Goal: Task Accomplishment & Management: Use online tool/utility

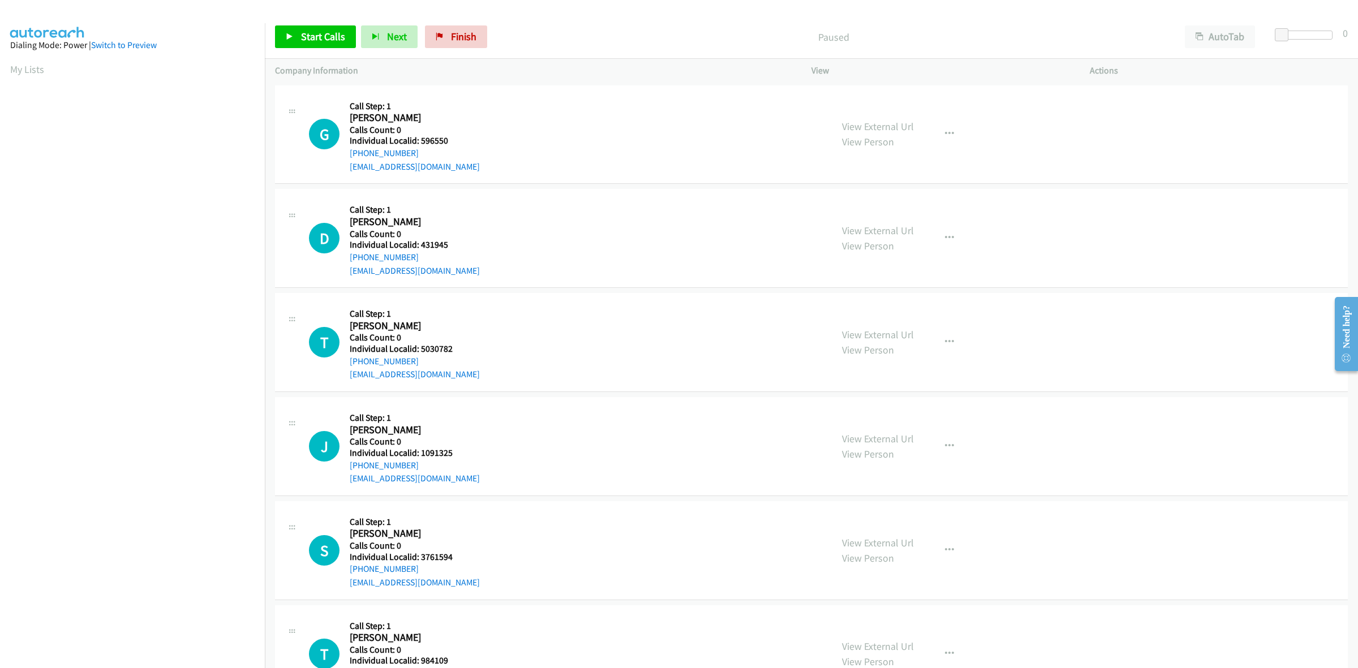
scroll to position [0, 2]
drag, startPoint x: 445, startPoint y: 140, endPoint x: 421, endPoint y: 139, distance: 24.9
click at [421, 139] on h5 "Individual Localid: 596550" at bounding box center [415, 140] width 130 height 11
copy h5 "596550"
click at [945, 130] on icon "button" at bounding box center [949, 134] width 9 height 9
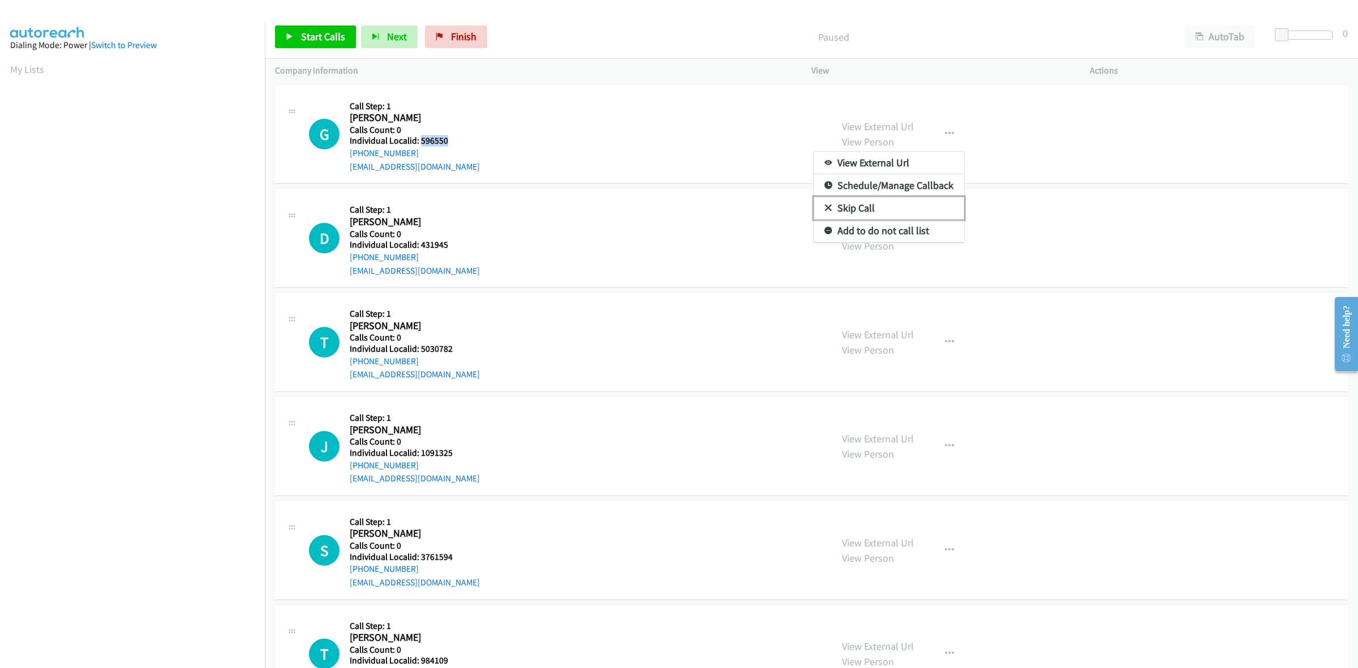
click at [895, 210] on link "Skip Call" at bounding box center [889, 208] width 151 height 23
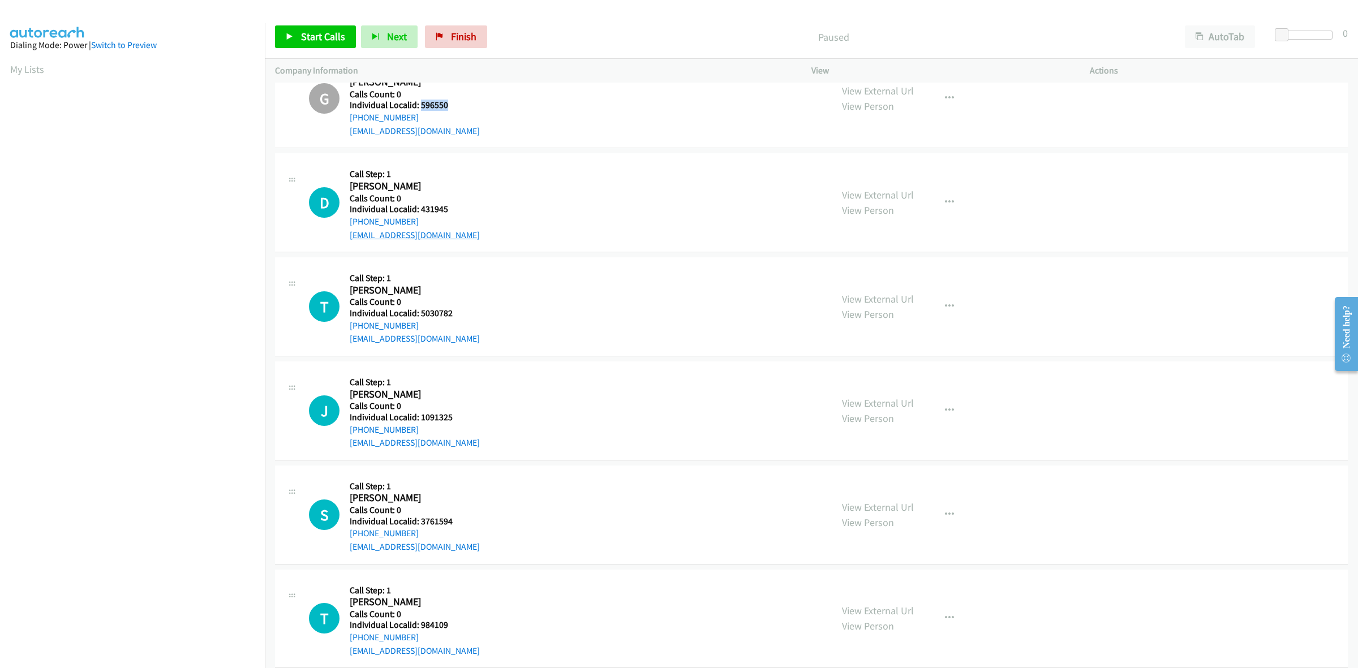
scroll to position [123, 0]
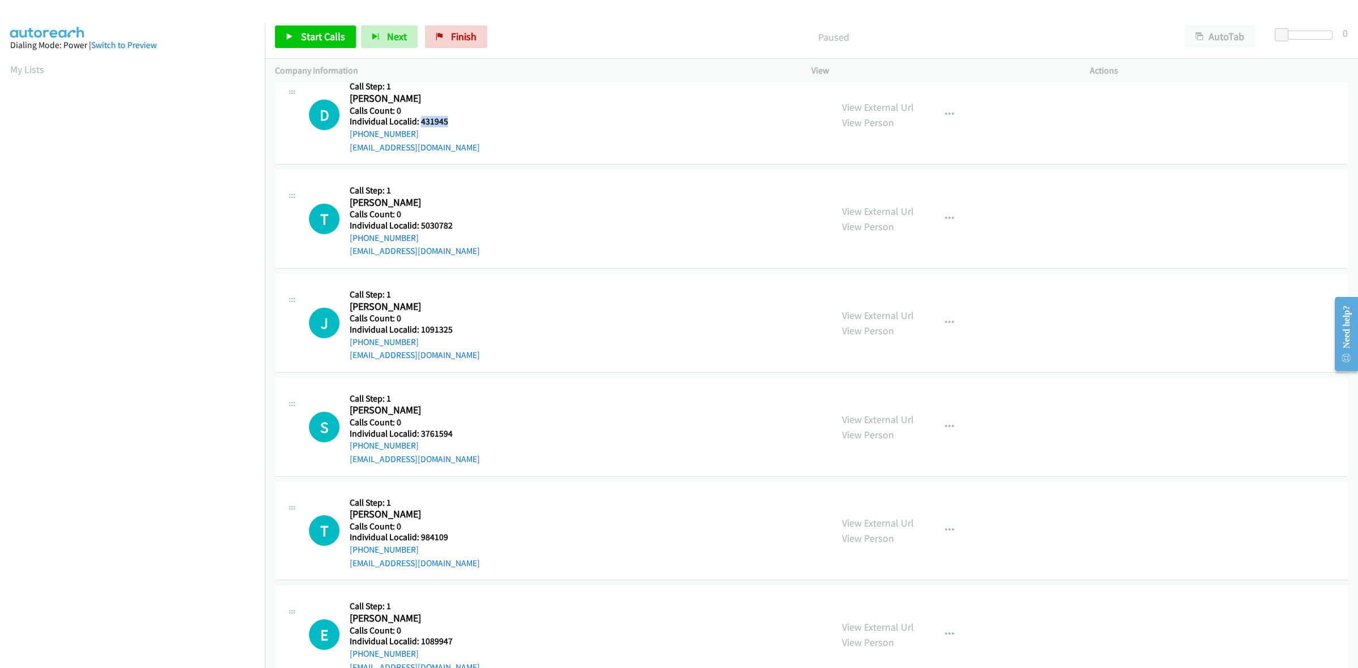
drag, startPoint x: 447, startPoint y: 117, endPoint x: 420, endPoint y: 117, distance: 27.2
click at [420, 117] on h5 "Individual Localid: 431945" at bounding box center [415, 121] width 130 height 11
copy h5 "431945"
drag, startPoint x: 943, startPoint y: 119, endPoint x: 932, endPoint y: 130, distance: 16.0
click at [943, 119] on button "button" at bounding box center [949, 115] width 31 height 23
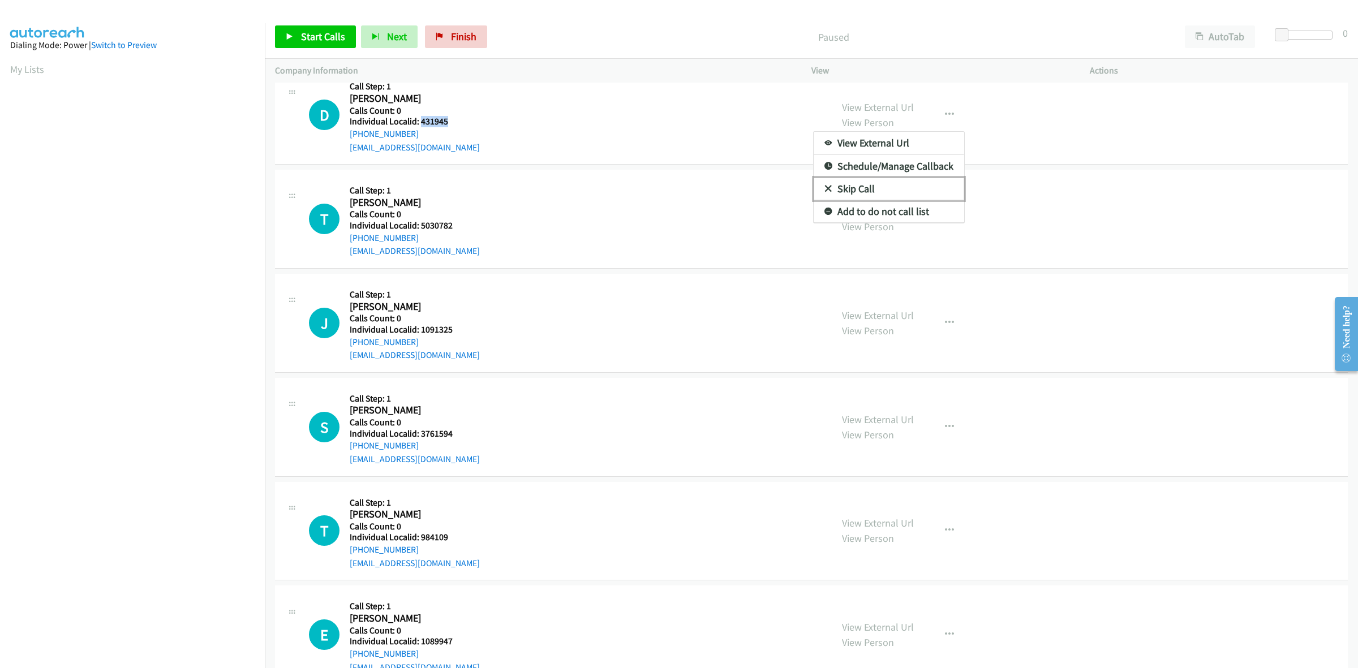
click at [881, 188] on link "Skip Call" at bounding box center [889, 189] width 151 height 23
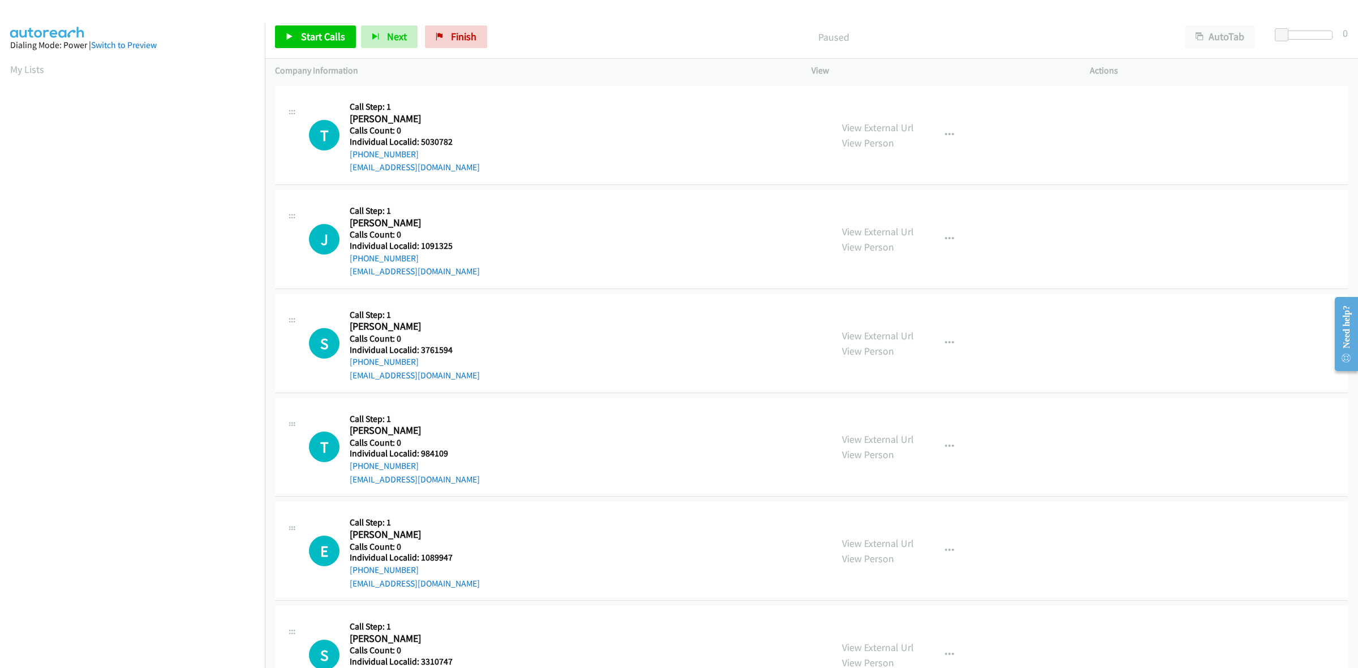
scroll to position [247, 0]
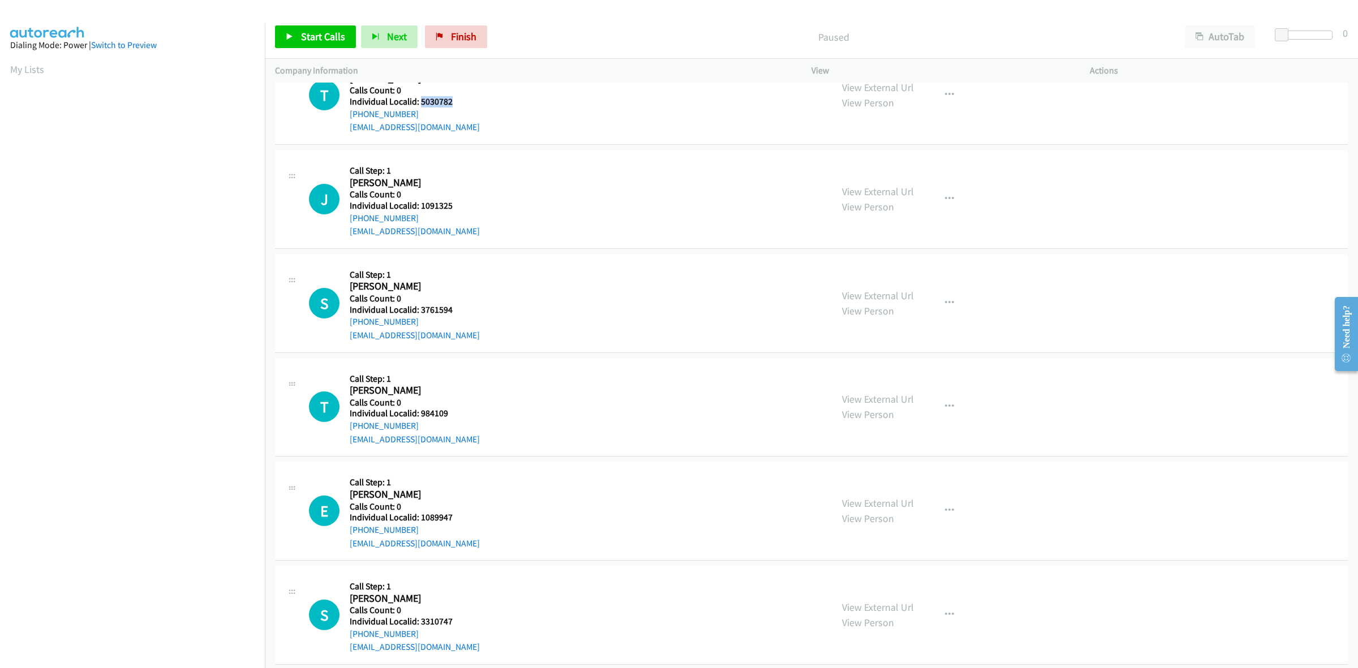
drag, startPoint x: 462, startPoint y: 101, endPoint x: 421, endPoint y: 102, distance: 41.4
click at [421, 102] on h5 "Individual Localid: 5030782" at bounding box center [415, 101] width 130 height 11
copy h5 "5030782"
click at [528, 191] on div "J Callback Scheduled Call Step: 1 Jeffrey Ross America/Phoenix Calls Count: 0 I…" at bounding box center [565, 199] width 513 height 78
drag, startPoint x: 443, startPoint y: 205, endPoint x: 419, endPoint y: 207, distance: 24.4
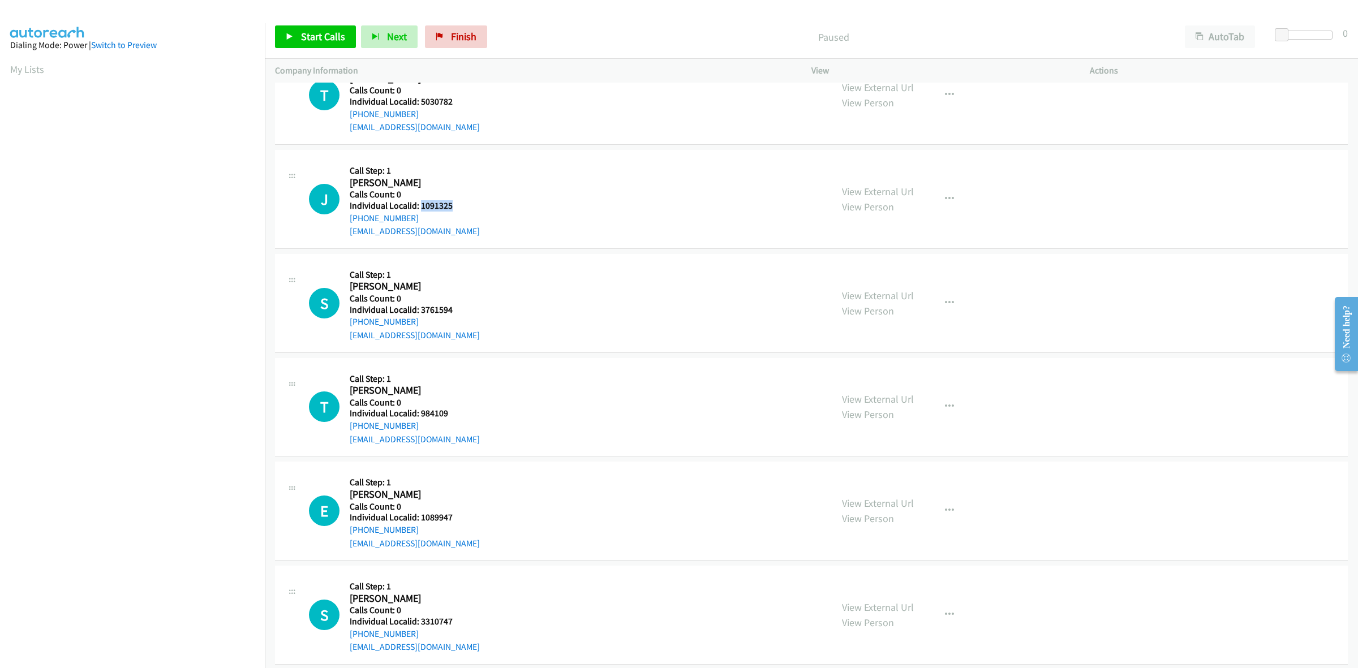
click at [419, 207] on h5 "Individual Localid: 1091325" at bounding box center [415, 205] width 130 height 11
copy h5 "1091325"
drag, startPoint x: 679, startPoint y: 274, endPoint x: 609, endPoint y: 260, distance: 71.6
click at [632, 266] on div "S Callback Scheduled Call Step: 1 Scott Dewindt America/Los_Angeles Calls Count…" at bounding box center [565, 303] width 513 height 78
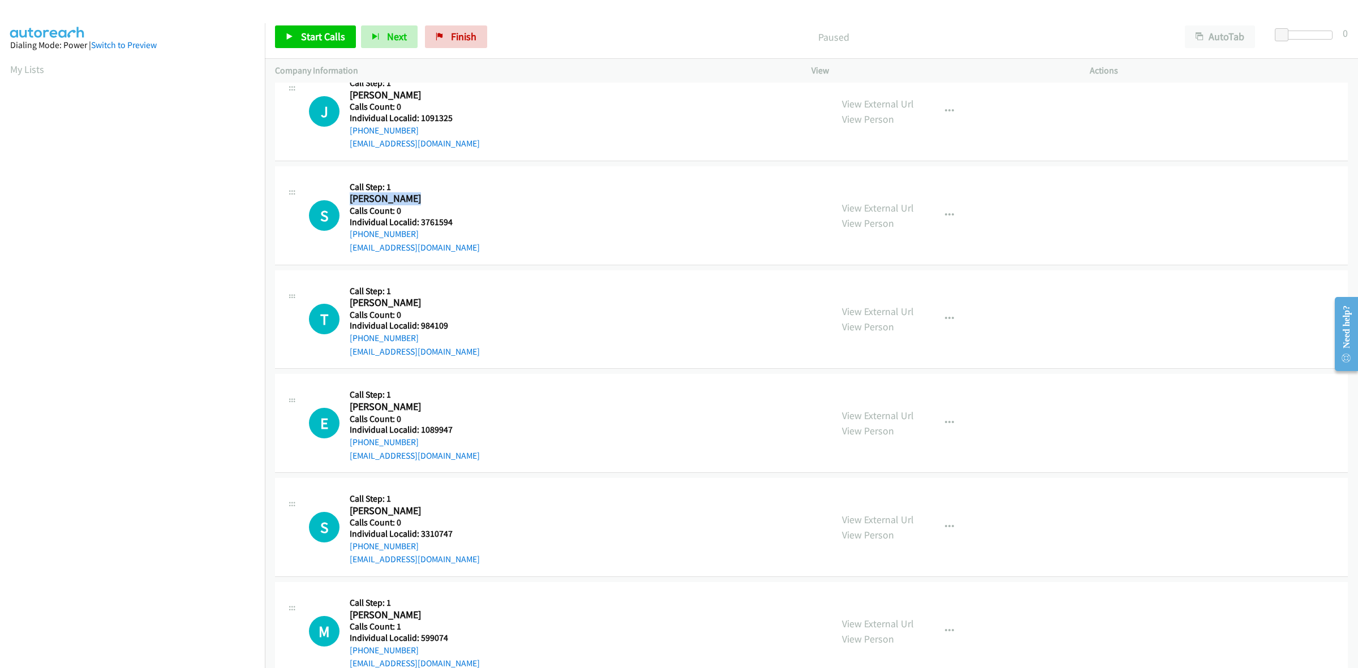
scroll to position [371, 0]
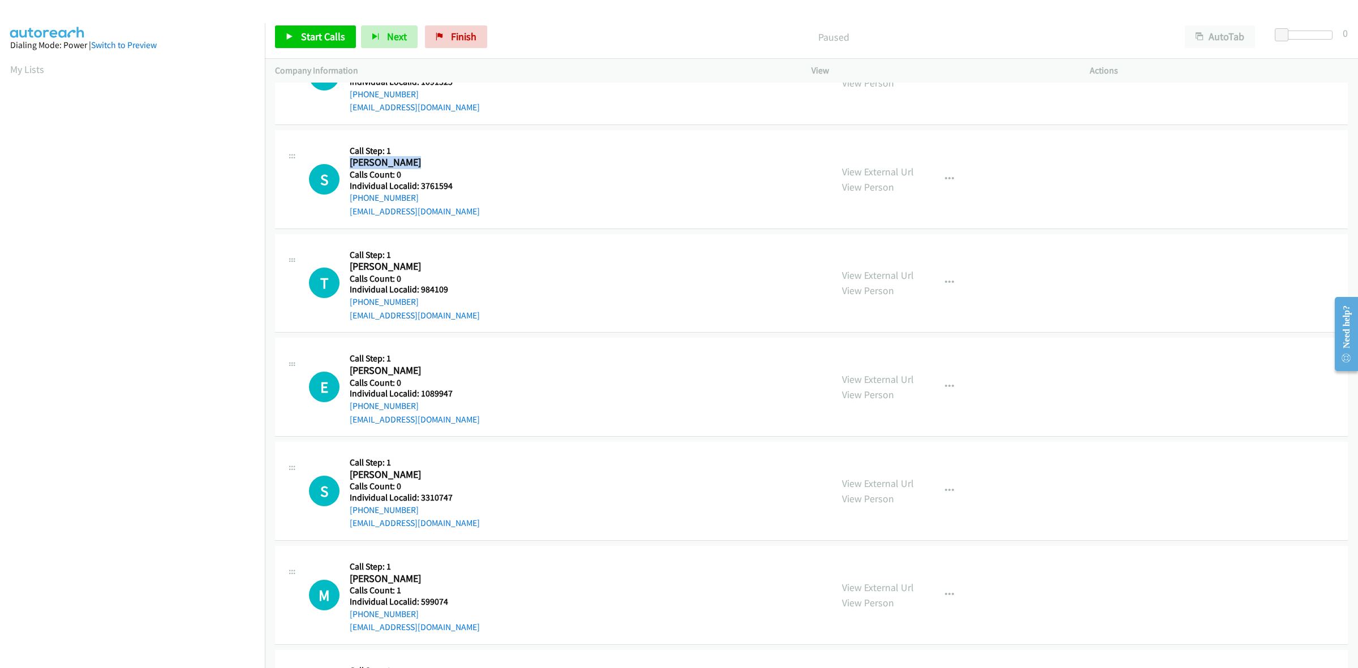
click at [481, 166] on div "S Callback Scheduled Call Step: 1 Scott Dewindt America/Los_Angeles Calls Count…" at bounding box center [565, 179] width 513 height 78
drag, startPoint x: 435, startPoint y: 185, endPoint x: 420, endPoint y: 185, distance: 14.7
click at [420, 185] on h5 "Individual Localid: 3761594" at bounding box center [415, 186] width 130 height 11
copy h5 "3761594"
click at [544, 218] on div "S Callback Scheduled Call Step: 1 Scott Dewindt America/Los_Angeles Calls Count…" at bounding box center [811, 179] width 1073 height 99
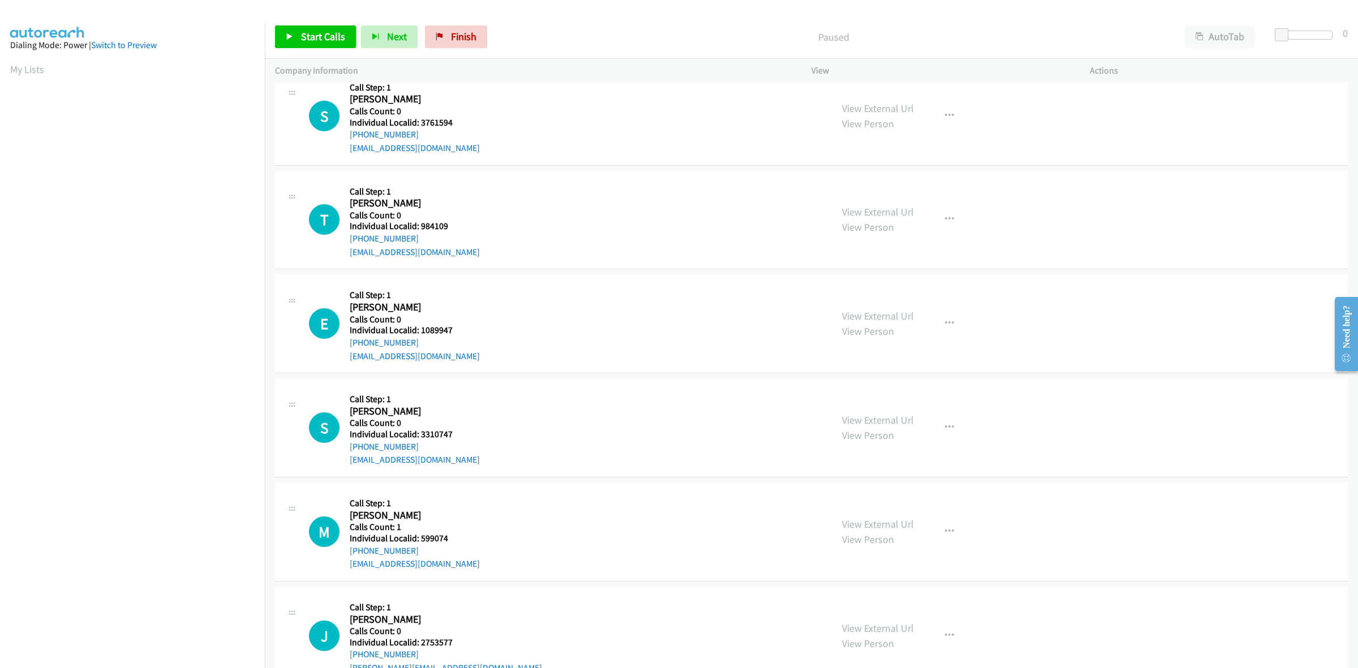
scroll to position [460, 0]
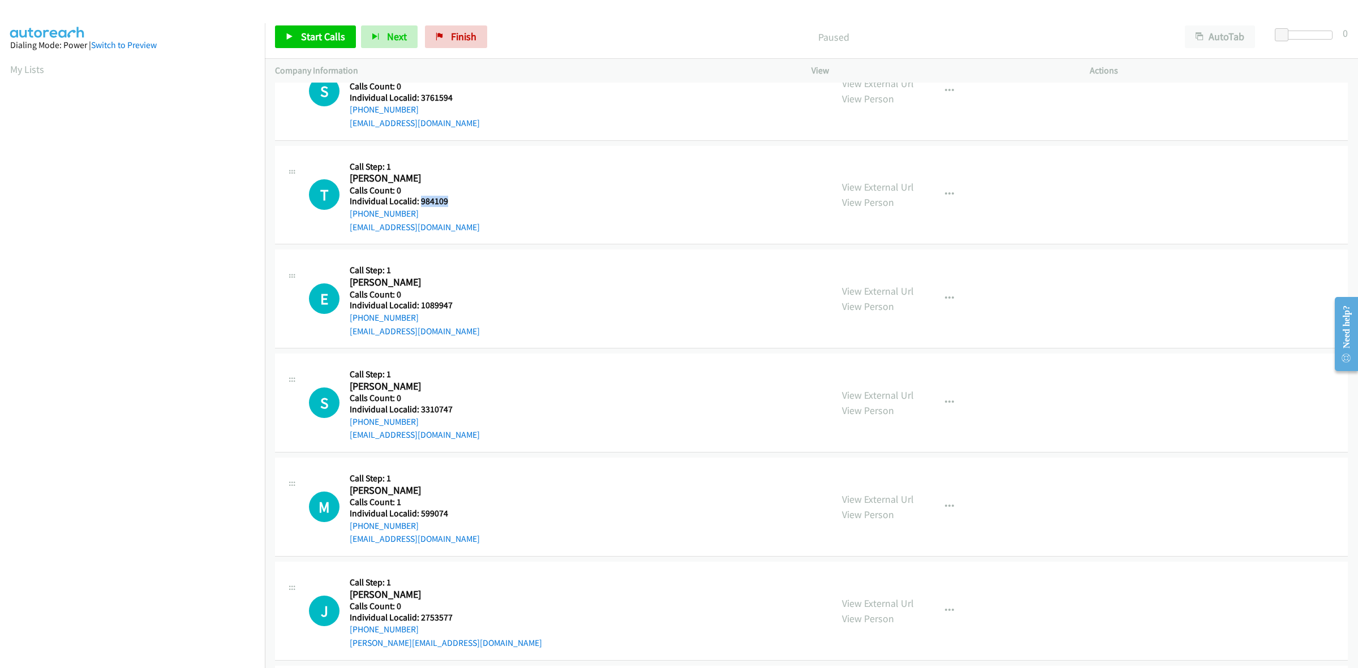
drag, startPoint x: 436, startPoint y: 200, endPoint x: 420, endPoint y: 201, distance: 16.5
click at [420, 201] on h5 "Individual Localid: 984109" at bounding box center [415, 201] width 130 height 11
copy h5 "984109"
click at [543, 276] on div "E Callback Scheduled Call Step: 1 Eric Schroth America/Los_Angeles Calls Count:…" at bounding box center [565, 299] width 513 height 78
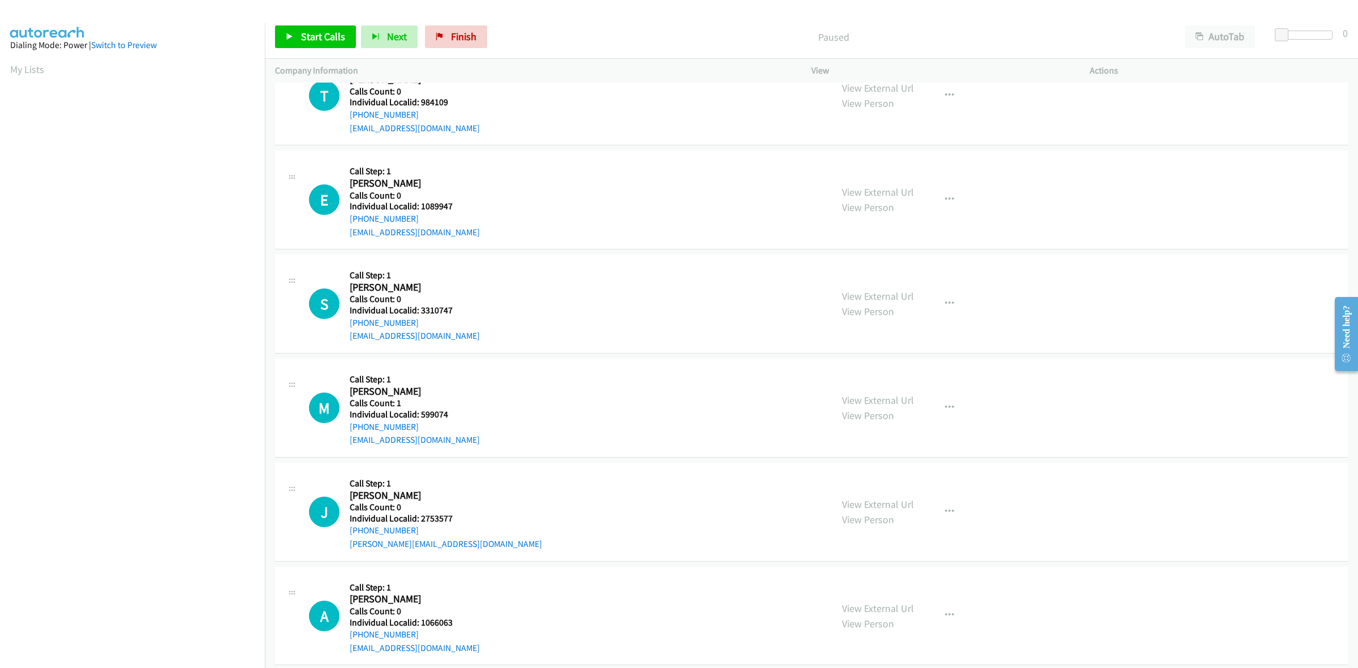
scroll to position [584, 0]
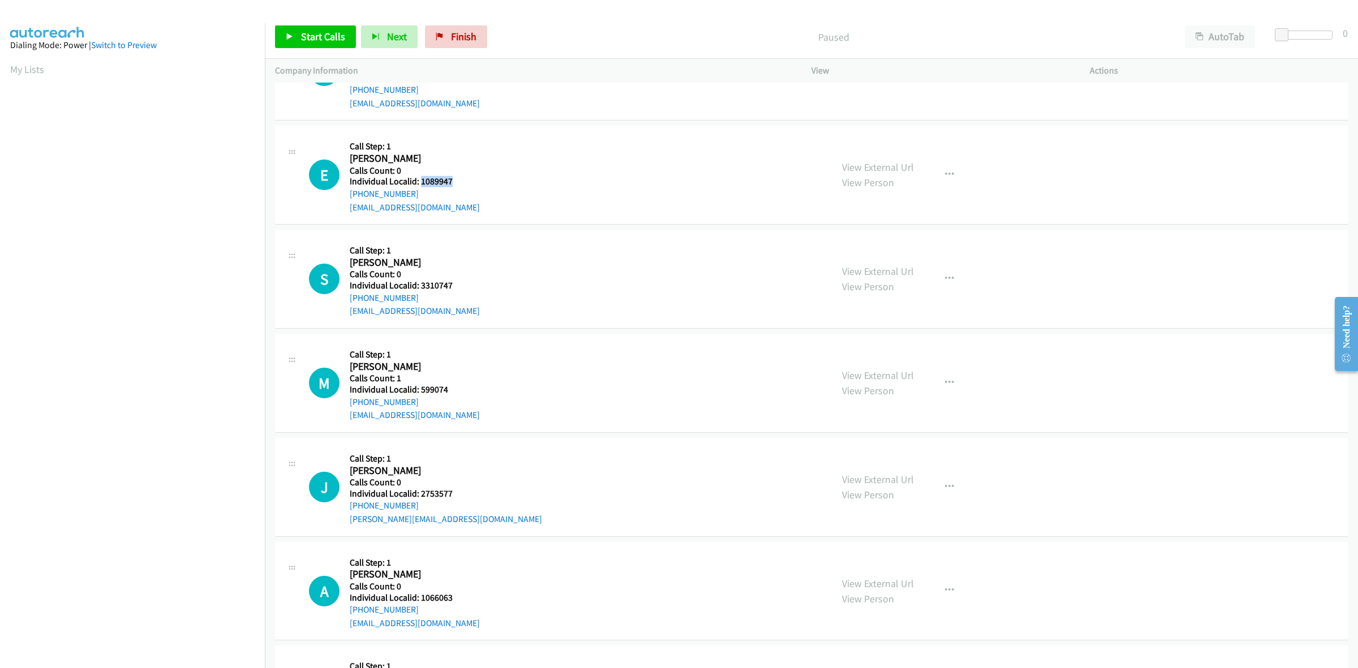
drag, startPoint x: 453, startPoint y: 177, endPoint x: 419, endPoint y: 177, distance: 34.0
click at [419, 177] on h5 "Individual Localid: 1089947" at bounding box center [415, 181] width 130 height 11
copy h5 "1089947"
click at [527, 224] on div "E Callback Scheduled Call Step: 1 Eric Schroth America/Los_Angeles Calls Count:…" at bounding box center [811, 175] width 1073 height 99
drag, startPoint x: 452, startPoint y: 288, endPoint x: 420, endPoint y: 288, distance: 31.7
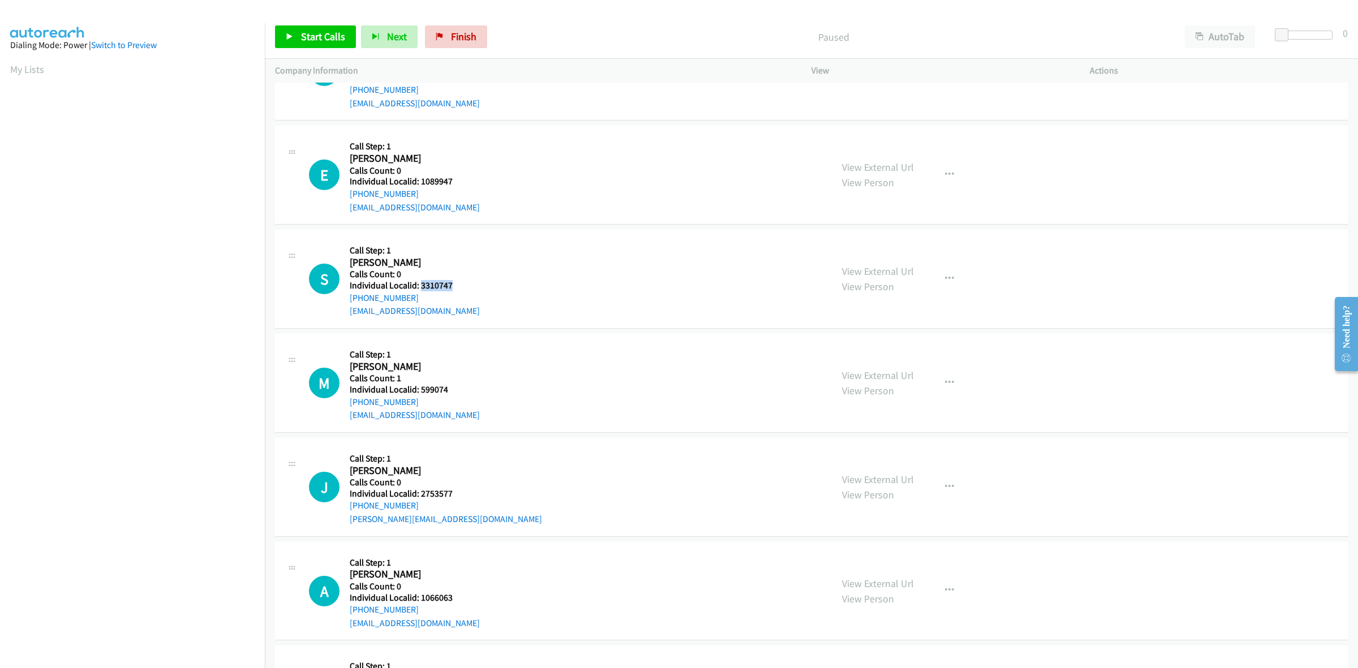
click at [420, 288] on h5 "Individual Localid: 3310747" at bounding box center [415, 285] width 130 height 11
drag, startPoint x: 425, startPoint y: 285, endPoint x: 458, endPoint y: 293, distance: 34.5
click at [458, 292] on div "+1 714-244-2927" at bounding box center [415, 298] width 130 height 14
drag, startPoint x: 453, startPoint y: 284, endPoint x: 419, endPoint y: 284, distance: 34.5
click at [419, 284] on h5 "Individual Localid: 3310747" at bounding box center [415, 285] width 130 height 11
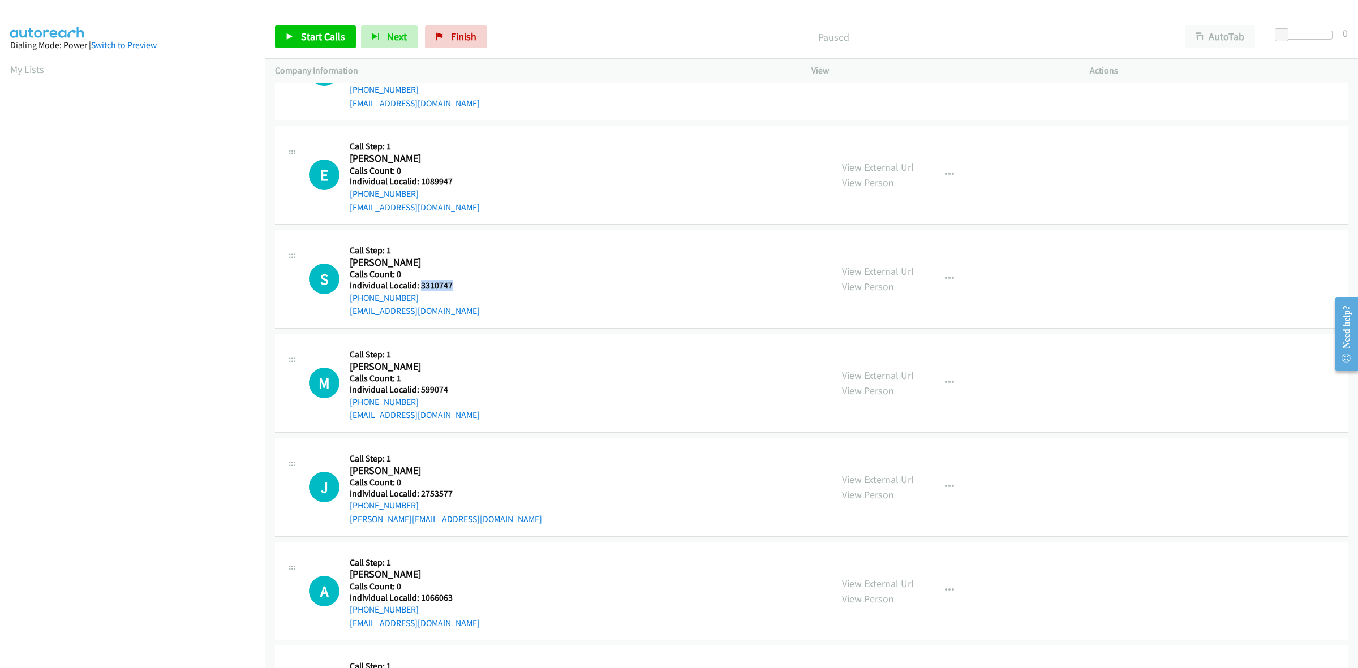
copy h5 "3310747"
click at [552, 256] on div "S Callback Scheduled Call Step: 1 Steve Witzke America/Los_Angeles Calls Count:…" at bounding box center [565, 279] width 513 height 78
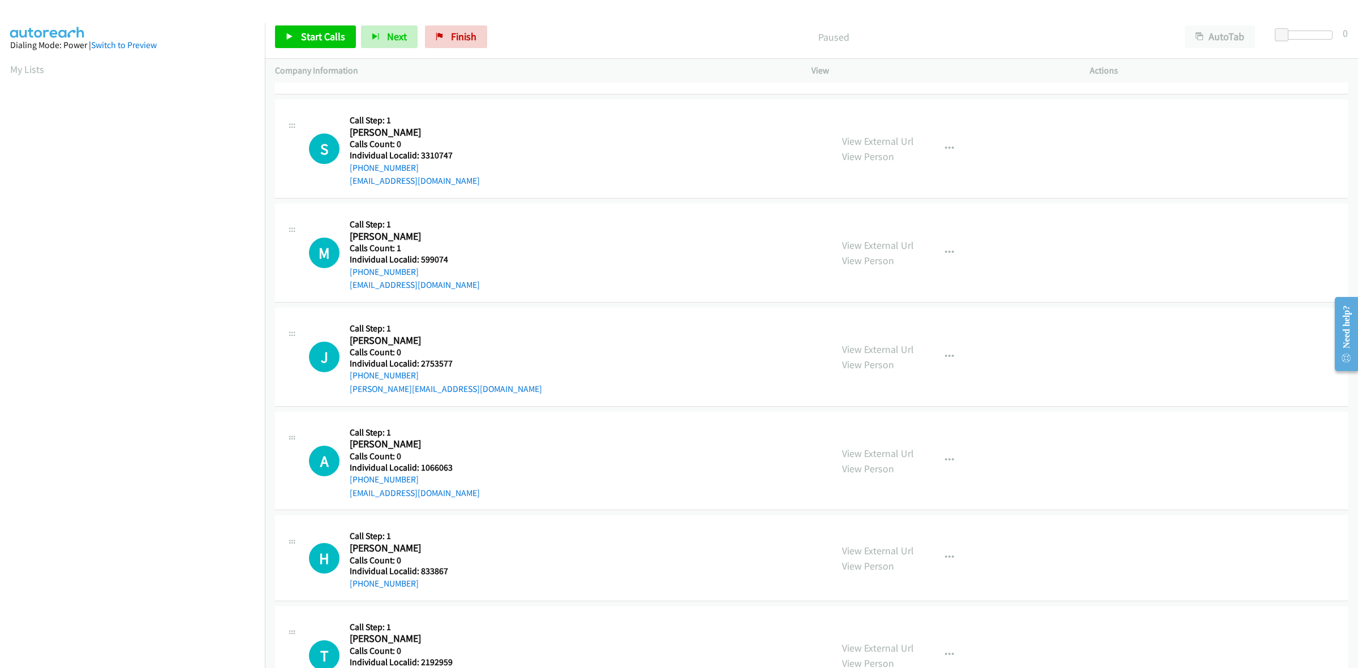
scroll to position [743, 0]
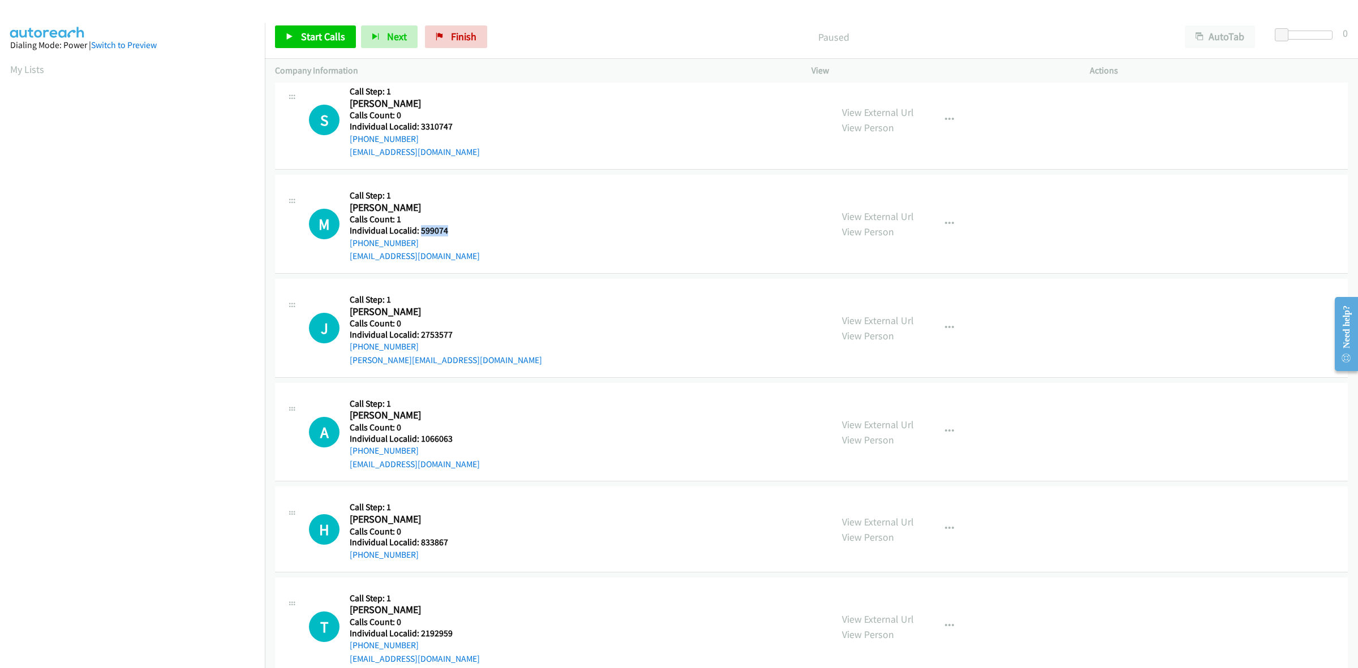
drag, startPoint x: 452, startPoint y: 231, endPoint x: 419, endPoint y: 232, distance: 32.3
click at [419, 232] on h5 "Individual Localid: 599074" at bounding box center [415, 230] width 130 height 11
click at [945, 222] on icon "button" at bounding box center [949, 224] width 9 height 9
click at [872, 302] on link "Skip Call" at bounding box center [889, 298] width 151 height 23
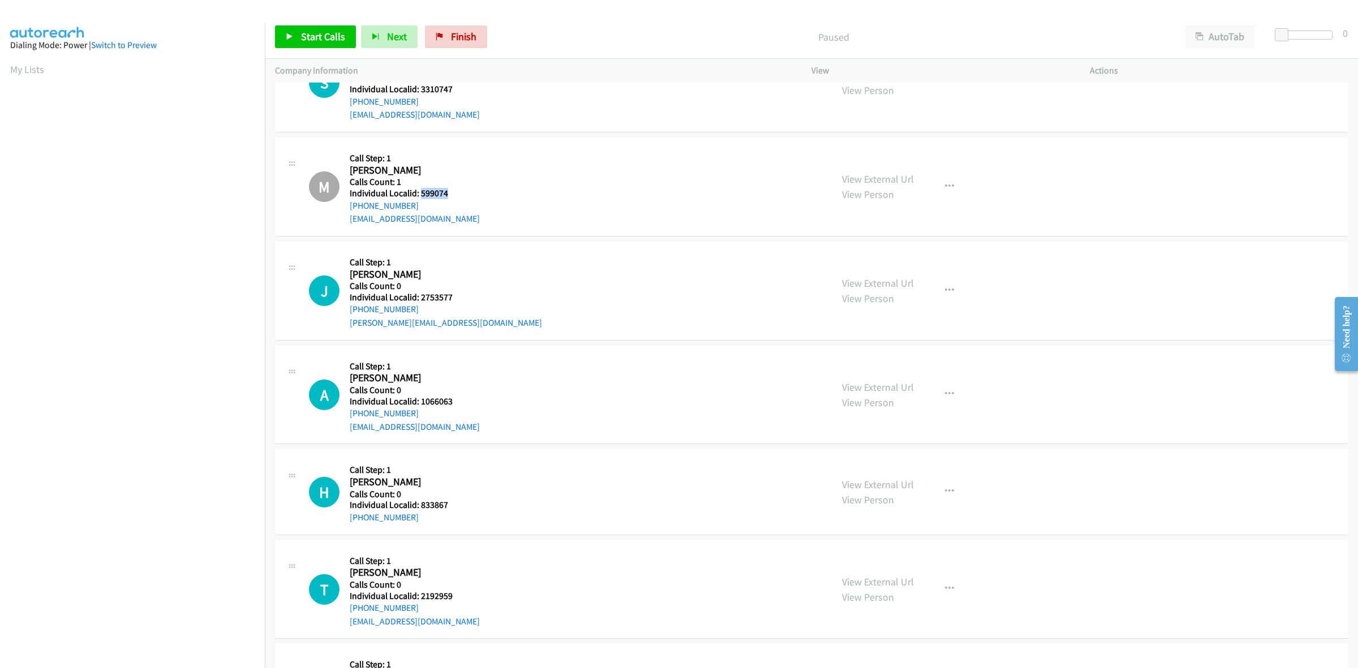
scroll to position [884, 0]
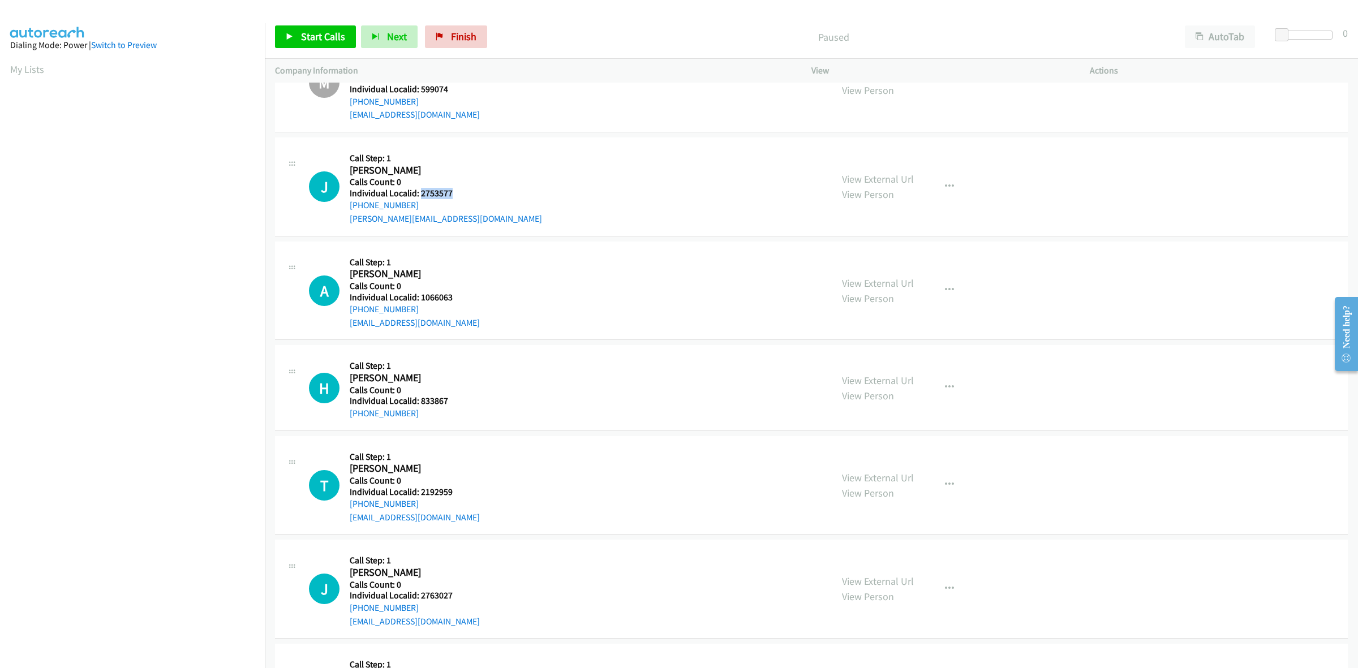
drag, startPoint x: 428, startPoint y: 191, endPoint x: 419, endPoint y: 191, distance: 9.1
click at [419, 191] on h5 "Individual Localid: 2753577" at bounding box center [446, 193] width 192 height 11
copy h5 "2753577"
click at [629, 187] on div "J Callback Scheduled Call Step: 1 John Casebere America/Los_Angeles Calls Count…" at bounding box center [565, 187] width 513 height 78
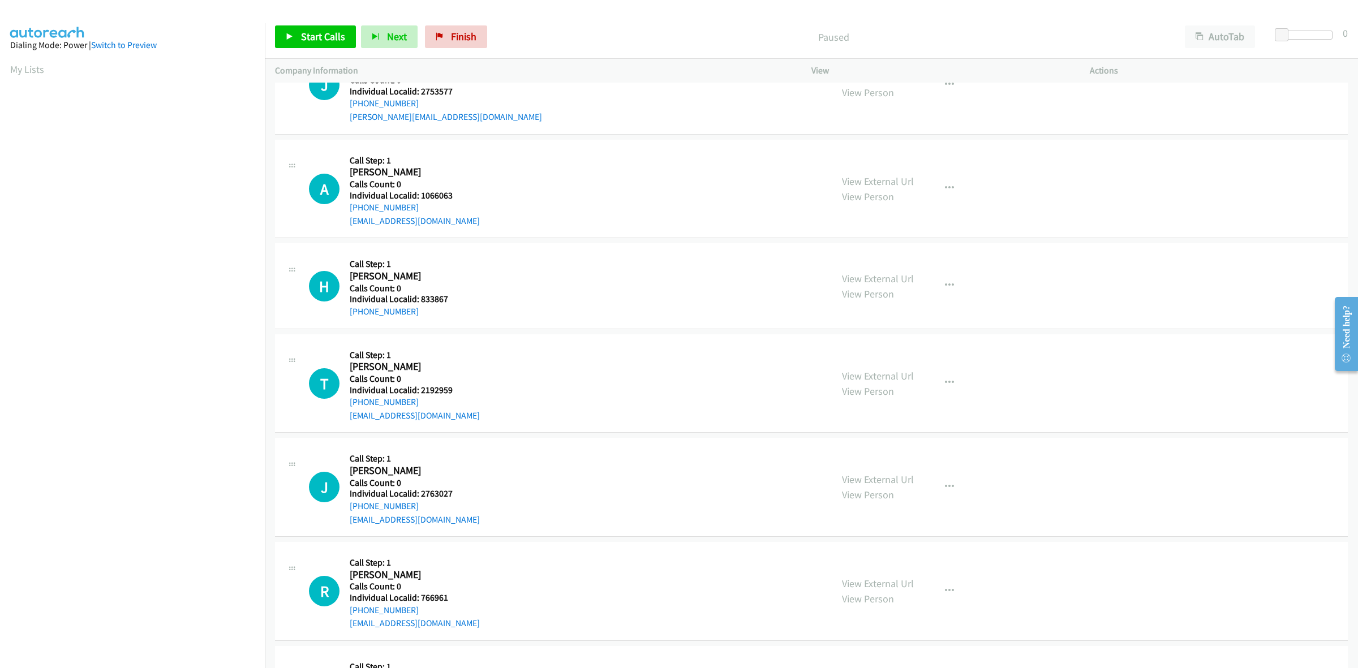
scroll to position [1008, 0]
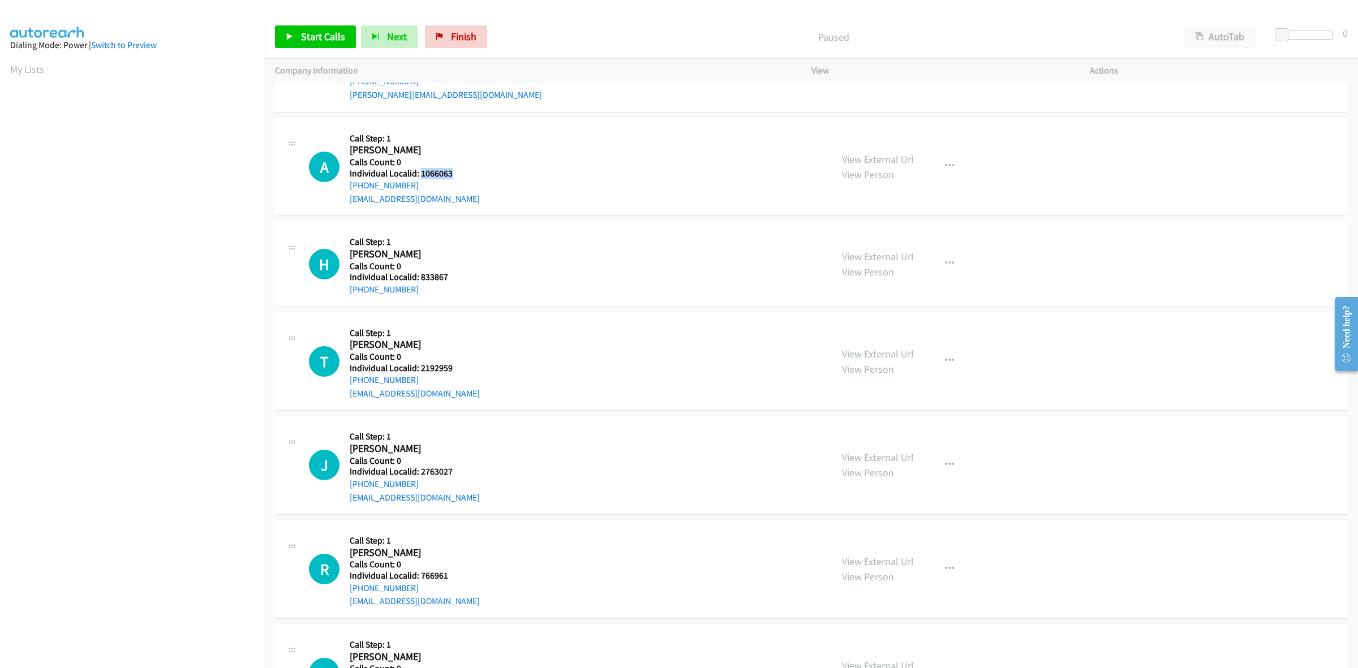
drag, startPoint x: 445, startPoint y: 174, endPoint x: 420, endPoint y: 169, distance: 25.4
click at [420, 169] on h5 "Individual Localid: 1066063" at bounding box center [415, 173] width 130 height 11
copy h5 "1066063"
click at [488, 242] on div "H Callback Scheduled Call Step: 1 Hannah Olson America/Los_Angeles Calls Count:…" at bounding box center [565, 263] width 513 height 65
drag, startPoint x: 451, startPoint y: 278, endPoint x: 420, endPoint y: 280, distance: 30.6
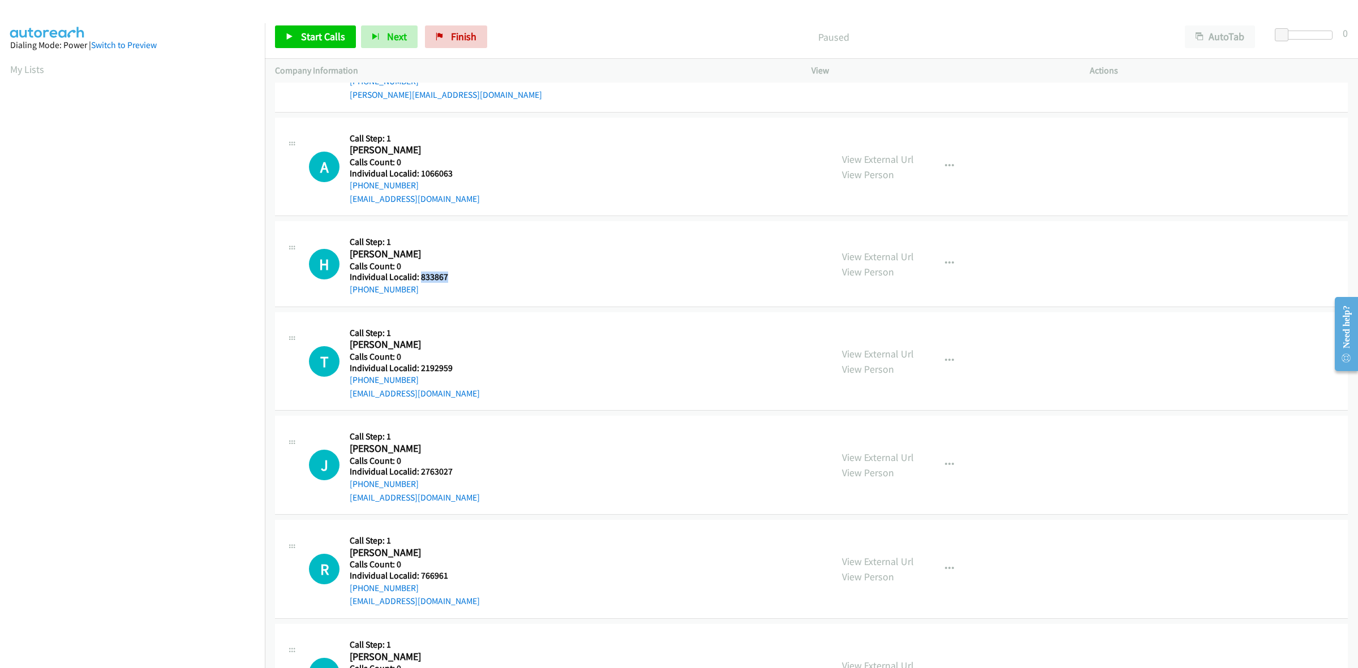
click at [420, 280] on h5 "Individual Localid: 833867" at bounding box center [414, 277] width 129 height 11
drag, startPoint x: 1286, startPoint y: 35, endPoint x: 1311, endPoint y: 30, distance: 26.0
click at [1311, 31] on div at bounding box center [1302, 35] width 52 height 9
click at [318, 38] on span "Start Calls" at bounding box center [323, 36] width 44 height 13
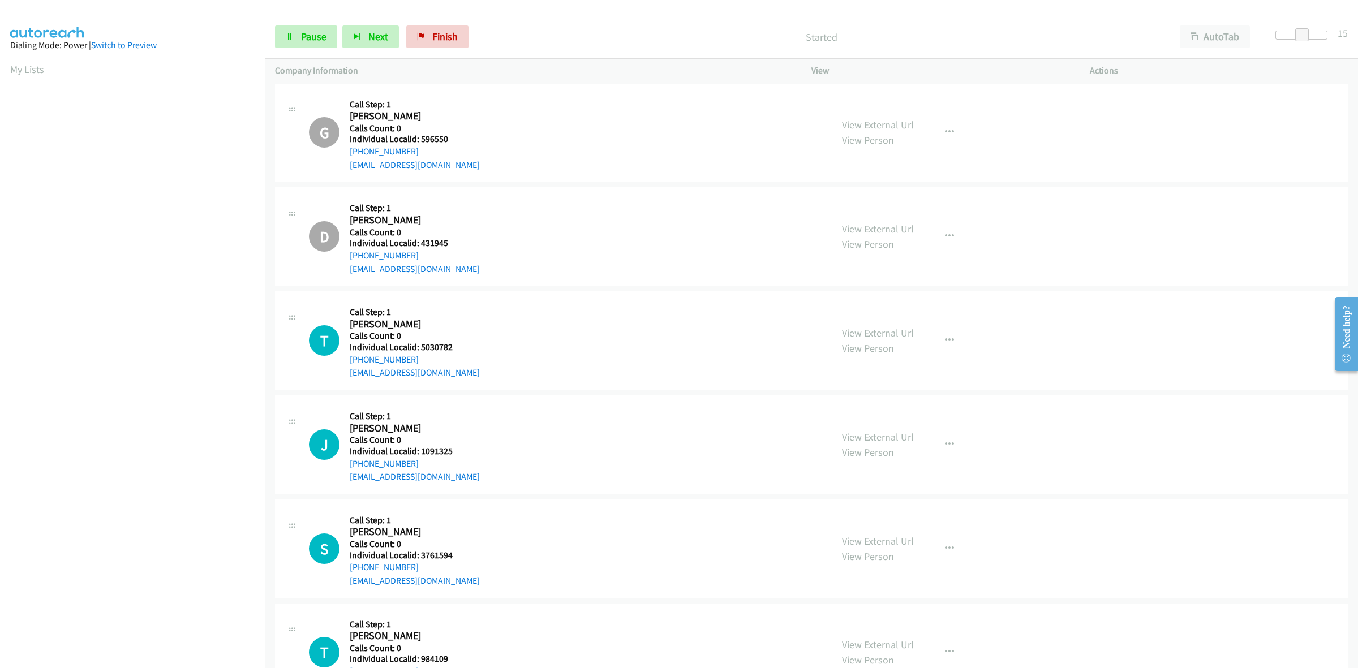
scroll to position [0, 0]
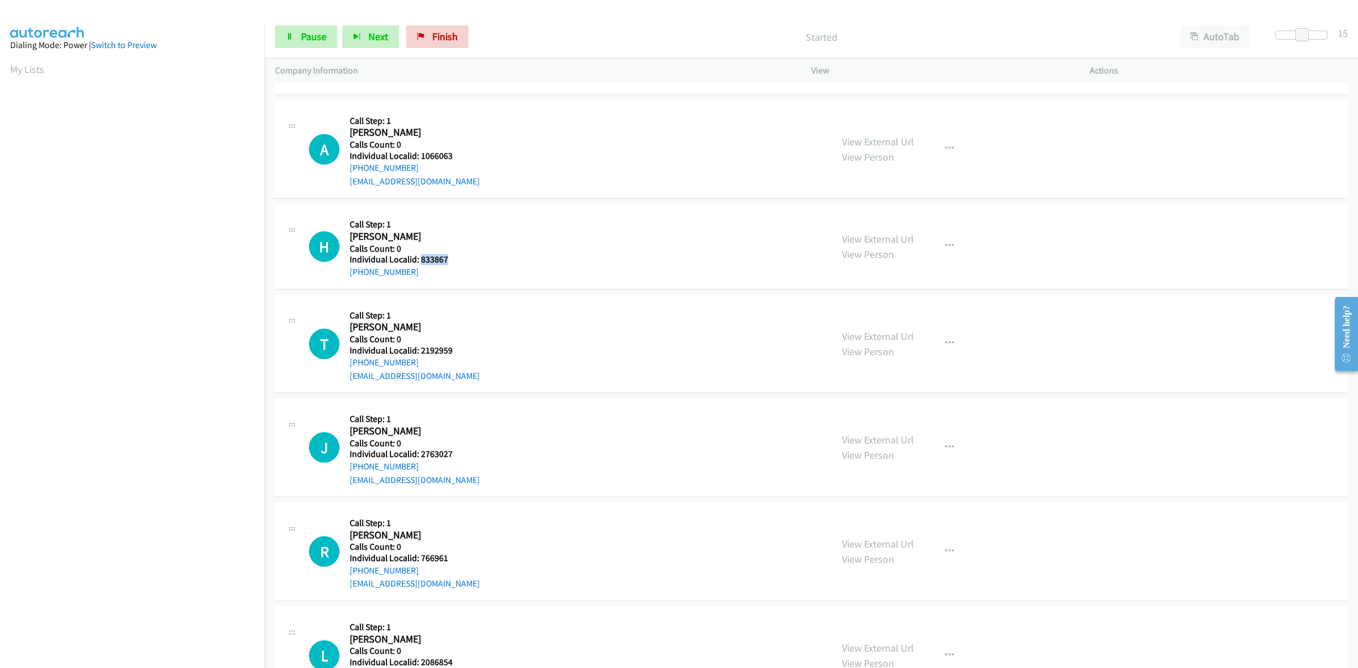
click at [572, 261] on div "H Callback Scheduled Call Step: 1 Hannah Olson America/Los_Angeles Calls Count:…" at bounding box center [565, 246] width 513 height 65
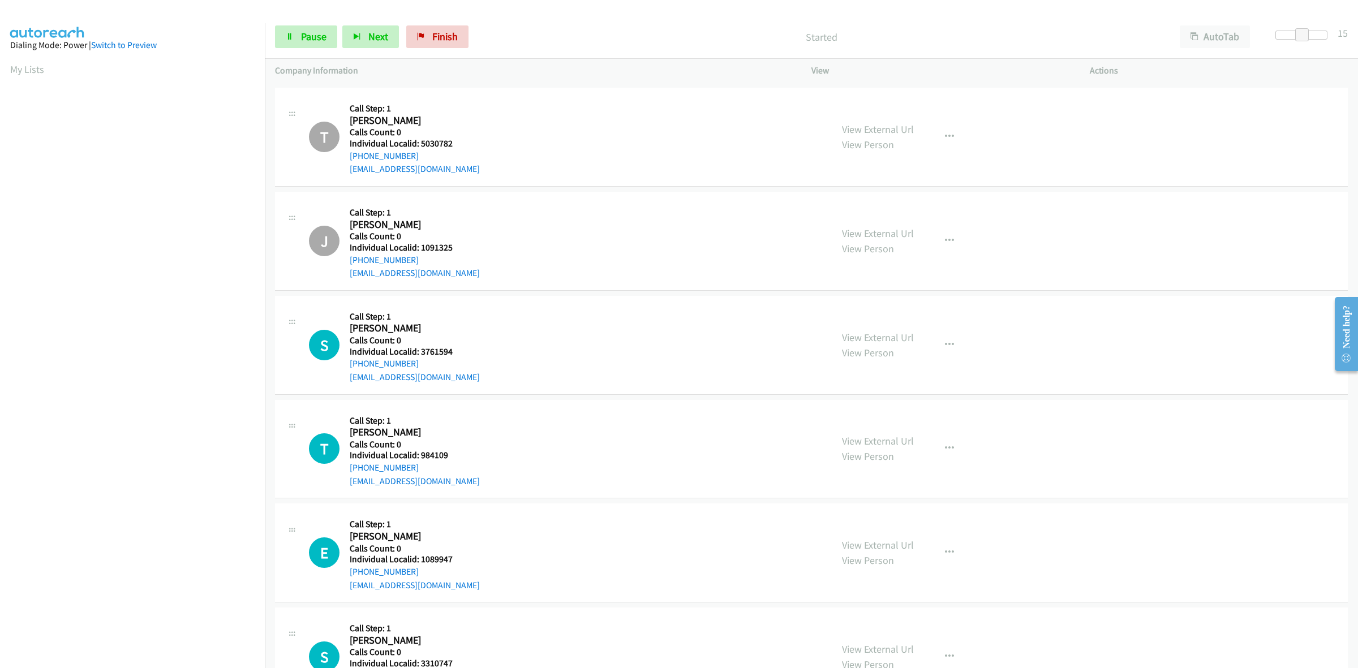
scroll to position [283, 0]
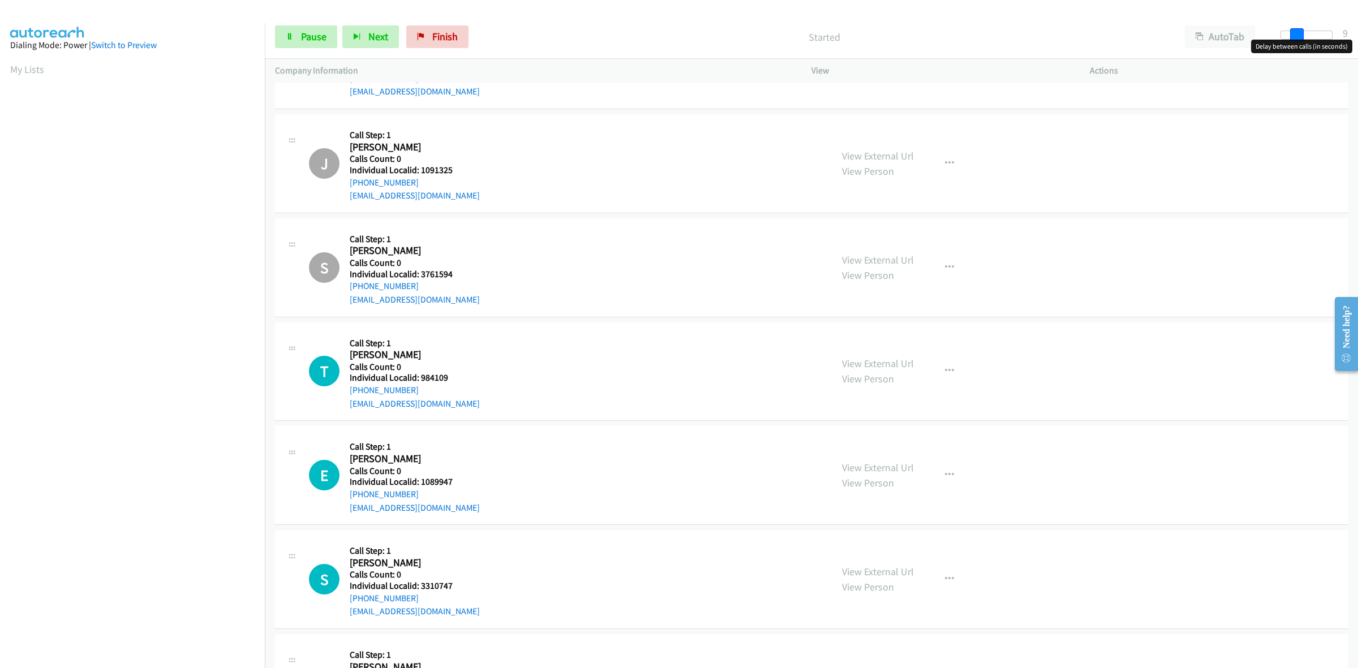
drag, startPoint x: 1295, startPoint y: 37, endPoint x: 1285, endPoint y: 37, distance: 9.6
click at [1285, 37] on div at bounding box center [1307, 35] width 52 height 9
drag, startPoint x: 1293, startPoint y: 33, endPoint x: 1285, endPoint y: 36, distance: 8.9
click at [1285, 36] on span at bounding box center [1289, 35] width 14 height 14
click at [692, 35] on p "Started" at bounding box center [824, 36] width 681 height 15
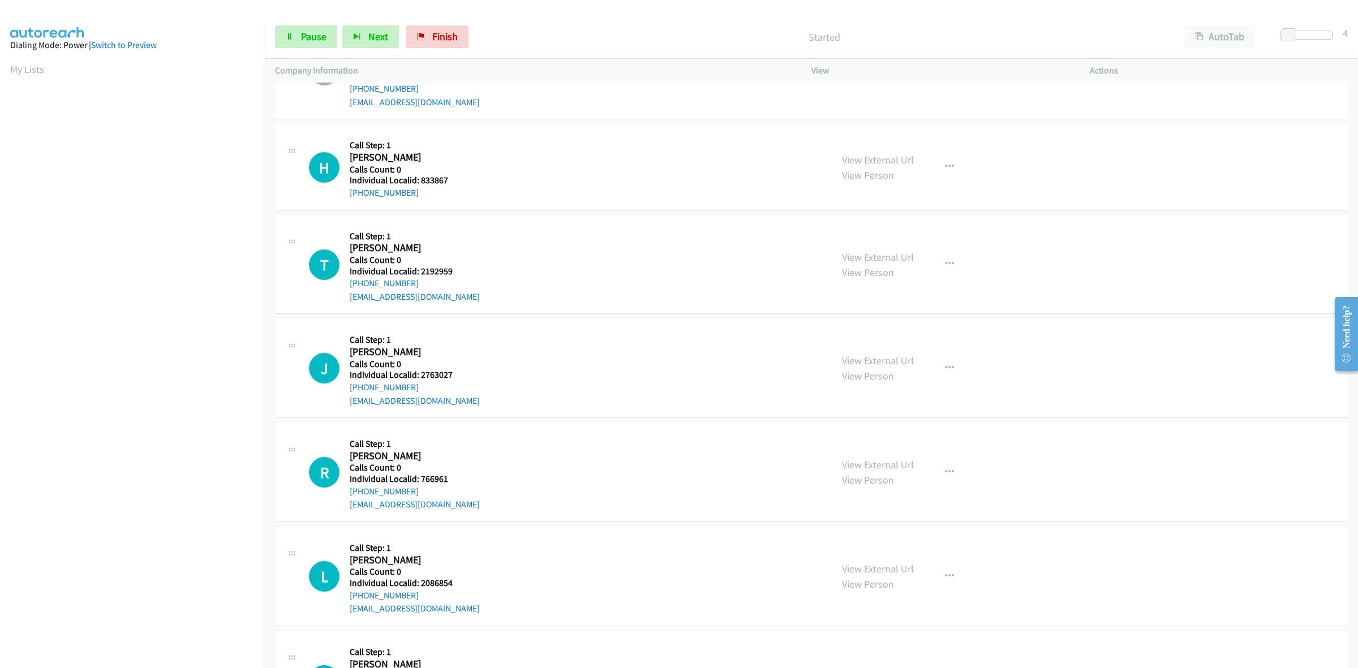
scroll to position [1114, 0]
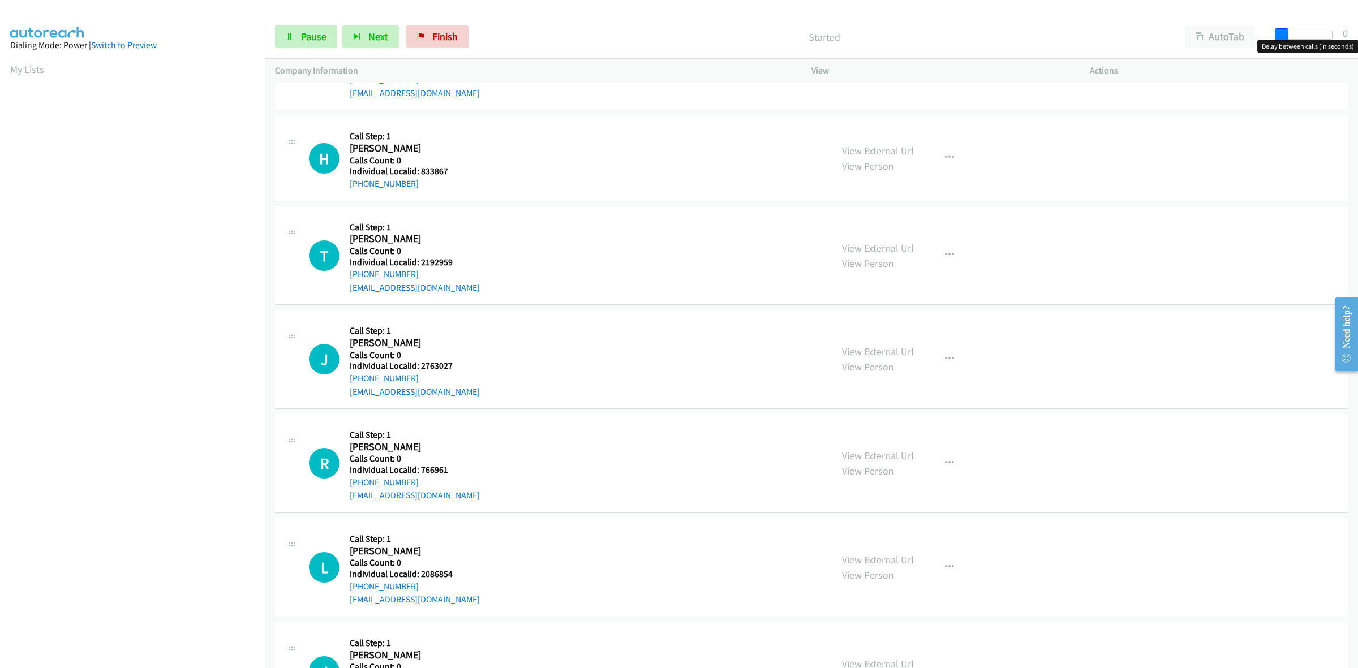
drag, startPoint x: 1285, startPoint y: 34, endPoint x: 1269, endPoint y: 35, distance: 15.9
click at [1271, 35] on div at bounding box center [1307, 40] width 72 height 18
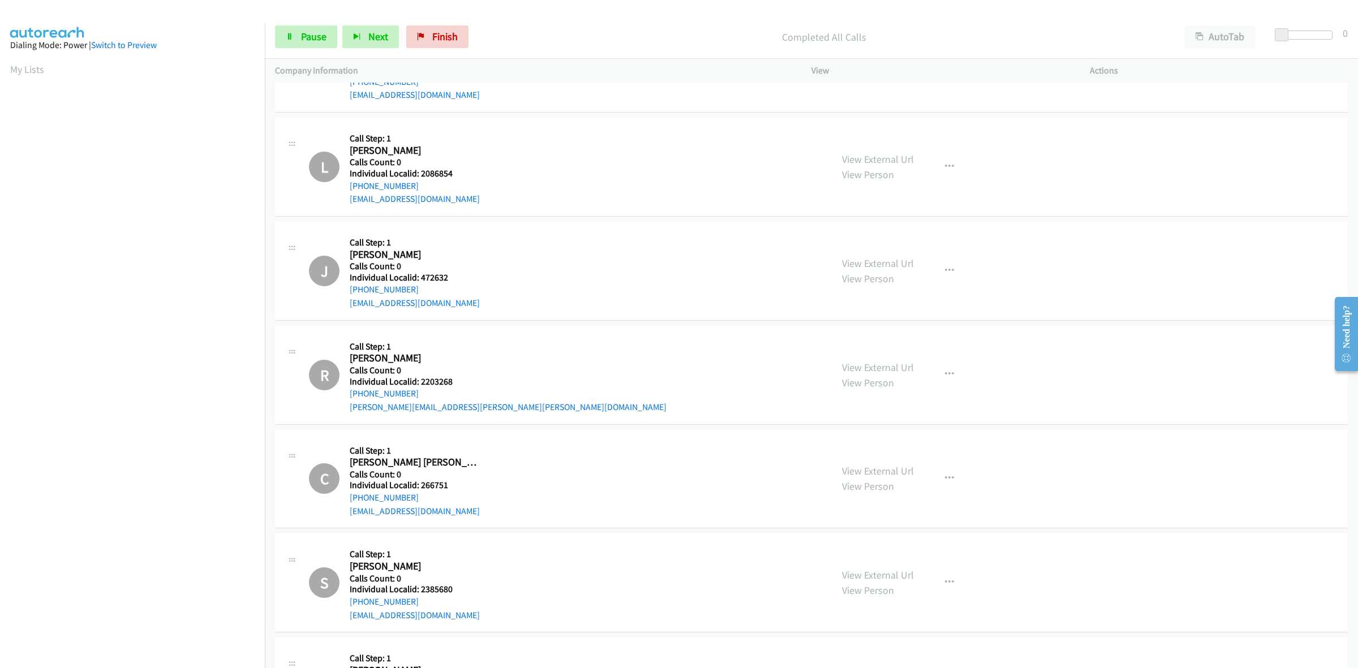
scroll to position [1545, 0]
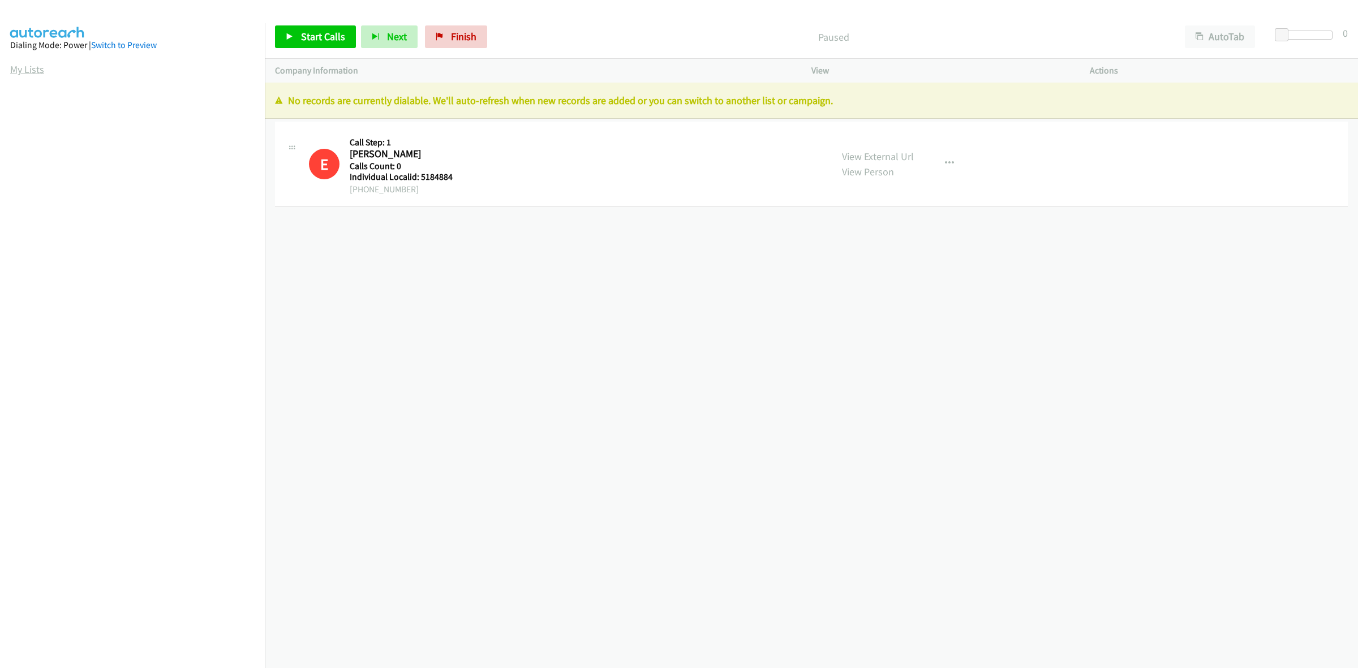
click at [29, 68] on link "My Lists" at bounding box center [27, 69] width 34 height 13
click at [23, 68] on link "My Lists" at bounding box center [27, 69] width 34 height 13
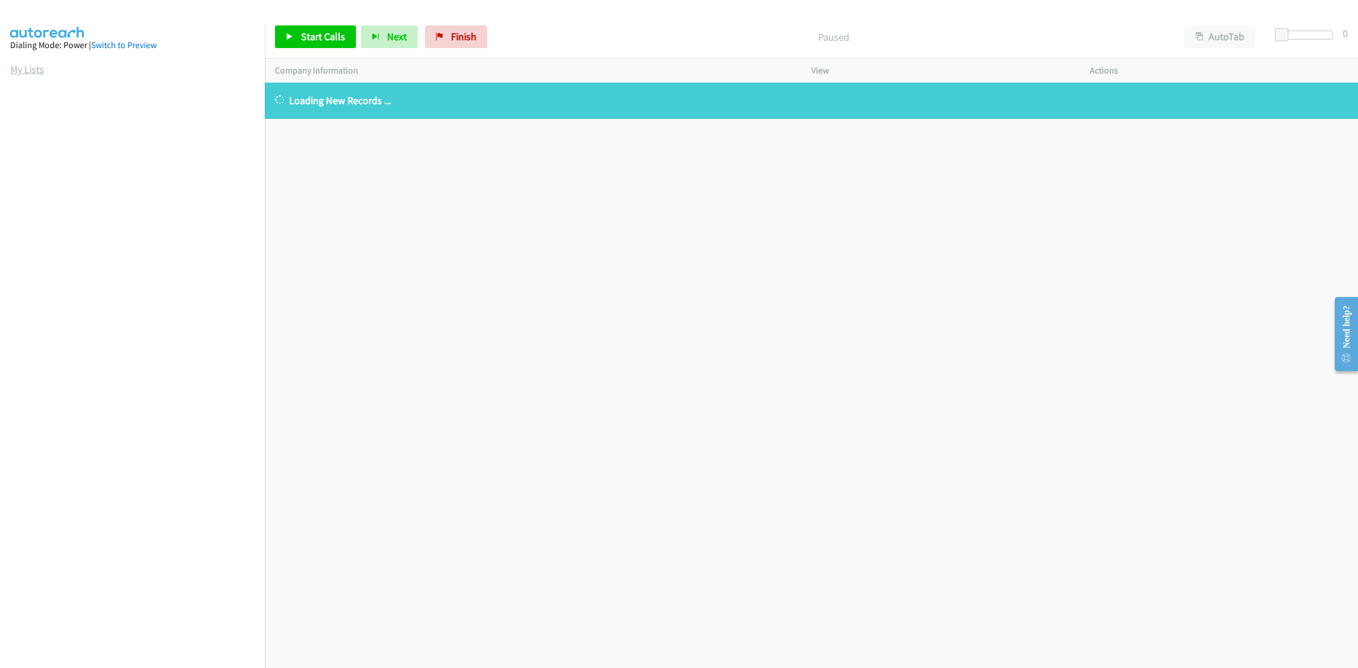
click at [38, 72] on link "My Lists" at bounding box center [27, 69] width 34 height 13
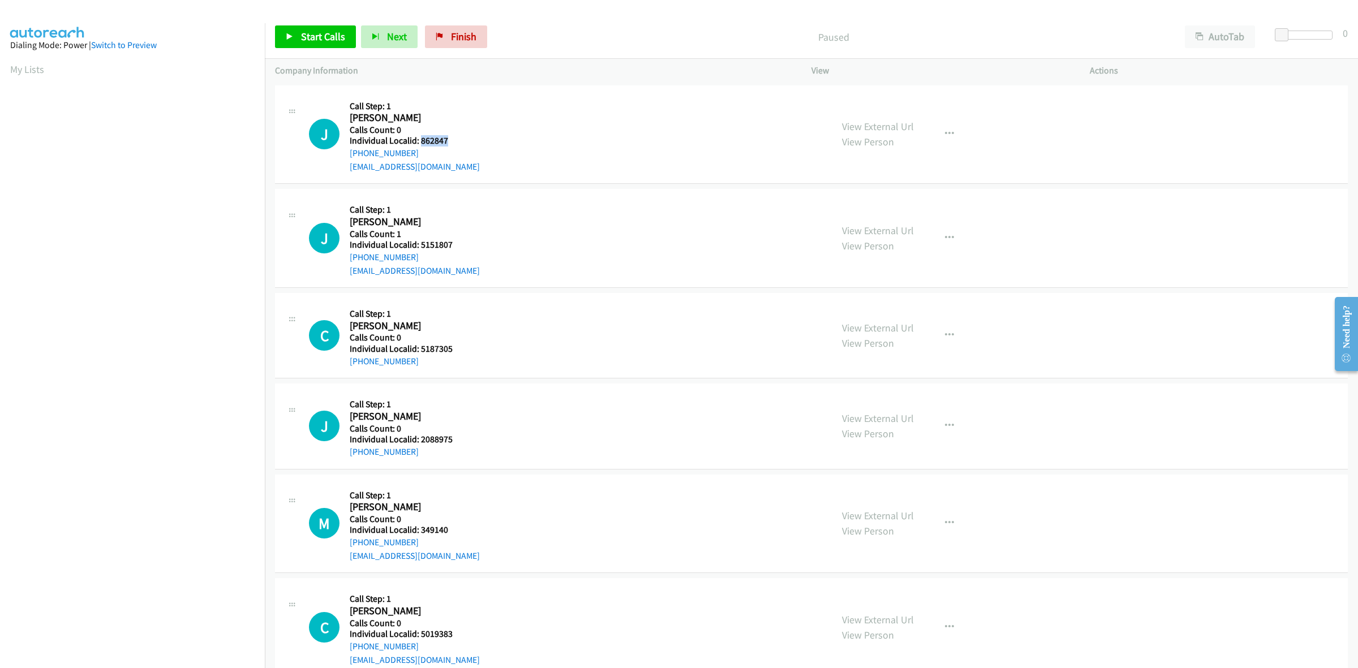
drag, startPoint x: 434, startPoint y: 138, endPoint x: 421, endPoint y: 138, distance: 13.6
click at [421, 138] on h5 "Individual Localid: 862847" at bounding box center [415, 140] width 130 height 11
copy h5 "862847"
click at [945, 138] on icon "button" at bounding box center [949, 134] width 9 height 9
click at [869, 209] on link "Skip Call" at bounding box center [889, 208] width 151 height 23
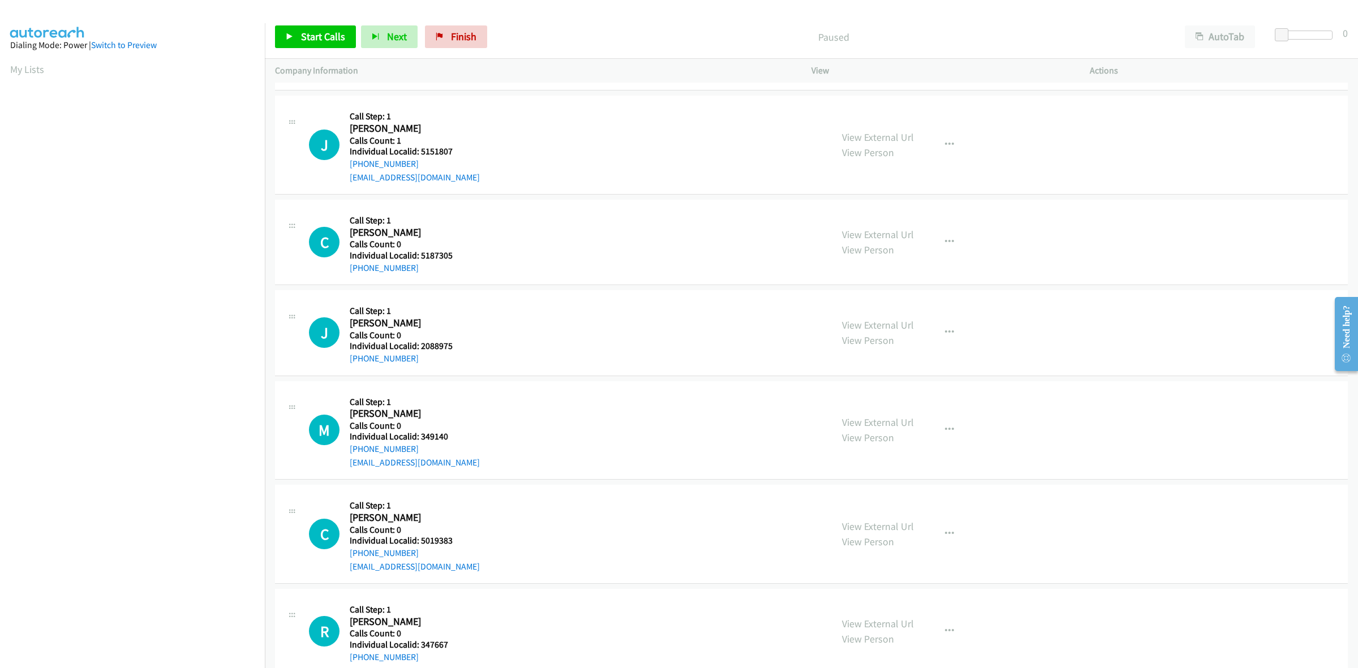
scroll to position [106, 0]
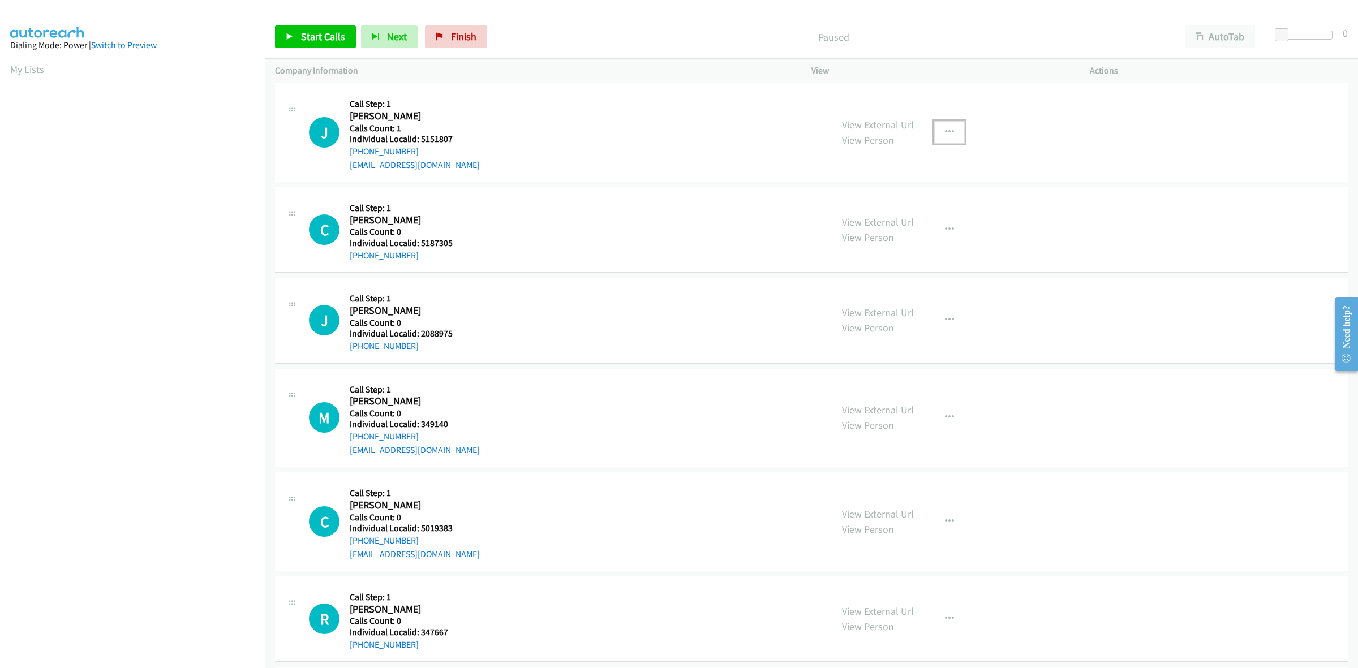
click at [945, 128] on icon "button" at bounding box center [949, 132] width 9 height 9
click at [899, 203] on link "Skip Call" at bounding box center [889, 206] width 151 height 23
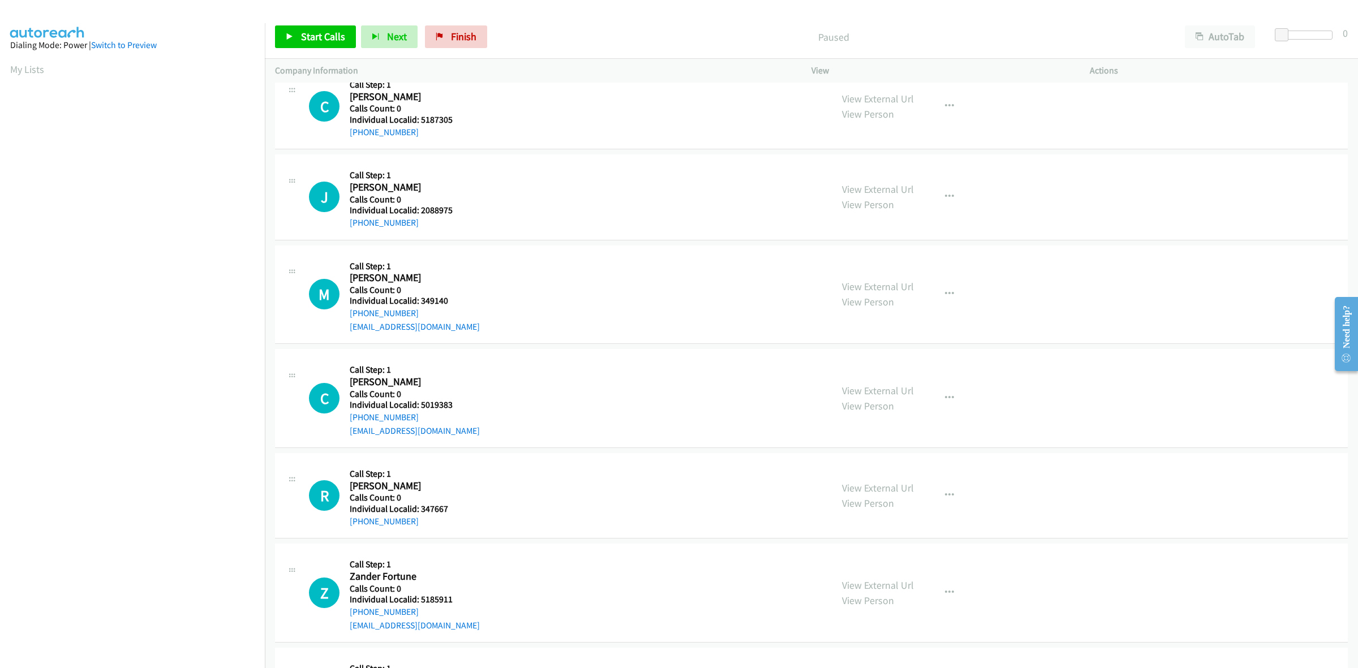
scroll to position [230, 0]
drag, startPoint x: 456, startPoint y: 121, endPoint x: 419, endPoint y: 117, distance: 37.0
click at [419, 117] on h5 "Individual Localid: 5187305" at bounding box center [411, 119] width 122 height 11
copy h5 "5187305"
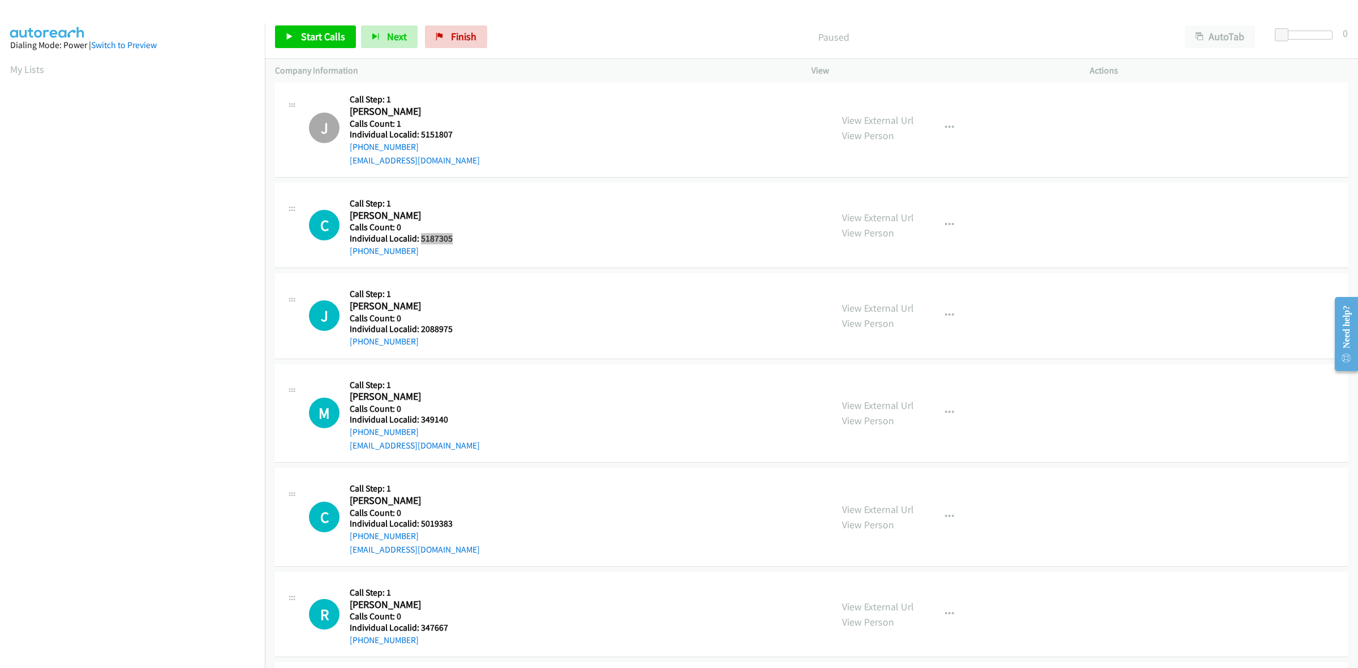
scroll to position [106, 0]
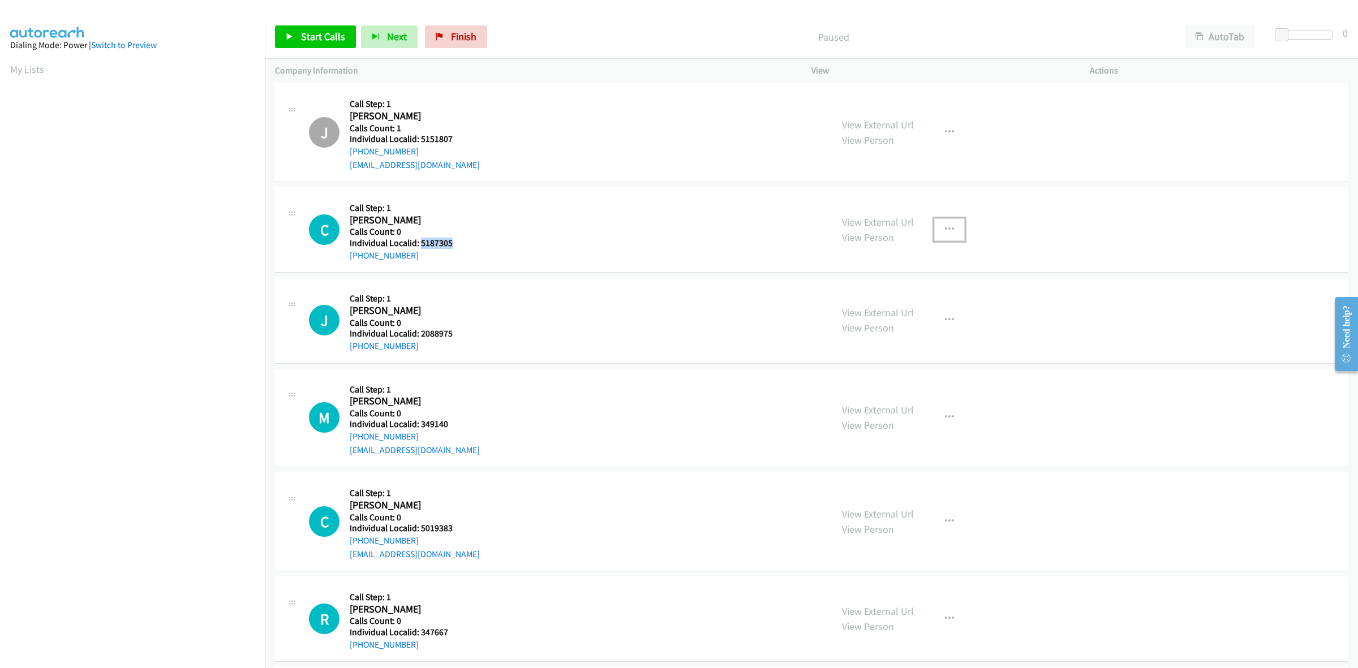
click at [945, 231] on icon "button" at bounding box center [949, 229] width 9 height 9
click at [883, 297] on link "Skip Call" at bounding box center [889, 304] width 151 height 23
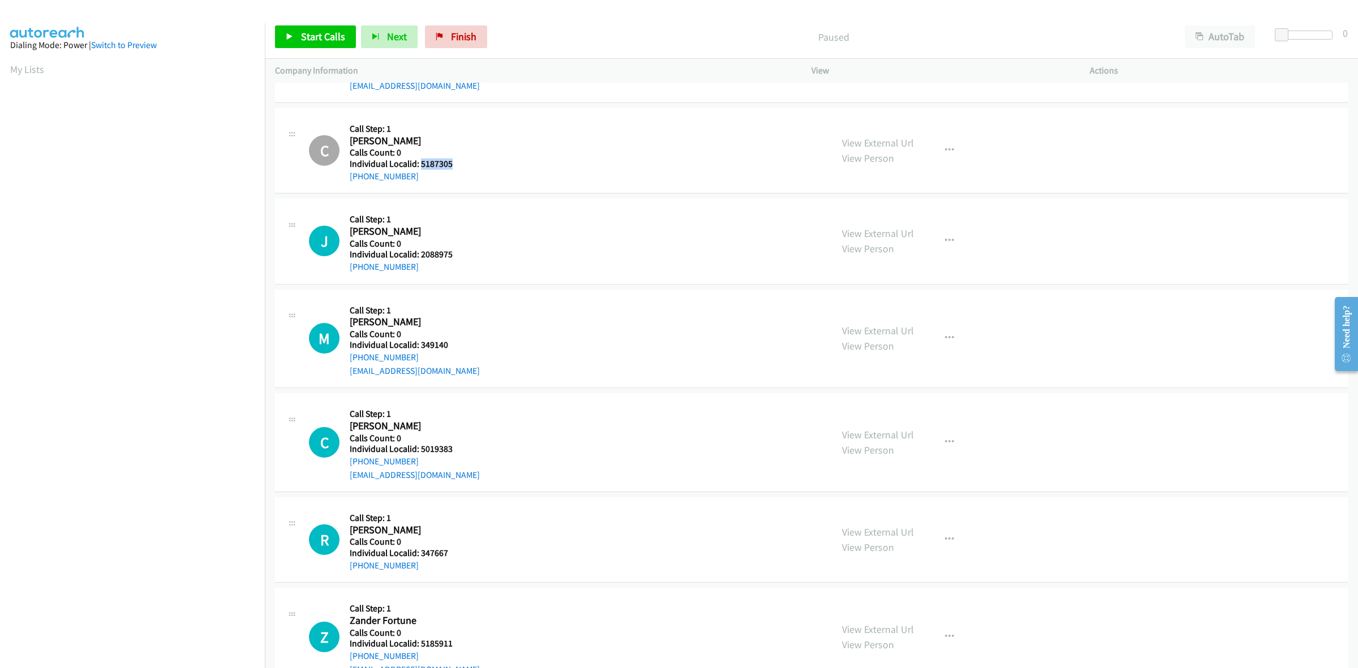
scroll to position [230, 0]
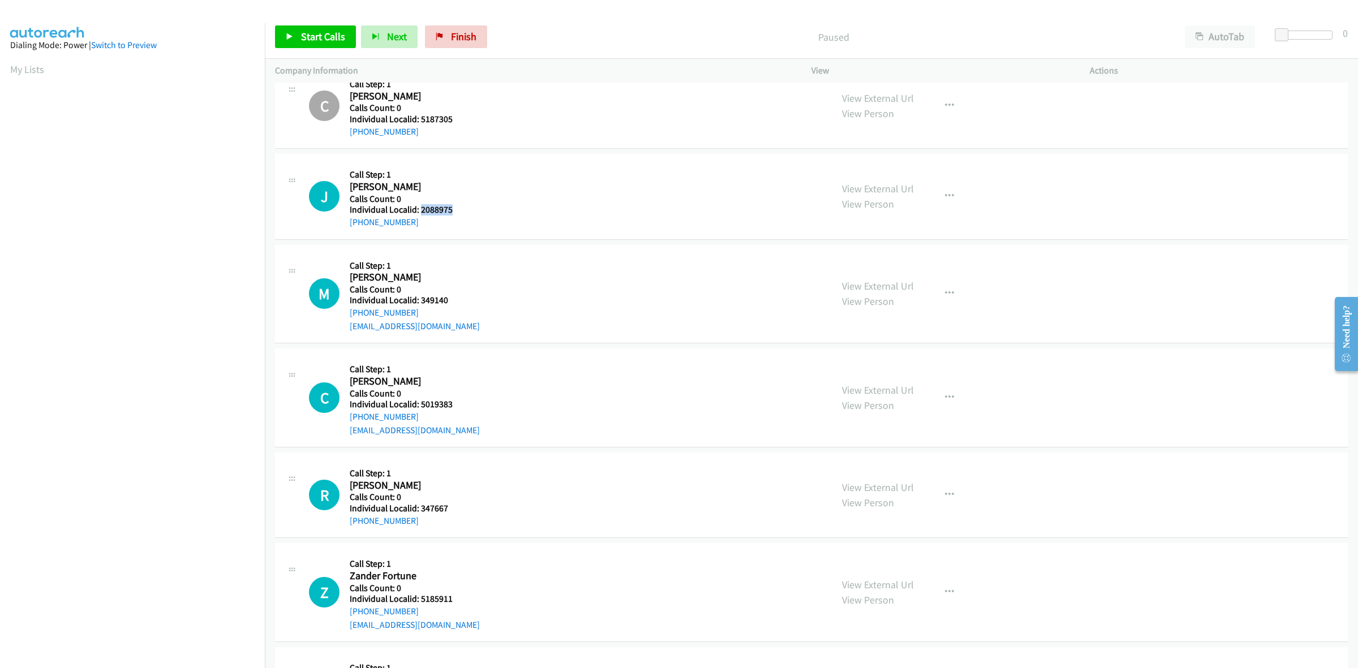
drag, startPoint x: 456, startPoint y: 209, endPoint x: 420, endPoint y: 207, distance: 36.3
click at [420, 207] on h5 "Individual Localid: 2088975" at bounding box center [411, 209] width 122 height 11
copy h5 "2088975"
click at [945, 196] on icon "button" at bounding box center [949, 196] width 9 height 9
click at [882, 272] on link "Skip Call" at bounding box center [889, 270] width 151 height 23
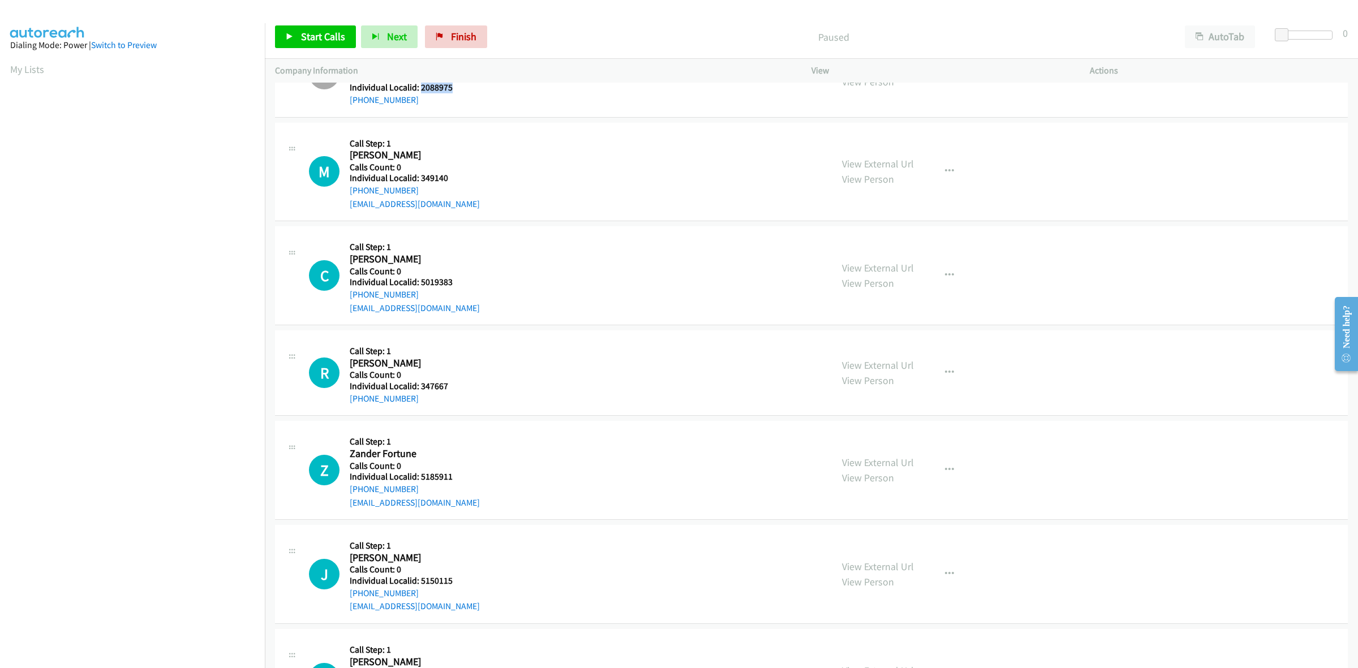
scroll to position [354, 0]
drag, startPoint x: 443, startPoint y: 177, endPoint x: 420, endPoint y: 178, distance: 23.3
click at [420, 178] on h5 "Individual Localid: 349140" at bounding box center [415, 176] width 130 height 11
copy h5 "349140"
drag, startPoint x: 400, startPoint y: 188, endPoint x: 346, endPoint y: 190, distance: 53.2
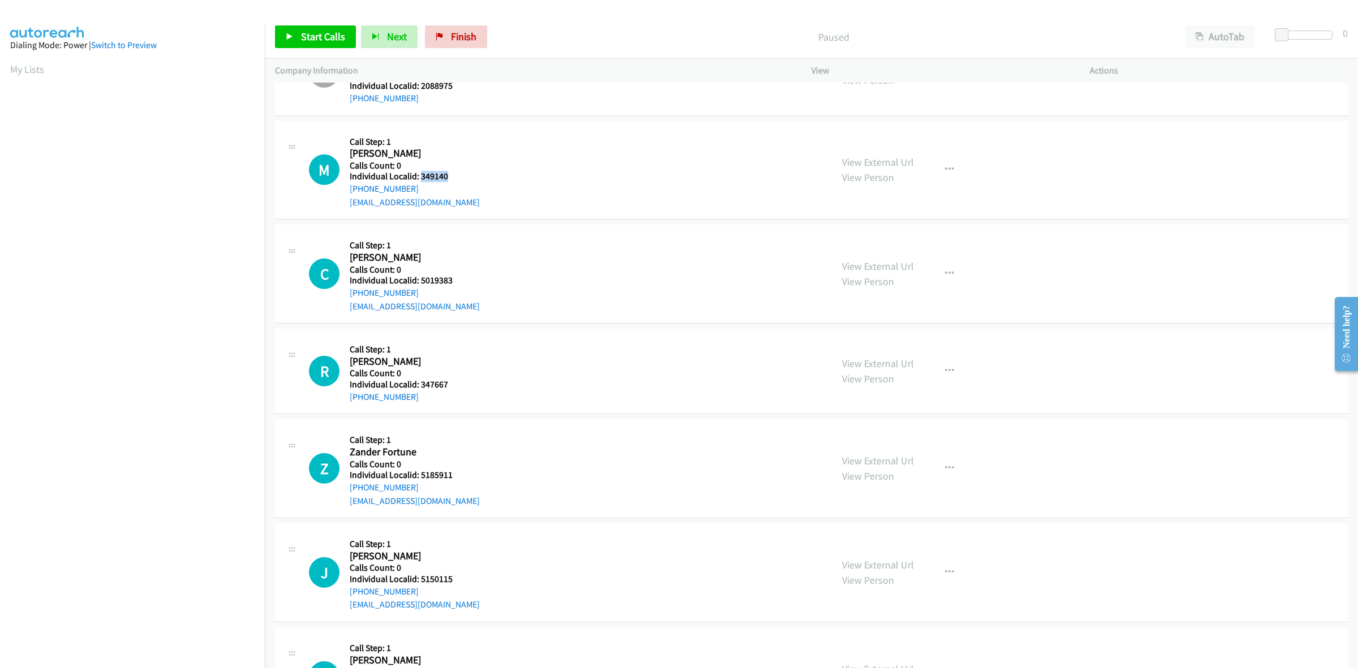
click at [346, 190] on div "M Callback Scheduled Call Step: 1 Michael Monteiro America/New_York Calls Count…" at bounding box center [565, 170] width 513 height 78
copy link "+1 508-981-8880"
drag, startPoint x: 443, startPoint y: 173, endPoint x: 419, endPoint y: 174, distance: 23.8
click at [419, 174] on h5 "Individual Localid: 349140" at bounding box center [415, 176] width 130 height 11
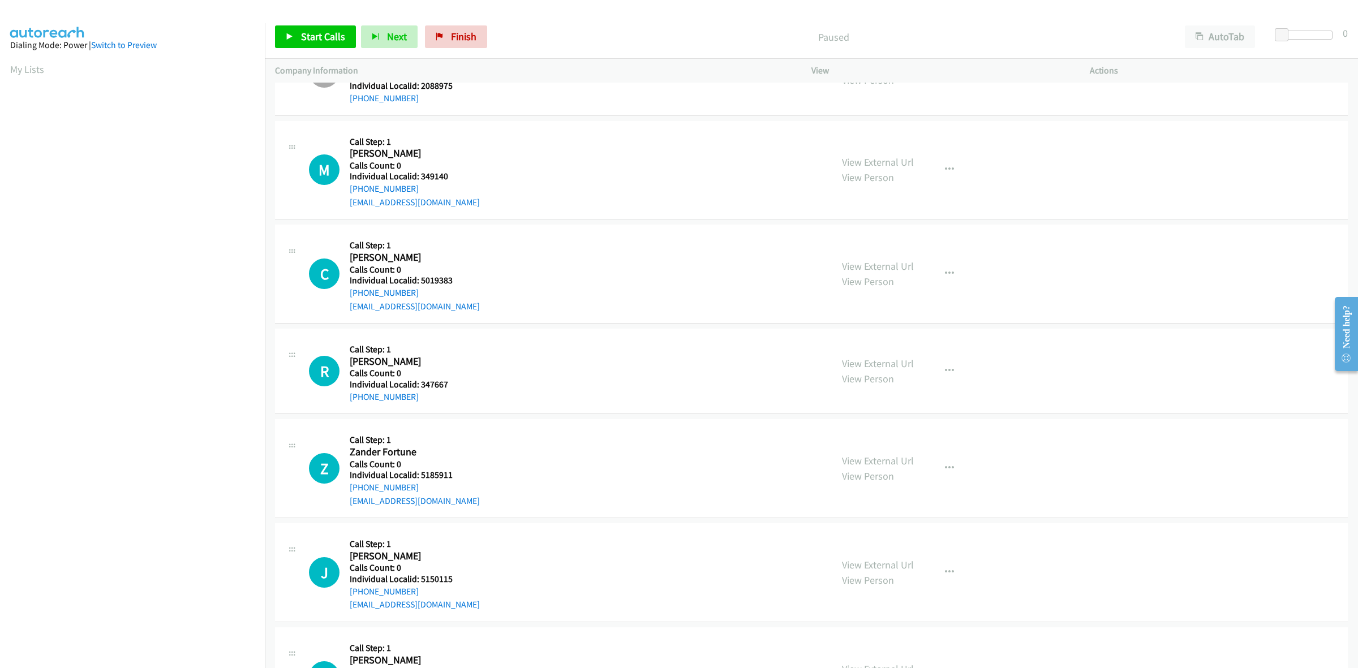
drag, startPoint x: 417, startPoint y: 174, endPoint x: 457, endPoint y: 173, distance: 39.6
click at [480, 149] on div "M Callback Scheduled Call Step: 1 Michael Monteiro America/New_York Calls Count…" at bounding box center [565, 170] width 513 height 78
drag, startPoint x: 454, startPoint y: 177, endPoint x: 421, endPoint y: 177, distance: 33.4
click at [421, 177] on h5 "Individual Localid: 349140" at bounding box center [415, 176] width 130 height 11
copy h5 "349140"
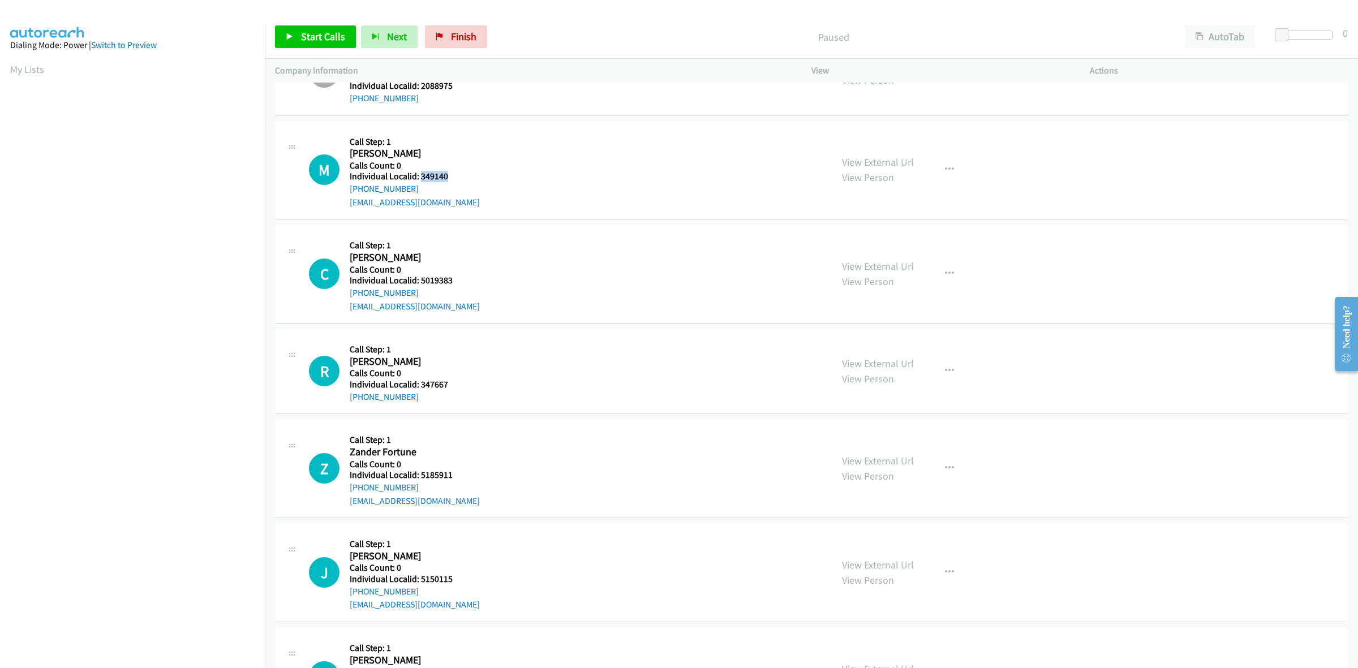
copy h5 "349140"
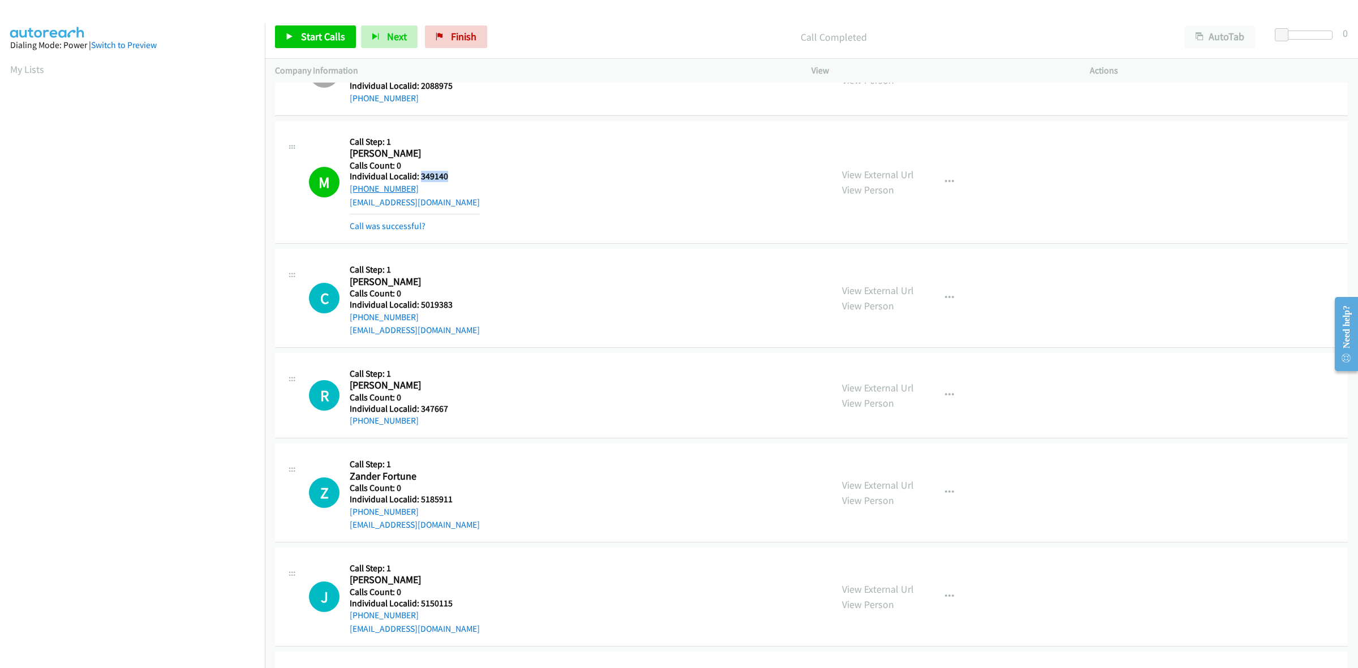
drag, startPoint x: 418, startPoint y: 190, endPoint x: 349, endPoint y: 190, distance: 68.5
click at [350, 190] on div "+1 508-981-8880" at bounding box center [415, 189] width 130 height 14
copy link "+1 508-981-8880"
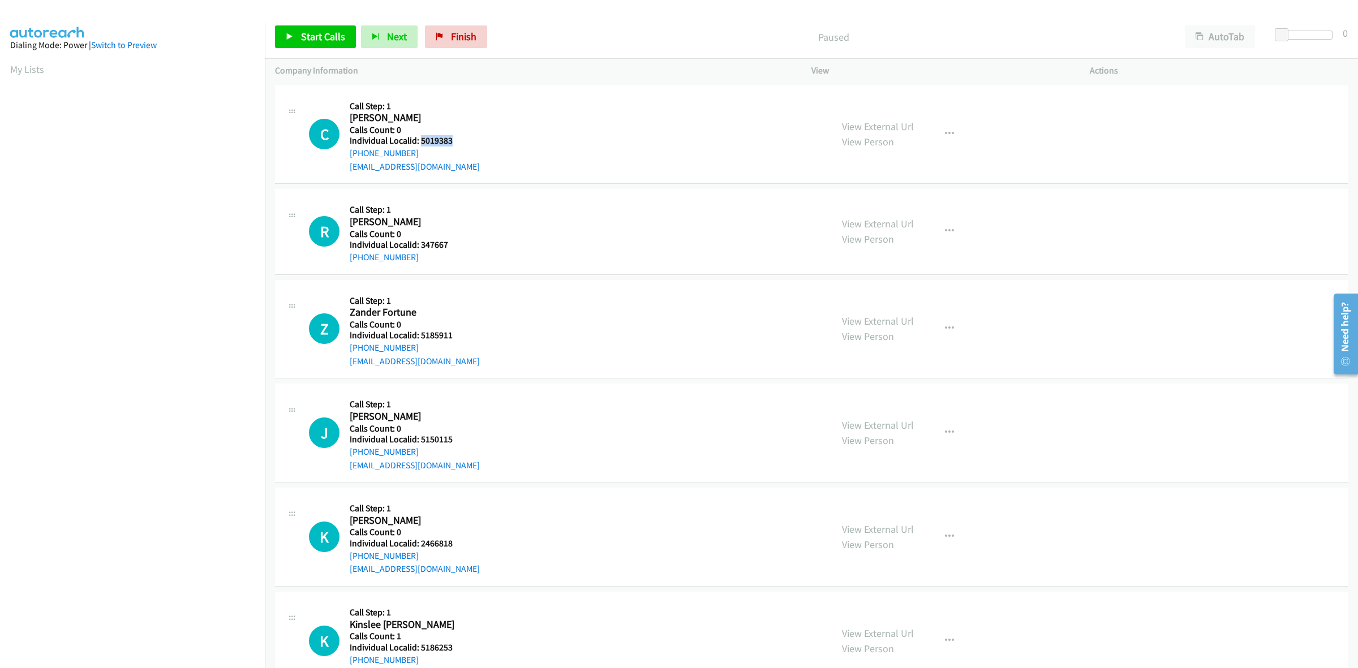
drag, startPoint x: 450, startPoint y: 137, endPoint x: 420, endPoint y: 138, distance: 30.0
click at [420, 138] on h5 "Individual Localid: 5019383" at bounding box center [415, 140] width 130 height 11
copy h5 "5019383"
click at [945, 133] on icon "button" at bounding box center [949, 134] width 9 height 9
click at [867, 212] on link "Skip Call" at bounding box center [889, 208] width 151 height 23
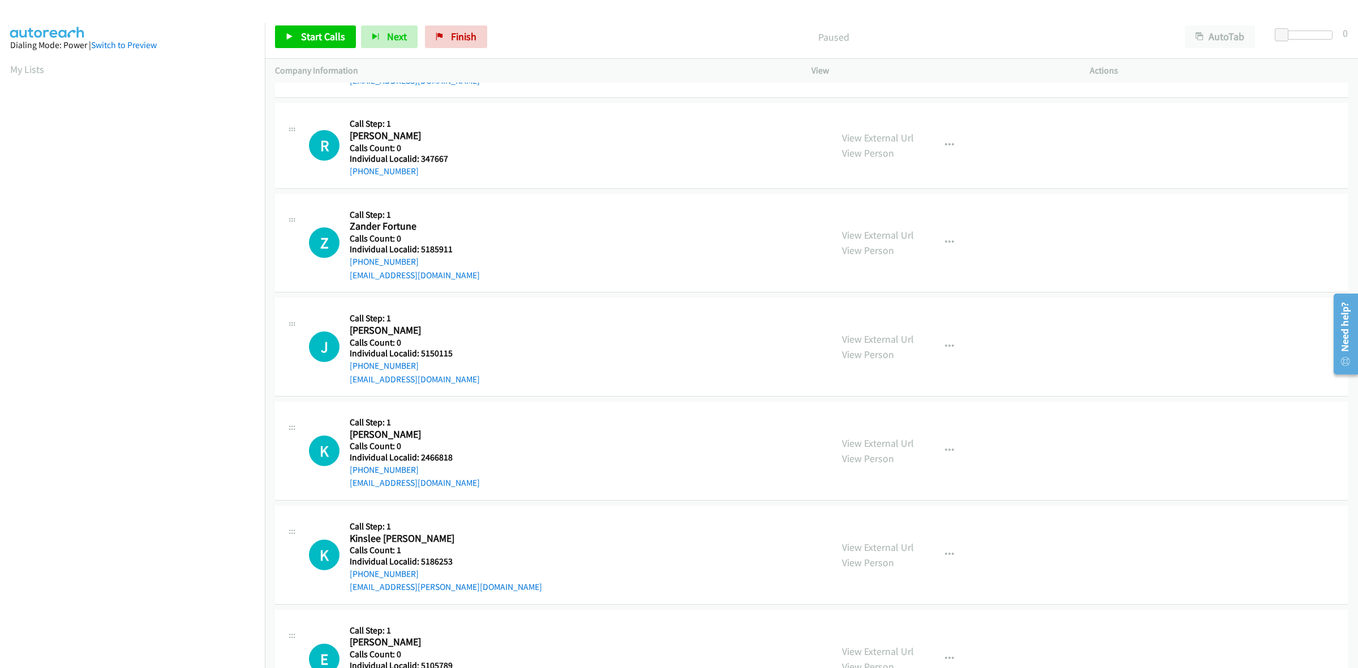
scroll to position [88, 0]
drag, startPoint x: 448, startPoint y: 157, endPoint x: 419, endPoint y: 158, distance: 28.9
click at [419, 158] on h5 "Individual Localid: 347667" at bounding box center [411, 156] width 122 height 11
copy h5 "347667"
click at [947, 143] on icon "button" at bounding box center [949, 143] width 9 height 9
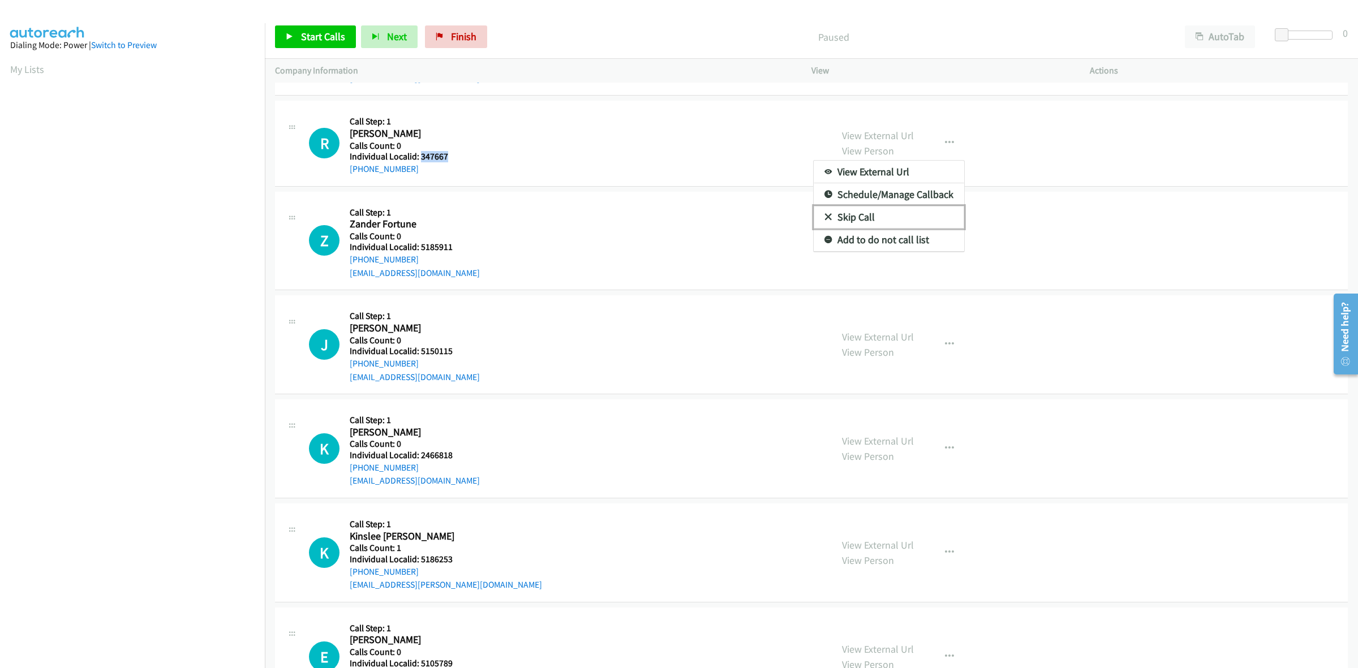
drag, startPoint x: 884, startPoint y: 214, endPoint x: 490, endPoint y: 155, distance: 398.4
click at [884, 215] on link "Skip Call" at bounding box center [889, 217] width 151 height 23
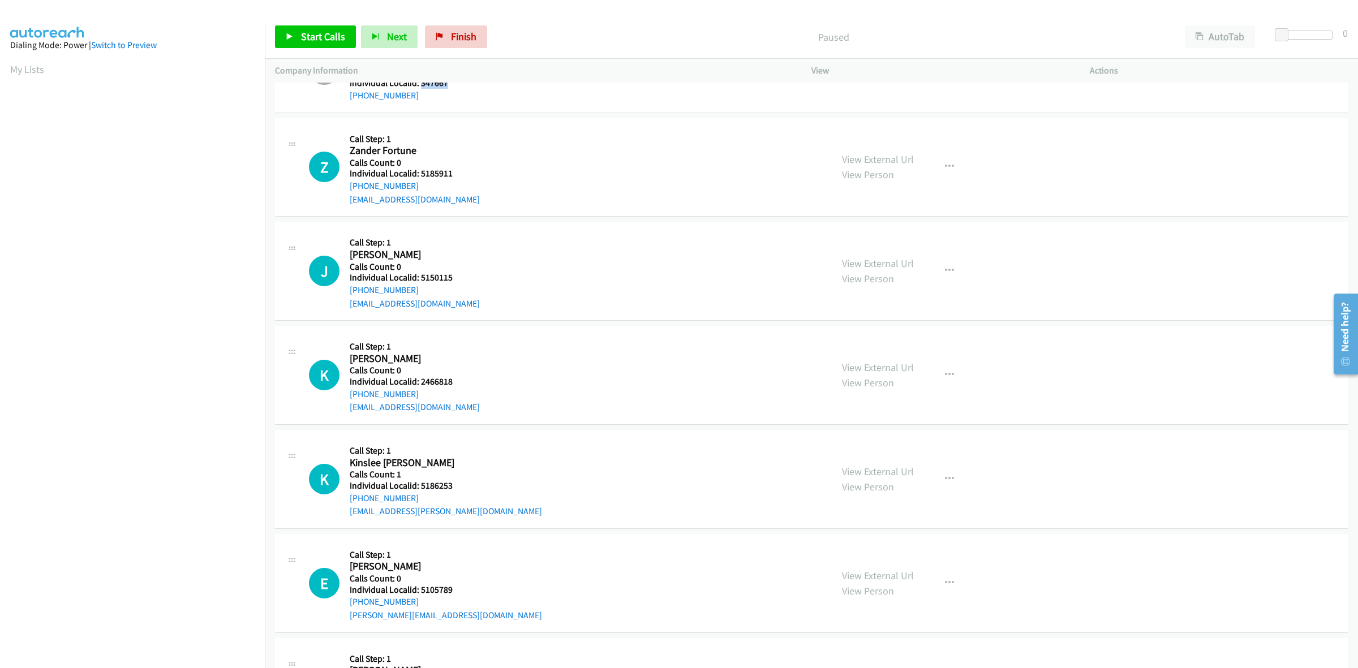
scroll to position [194, 0]
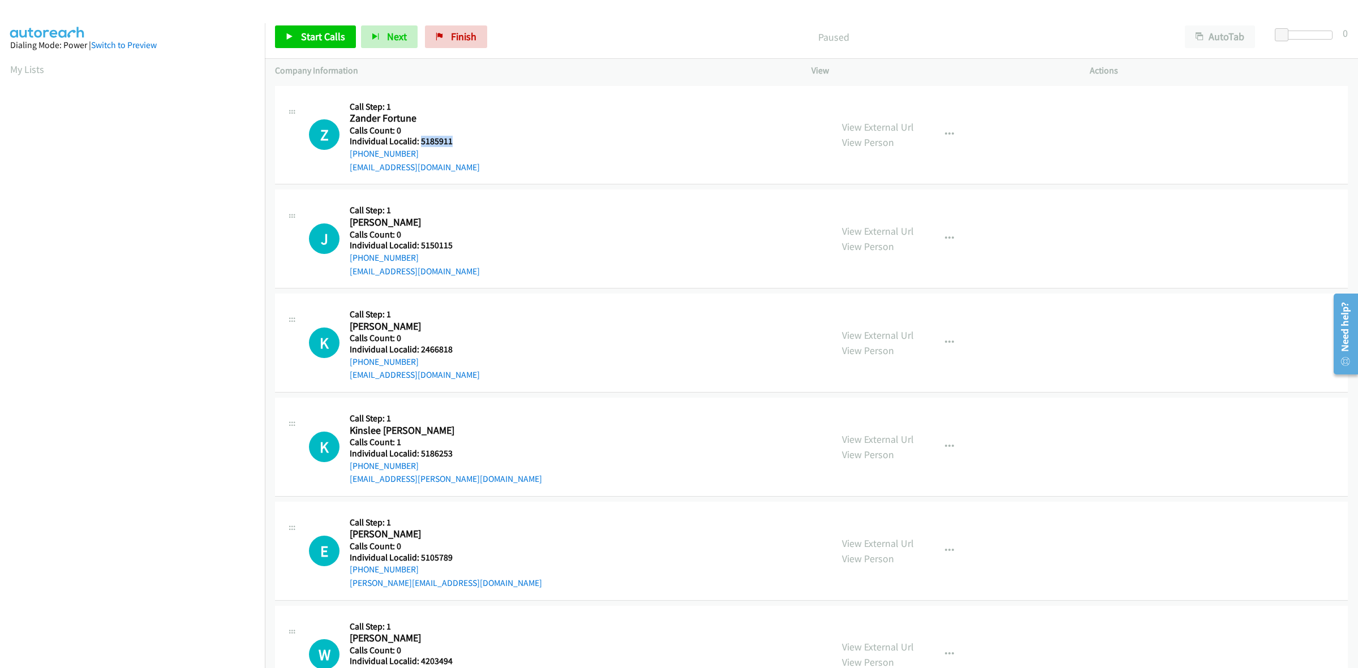
drag, startPoint x: 427, startPoint y: 139, endPoint x: 420, endPoint y: 140, distance: 7.4
click at [420, 140] on h5 "Individual Localid: 5185911" at bounding box center [415, 141] width 130 height 11
copy h5 "5185911"
click at [951, 129] on button "button" at bounding box center [949, 134] width 31 height 23
click at [898, 205] on link "Skip Call" at bounding box center [889, 209] width 151 height 23
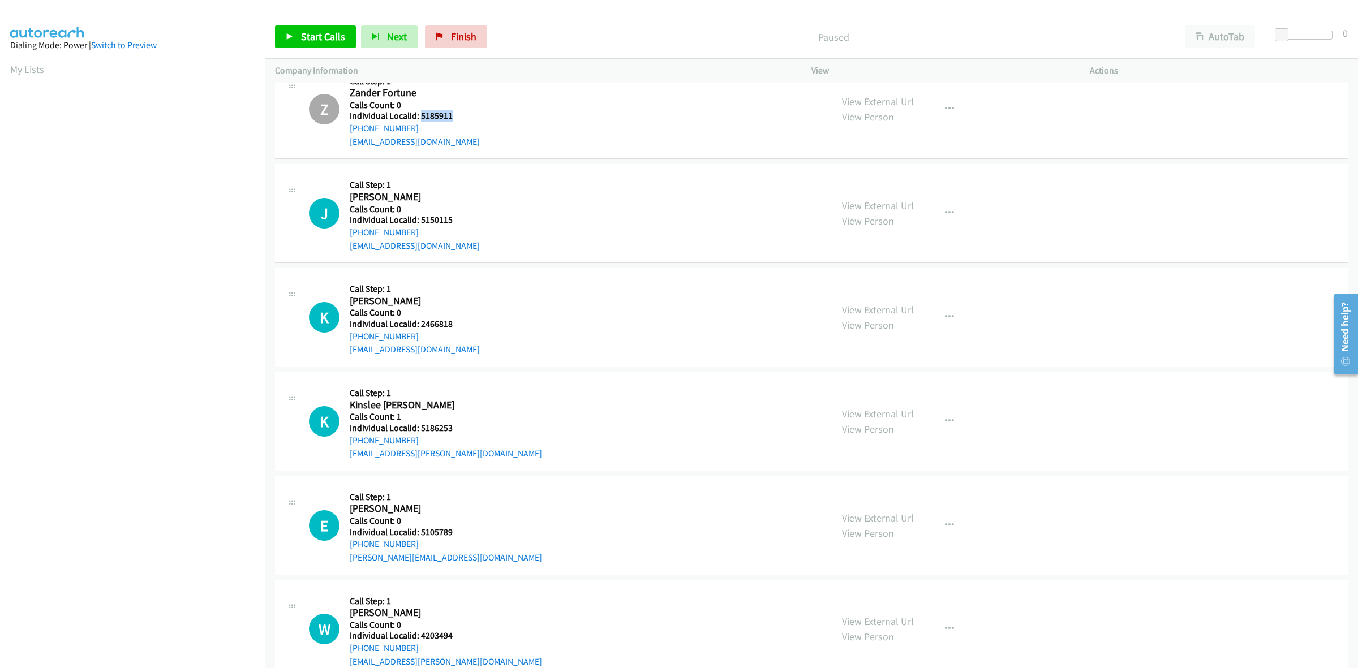
scroll to position [283, 0]
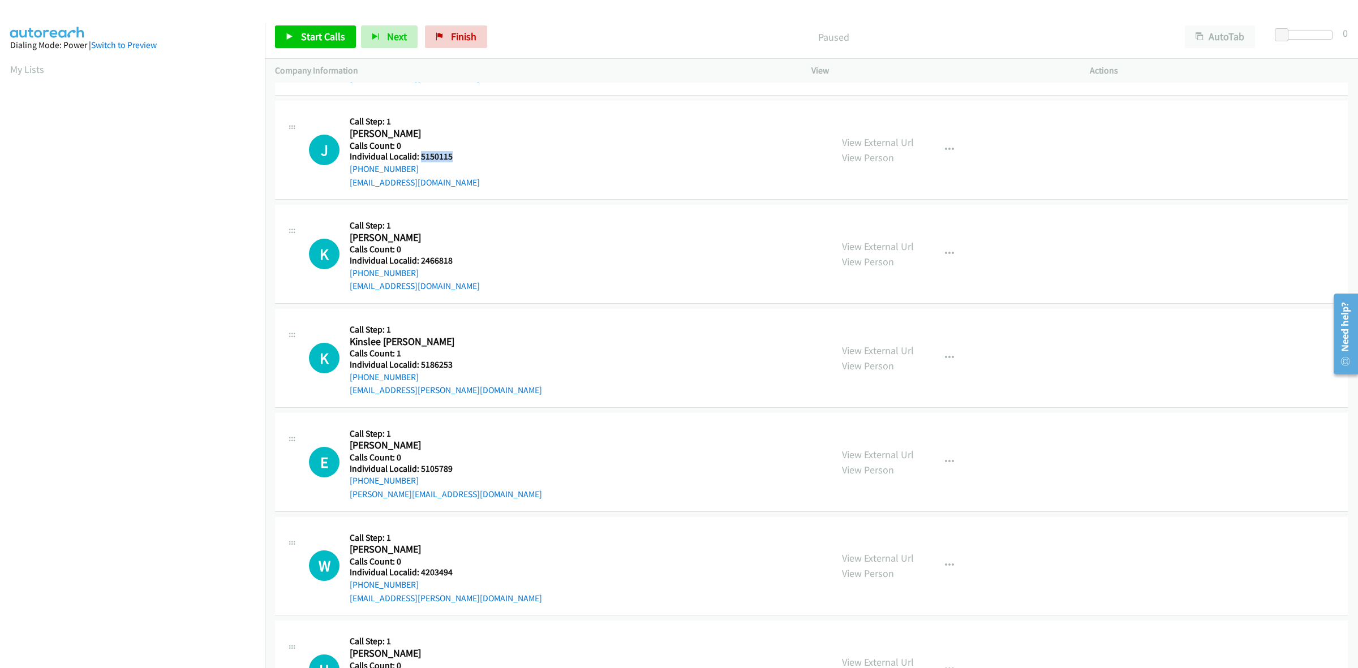
drag, startPoint x: 437, startPoint y: 153, endPoint x: 419, endPoint y: 154, distance: 18.7
click at [419, 154] on h5 "Individual Localid: 5150115" at bounding box center [415, 156] width 130 height 11
copy h5 "5150115"
click at [945, 145] on icon "button" at bounding box center [949, 149] width 9 height 9
click at [857, 218] on link "Skip Call" at bounding box center [889, 224] width 151 height 23
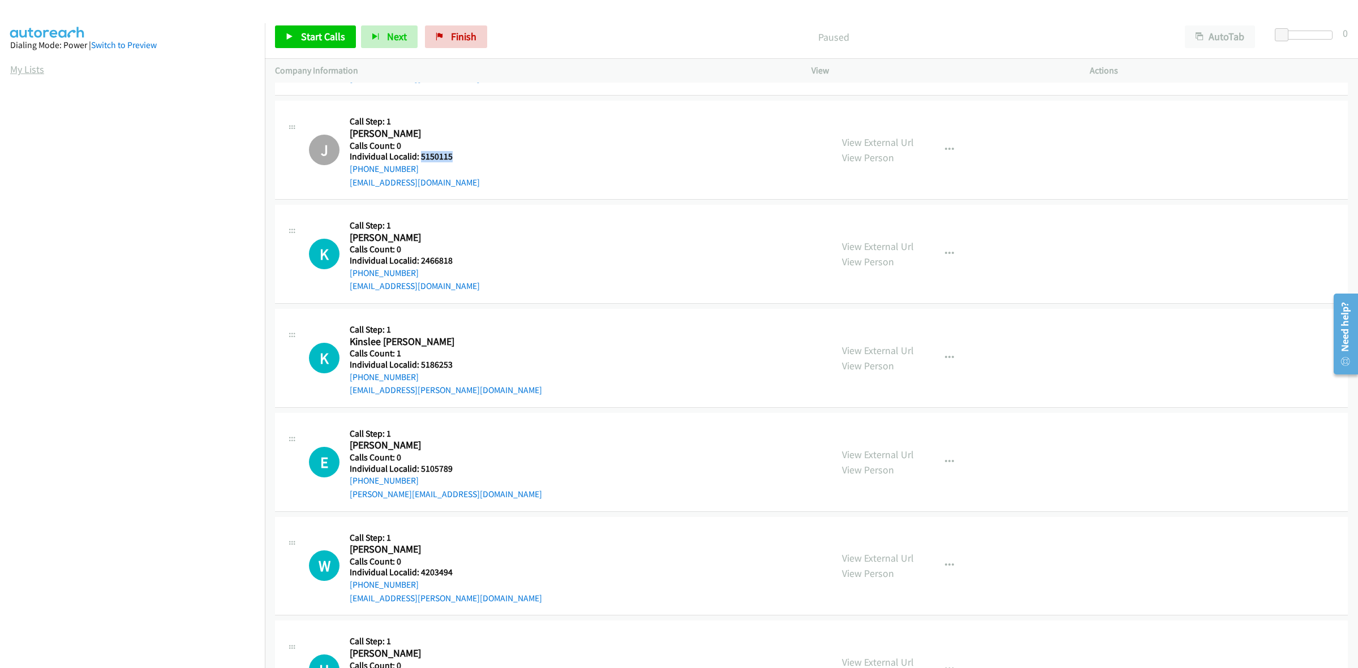
click at [21, 68] on link "My Lists" at bounding box center [27, 69] width 34 height 13
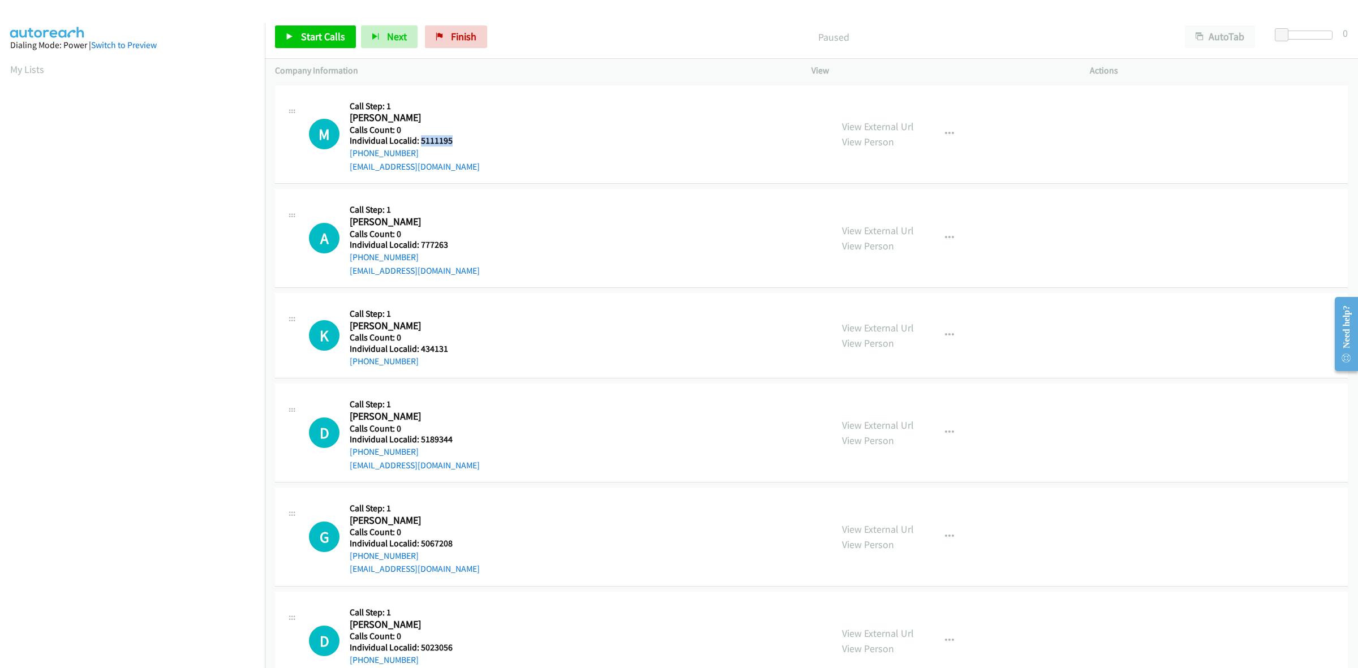
drag, startPoint x: 448, startPoint y: 138, endPoint x: 419, endPoint y: 139, distance: 28.3
click at [419, 139] on h5 "Individual Localid: 5111195" at bounding box center [416, 140] width 132 height 11
copy h5 "5111195"
click at [454, 209] on h5 "Call Step: 1" at bounding box center [416, 209] width 132 height 11
drag, startPoint x: 420, startPoint y: 153, endPoint x: 345, endPoint y: 157, distance: 74.8
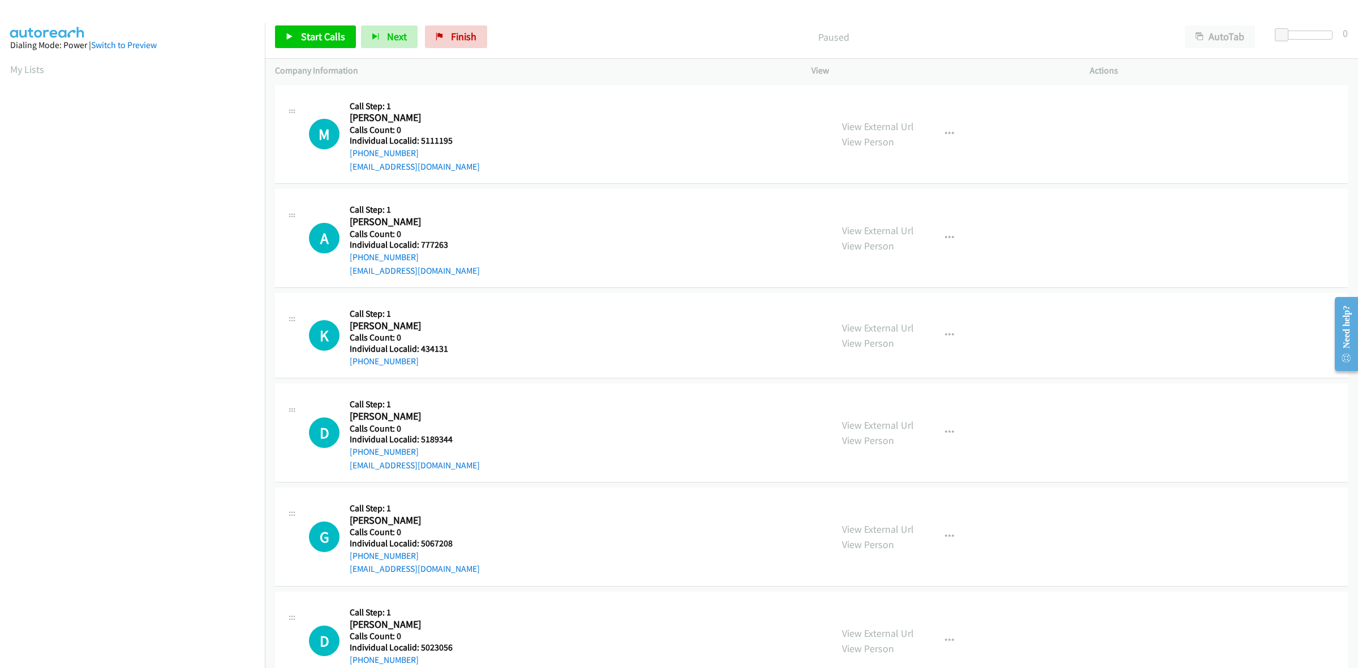
click at [345, 157] on div "M Callback Scheduled Call Step: 1 Maynard White Jr America/New_York Calls Count…" at bounding box center [565, 135] width 513 height 78
drag, startPoint x: 354, startPoint y: 153, endPoint x: 571, endPoint y: 137, distance: 216.8
click at [571, 137] on div "M Callback Scheduled Call Step: 1 Maynard White Jr America/New_York Calls Count…" at bounding box center [565, 135] width 513 height 78
drag, startPoint x: 450, startPoint y: 253, endPoint x: 422, endPoint y: 244, distance: 29.7
click at [422, 245] on div "Callback Scheduled Call Step: 1 Aaron Whitfield America/New_York Calls Count: 0…" at bounding box center [416, 238] width 132 height 78
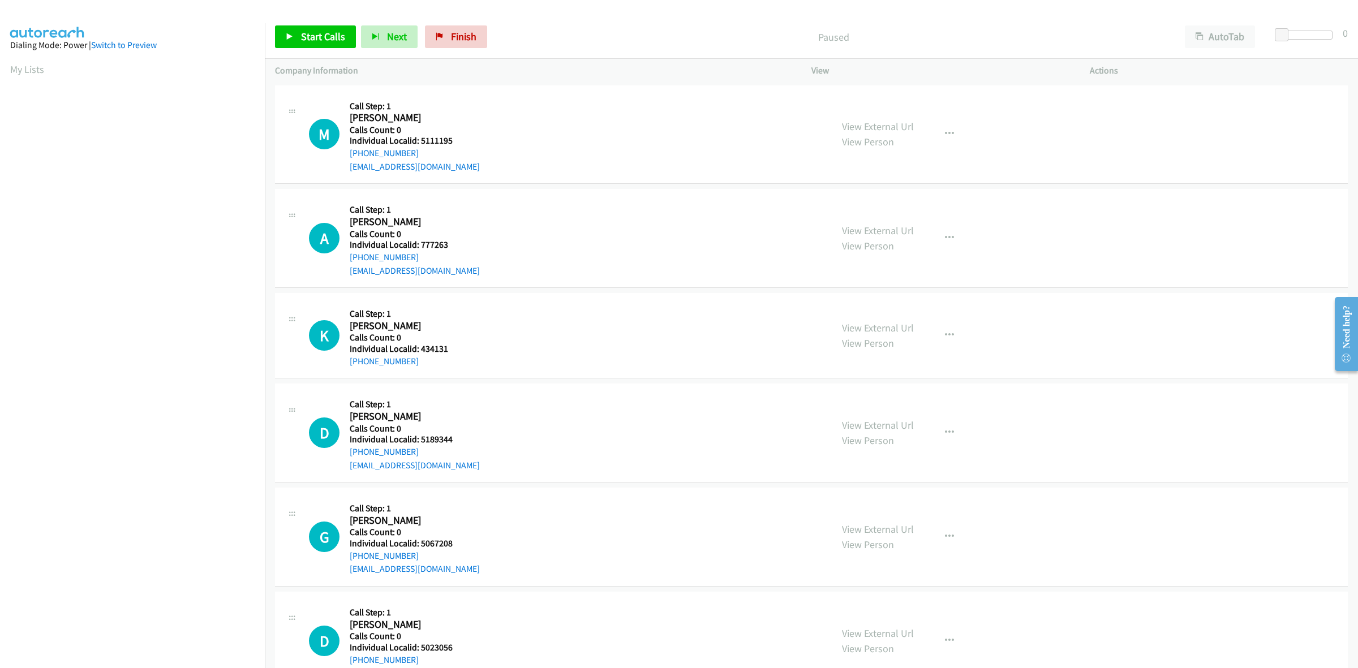
click at [479, 242] on h5 "Individual Localid: 777263" at bounding box center [416, 244] width 132 height 11
drag, startPoint x: 443, startPoint y: 246, endPoint x: 419, endPoint y: 246, distance: 23.8
click at [419, 246] on h5 "Individual Localid: 777263" at bounding box center [416, 244] width 132 height 11
copy h5 "777263"
drag, startPoint x: 931, startPoint y: 127, endPoint x: 929, endPoint y: 159, distance: 31.7
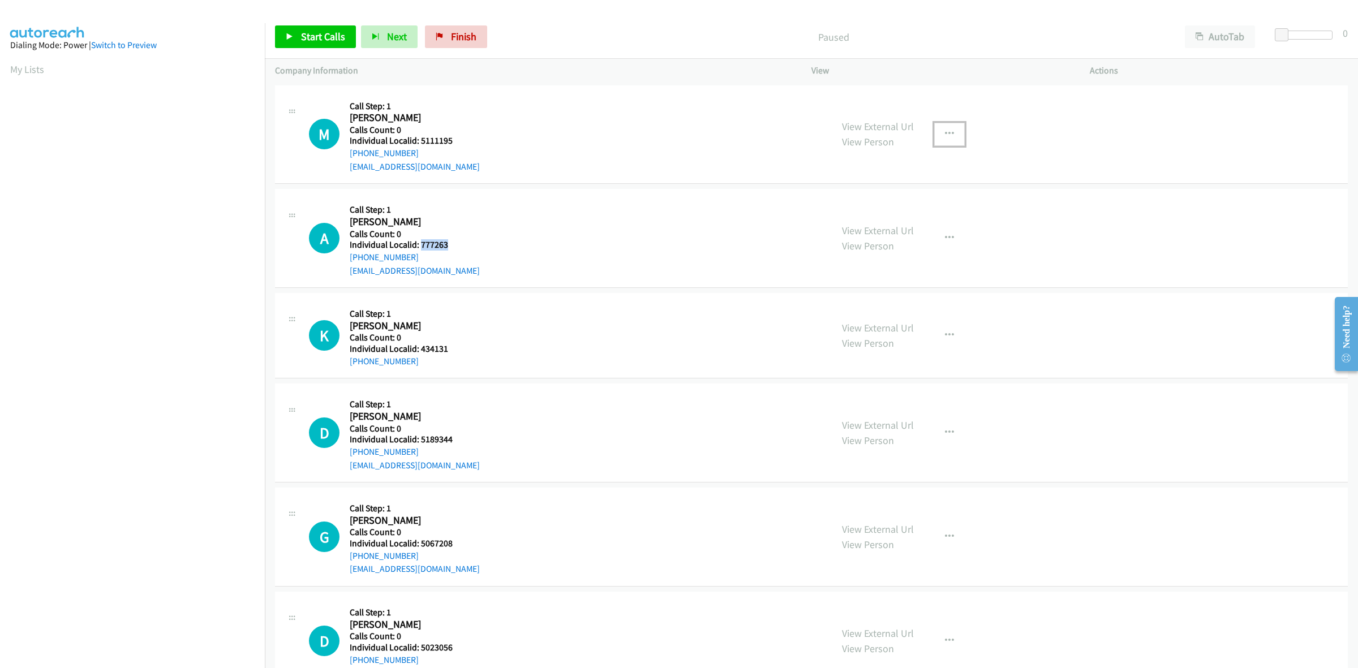
click at [934, 126] on button "button" at bounding box center [949, 134] width 31 height 23
click at [869, 207] on link "Skip Call" at bounding box center [889, 208] width 151 height 23
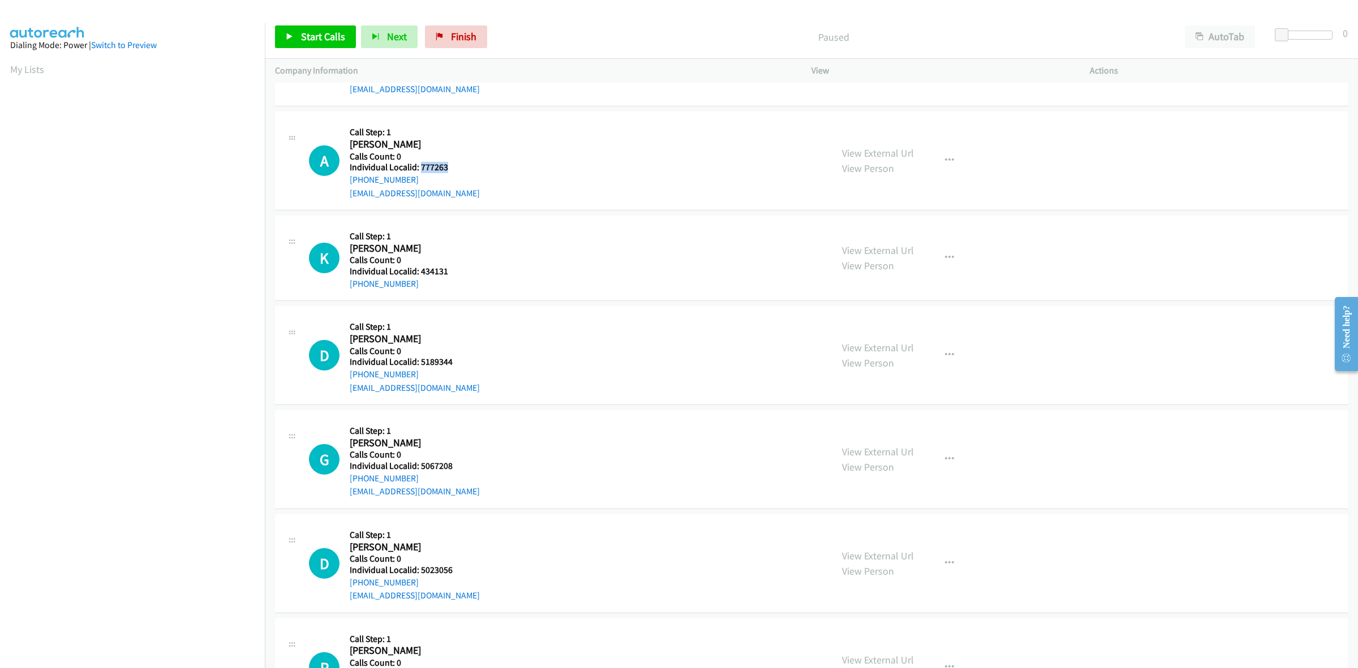
scroll to position [88, 0]
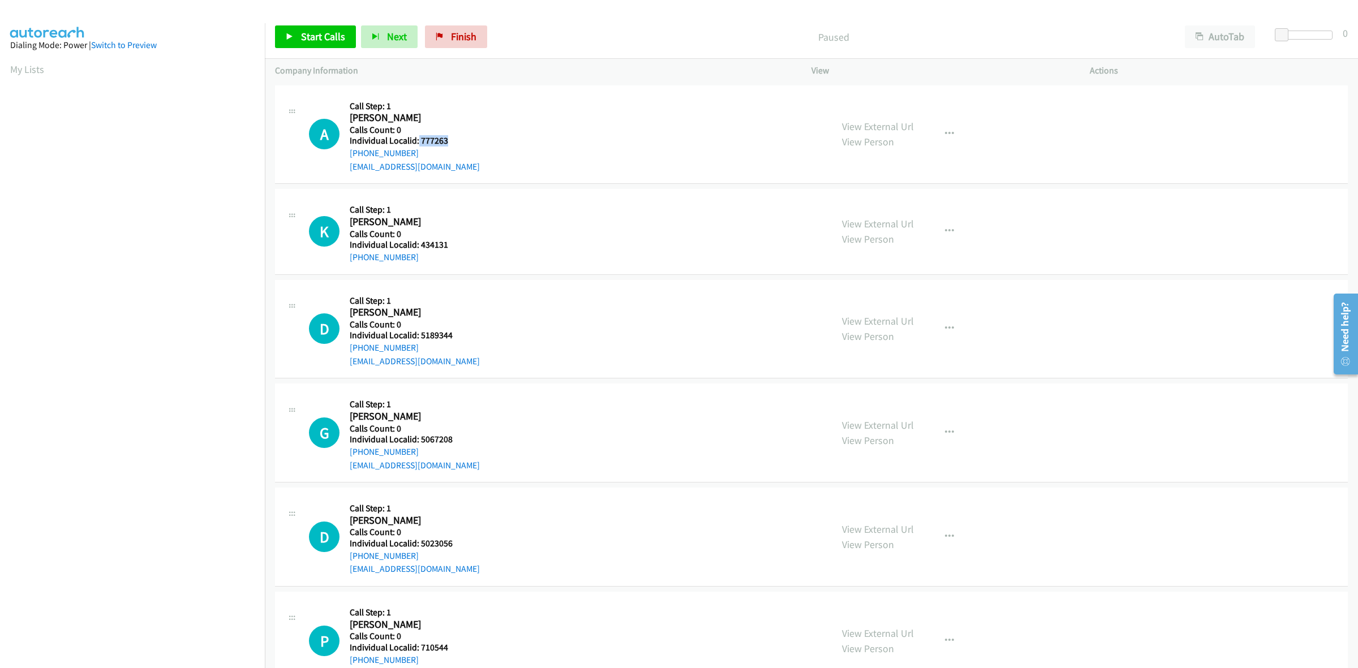
drag, startPoint x: 446, startPoint y: 140, endPoint x: 417, endPoint y: 138, distance: 29.0
click at [417, 138] on h5 "Individual Localid: 777263" at bounding box center [416, 140] width 132 height 11
copy h5 "777263"
drag, startPoint x: 411, startPoint y: 153, endPoint x: 347, endPoint y: 154, distance: 64.5
click at [347, 154] on div "A Callback Scheduled Call Step: 1 Aaron Whitfield America/New_York Calls Count:…" at bounding box center [565, 135] width 513 height 78
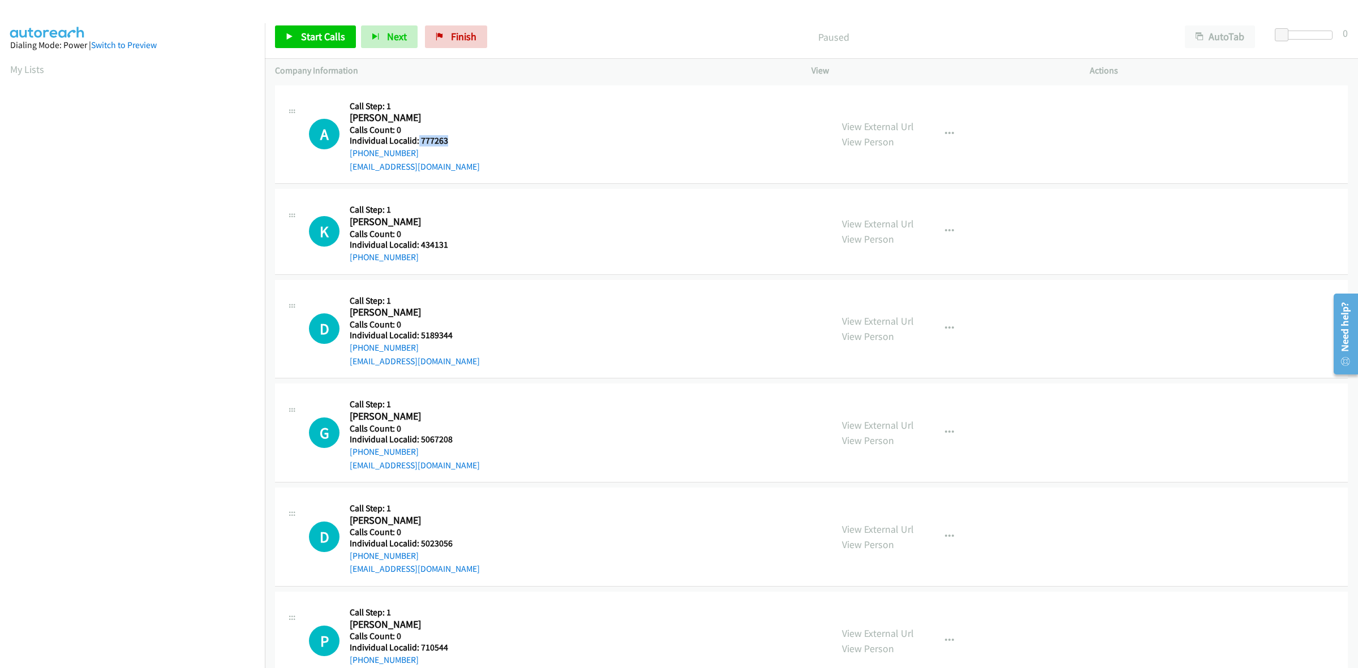
copy link "+1 803-720-6227"
drag, startPoint x: 451, startPoint y: 136, endPoint x: 420, endPoint y: 142, distance: 31.1
click at [420, 142] on h5 "Individual Localid: 777263" at bounding box center [416, 140] width 132 height 11
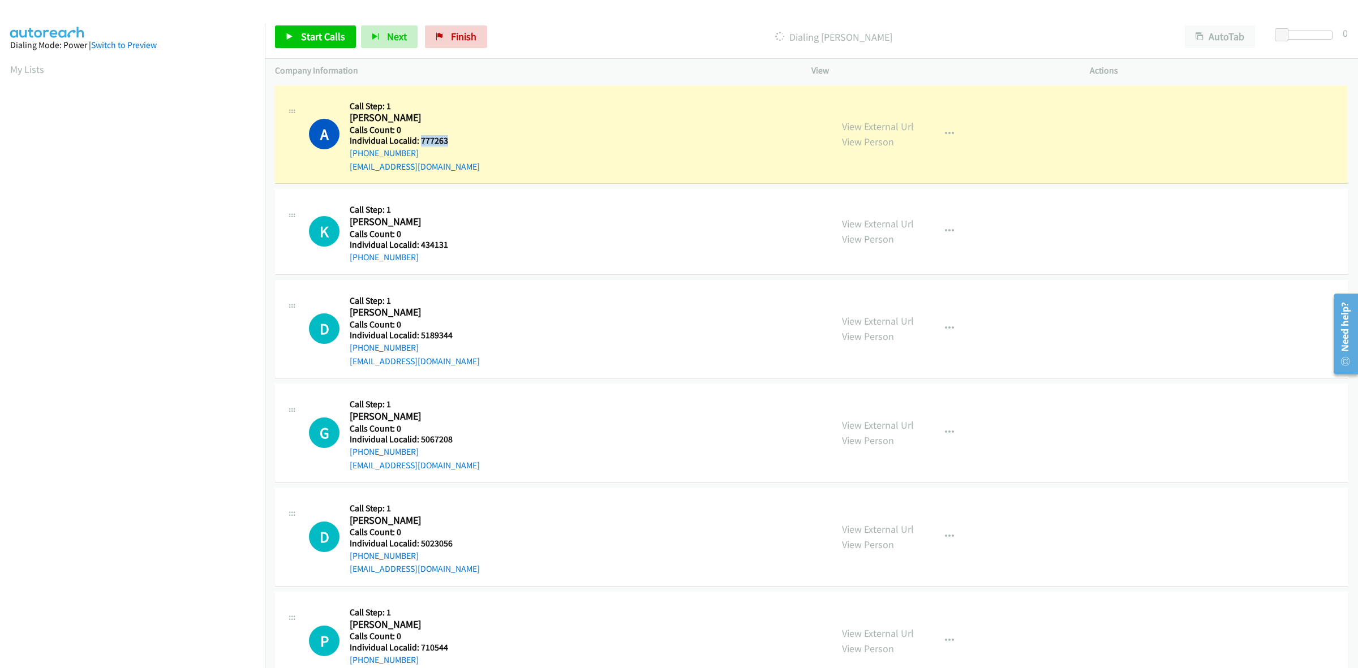
copy h5 "777263"
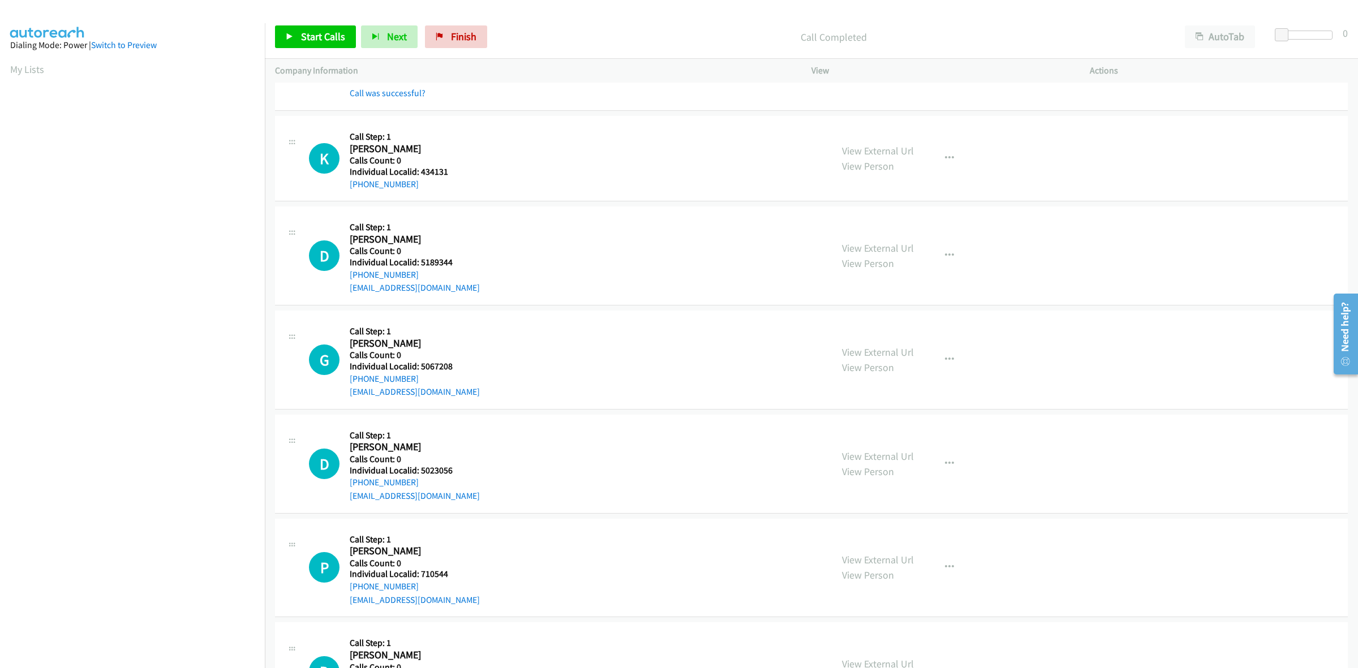
scroll to position [123, 0]
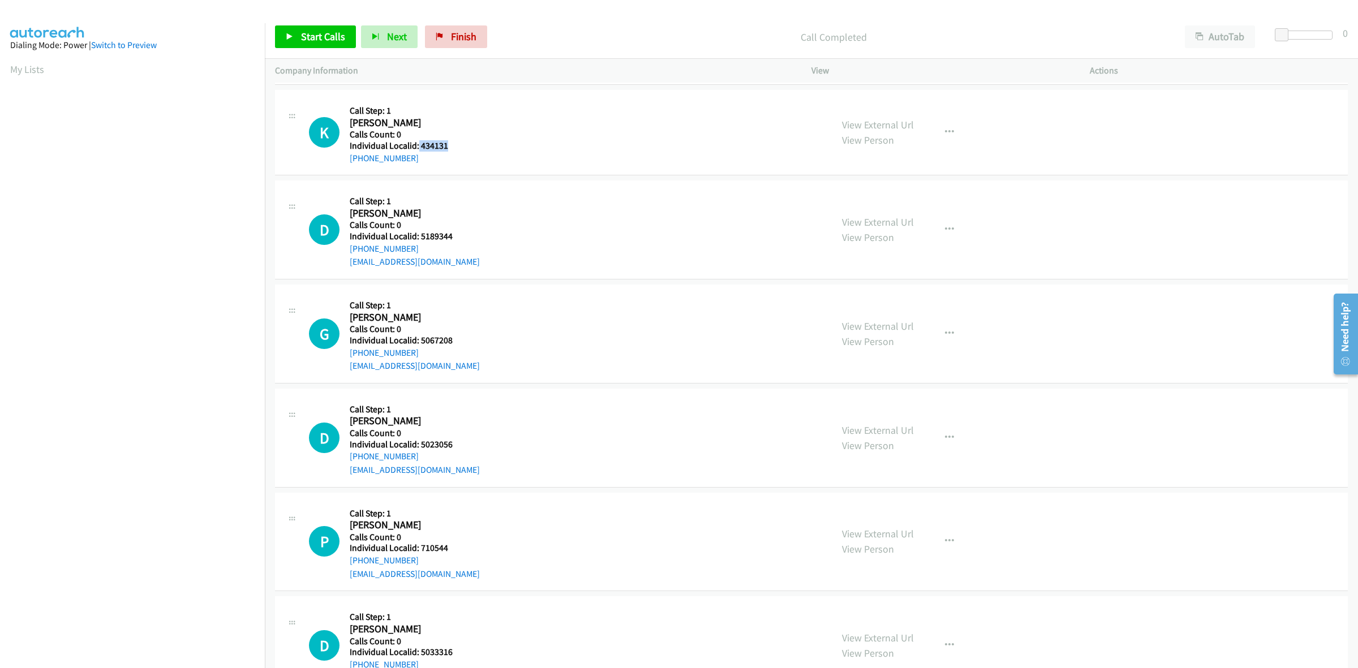
drag, startPoint x: 451, startPoint y: 146, endPoint x: 418, endPoint y: 141, distance: 33.7
click at [418, 141] on h5 "Individual Localid: 434131" at bounding box center [416, 145] width 132 height 11
copy h5 "434131"
drag, startPoint x: 948, startPoint y: 135, endPoint x: 940, endPoint y: 141, distance: 10.9
click at [948, 135] on icon "button" at bounding box center [949, 132] width 9 height 9
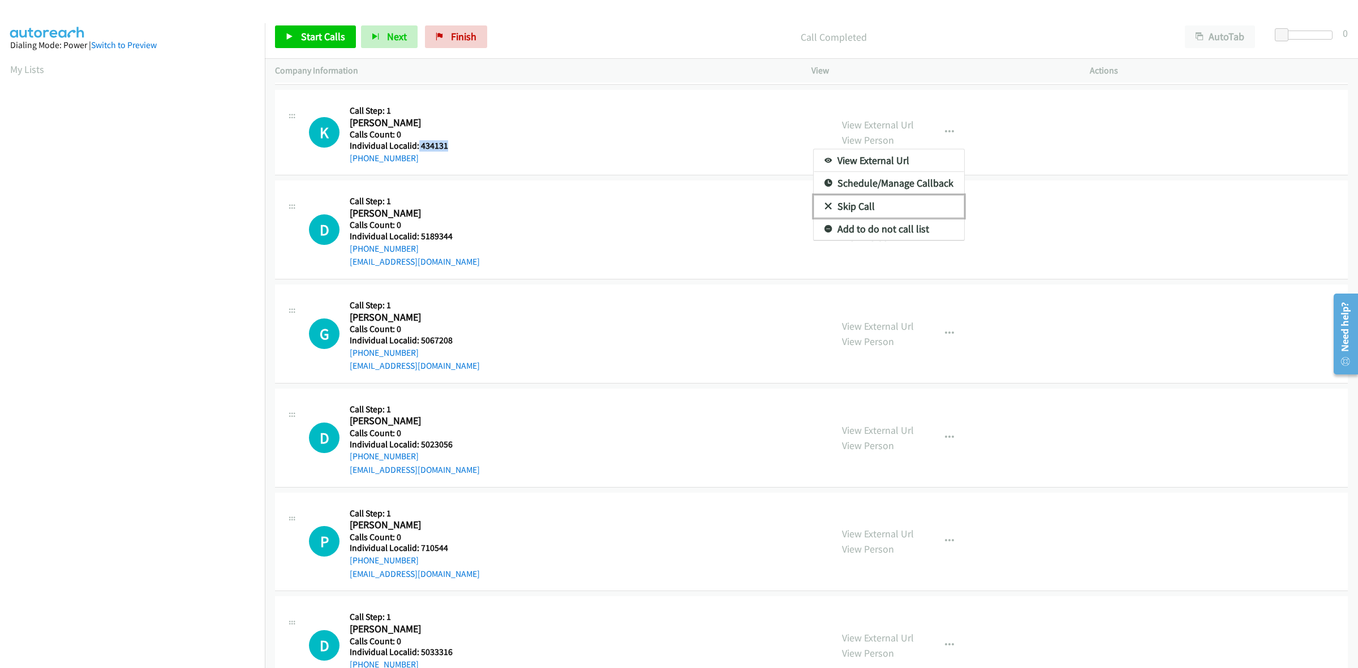
click at [886, 197] on link "Skip Call" at bounding box center [889, 206] width 151 height 23
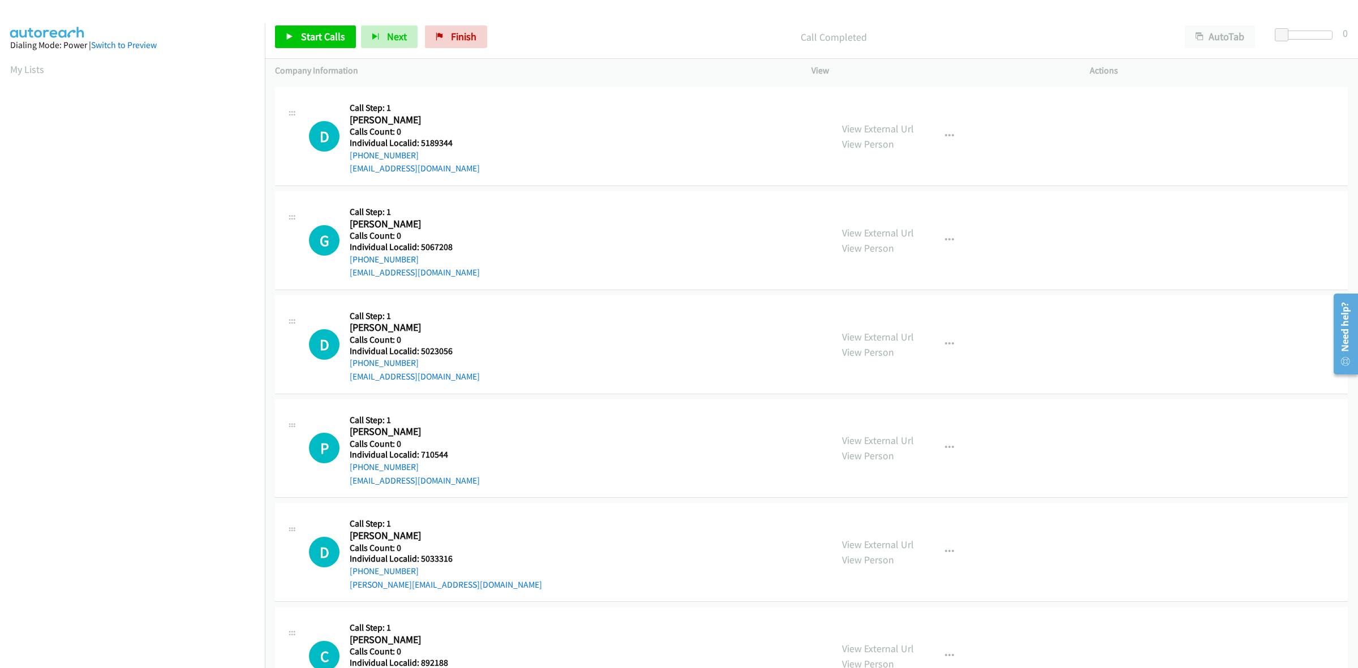
scroll to position [230, 0]
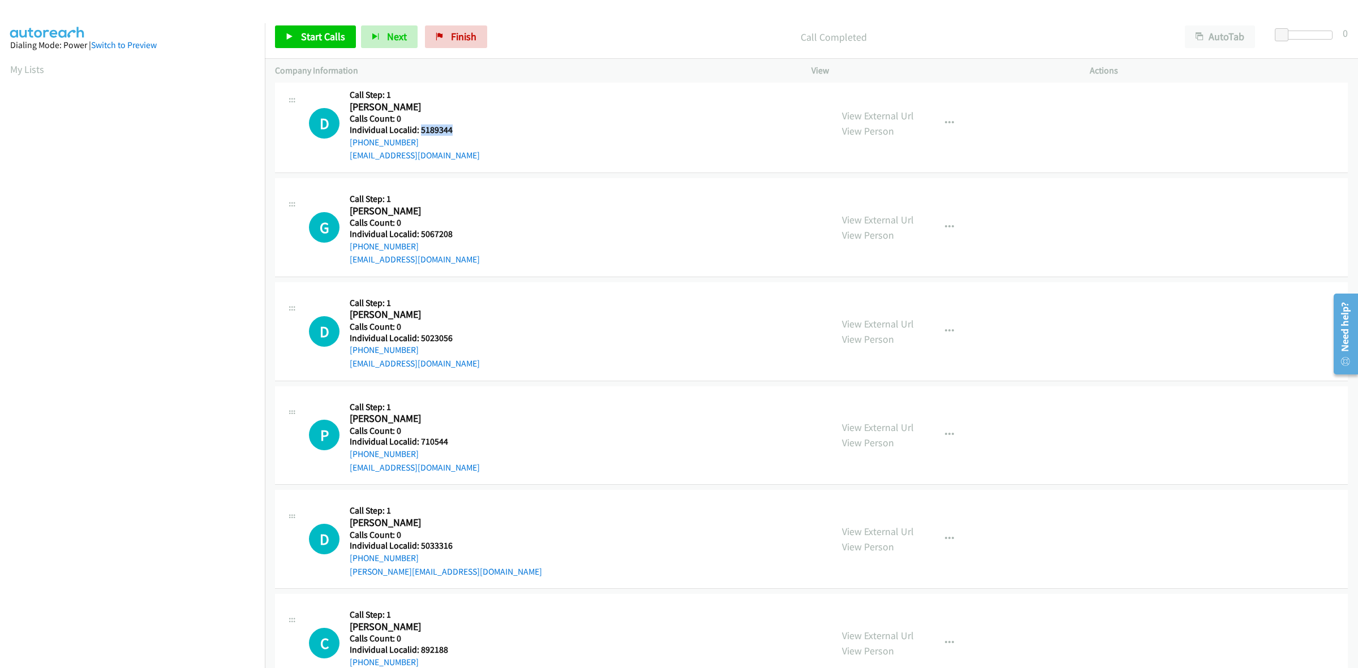
drag, startPoint x: 437, startPoint y: 128, endPoint x: 421, endPoint y: 129, distance: 16.4
click at [421, 129] on h5 "Individual Localid: 5189344" at bounding box center [416, 130] width 132 height 11
copy h5 "5189344"
click at [945, 123] on icon "button" at bounding box center [949, 123] width 9 height 9
click at [858, 196] on link "Skip Call" at bounding box center [889, 197] width 151 height 23
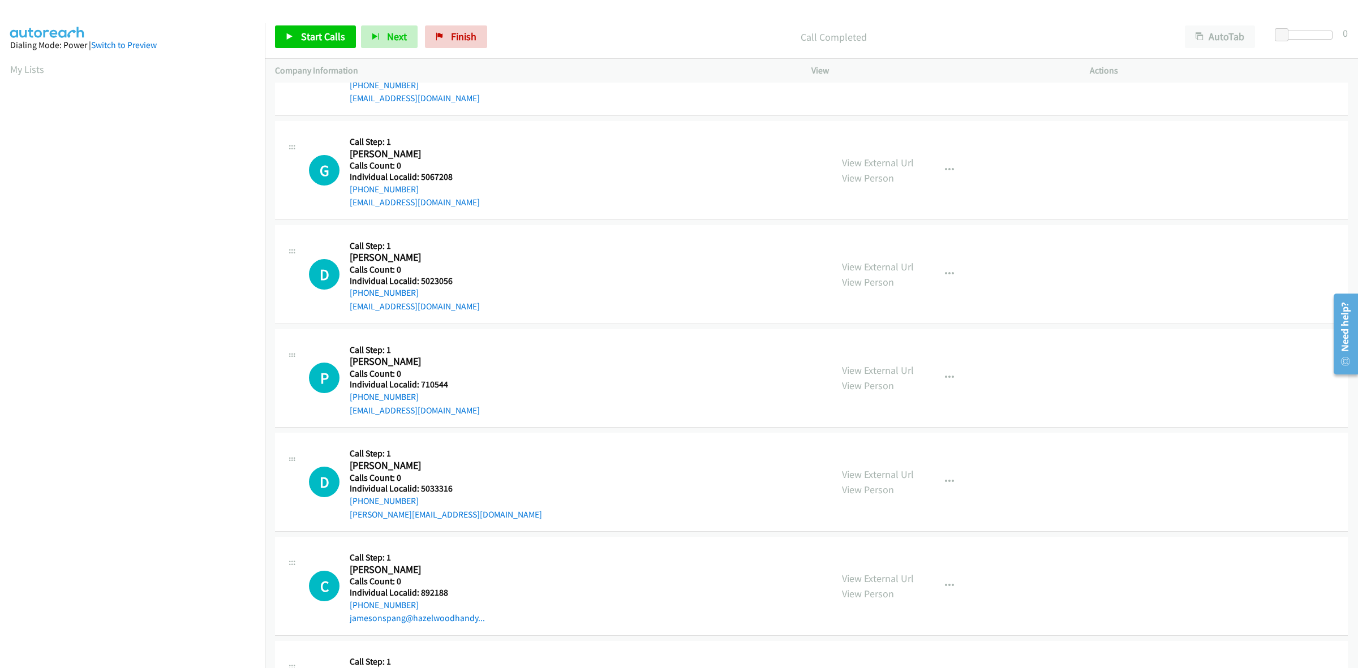
scroll to position [283, 0]
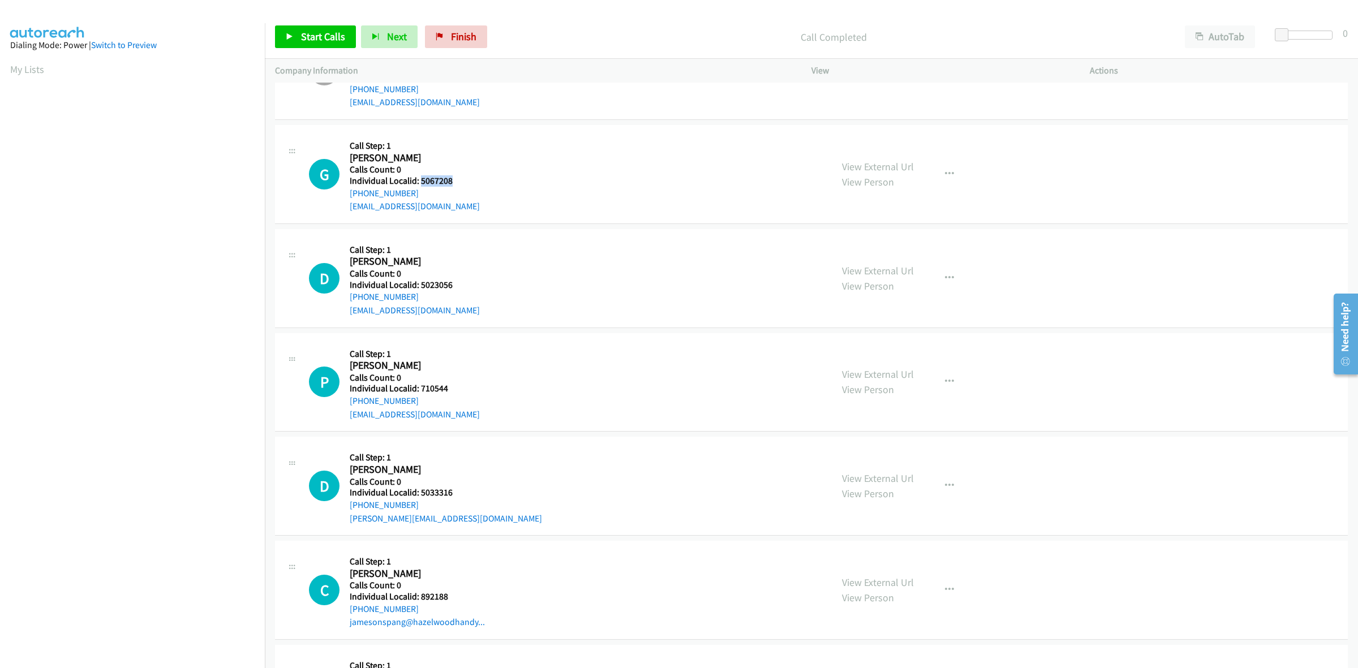
drag, startPoint x: 451, startPoint y: 177, endPoint x: 419, endPoint y: 179, distance: 31.8
click at [419, 179] on h5 "Individual Localid: 5067208" at bounding box center [416, 180] width 132 height 11
copy h5 "5067208"
drag, startPoint x: 950, startPoint y: 176, endPoint x: 907, endPoint y: 213, distance: 56.5
click at [950, 176] on button "button" at bounding box center [949, 174] width 31 height 23
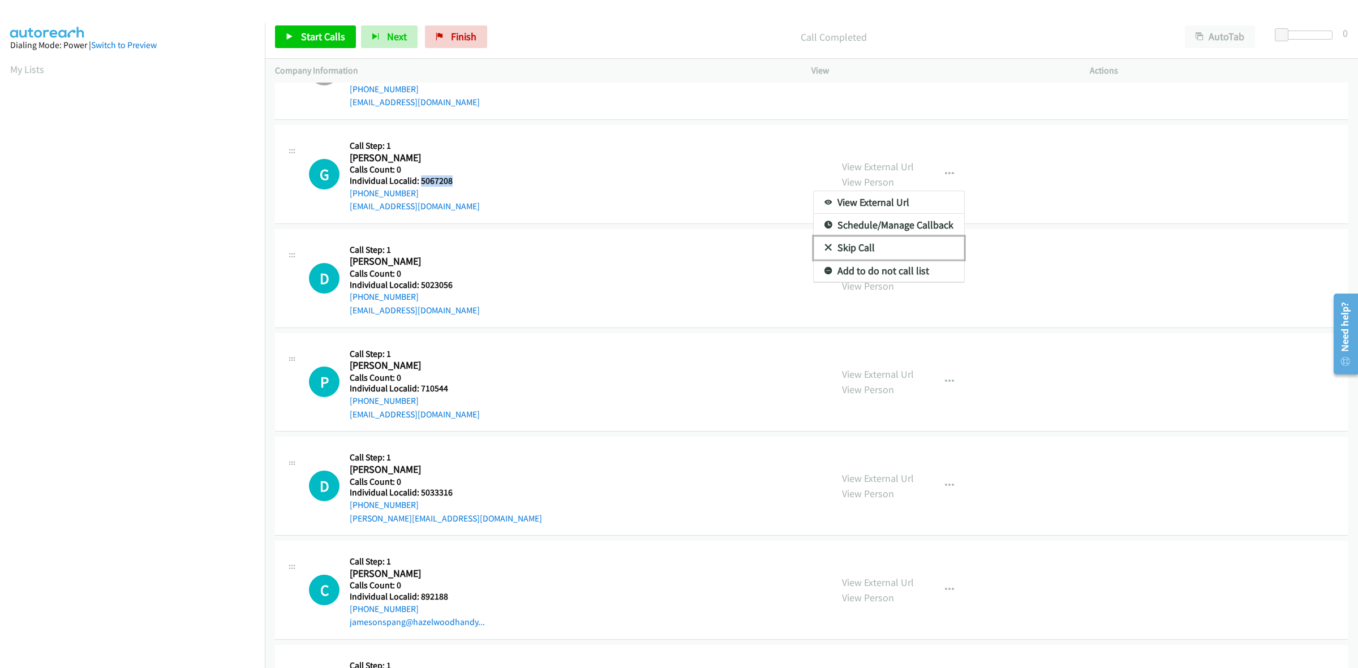
click at [877, 244] on link "Skip Call" at bounding box center [889, 248] width 151 height 23
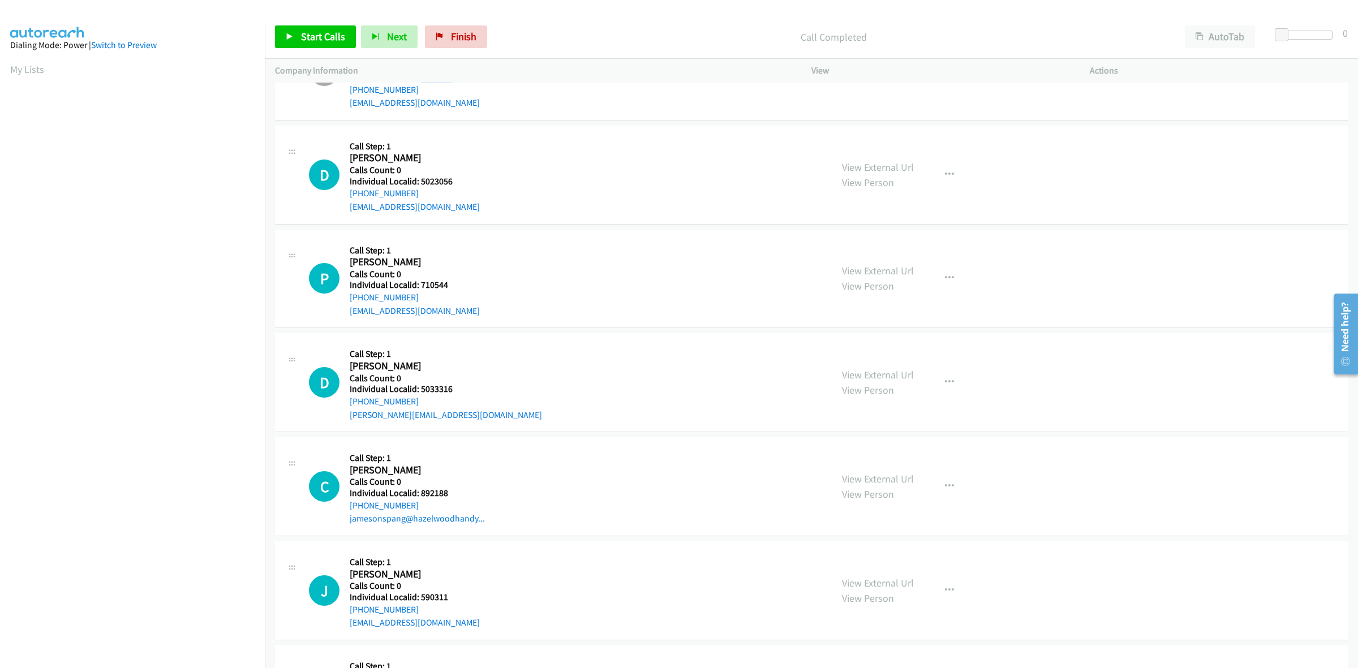
scroll to position [389, 0]
drag, startPoint x: 456, startPoint y: 175, endPoint x: 421, endPoint y: 178, distance: 35.2
click at [419, 178] on h5 "Individual Localid: 5023056" at bounding box center [416, 179] width 132 height 11
copy h5 "5023056"
drag, startPoint x: 391, startPoint y: 190, endPoint x: 350, endPoint y: 191, distance: 41.4
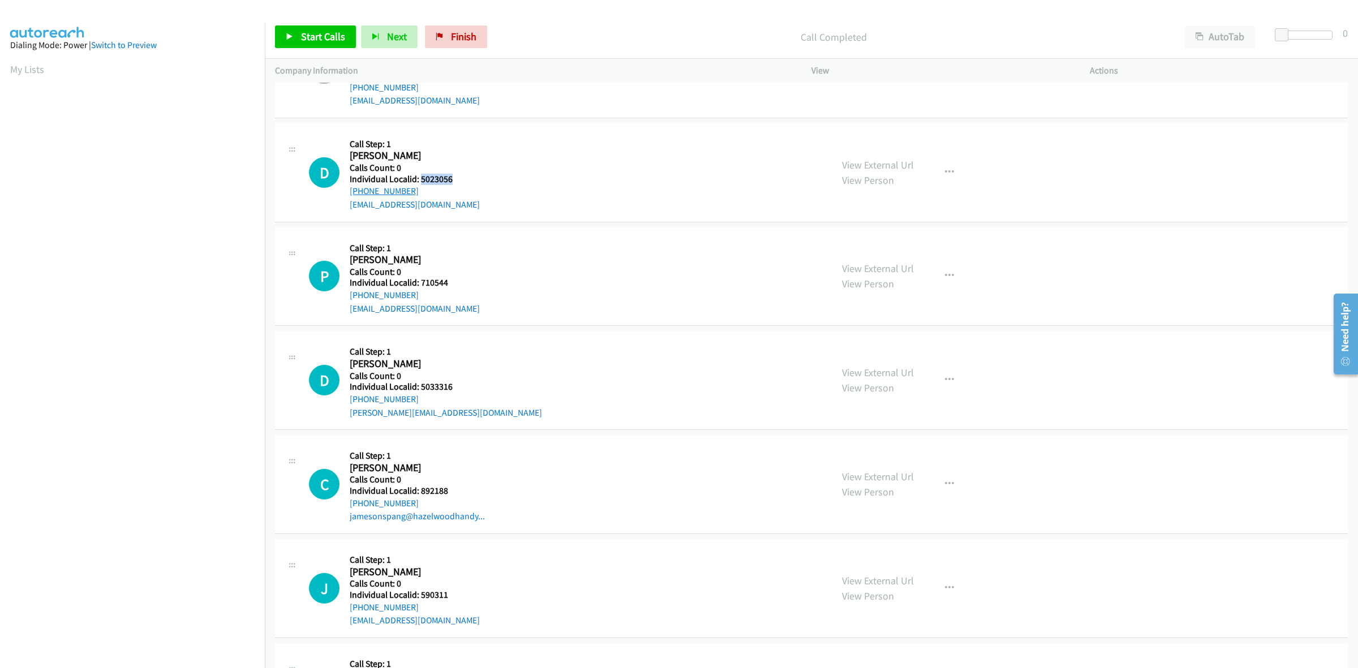
click at [350, 191] on div "+1 313-268-6403" at bounding box center [416, 192] width 132 height 14
copy link "+1 313-268-6403"
drag, startPoint x: 457, startPoint y: 178, endPoint x: 420, endPoint y: 176, distance: 37.4
click at [420, 176] on h5 "Individual Localid: 5023056" at bounding box center [416, 179] width 132 height 11
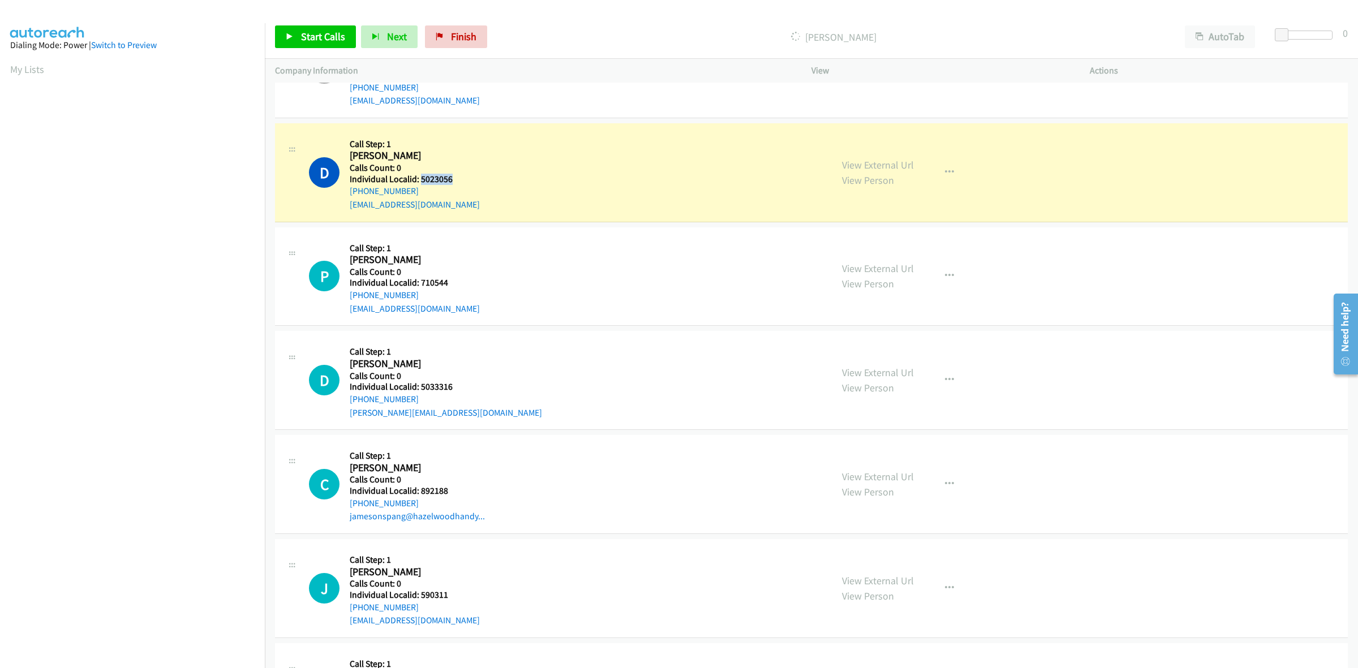
copy h5 "5023056"
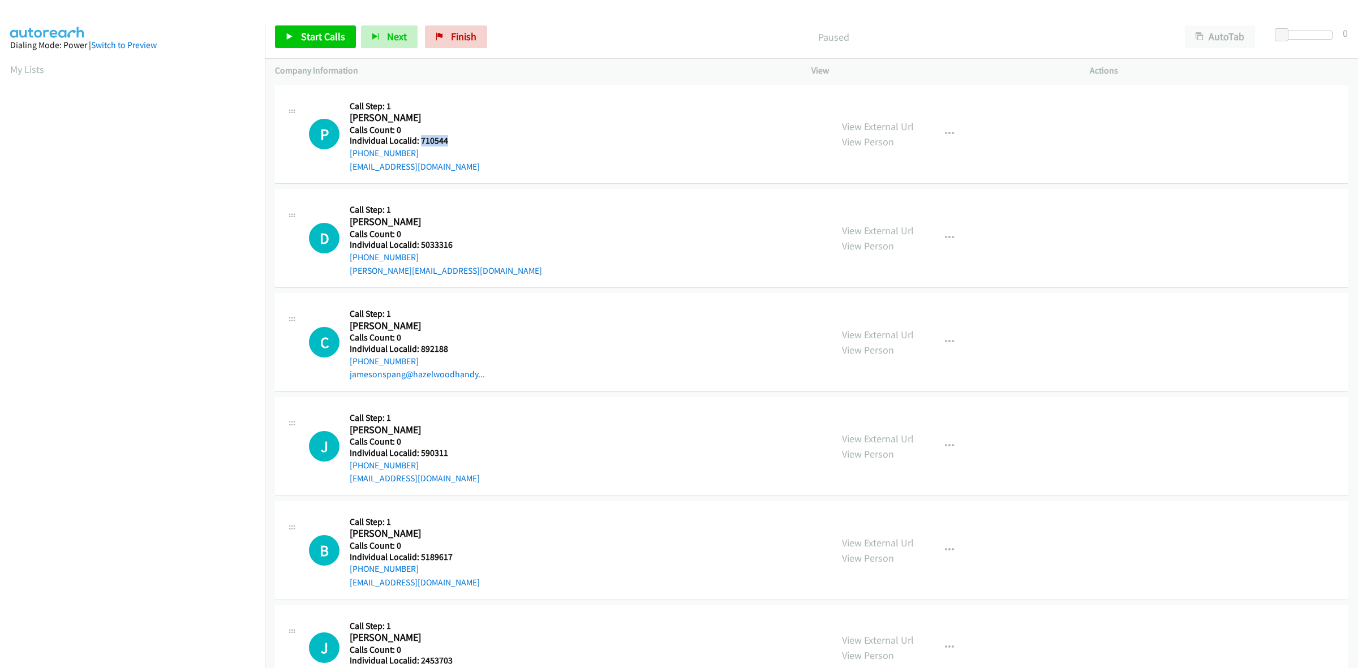
drag, startPoint x: 445, startPoint y: 140, endPoint x: 419, endPoint y: 141, distance: 25.5
click at [419, 141] on h5 "Individual Localid: 710544" at bounding box center [416, 140] width 132 height 11
copy h5 "710544"
click at [945, 134] on icon "button" at bounding box center [949, 134] width 9 height 9
click at [852, 204] on link "Skip Call" at bounding box center [889, 208] width 151 height 23
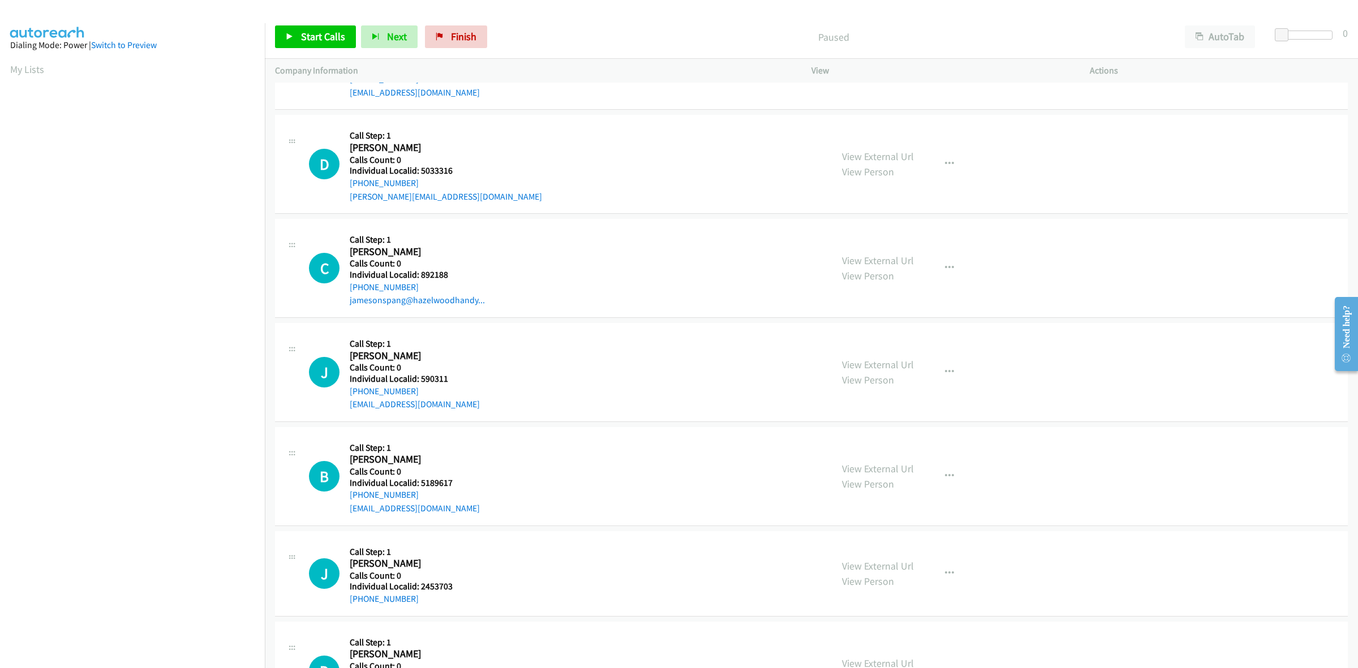
scroll to position [88, 0]
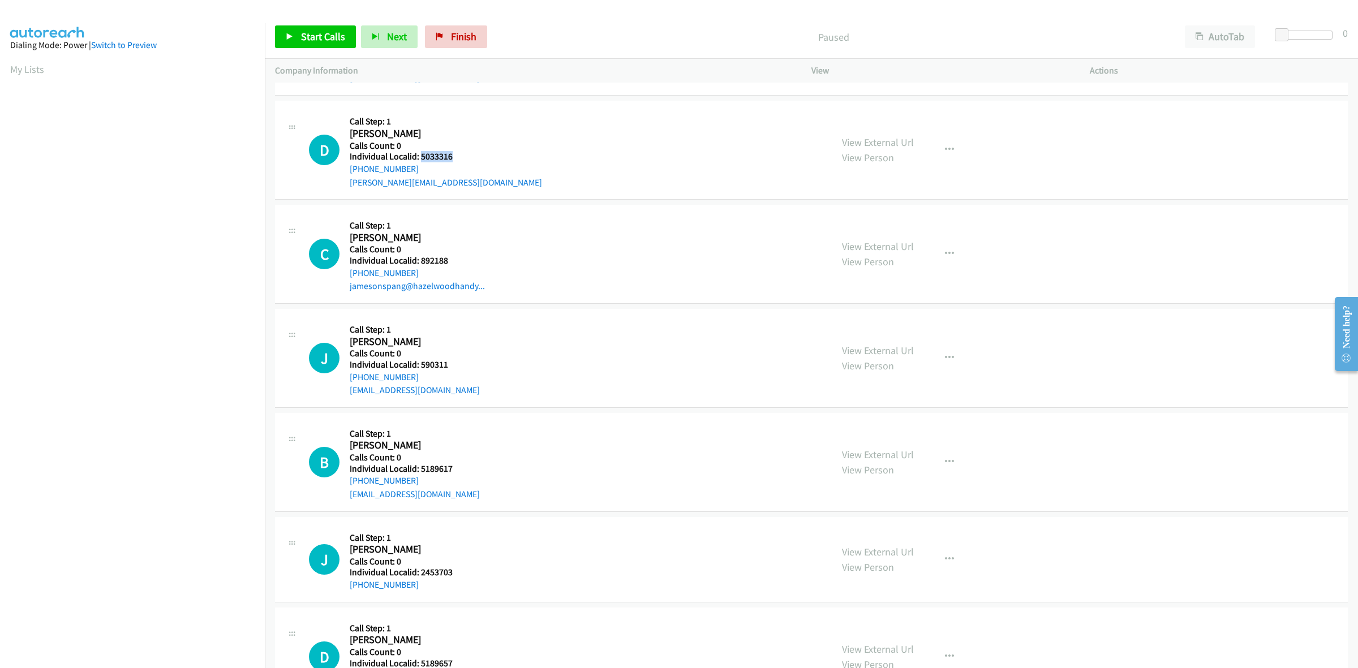
drag, startPoint x: 437, startPoint y: 157, endPoint x: 421, endPoint y: 160, distance: 16.7
click at [421, 160] on h5 "Individual Localid: 5033316" at bounding box center [446, 156] width 192 height 11
copy h5 "5033316"
click at [950, 150] on button "button" at bounding box center [949, 150] width 31 height 23
click at [877, 218] on link "Skip Call" at bounding box center [889, 224] width 151 height 23
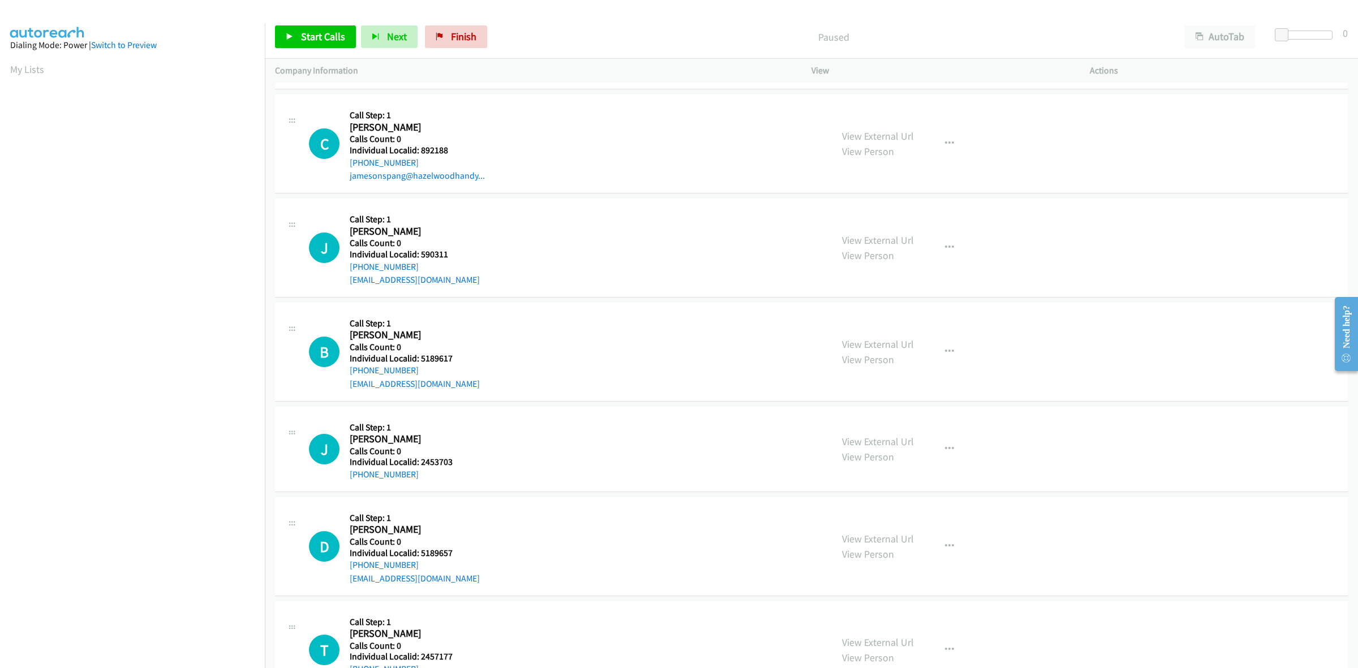
scroll to position [212, 0]
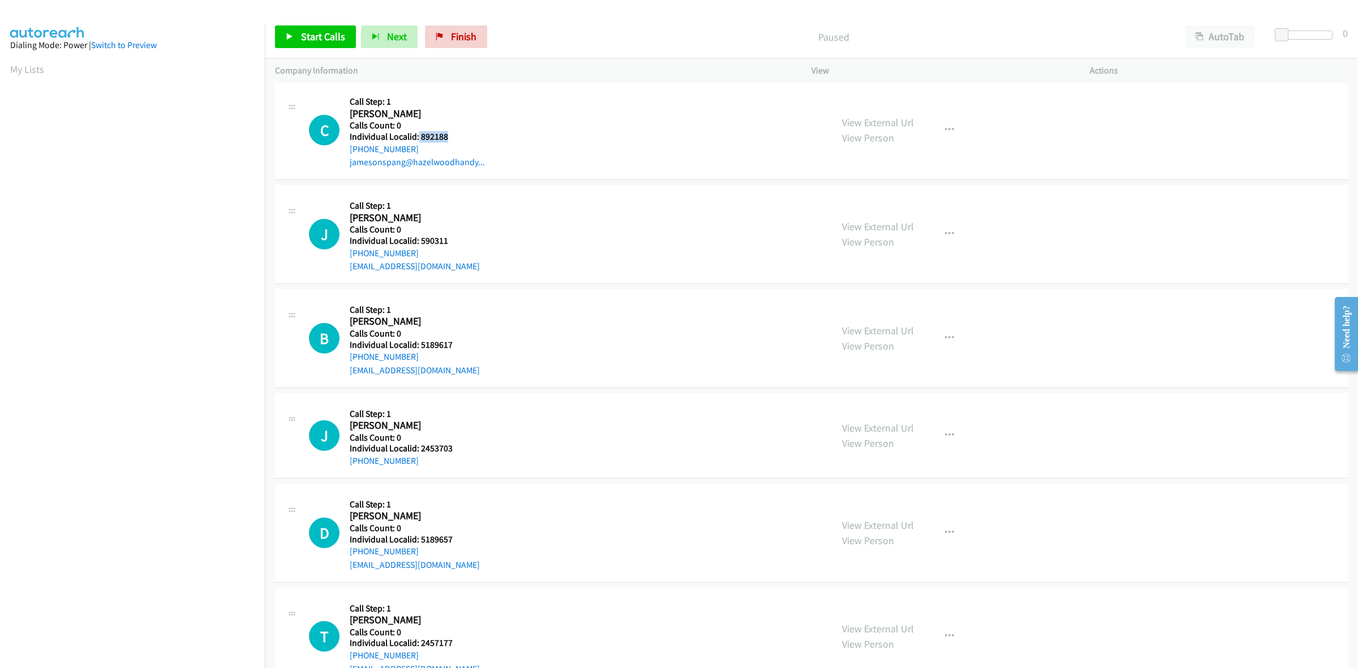
drag, startPoint x: 452, startPoint y: 138, endPoint x: 418, endPoint y: 136, distance: 34.0
click at [418, 136] on h5 "Individual Localid: 892188" at bounding box center [417, 136] width 135 height 11
copy h5 "892188"
click at [945, 126] on icon "button" at bounding box center [949, 130] width 9 height 9
click at [882, 207] on link "Skip Call" at bounding box center [889, 204] width 151 height 23
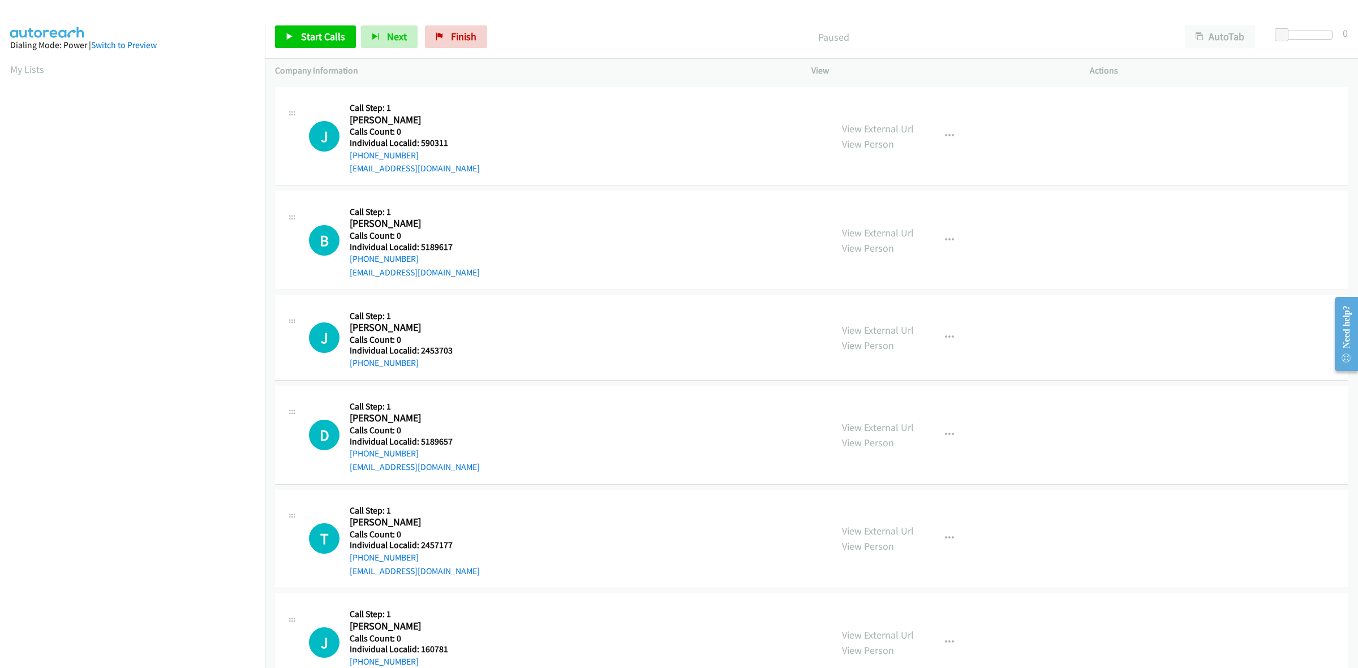
scroll to position [318, 0]
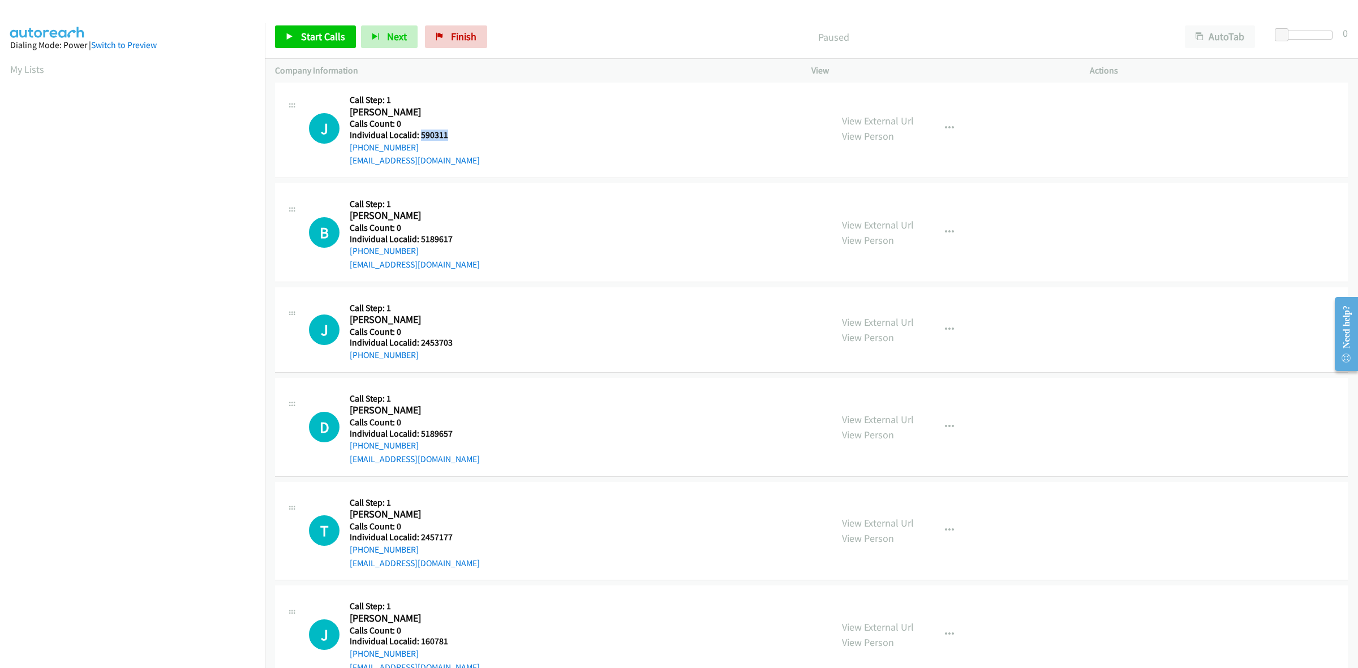
drag, startPoint x: 454, startPoint y: 134, endPoint x: 420, endPoint y: 134, distance: 34.0
click at [420, 134] on h5 "Individual Localid: 590311" at bounding box center [416, 135] width 132 height 11
copy h5 "590311"
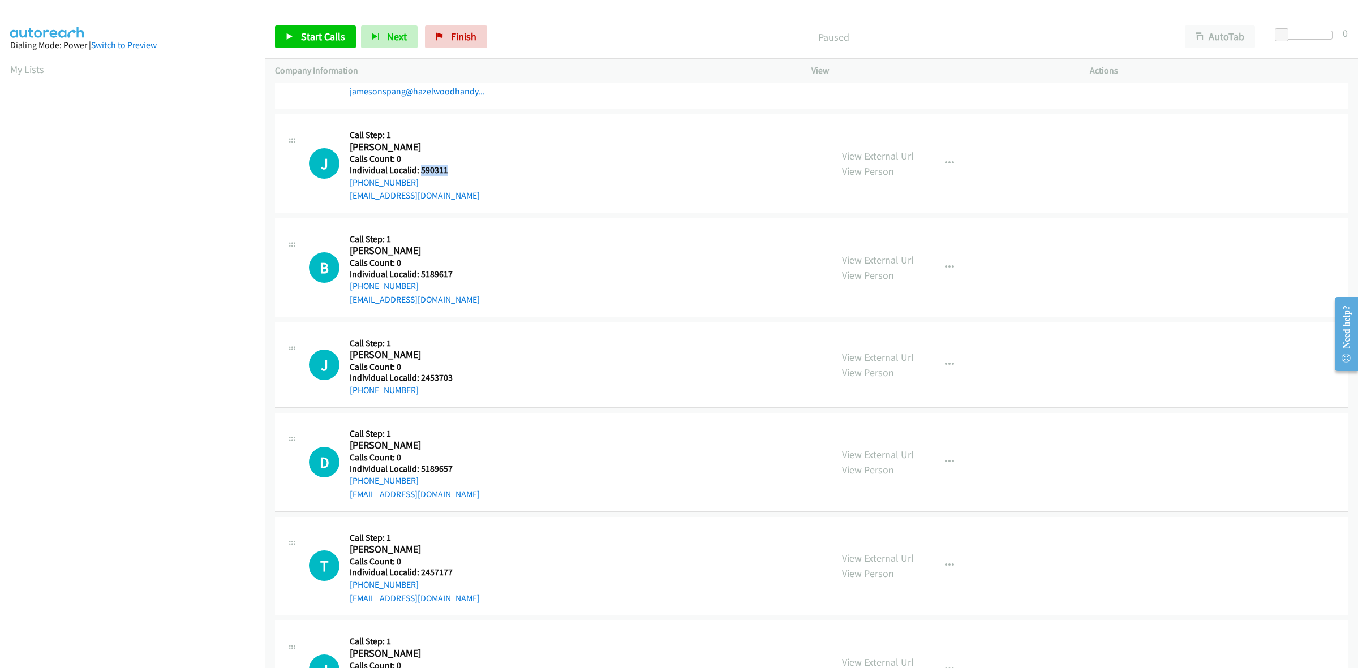
scroll to position [301, 0]
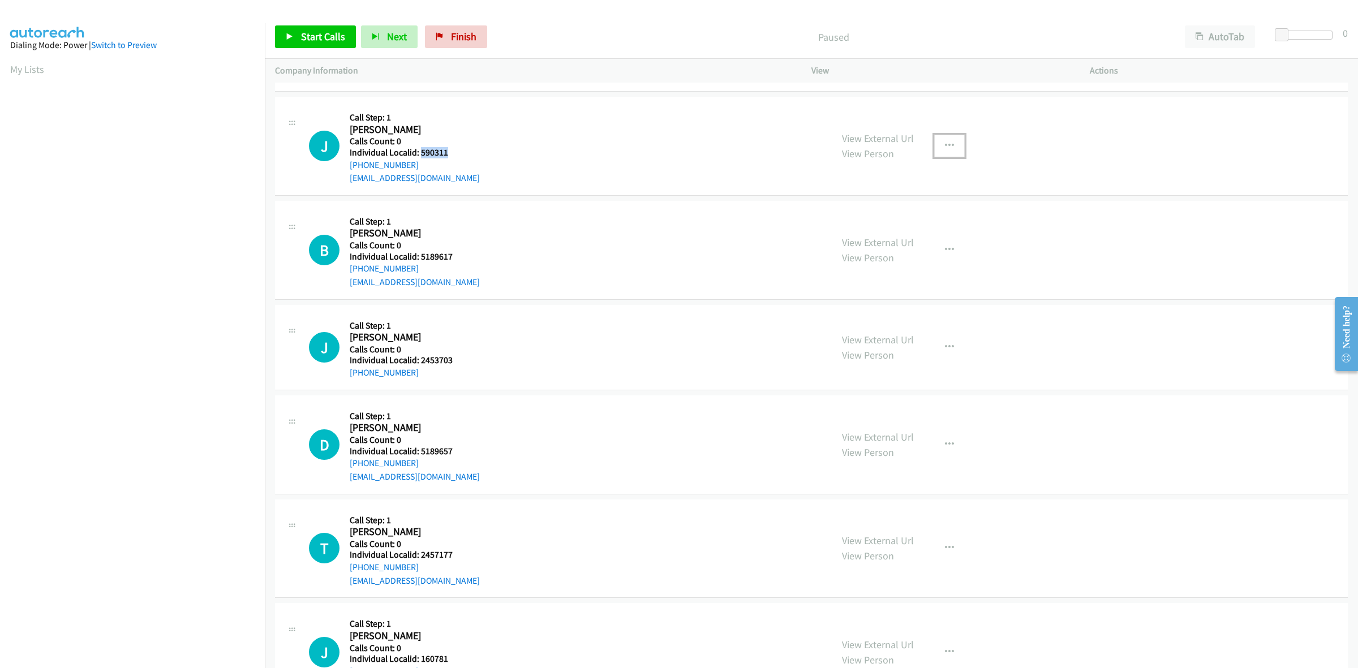
click at [945, 141] on icon "button" at bounding box center [949, 145] width 9 height 9
drag, startPoint x: 883, startPoint y: 224, endPoint x: 836, endPoint y: 204, distance: 51.5
click at [883, 224] on link "Skip Call" at bounding box center [889, 219] width 151 height 23
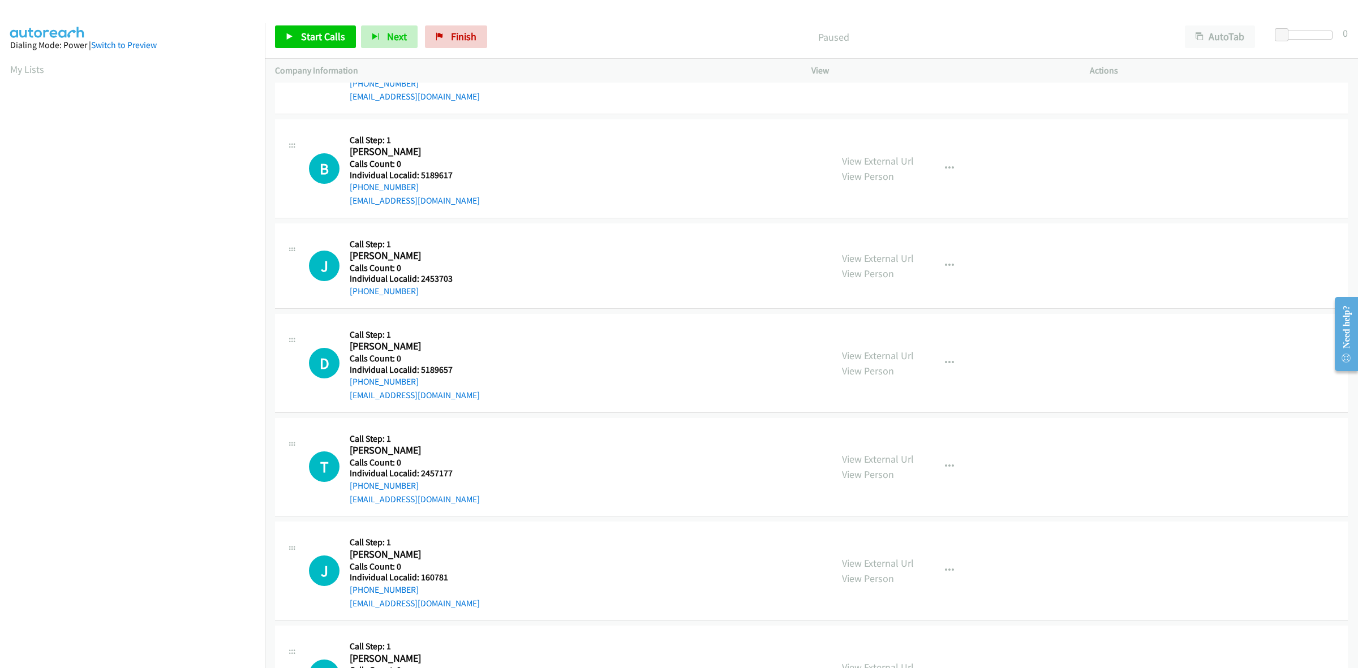
scroll to position [389, 0]
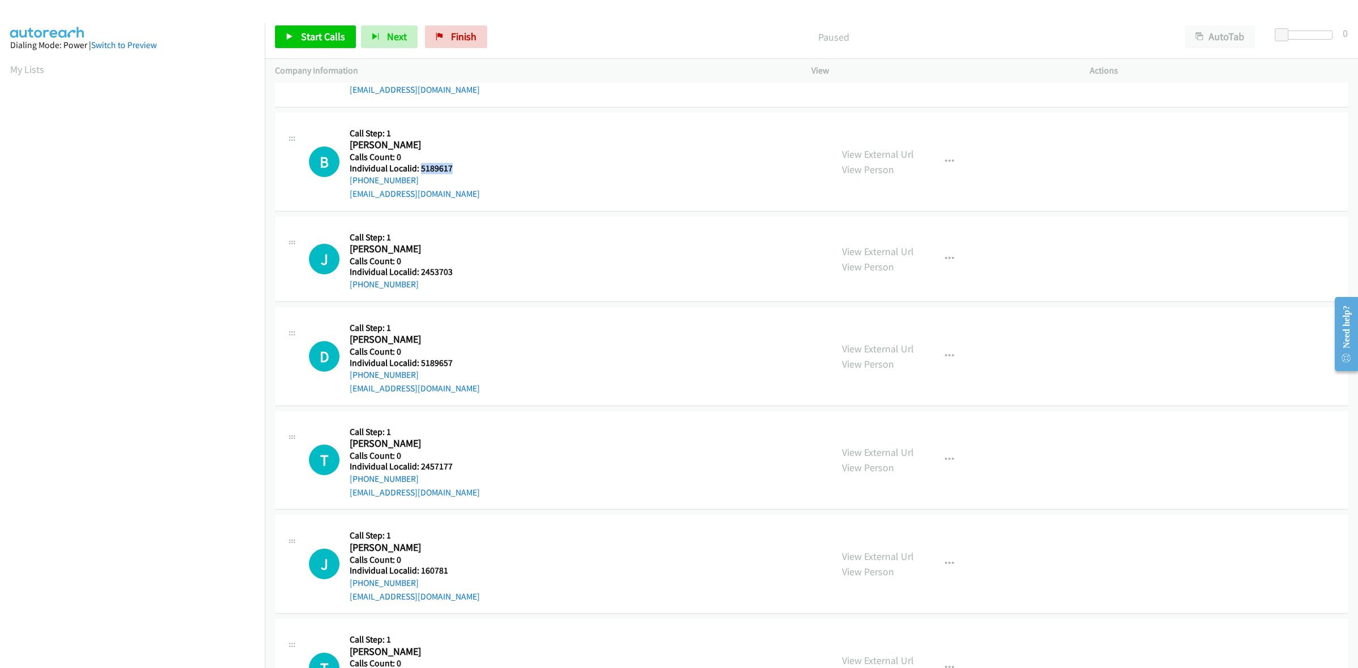
drag, startPoint x: 459, startPoint y: 162, endPoint x: 419, endPoint y: 166, distance: 40.4
click at [419, 166] on h5 "Individual Localid: 5189617" at bounding box center [416, 168] width 132 height 11
copy h5 "5189617"
click at [940, 158] on button "button" at bounding box center [949, 162] width 31 height 23
click at [880, 231] on link "Skip Call" at bounding box center [889, 235] width 151 height 23
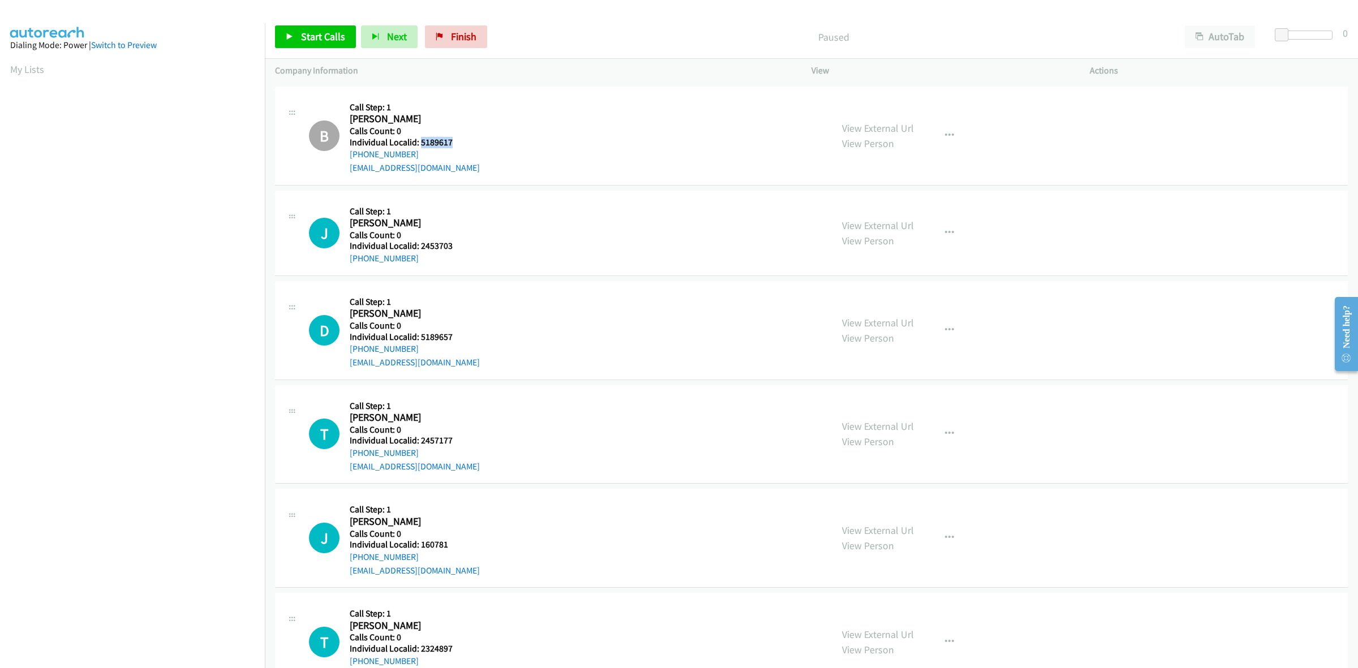
scroll to position [495, 0]
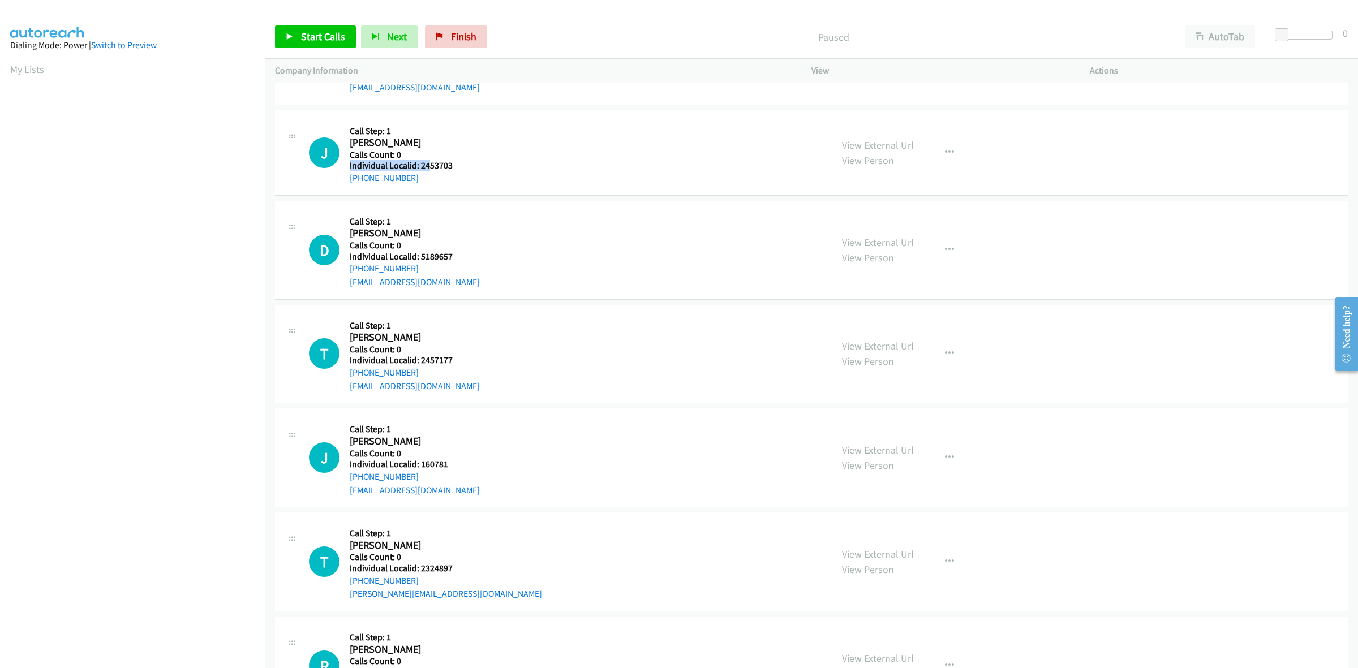
drag, startPoint x: 449, startPoint y: 160, endPoint x: 426, endPoint y: 164, distance: 23.0
click at [426, 164] on div "Callback Scheduled Call Step: 1 [PERSON_NAME] America/New_York Calls Count: 0 I…" at bounding box center [416, 153] width 132 height 65
click at [465, 164] on h5 "Individual Localid: 2453703" at bounding box center [416, 165] width 132 height 11
drag, startPoint x: 454, startPoint y: 164, endPoint x: 420, endPoint y: 165, distance: 34.0
click at [420, 165] on h5 "Individual Localid: 2453703" at bounding box center [416, 165] width 132 height 11
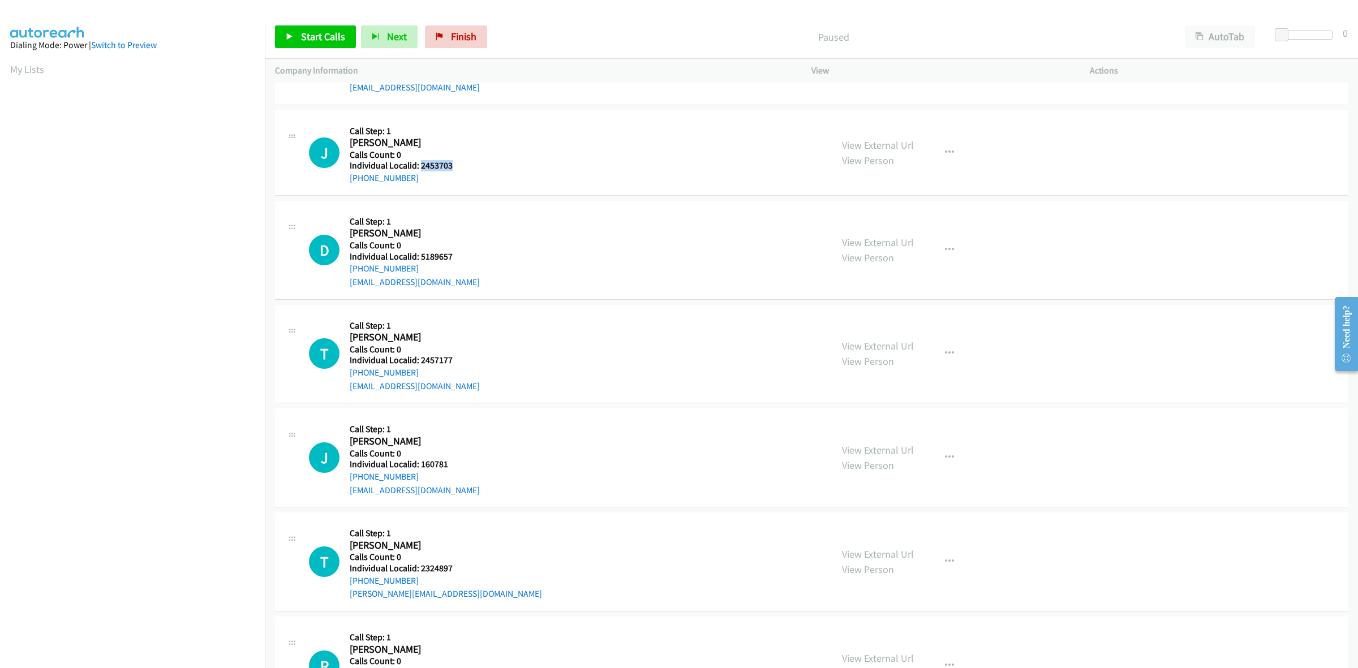
copy h5 "2453703"
drag, startPoint x: 953, startPoint y: 156, endPoint x: 947, endPoint y: 159, distance: 6.6
click at [953, 156] on button "button" at bounding box center [949, 152] width 31 height 23
click at [878, 224] on link "Skip Call" at bounding box center [889, 226] width 151 height 23
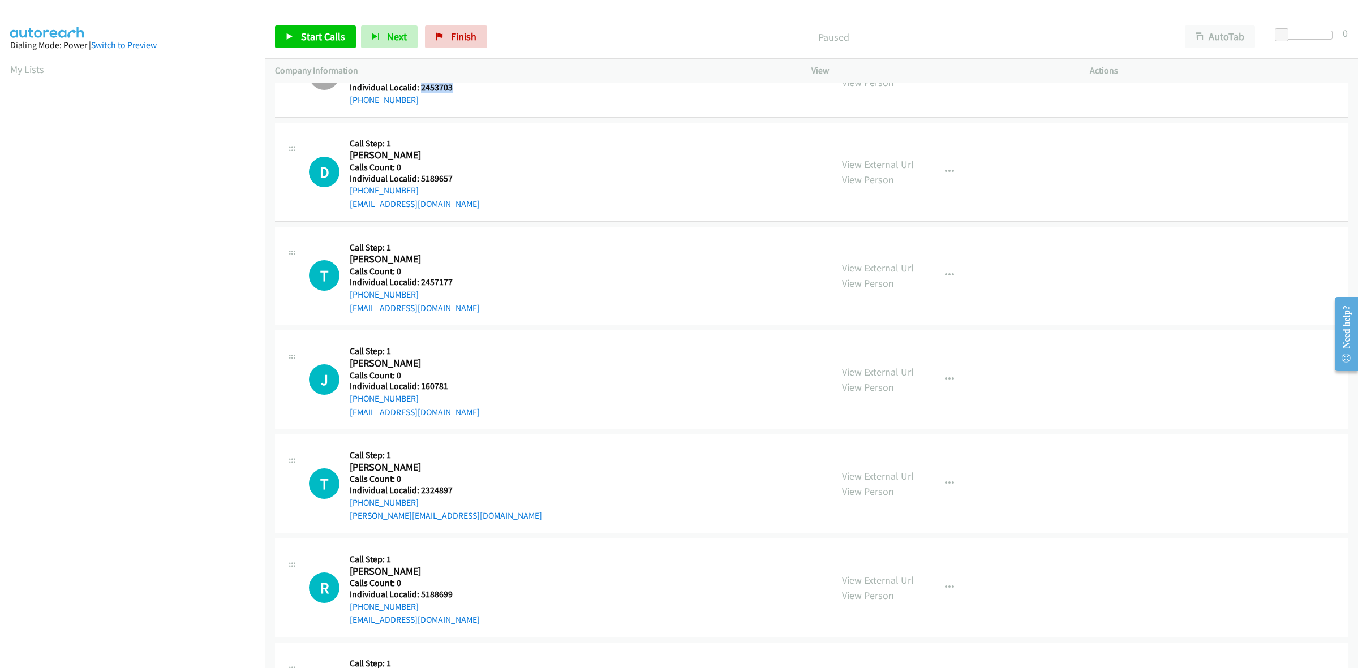
scroll to position [584, 0]
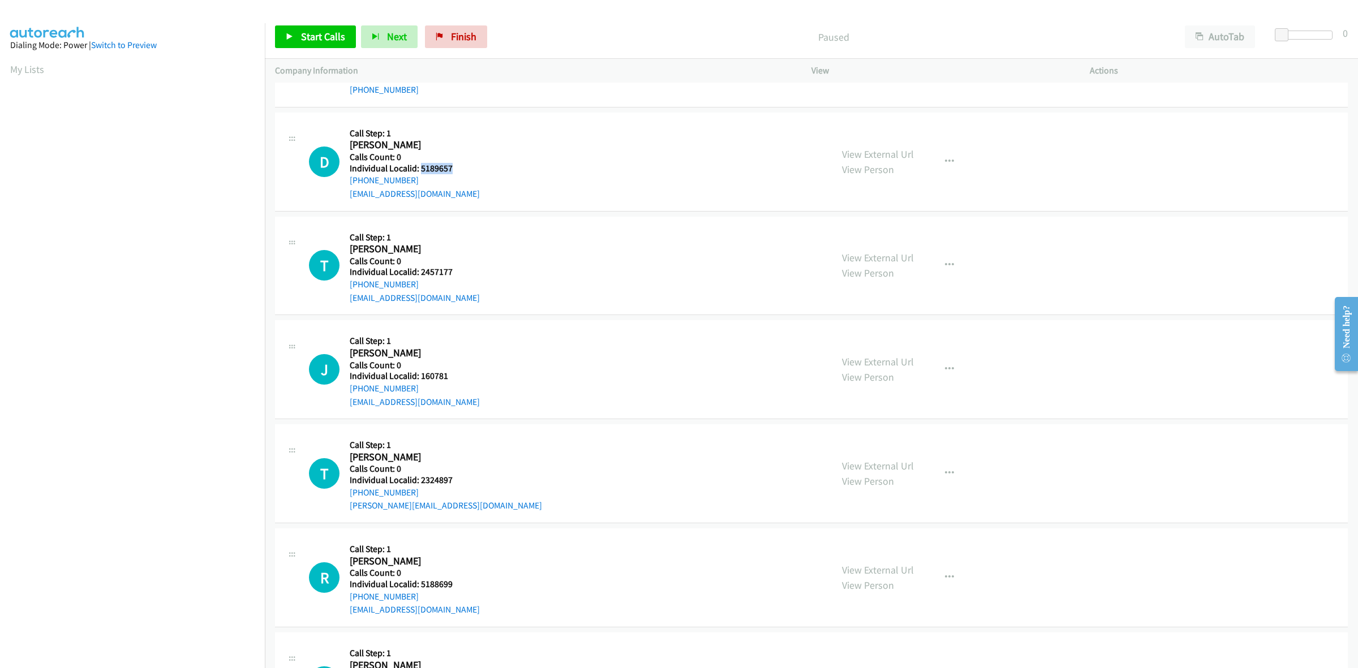
drag, startPoint x: 456, startPoint y: 168, endPoint x: 421, endPoint y: 166, distance: 35.2
click at [421, 166] on h5 "Individual Localid: 5189657" at bounding box center [416, 168] width 132 height 11
copy h5 "5189657"
click at [954, 161] on button "button" at bounding box center [949, 162] width 31 height 23
click at [848, 233] on link "Skip Call" at bounding box center [889, 235] width 151 height 23
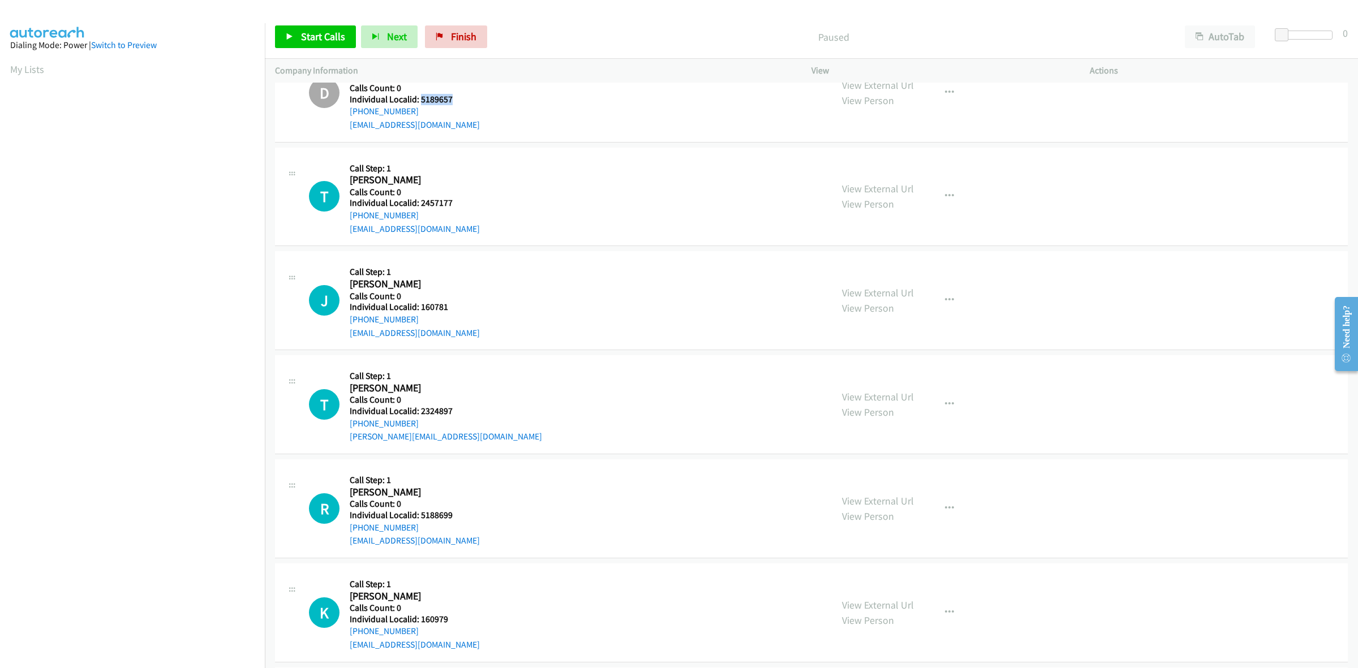
scroll to position [654, 0]
drag, startPoint x: 441, startPoint y: 201, endPoint x: 419, endPoint y: 203, distance: 22.1
click at [419, 203] on h5 "Individual Localid: 2457177" at bounding box center [416, 201] width 132 height 11
copy h5 "2457177"
click at [950, 199] on button "button" at bounding box center [949, 194] width 31 height 23
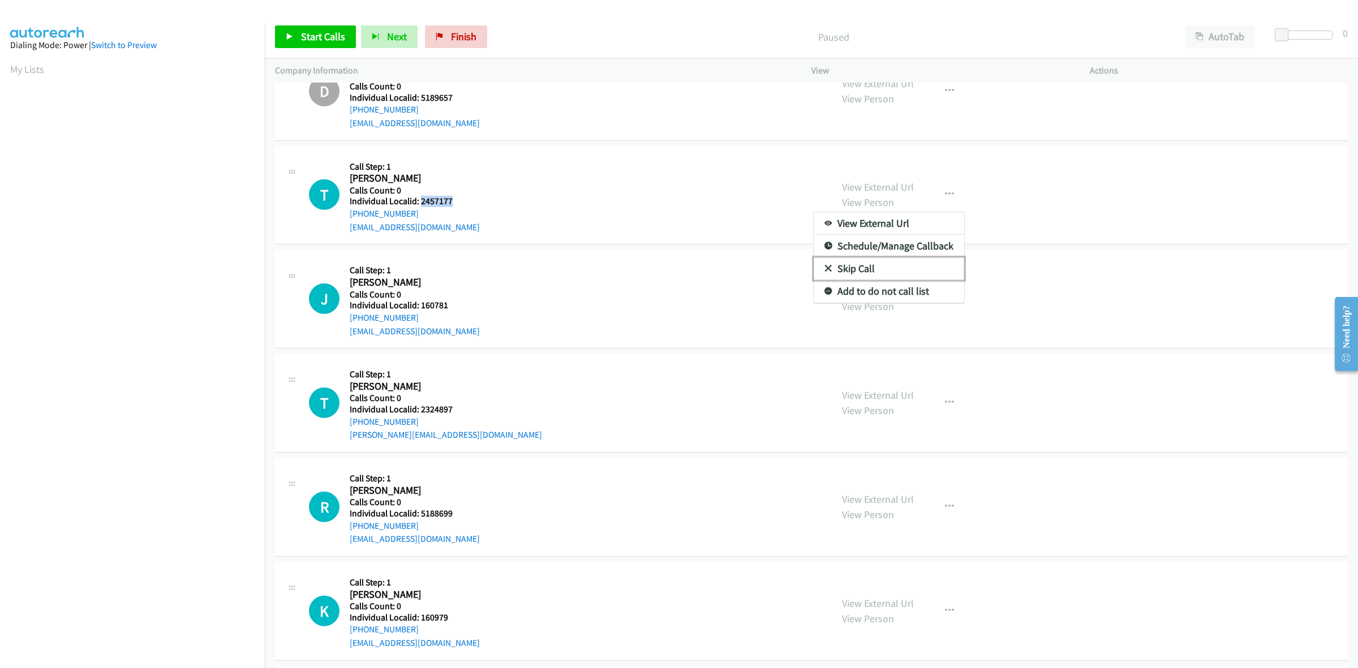
click at [866, 267] on link "Skip Call" at bounding box center [889, 269] width 151 height 23
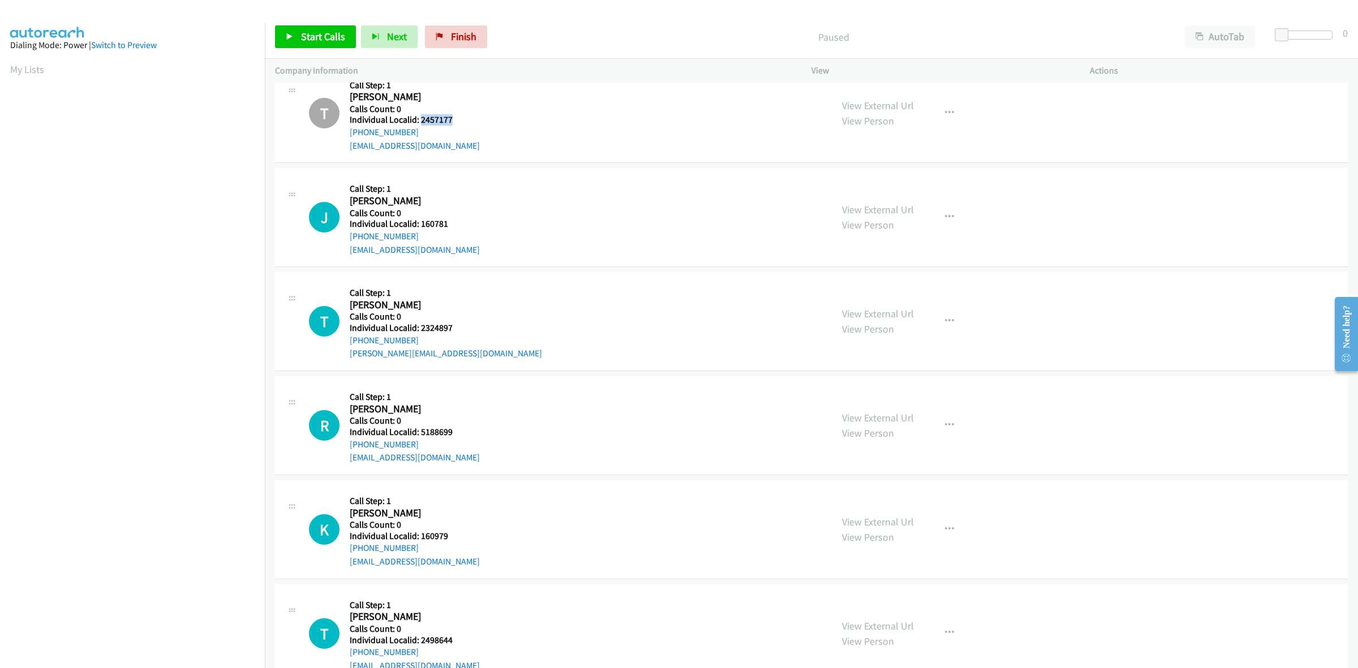
scroll to position [743, 0]
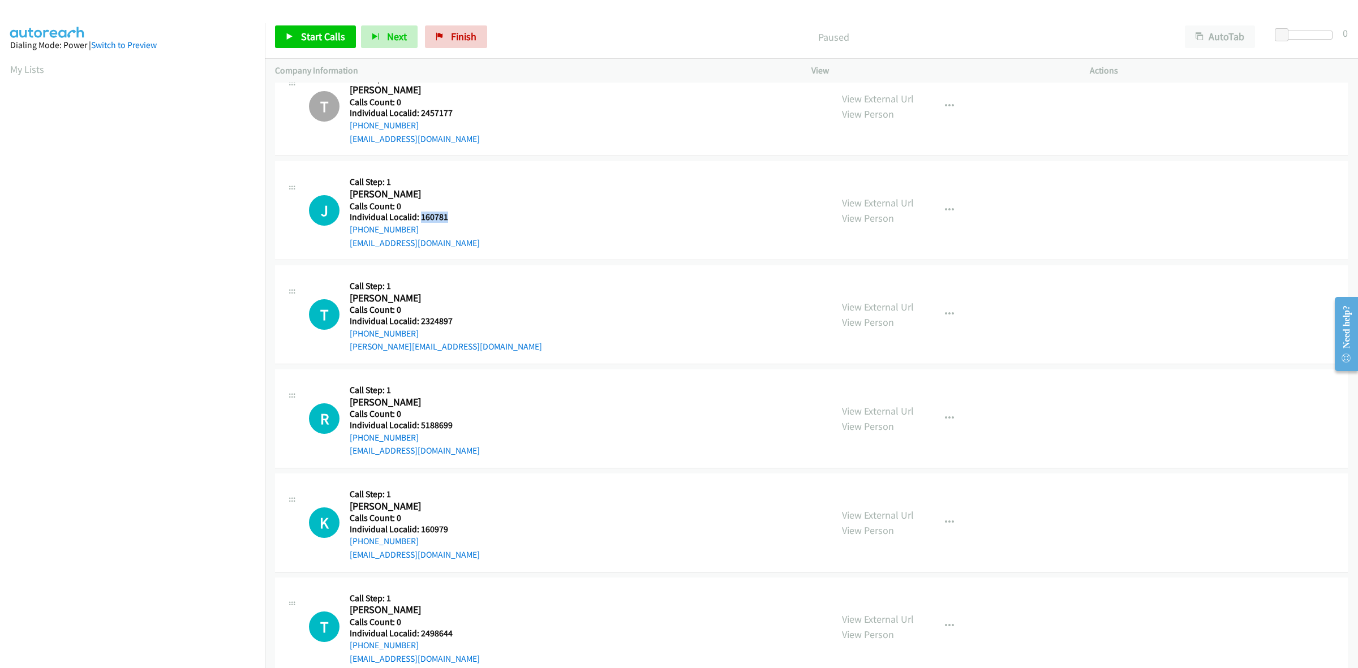
drag, startPoint x: 448, startPoint y: 213, endPoint x: 420, endPoint y: 216, distance: 28.4
click at [420, 216] on h5 "Individual Localid: 160781" at bounding box center [416, 217] width 132 height 11
copy h5 "160781"
drag, startPoint x: 419, startPoint y: 230, endPoint x: 346, endPoint y: 235, distance: 73.2
click at [346, 235] on div "J Callback Scheduled Call Step: 1 [PERSON_NAME] America/New_York Calls Count: 0…" at bounding box center [565, 210] width 513 height 78
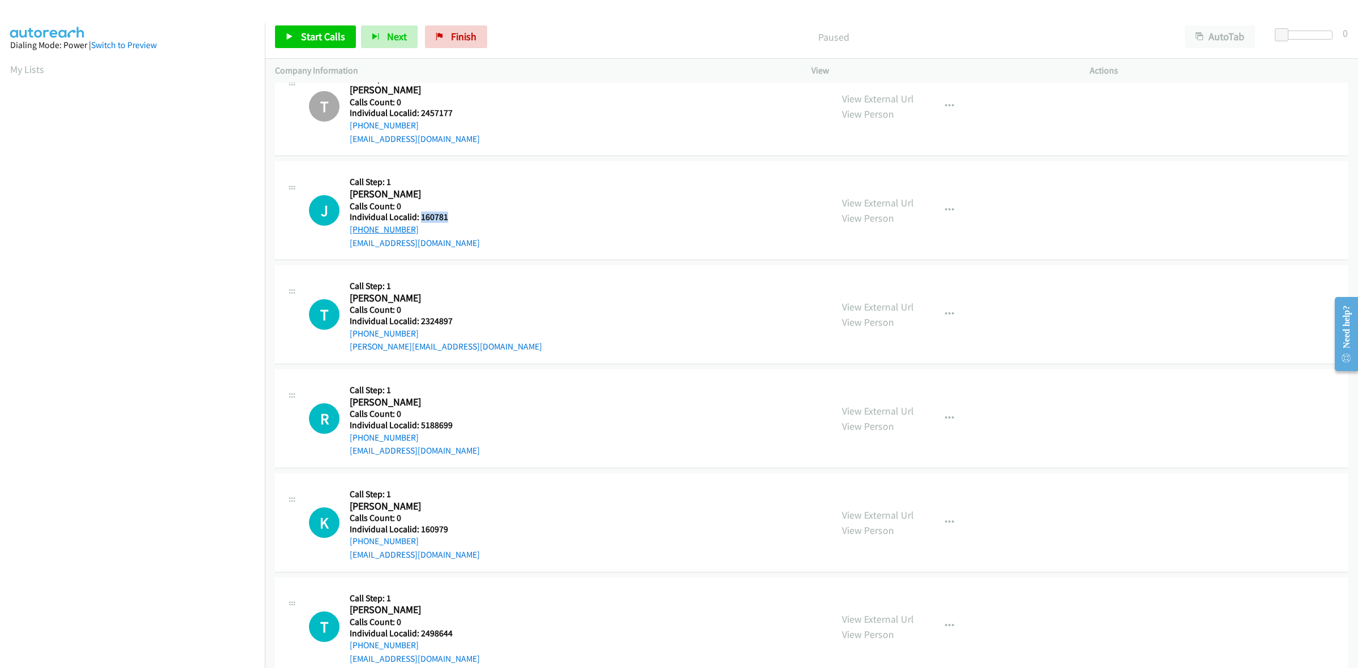
copy link "[PHONE_NUMBER]"
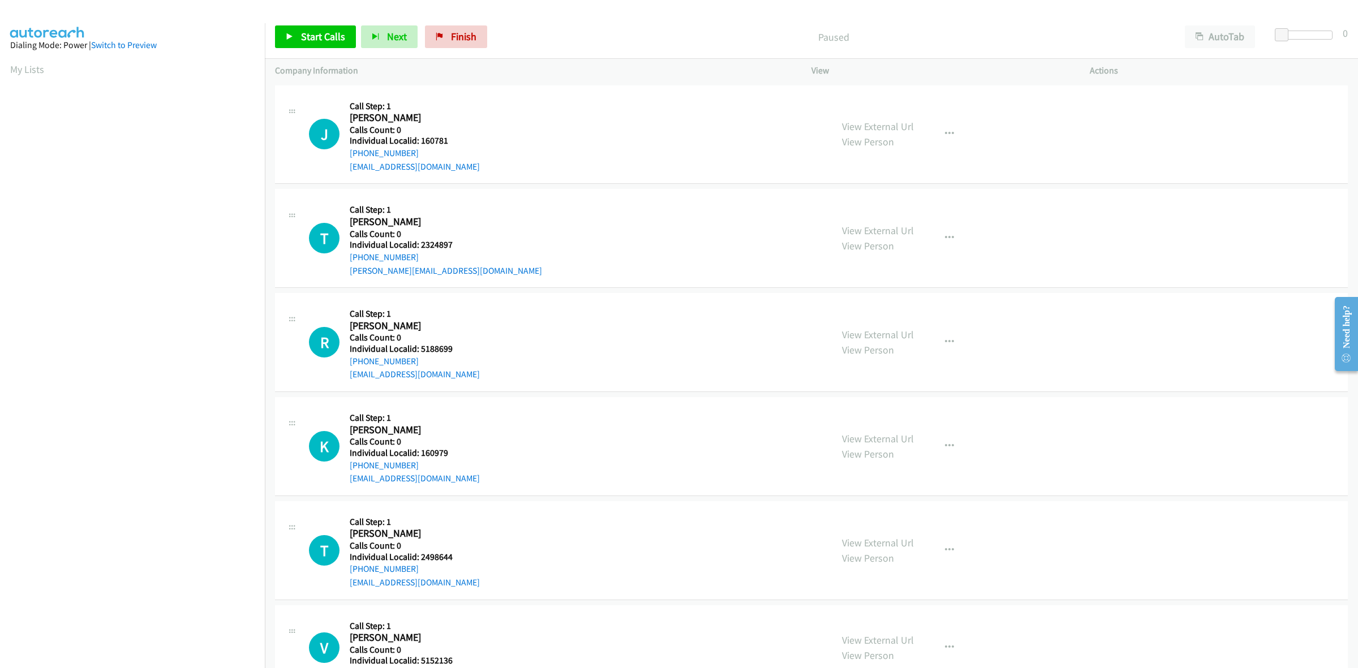
drag, startPoint x: 417, startPoint y: 151, endPoint x: 345, endPoint y: 156, distance: 72.1
click at [345, 156] on div "J Callback Scheduled Call Step: 1 [PERSON_NAME] America/New_York Calls Count: 0…" at bounding box center [565, 135] width 513 height 78
copy link "[PHONE_NUMBER]"
click at [24, 74] on link "My Lists" at bounding box center [27, 69] width 34 height 13
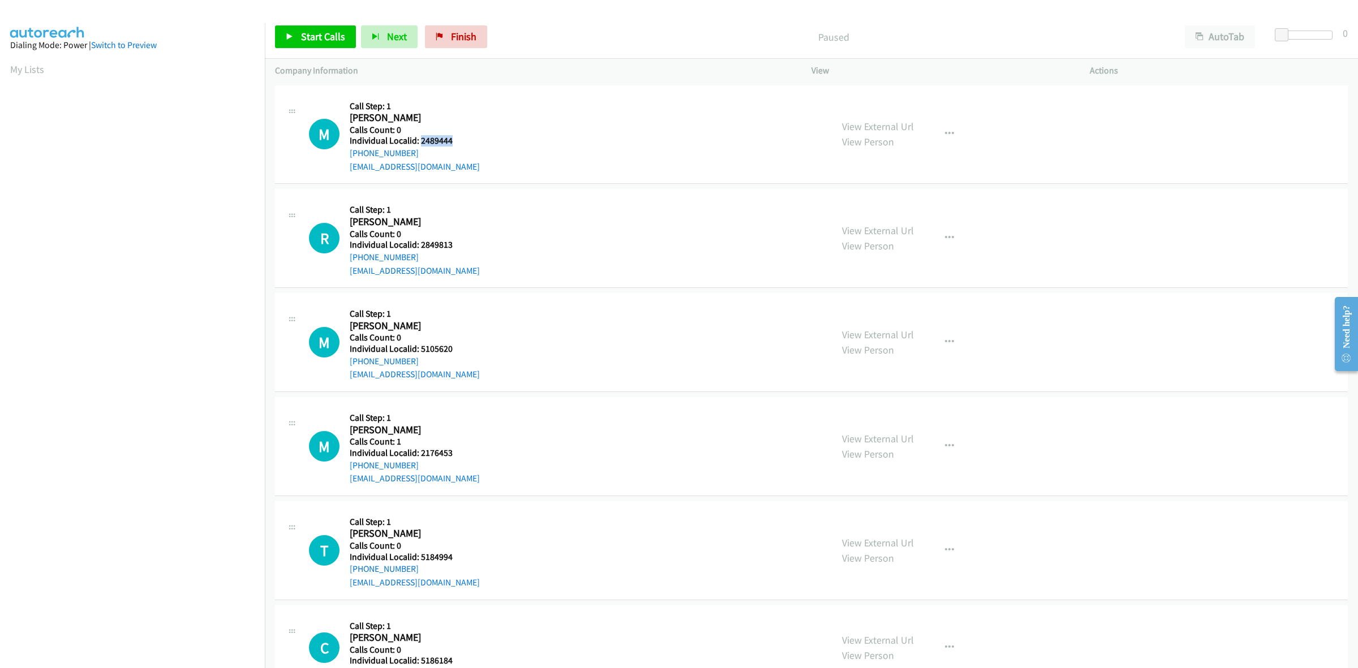
drag, startPoint x: 448, startPoint y: 144, endPoint x: 419, endPoint y: 144, distance: 28.9
click at [419, 144] on h5 "Individual Localid: 2489444" at bounding box center [415, 140] width 130 height 11
copy h5 "2489444"
drag, startPoint x: 414, startPoint y: 153, endPoint x: 349, endPoint y: 155, distance: 65.1
click at [349, 155] on div "M Callback Scheduled Call Step: 1 Maverick Brown America/New_York Calls Count: …" at bounding box center [565, 135] width 513 height 78
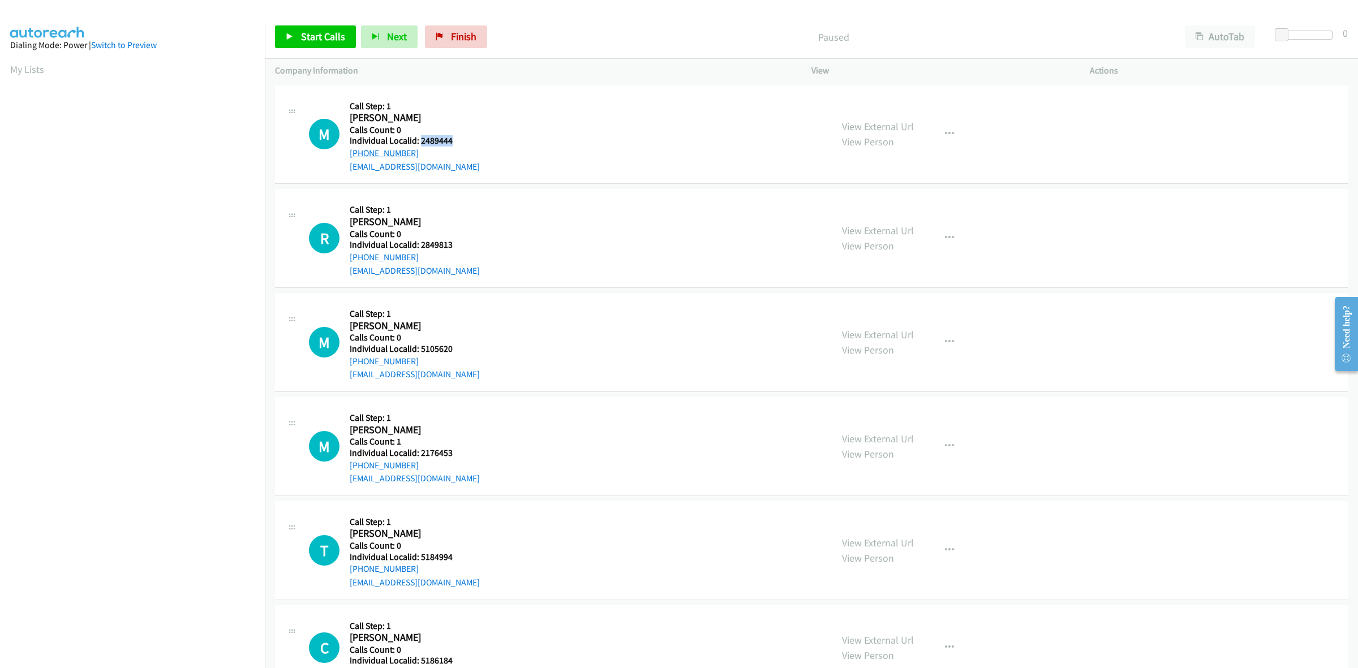
copy link "+1 607-316-3195"
click at [945, 136] on icon "button" at bounding box center [949, 134] width 9 height 9
click at [867, 209] on link "Skip Call" at bounding box center [889, 208] width 151 height 23
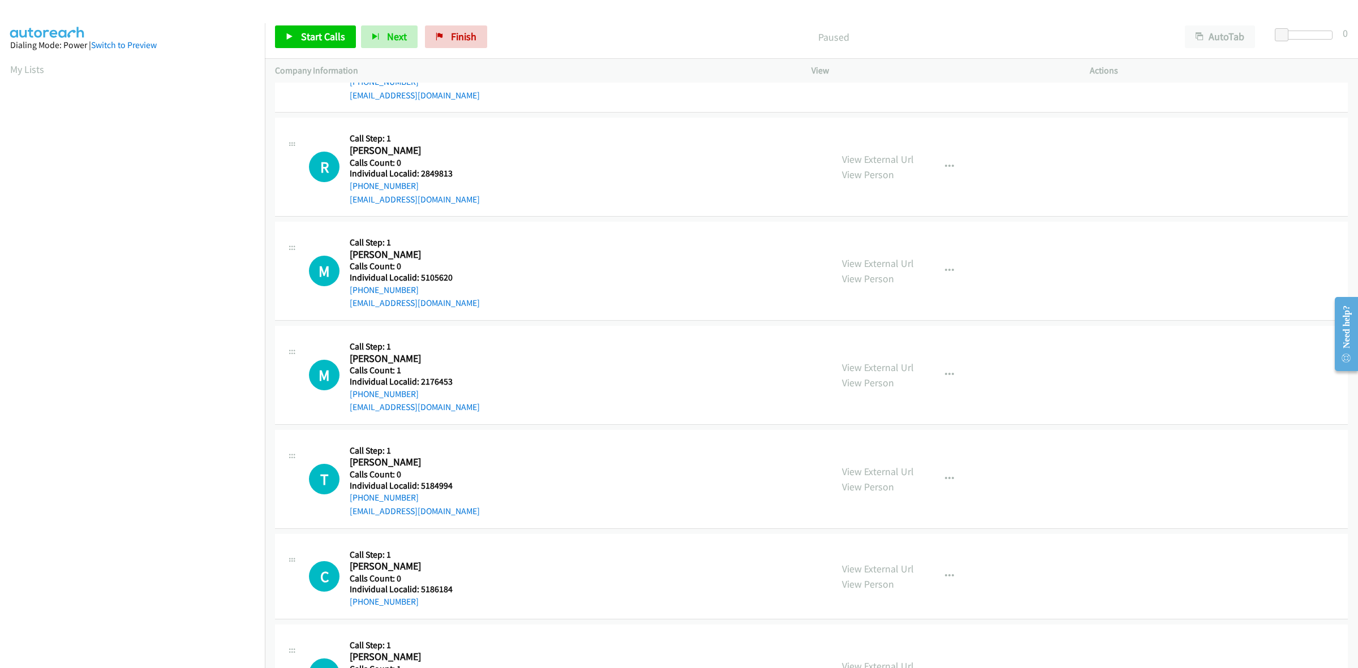
scroll to position [88, 0]
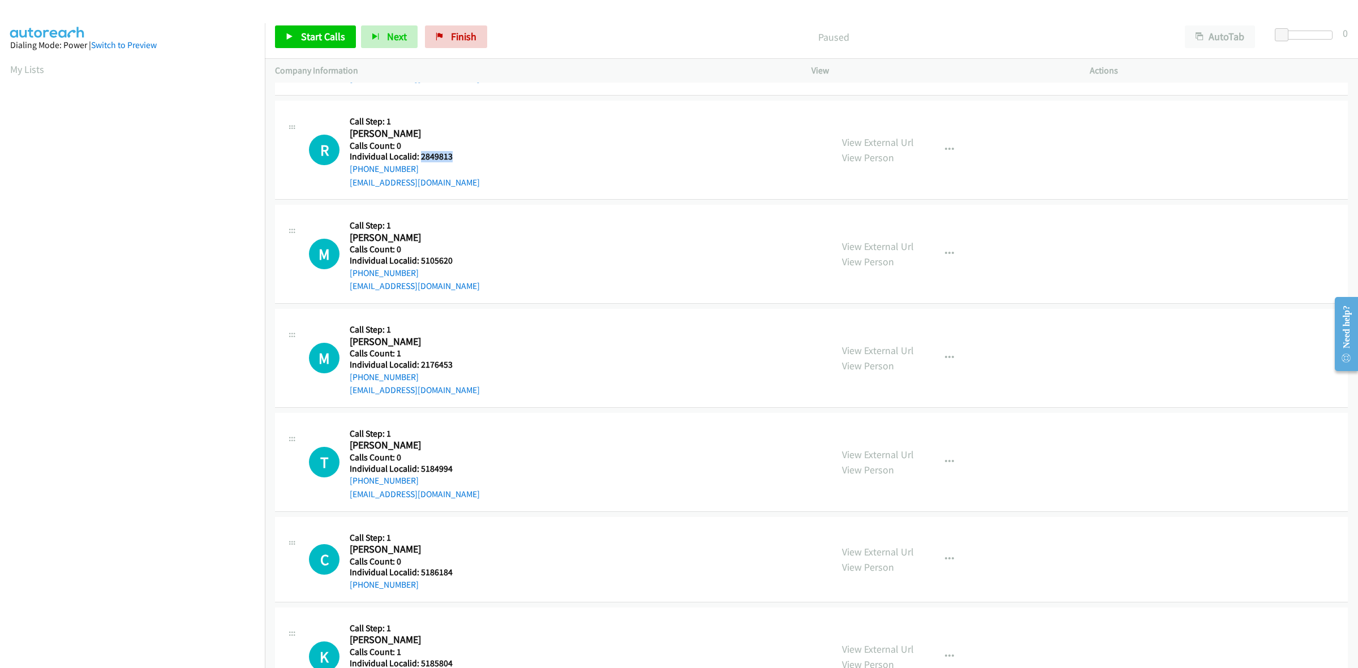
drag, startPoint x: 456, startPoint y: 156, endPoint x: 421, endPoint y: 160, distance: 35.9
click at [421, 160] on h5 "Individual Localid: 2849813" at bounding box center [415, 156] width 130 height 11
copy h5 "2849813"
drag, startPoint x: 414, startPoint y: 168, endPoint x: 349, endPoint y: 173, distance: 64.7
click at [350, 173] on div "+1 214-730-3615" at bounding box center [415, 169] width 130 height 14
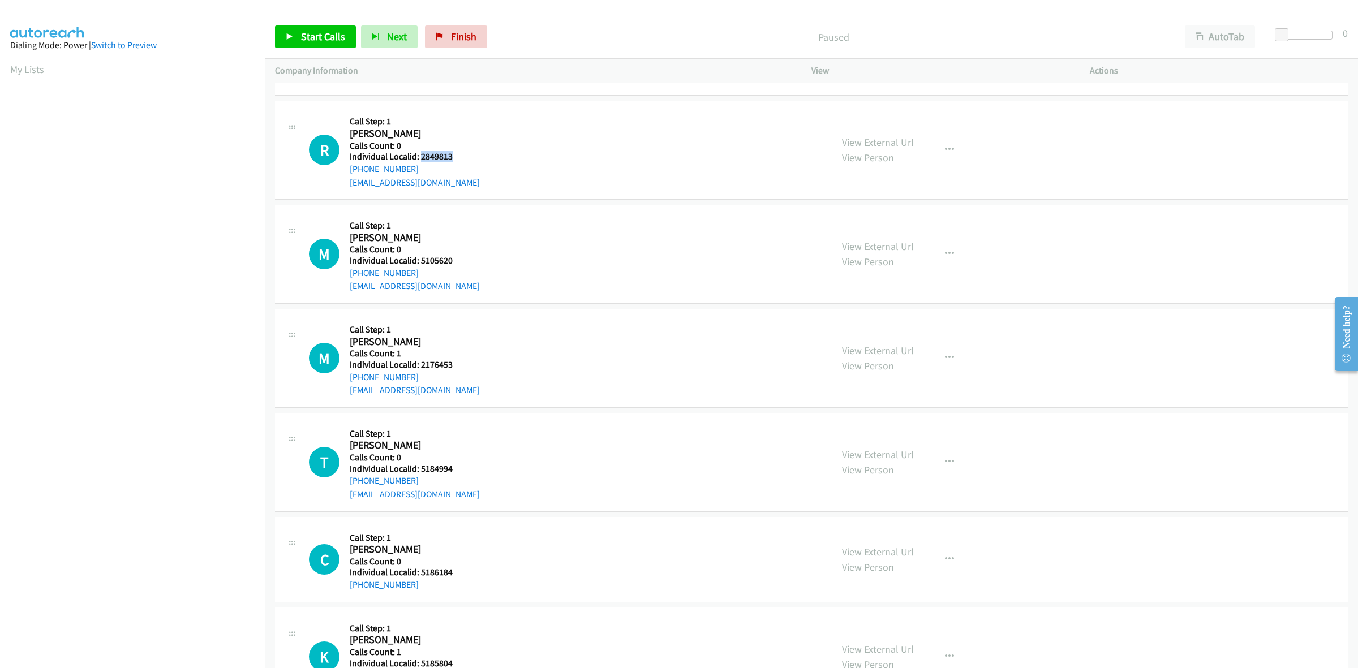
copy link "+1 214-730-3615"
drag, startPoint x: 454, startPoint y: 155, endPoint x: 418, endPoint y: 157, distance: 36.3
click at [418, 157] on h5 "Individual Localid: 2849813" at bounding box center [415, 156] width 130 height 11
copy h5 "2849813"
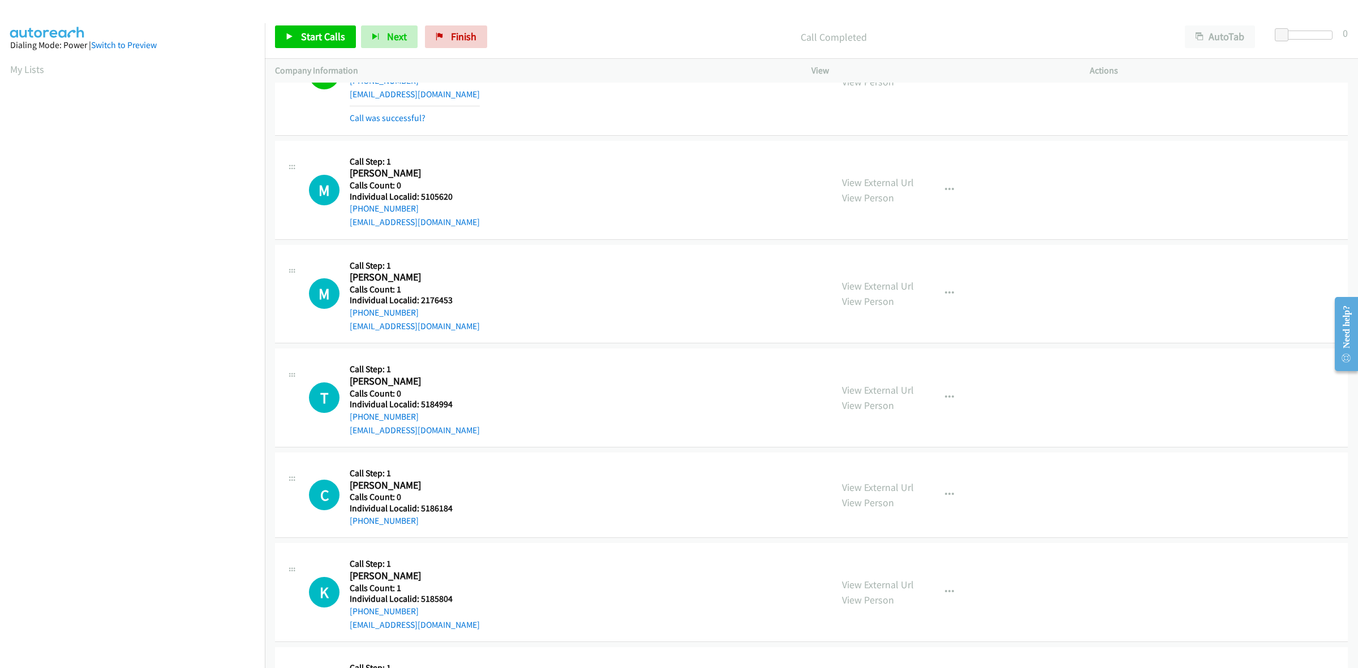
scroll to position [194, 0]
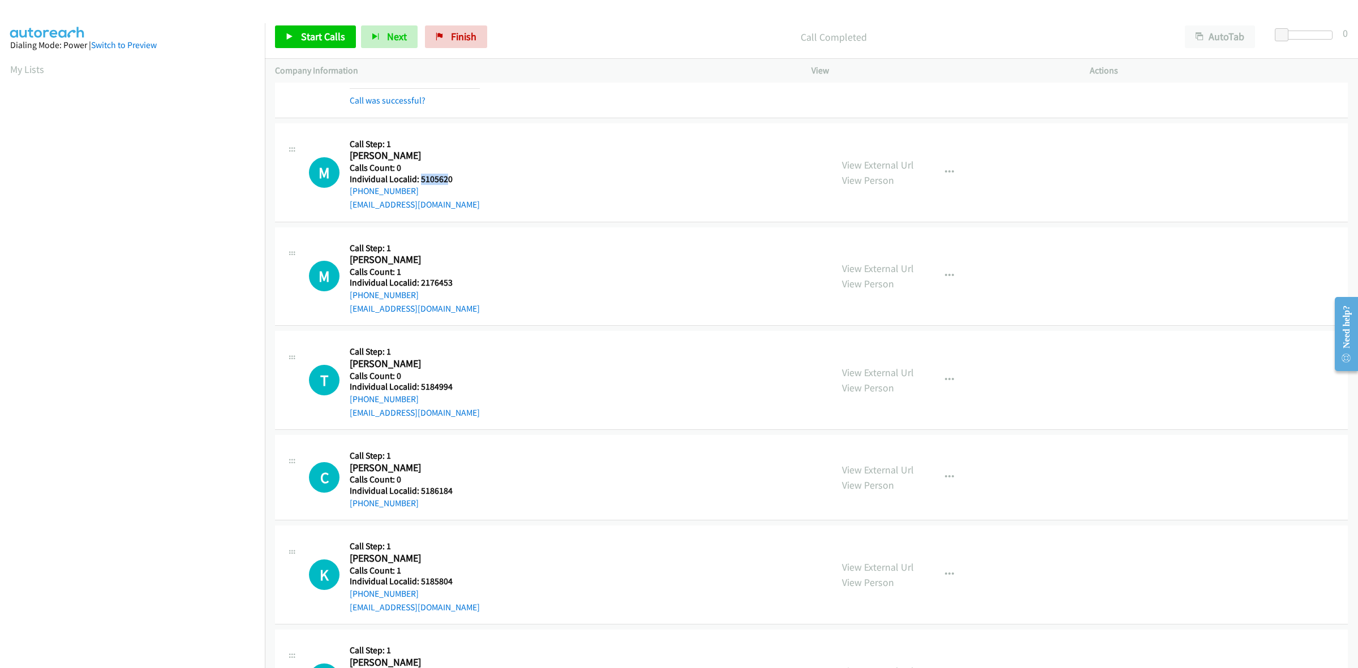
drag, startPoint x: 443, startPoint y: 180, endPoint x: 420, endPoint y: 180, distance: 23.2
click at [420, 180] on h5 "Individual Localid: 5105620" at bounding box center [415, 179] width 130 height 11
click at [471, 176] on div "M Callback Scheduled Call Step: 1 Michael Byrd America/Chicago Calls Count: 0 I…" at bounding box center [565, 173] width 513 height 78
drag, startPoint x: 462, startPoint y: 176, endPoint x: 419, endPoint y: 179, distance: 43.1
click at [419, 179] on h5 "Individual Localid: 5105620" at bounding box center [415, 179] width 130 height 11
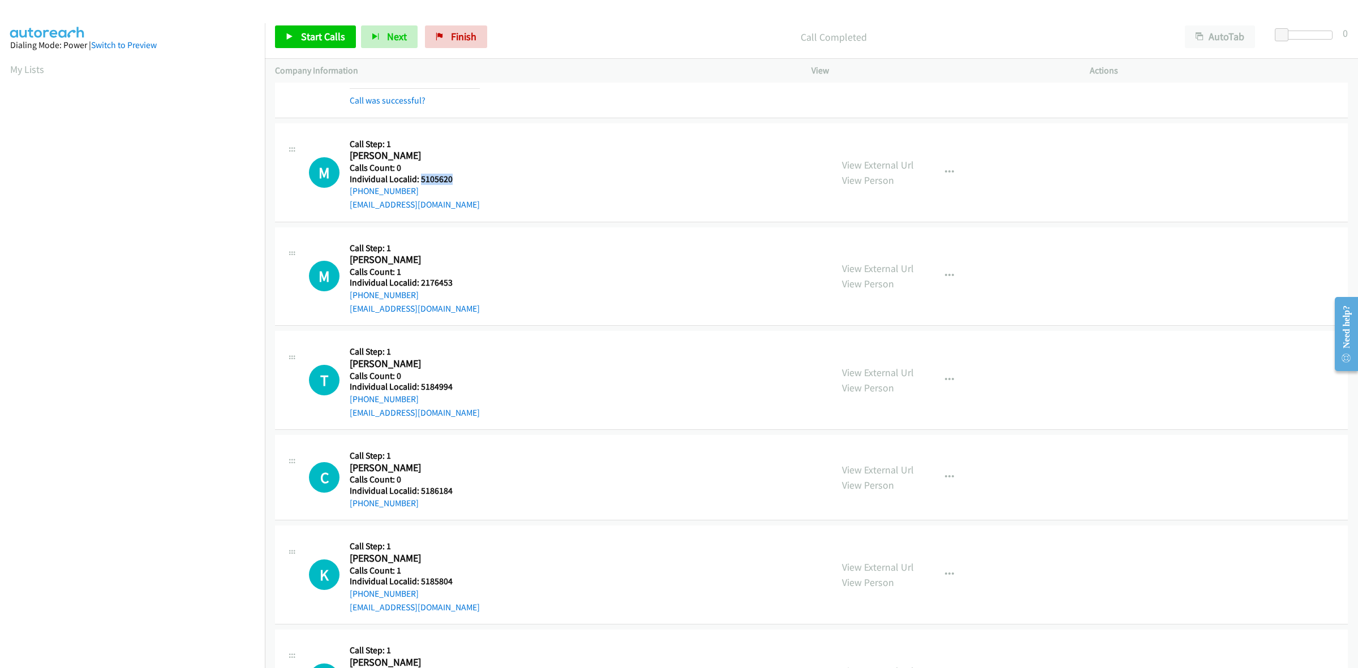
copy h5 "5105620"
drag, startPoint x: 414, startPoint y: 190, endPoint x: 347, endPoint y: 193, distance: 66.8
click at [347, 193] on div "M Callback Scheduled Call Step: 1 Michael Byrd America/Chicago Calls Count: 0 I…" at bounding box center [565, 173] width 513 height 78
copy link "+1 636-667-4033"
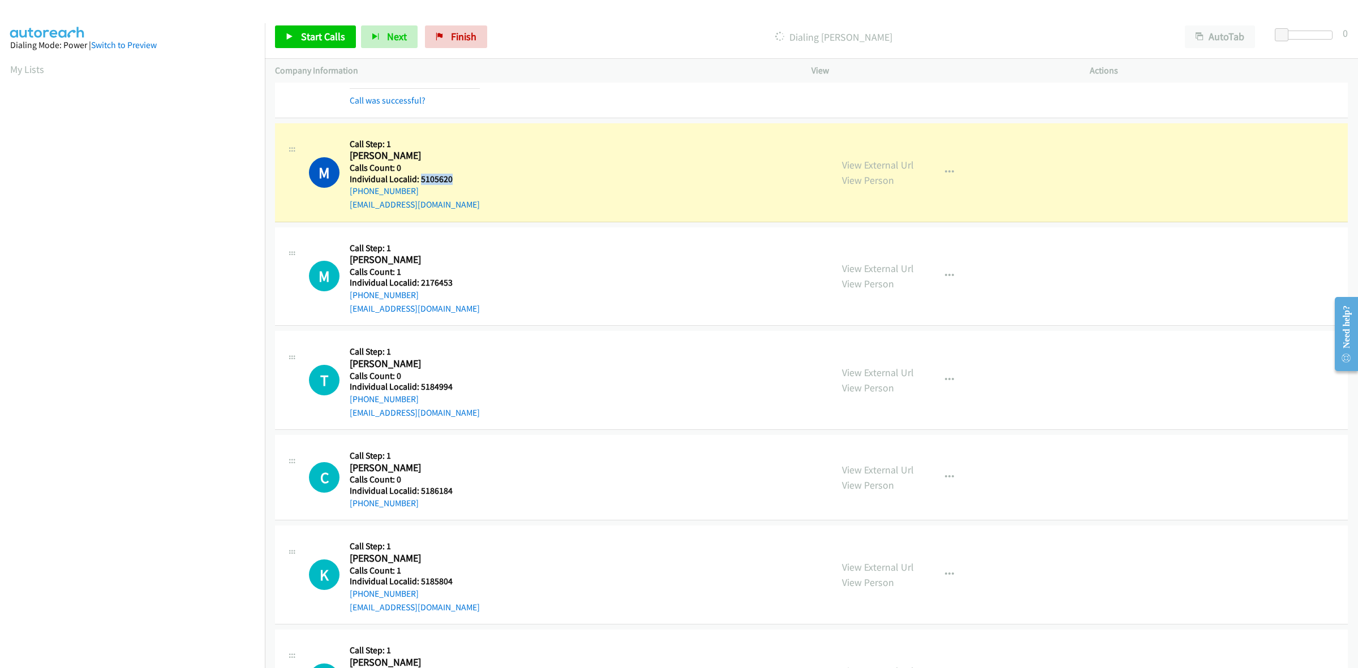
drag, startPoint x: 448, startPoint y: 177, endPoint x: 419, endPoint y: 177, distance: 28.9
click at [419, 177] on h5 "Individual Localid: 5105620" at bounding box center [415, 179] width 130 height 11
copy h5 "5105620"
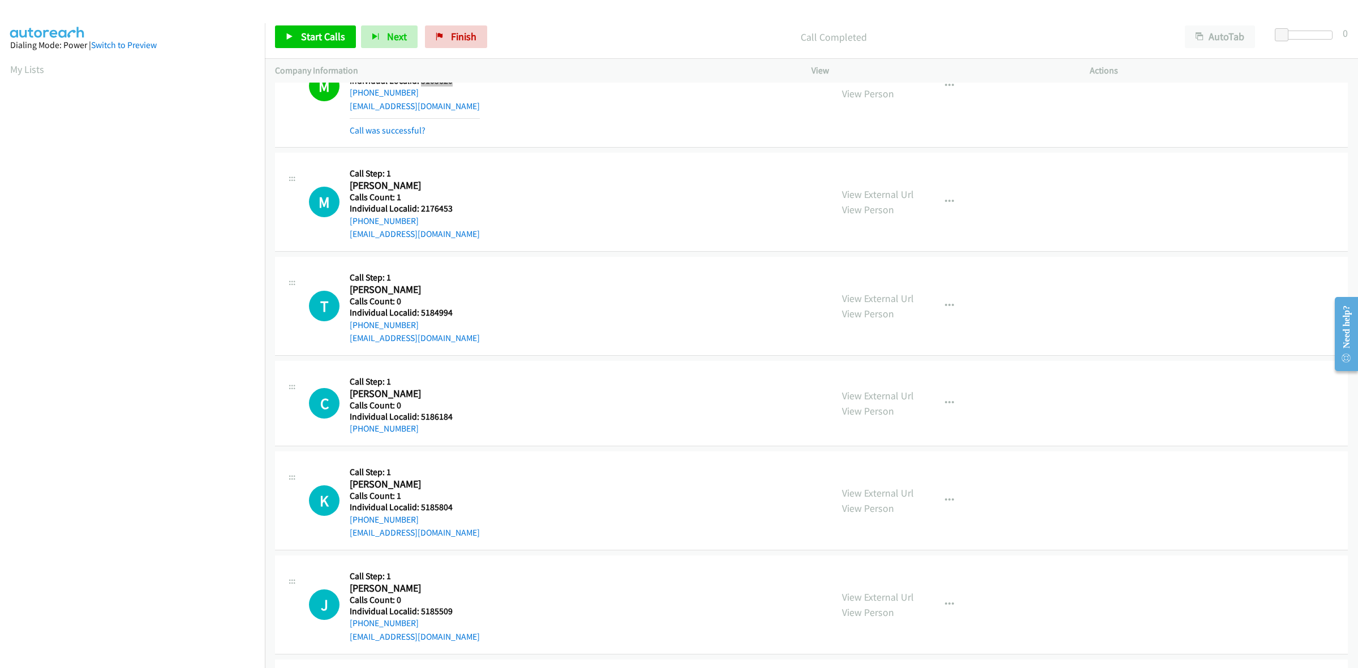
scroll to position [336, 0]
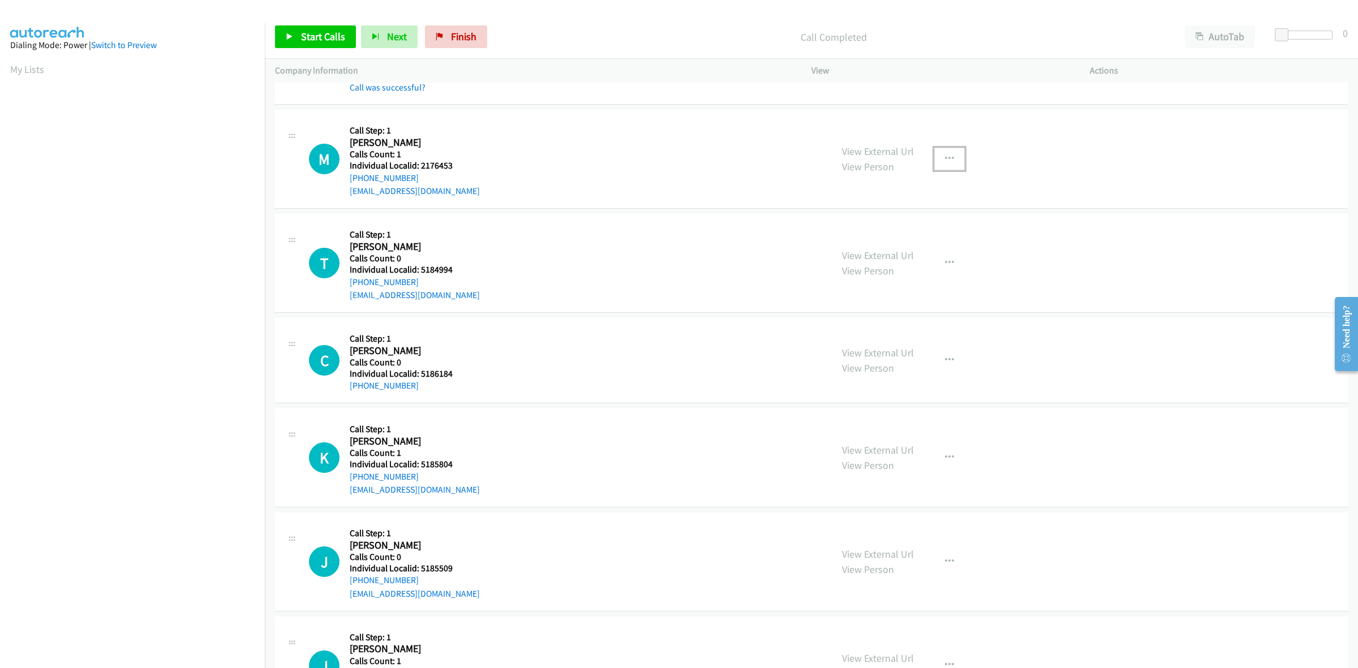
click at [947, 159] on icon "button" at bounding box center [949, 159] width 9 height 9
click at [876, 233] on link "Skip Call" at bounding box center [889, 233] width 151 height 23
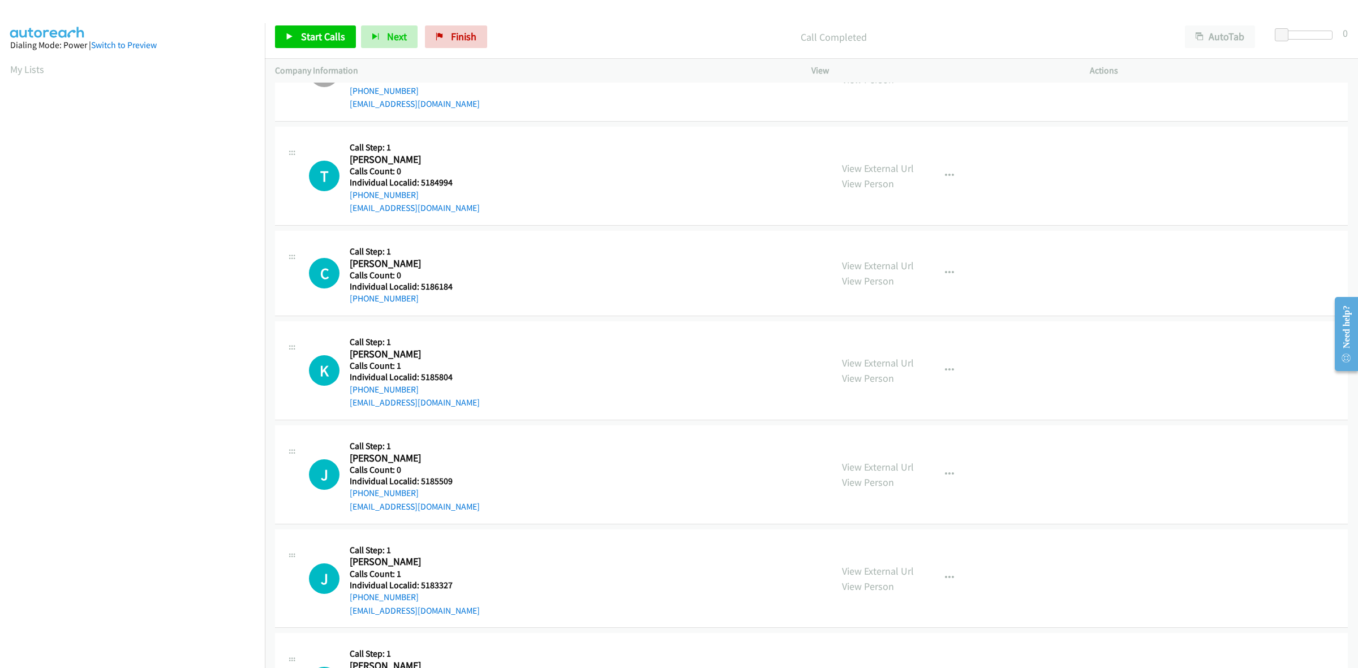
scroll to position [442, 0]
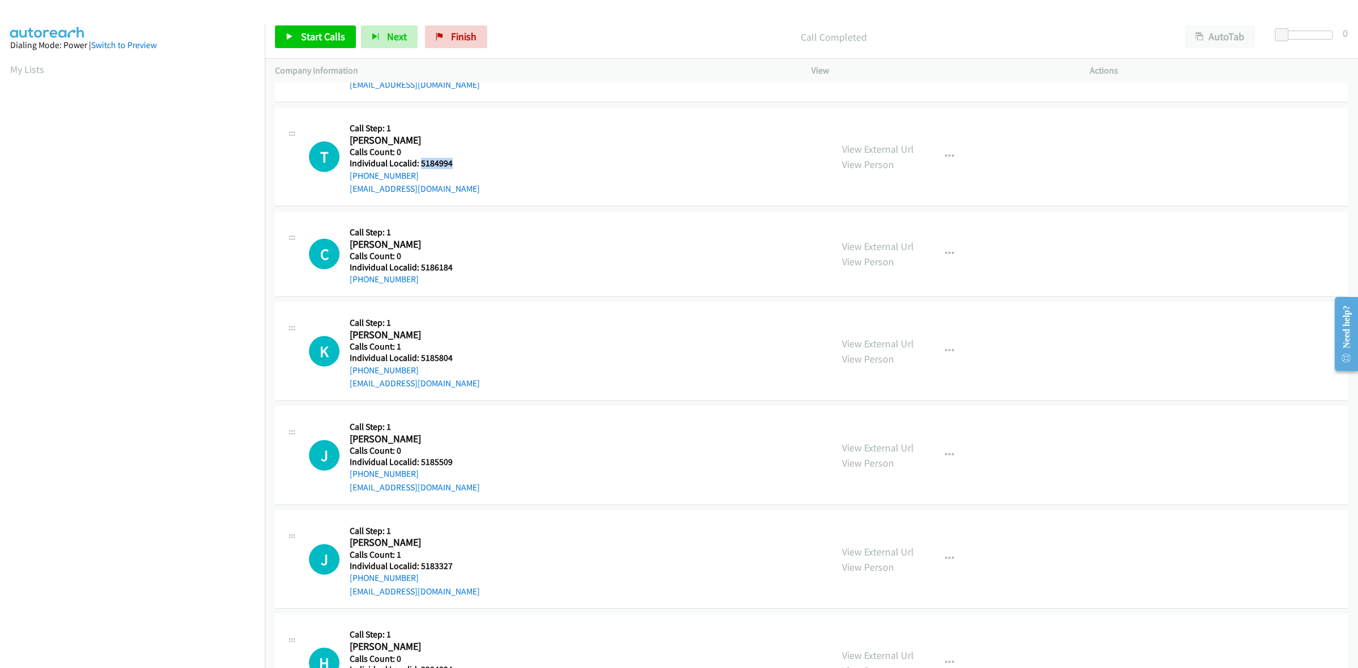
drag, startPoint x: 453, startPoint y: 162, endPoint x: 422, endPoint y: 162, distance: 31.7
click at [420, 162] on h5 "Individual Localid: 5184994" at bounding box center [415, 163] width 130 height 11
copy h5 "5184994"
drag, startPoint x: 414, startPoint y: 174, endPoint x: 350, endPoint y: 178, distance: 64.6
click at [350, 178] on div "+1 309-714-3876" at bounding box center [415, 176] width 130 height 14
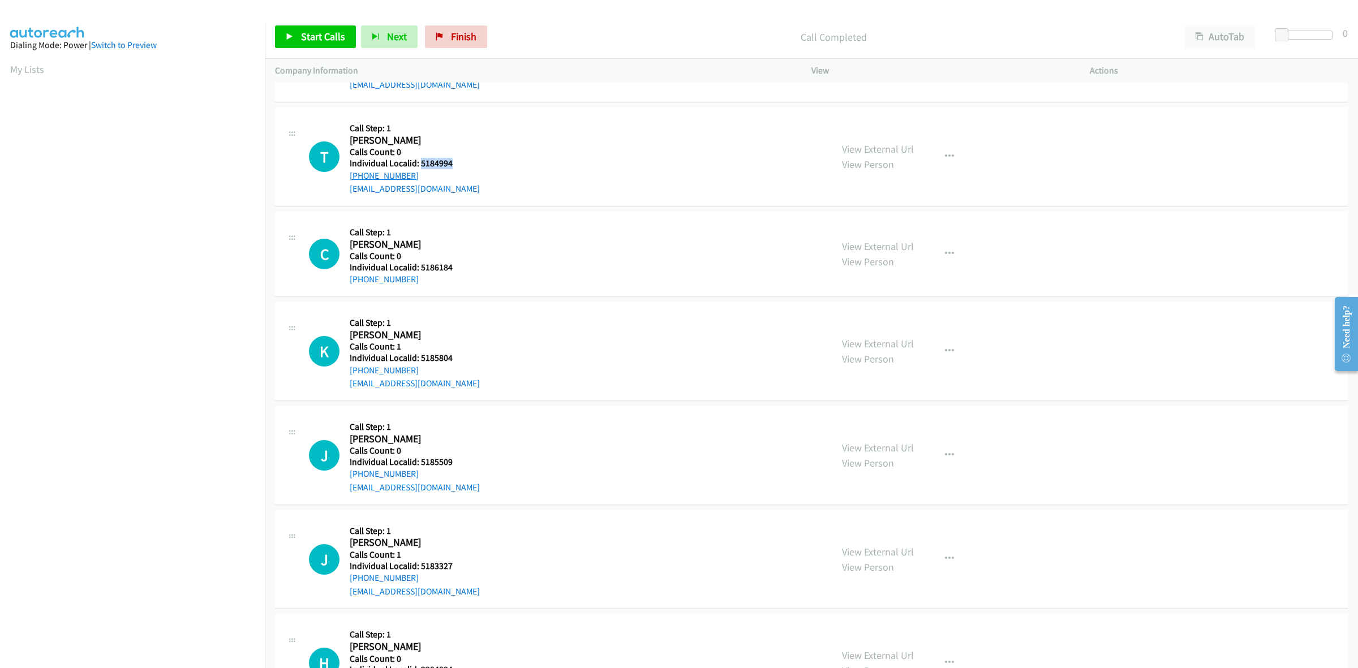
copy link "+1 309-714-3876"
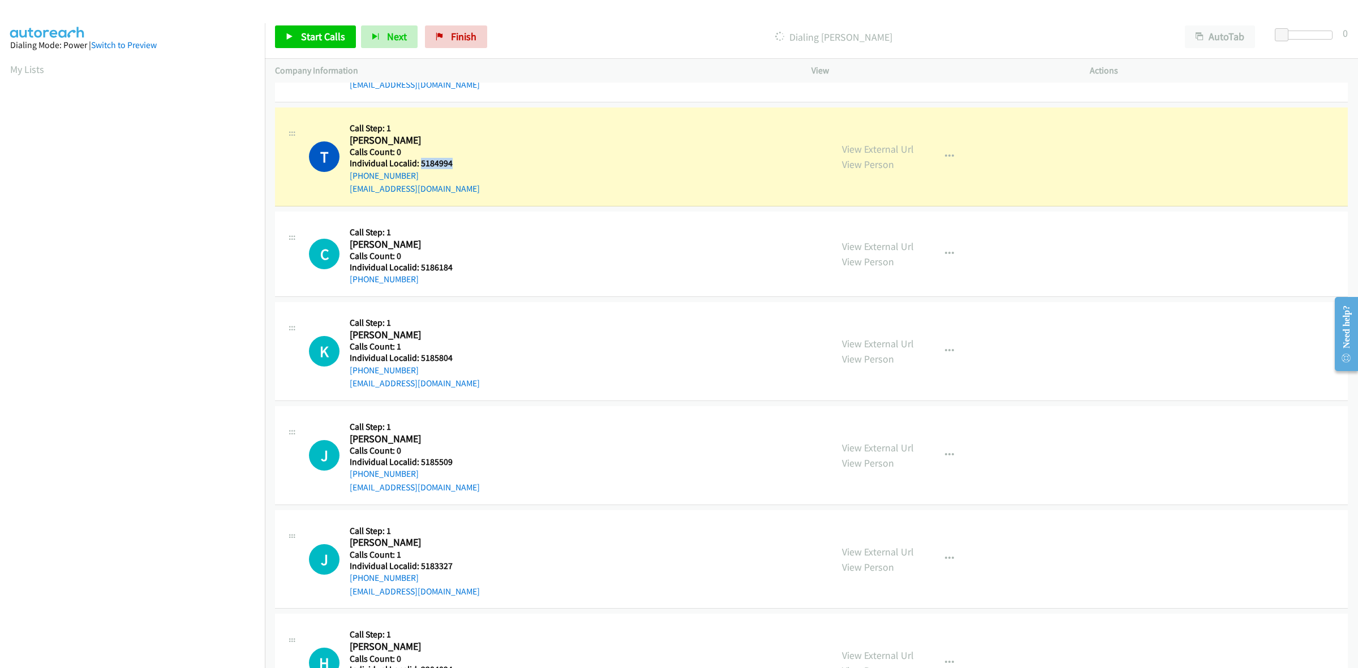
drag, startPoint x: 443, startPoint y: 163, endPoint x: 419, endPoint y: 162, distance: 23.8
click at [419, 162] on h5 "Individual Localid: 5184994" at bounding box center [415, 163] width 130 height 11
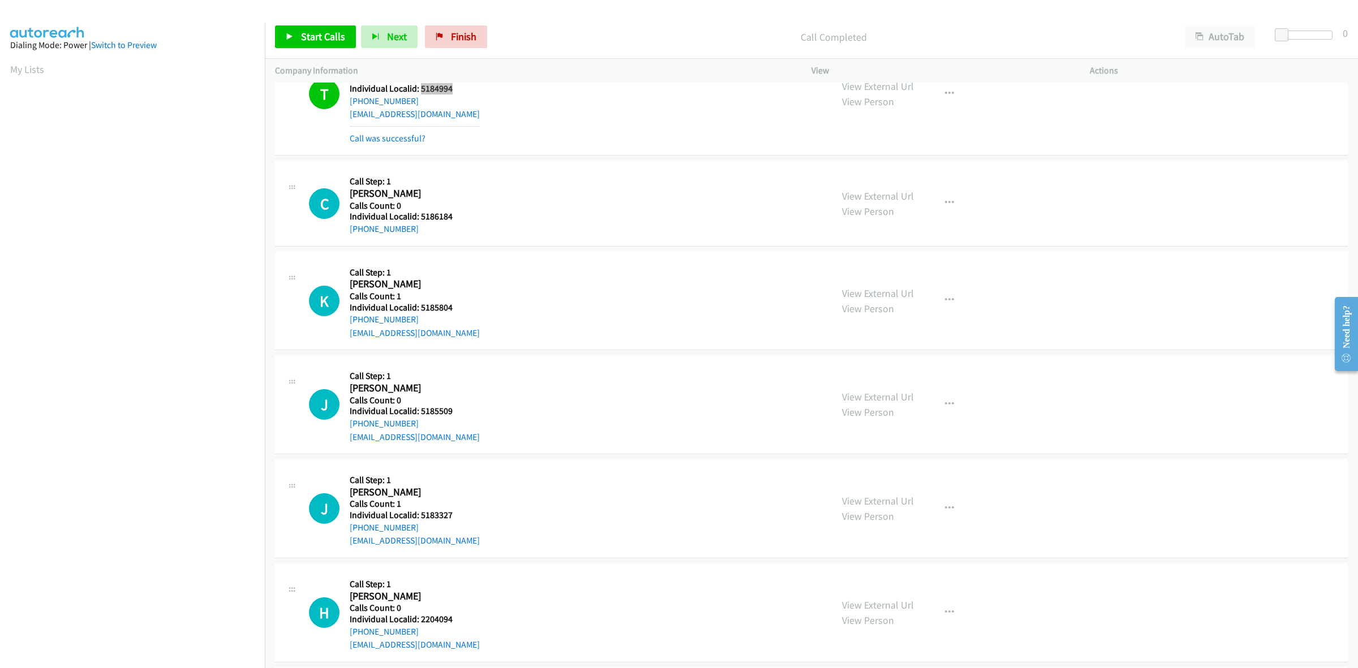
scroll to position [530, 0]
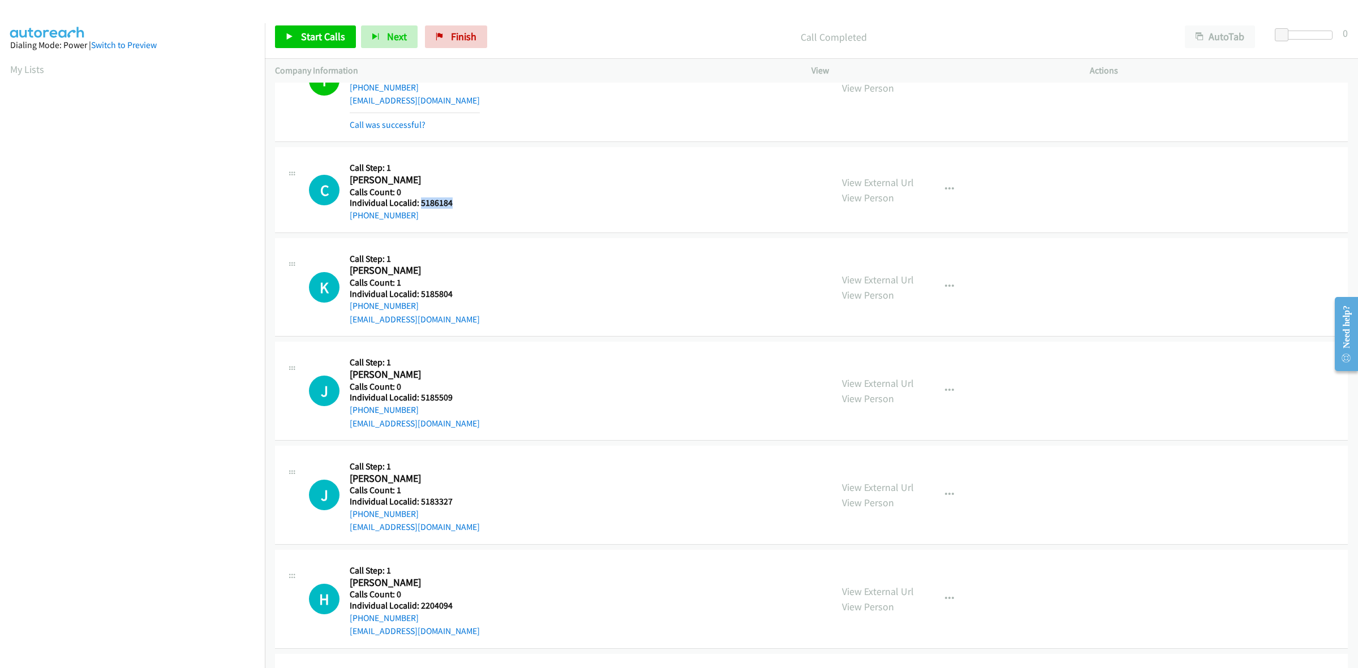
drag, startPoint x: 434, startPoint y: 205, endPoint x: 419, endPoint y: 199, distance: 16.0
click at [419, 199] on h5 "Individual Localid: 5186184" at bounding box center [408, 203] width 117 height 11
drag, startPoint x: 375, startPoint y: 217, endPoint x: 344, endPoint y: 222, distance: 31.1
click at [344, 222] on div "C Callback Scheduled Call Step: 1 Carter Thompson America/Chicago Calls Count: …" at bounding box center [811, 189] width 1073 height 85
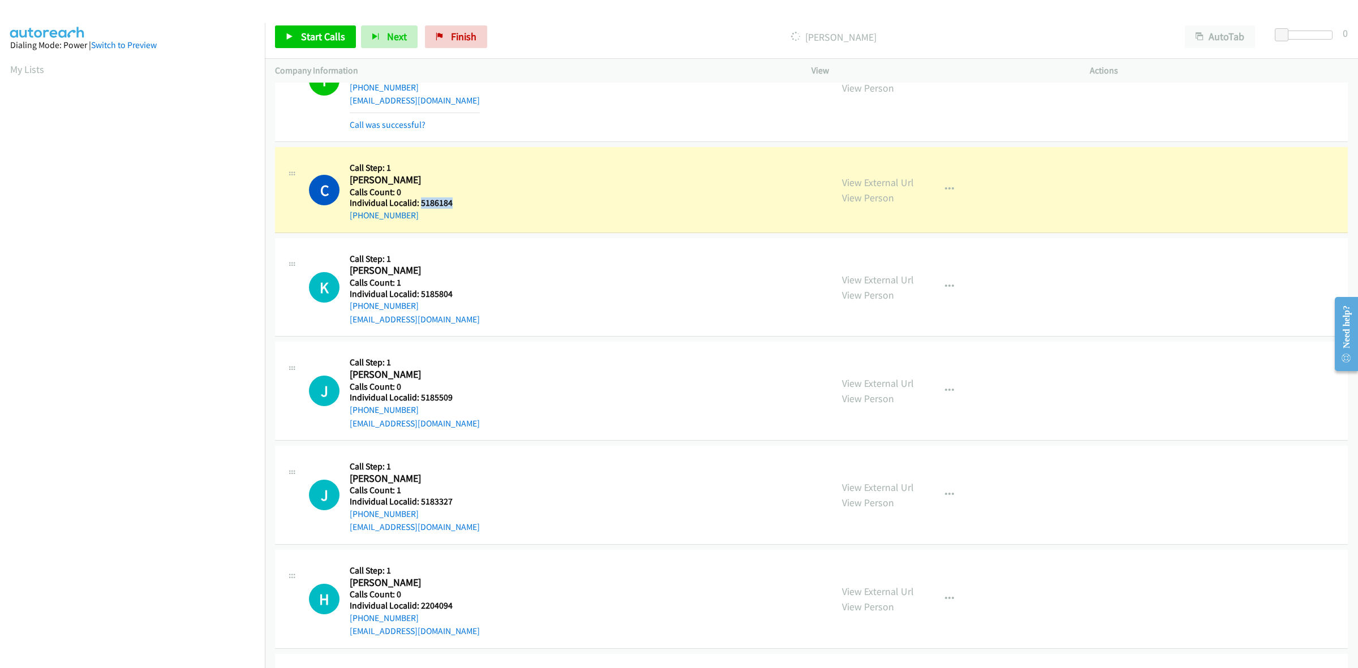
drag, startPoint x: 439, startPoint y: 202, endPoint x: 420, endPoint y: 200, distance: 18.8
click at [420, 200] on h5 "Individual Localid: 5186184" at bounding box center [408, 203] width 117 height 11
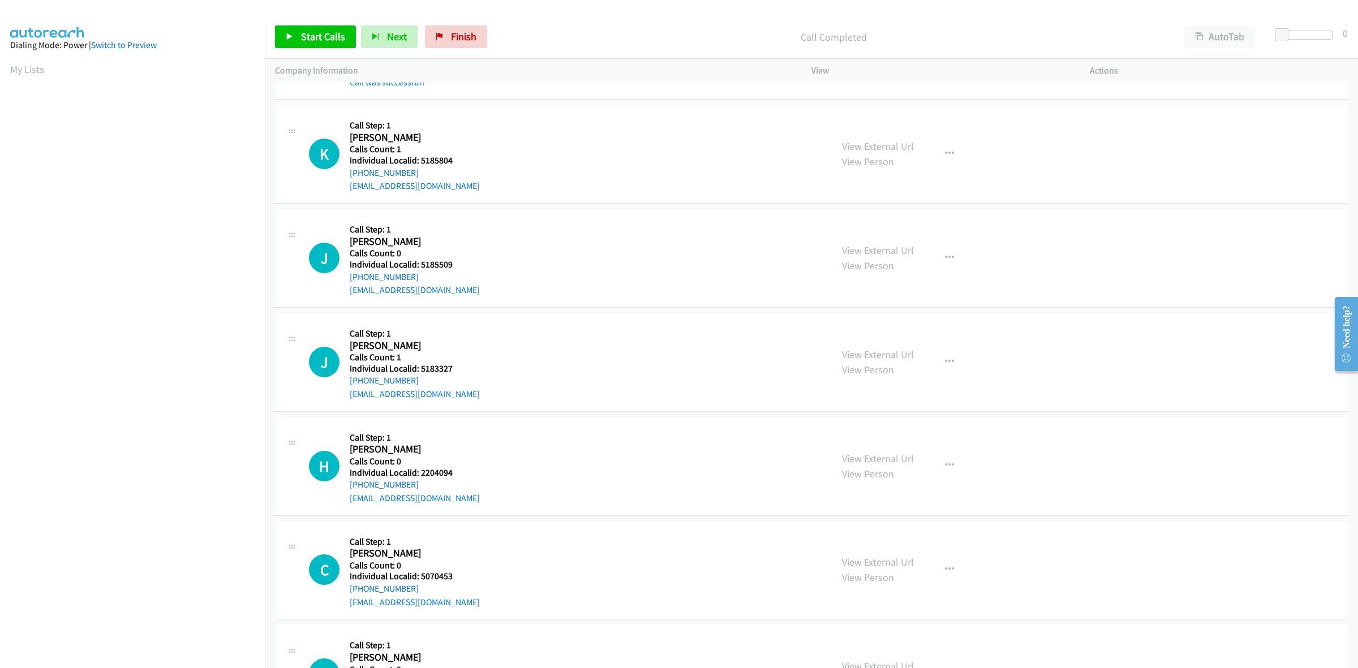
scroll to position [707, 0]
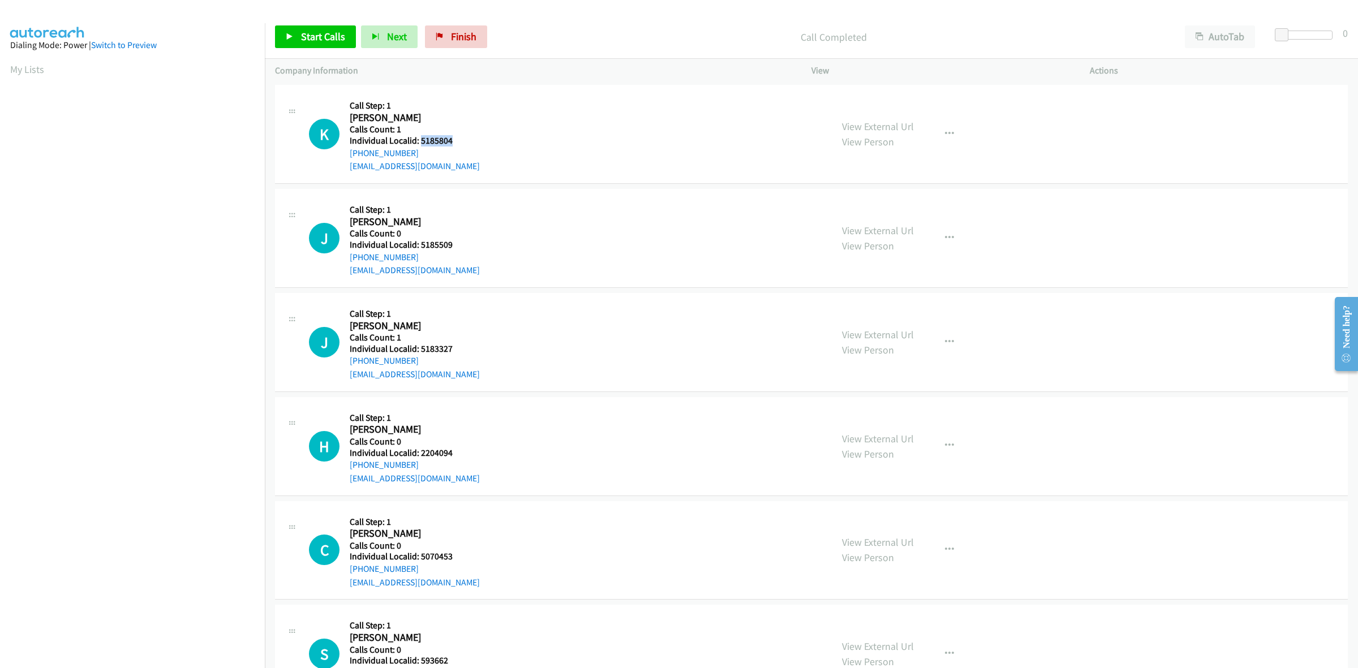
drag, startPoint x: 445, startPoint y: 138, endPoint x: 539, endPoint y: 134, distance: 94.0
click at [419, 136] on h5 "Individual Localid: 5185804" at bounding box center [415, 140] width 130 height 11
click at [937, 135] on button "button" at bounding box center [949, 134] width 31 height 23
click at [874, 213] on link "Skip Call" at bounding box center [889, 208] width 151 height 23
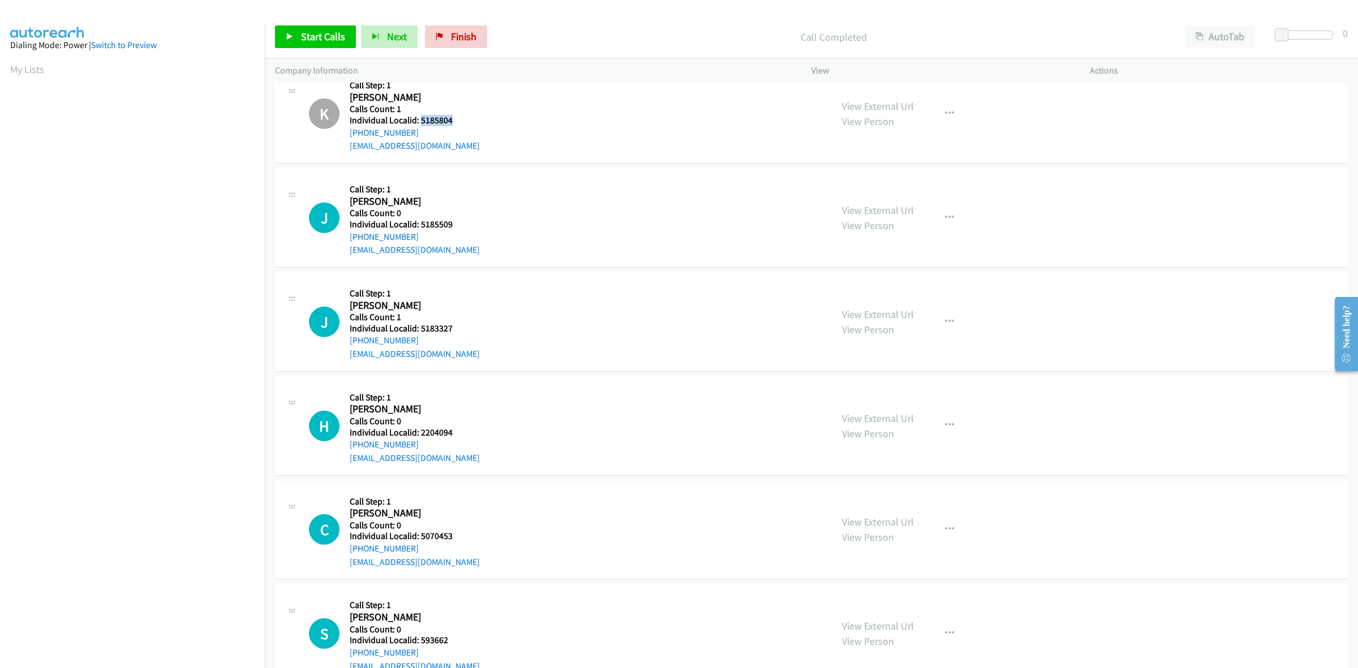
scroll to position [743, 0]
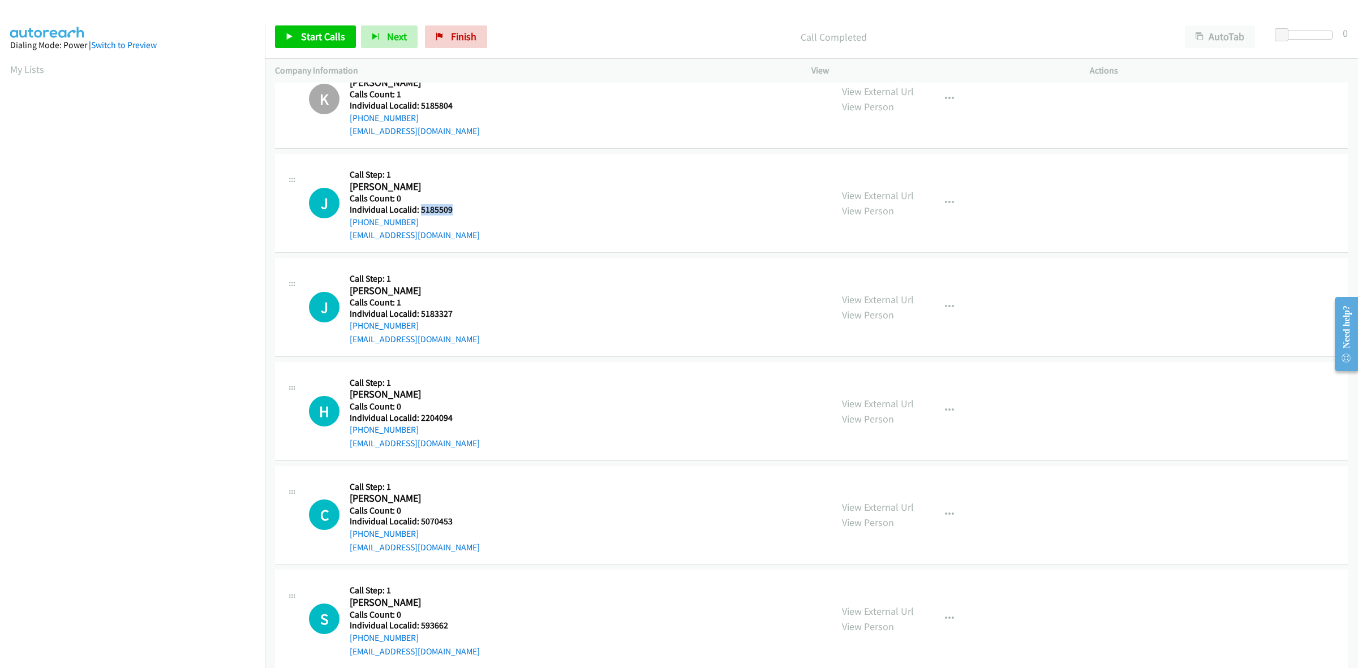
drag, startPoint x: 452, startPoint y: 210, endPoint x: 421, endPoint y: 208, distance: 31.2
click at [421, 208] on h5 "Individual Localid: 5185509" at bounding box center [415, 209] width 130 height 11
drag, startPoint x: 417, startPoint y: 222, endPoint x: 344, endPoint y: 226, distance: 73.1
click at [344, 226] on div "J Callback Scheduled Call Step: 1 Jeff Venekamp America/Chicago Calls Count: 0 …" at bounding box center [565, 203] width 513 height 78
drag, startPoint x: 450, startPoint y: 209, endPoint x: 419, endPoint y: 212, distance: 30.7
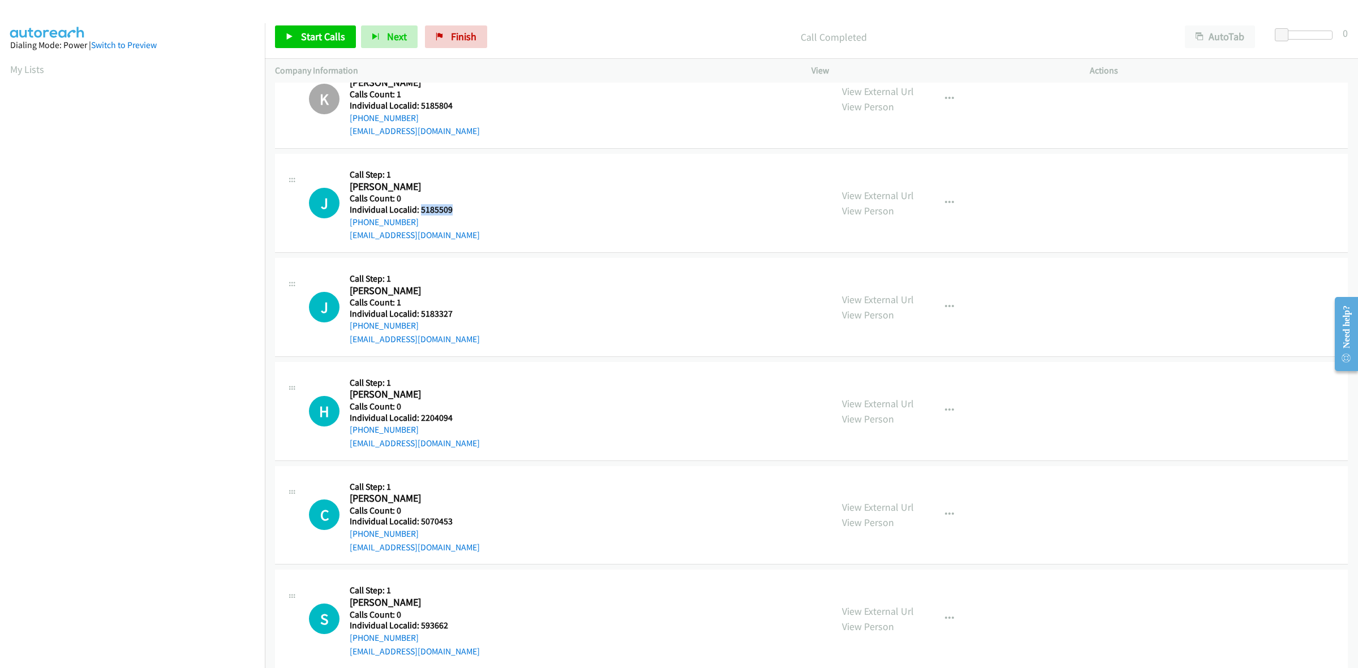
click at [419, 212] on h5 "Individual Localid: 5185509" at bounding box center [415, 209] width 130 height 11
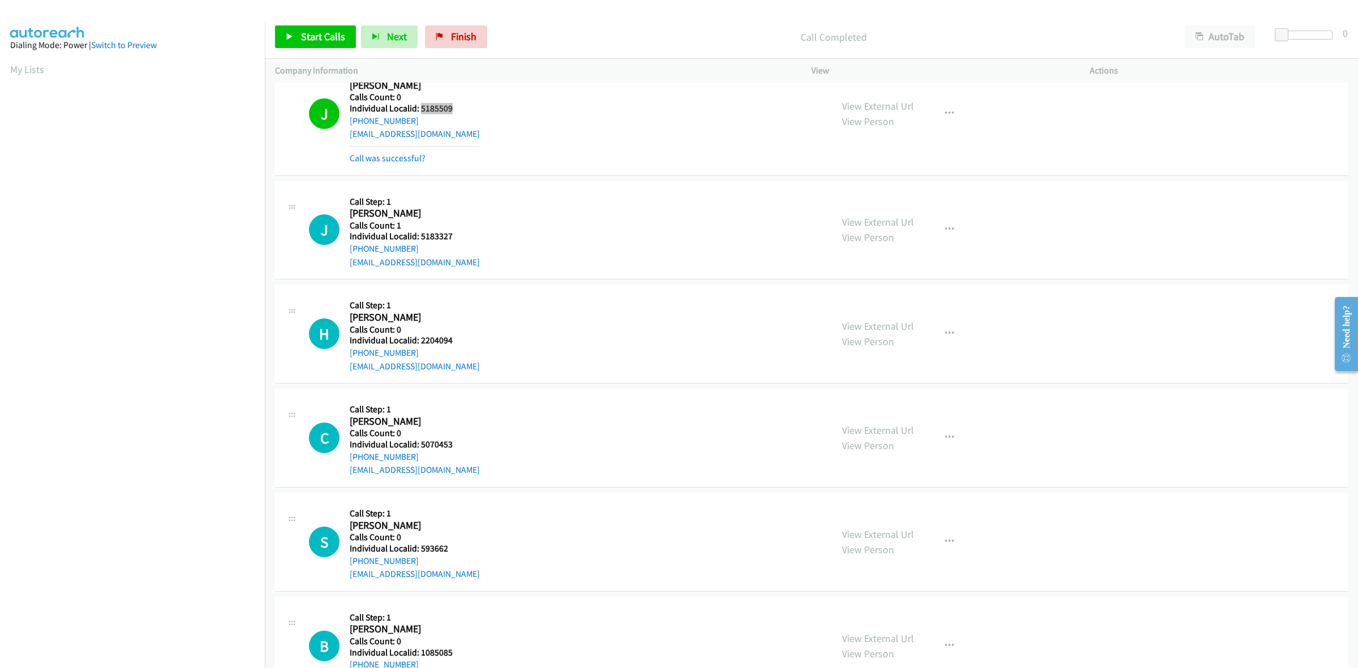
scroll to position [884, 0]
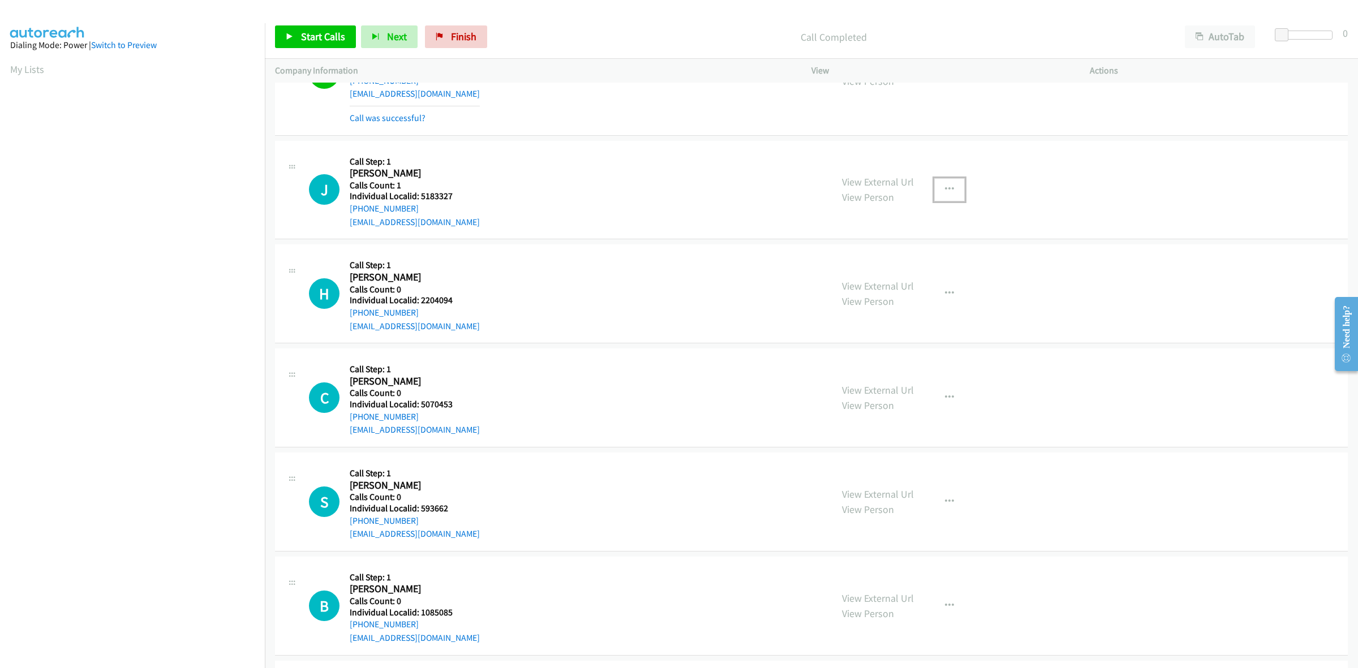
click at [945, 187] on icon "button" at bounding box center [949, 189] width 9 height 9
drag, startPoint x: 851, startPoint y: 266, endPoint x: 823, endPoint y: 249, distance: 32.0
click at [851, 266] on link "Skip Call" at bounding box center [889, 263] width 151 height 23
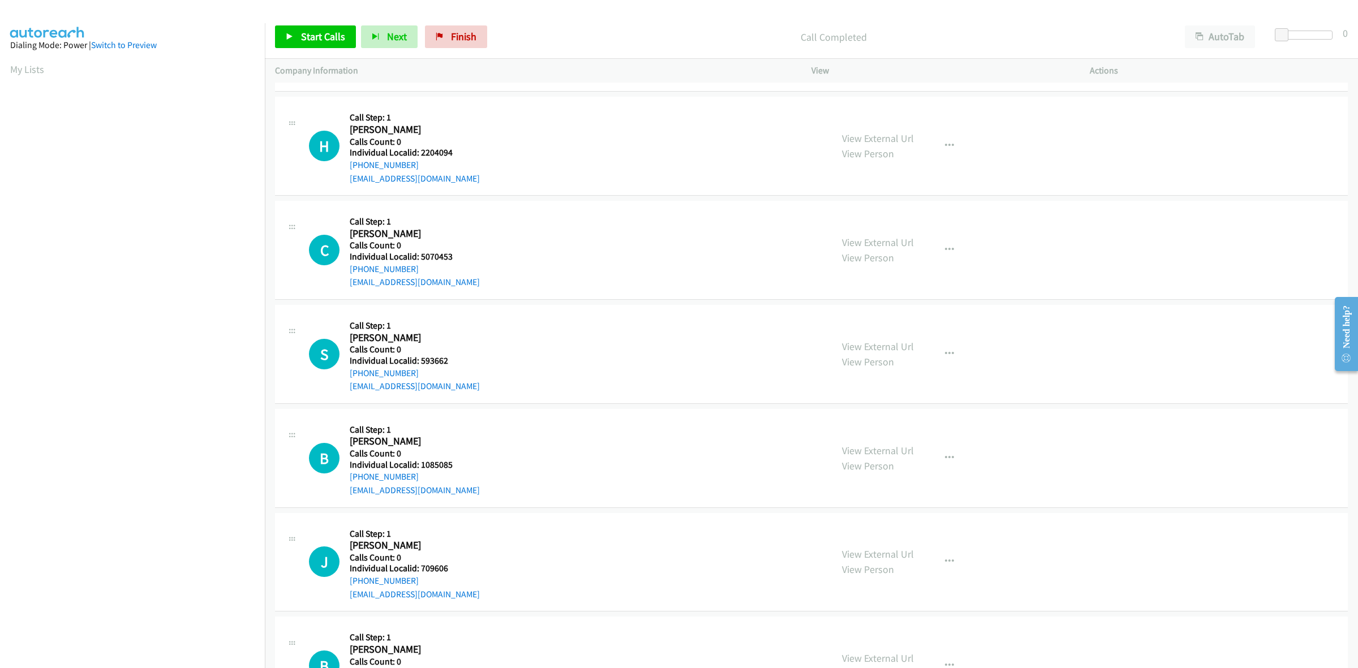
scroll to position [1043, 0]
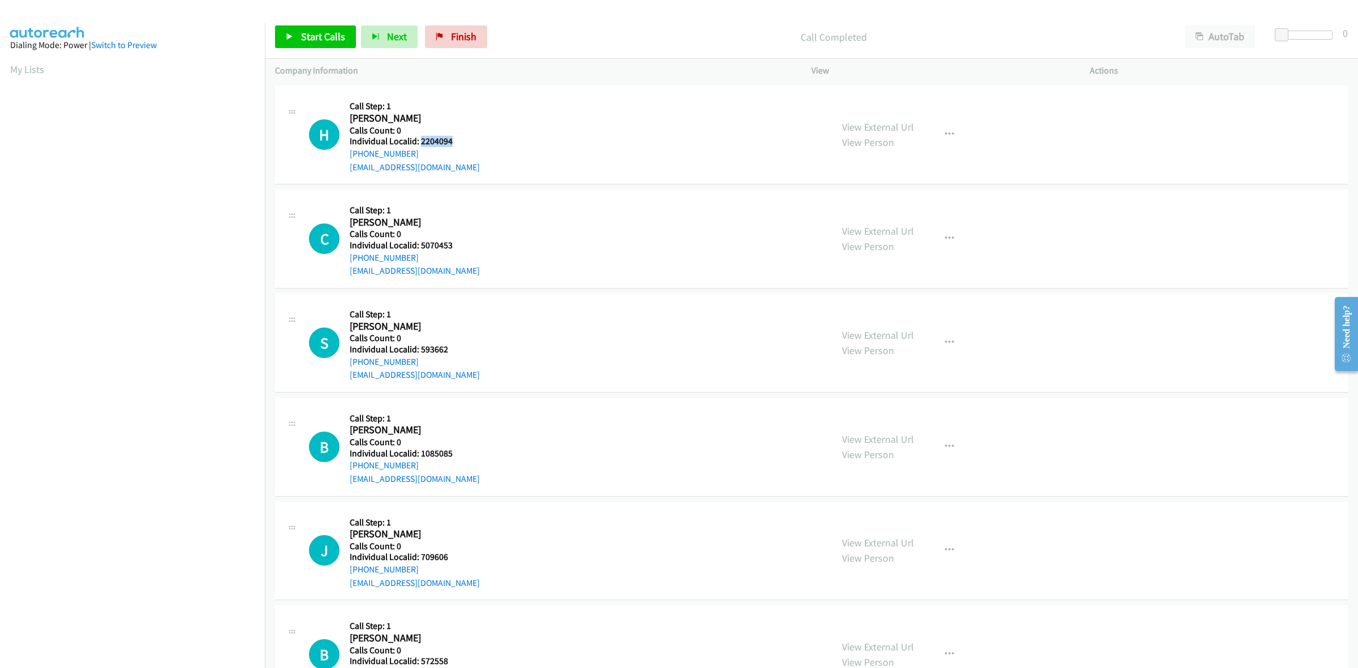
drag, startPoint x: 462, startPoint y: 140, endPoint x: 419, endPoint y: 140, distance: 42.5
click at [419, 140] on h5 "Individual Localid: 2204094" at bounding box center [415, 141] width 130 height 11
drag, startPoint x: 414, startPoint y: 152, endPoint x: 346, endPoint y: 158, distance: 67.7
click at [346, 158] on div "H Callback Scheduled Call Step: 1 Hunter Boik America/New_York Calls Count: 0 I…" at bounding box center [565, 135] width 513 height 78
drag, startPoint x: 458, startPoint y: 141, endPoint x: 417, endPoint y: 144, distance: 41.4
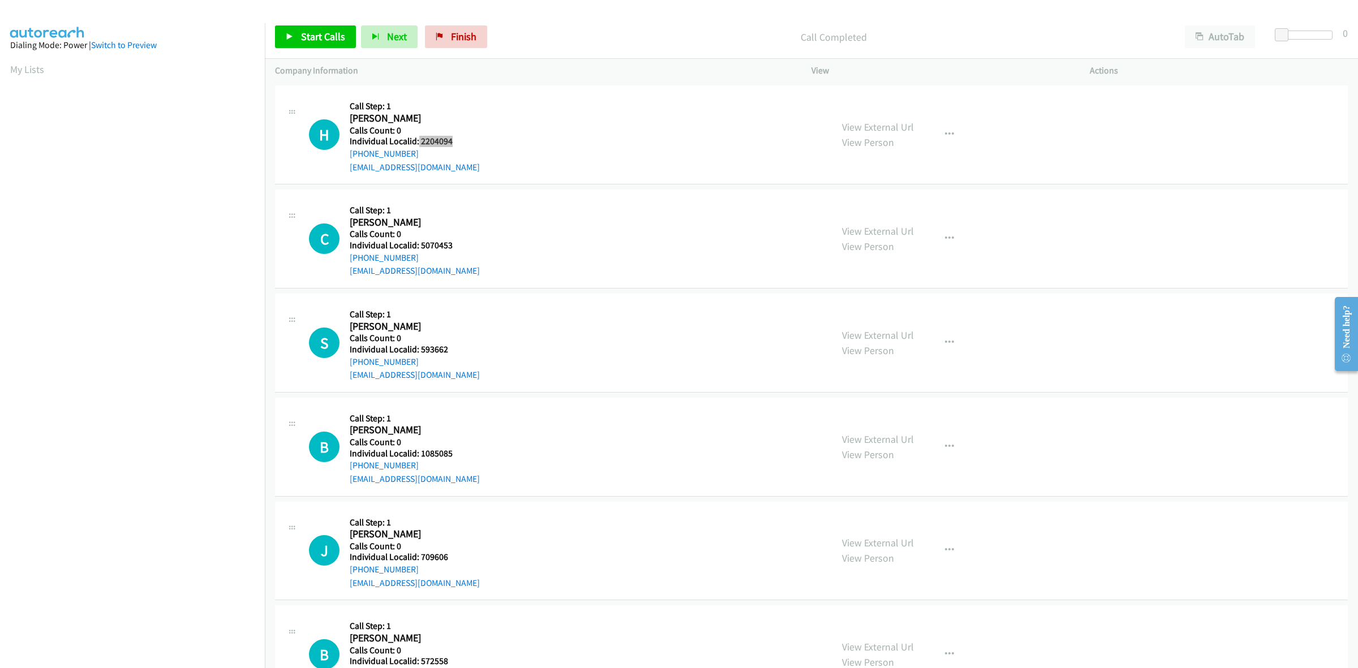
click at [417, 144] on h5 "Individual Localid: 2204094" at bounding box center [415, 141] width 130 height 11
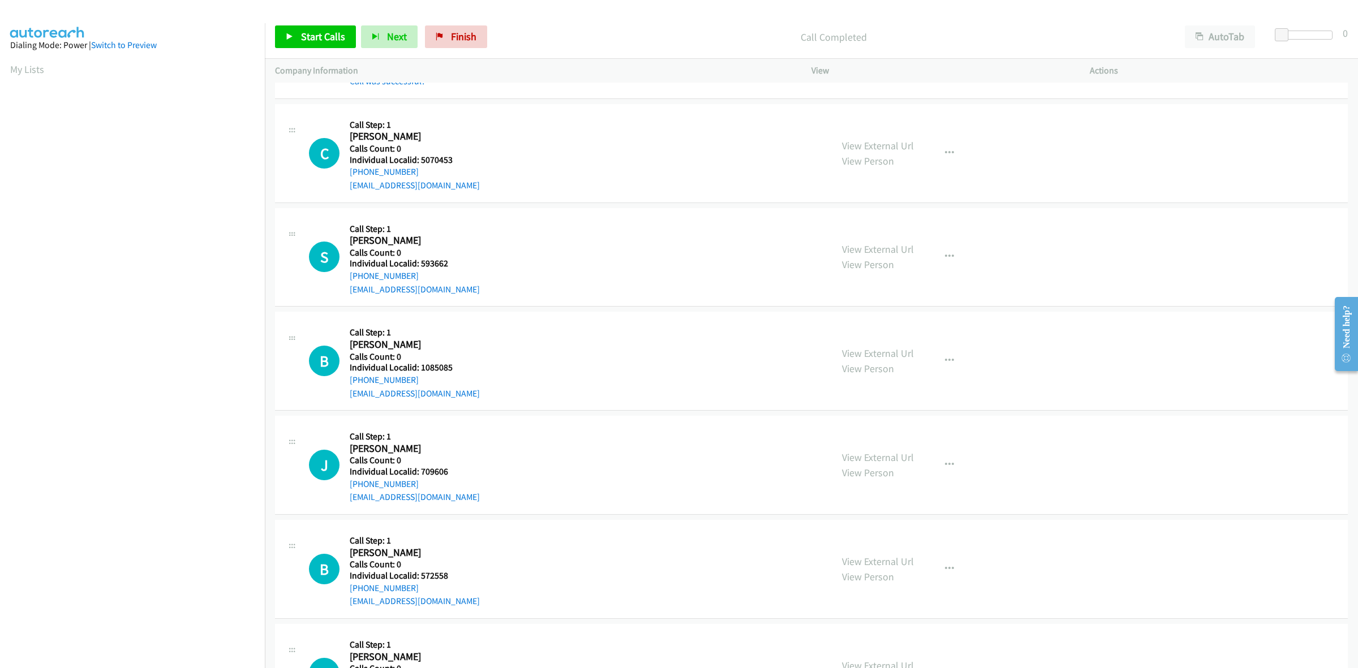
scroll to position [1167, 0]
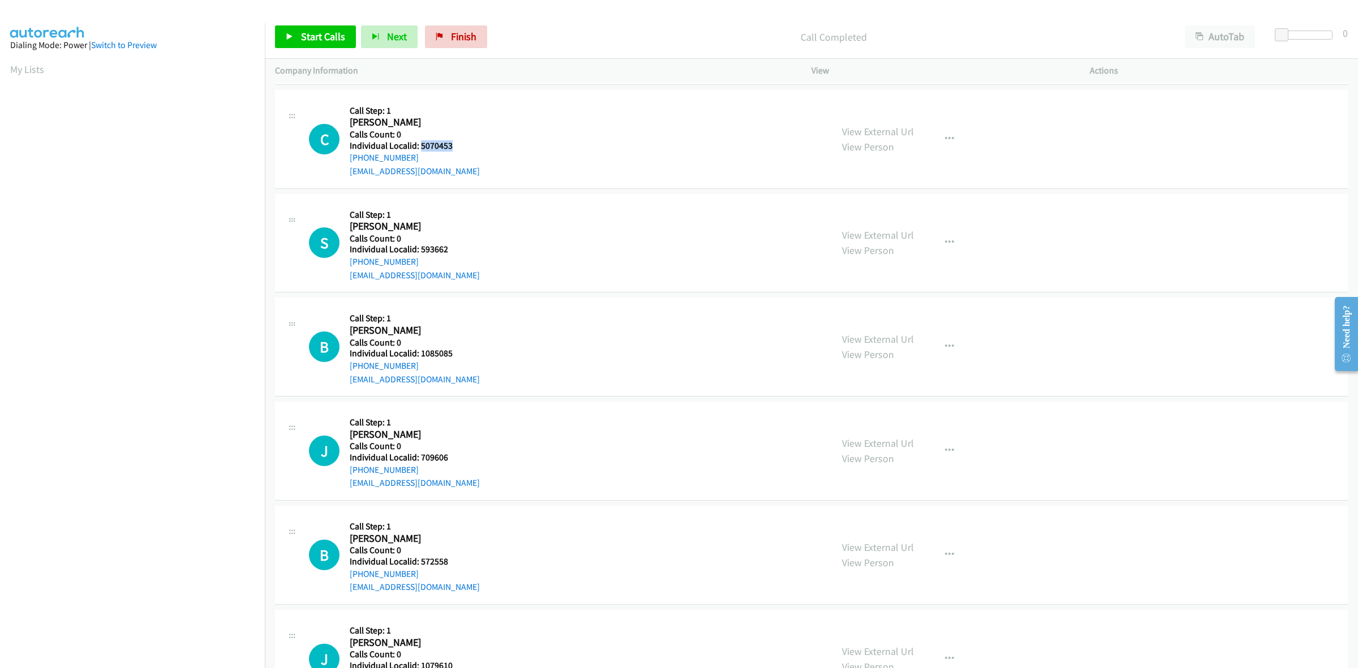
drag, startPoint x: 449, startPoint y: 148, endPoint x: 419, endPoint y: 143, distance: 30.3
click at [419, 143] on h5 "Individual Localid: 5070453" at bounding box center [415, 145] width 130 height 11
drag, startPoint x: 420, startPoint y: 160, endPoint x: 346, endPoint y: 162, distance: 74.2
click at [346, 162] on div "C Callback Scheduled Call Step: 1 Cale De Jarnett America/New_York Calls Count:…" at bounding box center [565, 139] width 513 height 78
drag, startPoint x: 428, startPoint y: 149, endPoint x: 419, endPoint y: 149, distance: 9.1
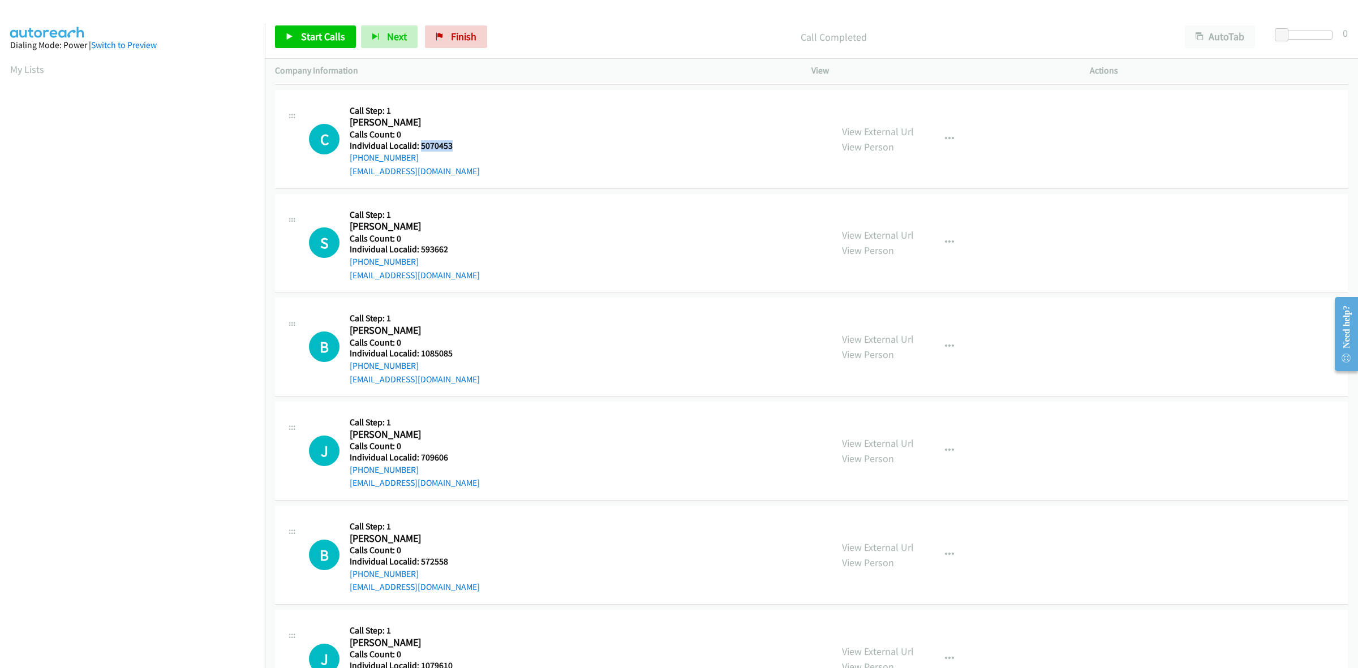
click at [419, 149] on h5 "Individual Localid: 5070453" at bounding box center [415, 145] width 130 height 11
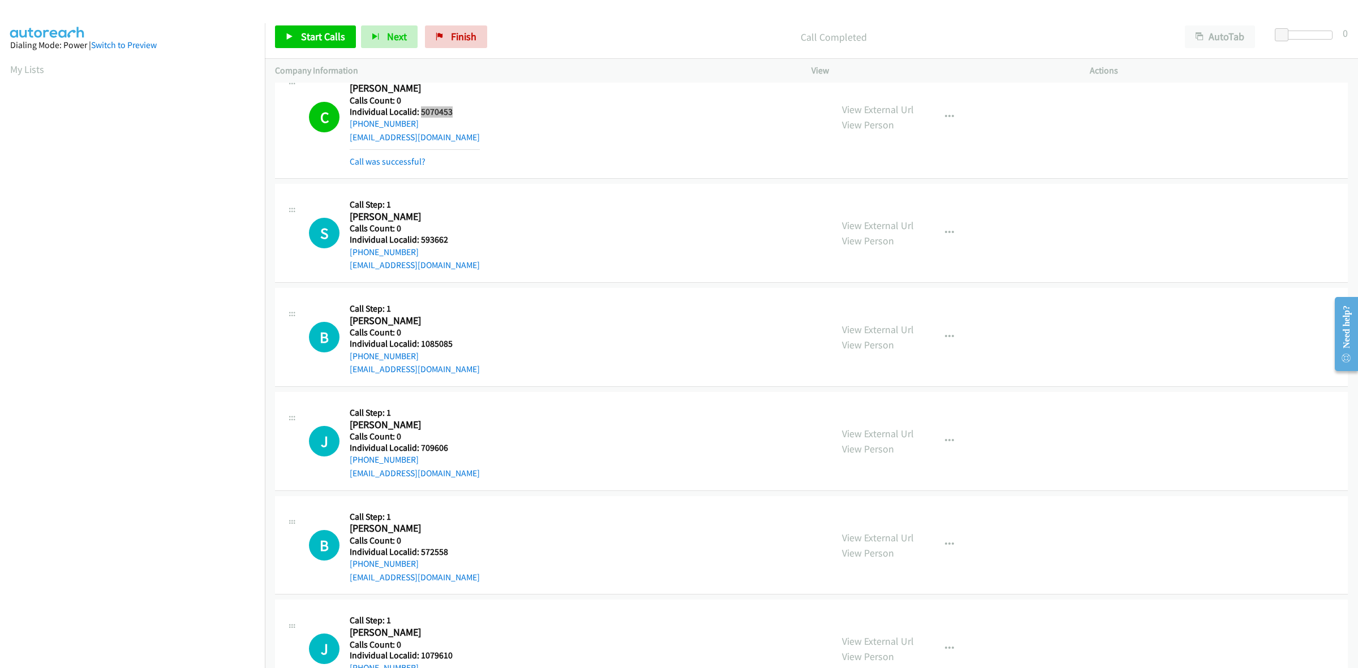
scroll to position [1291, 0]
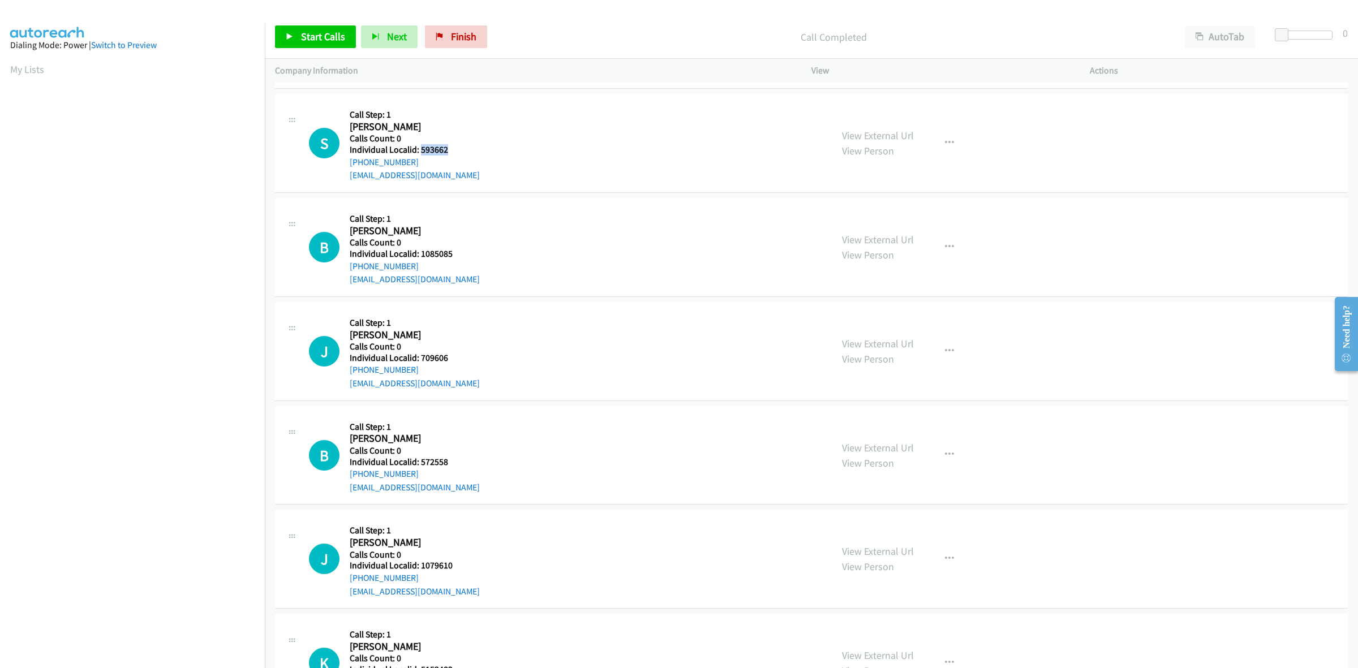
drag, startPoint x: 449, startPoint y: 149, endPoint x: 419, endPoint y: 149, distance: 30.0
click at [419, 149] on h5 "Individual Localid: 593662" at bounding box center [415, 149] width 130 height 11
drag, startPoint x: 411, startPoint y: 162, endPoint x: 349, endPoint y: 165, distance: 62.3
click at [350, 165] on div "+1 717-779-7288" at bounding box center [415, 163] width 130 height 14
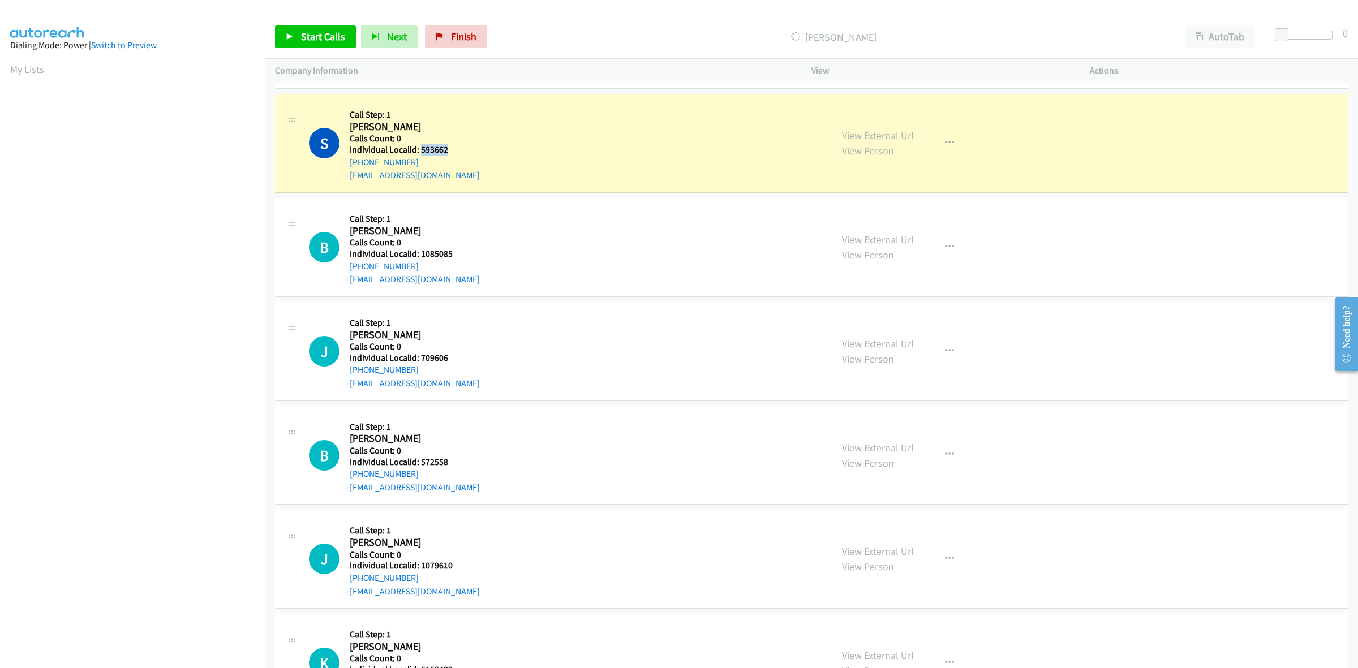
drag, startPoint x: 451, startPoint y: 152, endPoint x: 419, endPoint y: 152, distance: 32.3
click at [419, 152] on h5 "Individual Localid: 593662" at bounding box center [415, 149] width 130 height 11
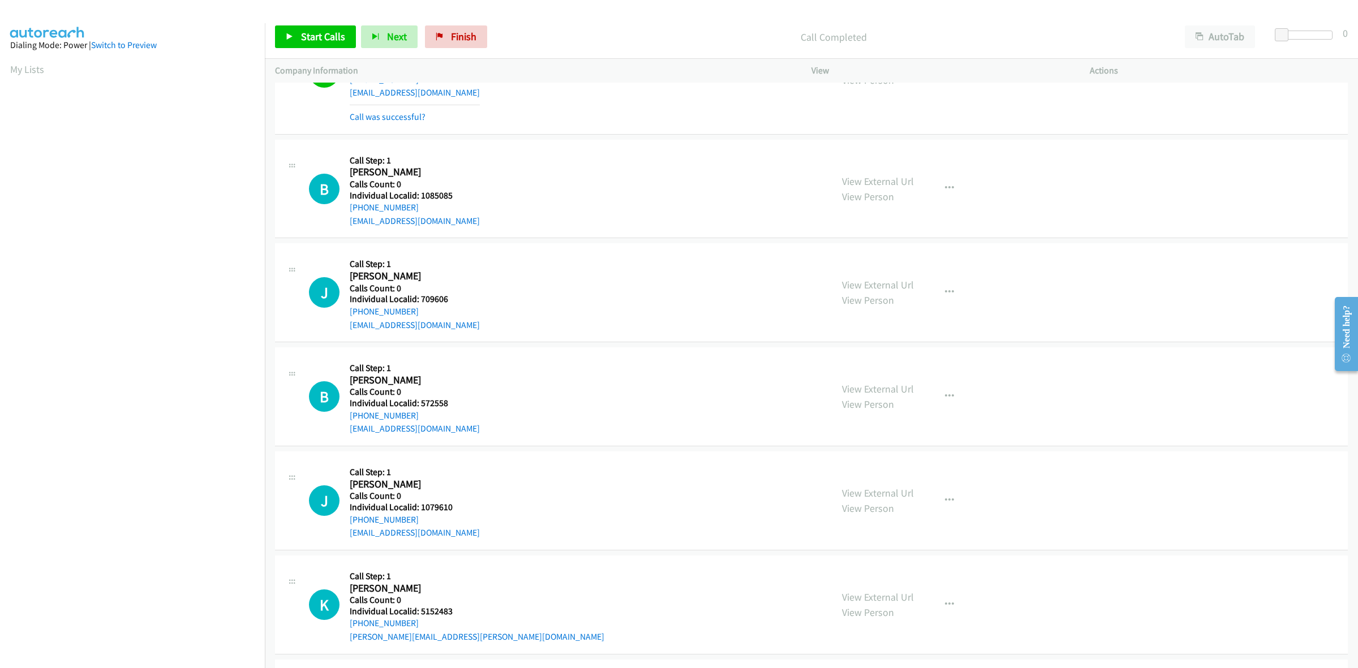
scroll to position [1415, 0]
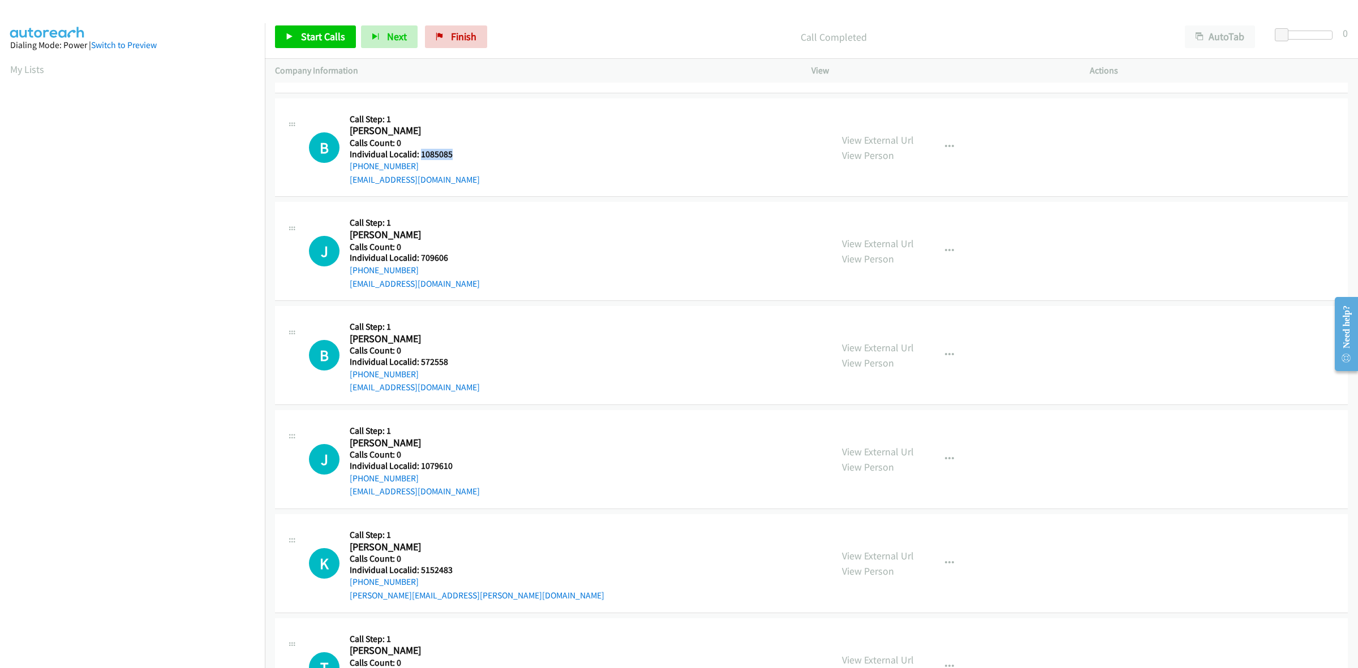
drag, startPoint x: 453, startPoint y: 157, endPoint x: 419, endPoint y: 152, distance: 33.8
click at [419, 152] on h5 "Individual Localid: 1085085" at bounding box center [415, 154] width 130 height 11
drag, startPoint x: 419, startPoint y: 166, endPoint x: 345, endPoint y: 168, distance: 74.2
click at [345, 168] on div "B Callback Scheduled Call Step: 1 Brandon Kelly America/New_York Calls Count: 0…" at bounding box center [565, 148] width 513 height 78
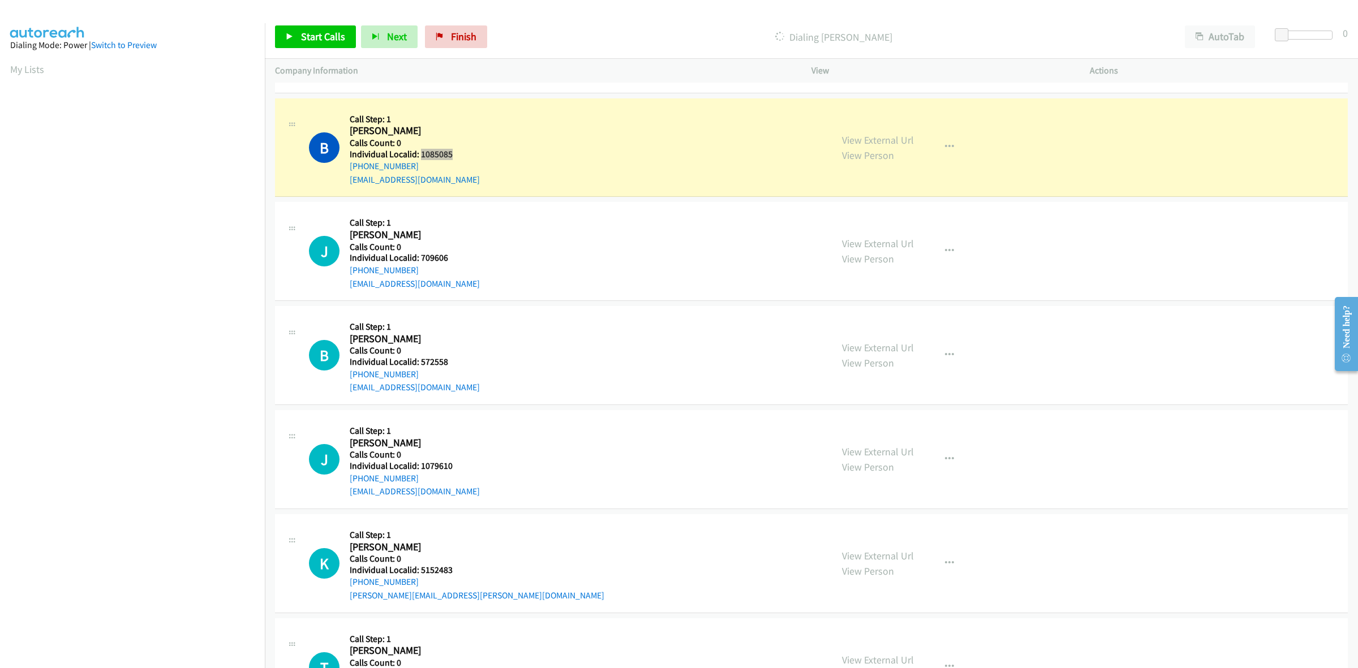
drag, startPoint x: 456, startPoint y: 152, endPoint x: 421, endPoint y: 151, distance: 35.7
click at [421, 151] on h5 "Individual Localid: 1085085" at bounding box center [415, 154] width 130 height 11
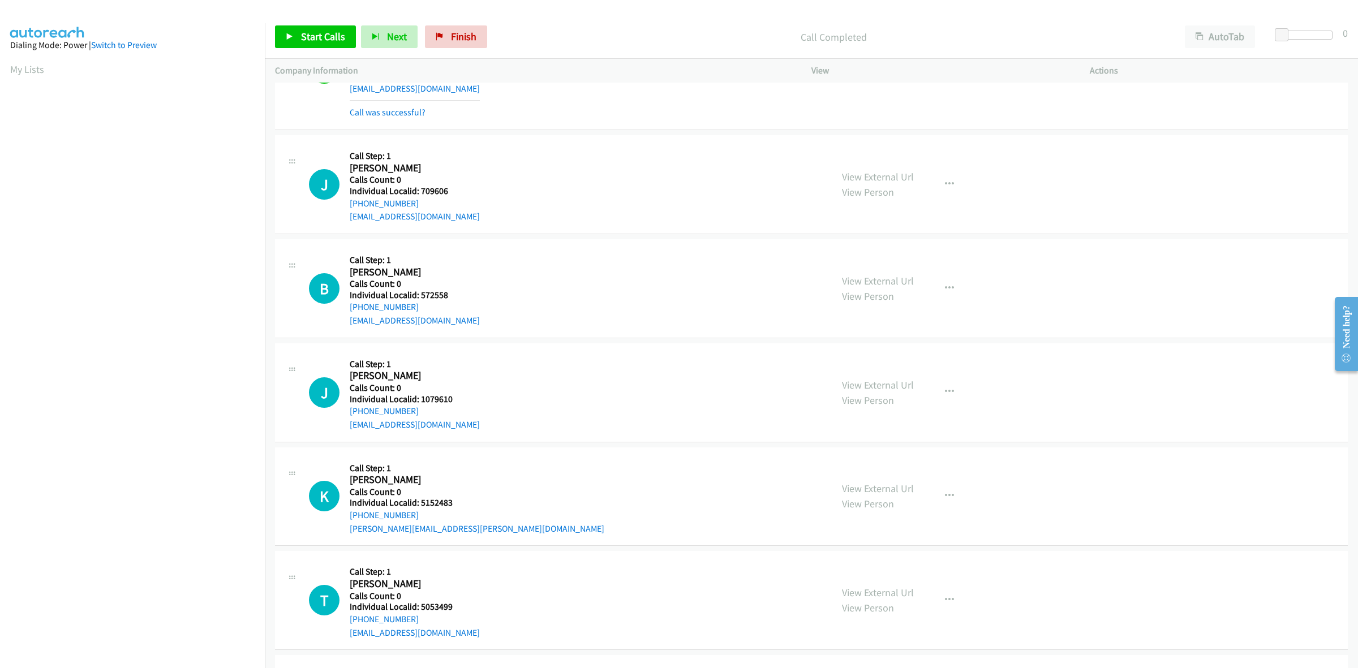
scroll to position [1521, 0]
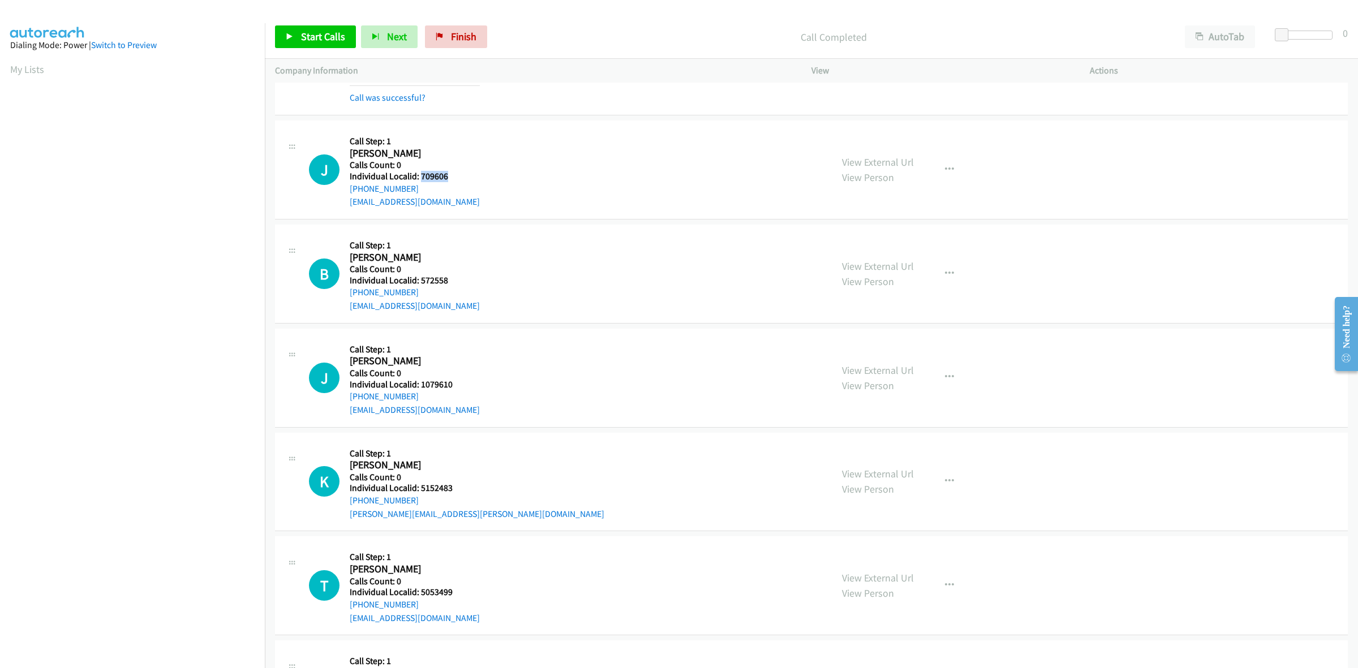
drag, startPoint x: 449, startPoint y: 177, endPoint x: 419, endPoint y: 175, distance: 29.5
click at [419, 175] on h5 "Individual Localid: 709606" at bounding box center [415, 176] width 130 height 11
drag, startPoint x: 419, startPoint y: 176, endPoint x: 413, endPoint y: 186, distance: 11.5
drag, startPoint x: 413, startPoint y: 186, endPoint x: 470, endPoint y: 155, distance: 65.1
click at [521, 150] on div "J Callback Scheduled Call Step: 1 Jeff Wagner America/New_York Calls Count: 0 I…" at bounding box center [565, 170] width 513 height 78
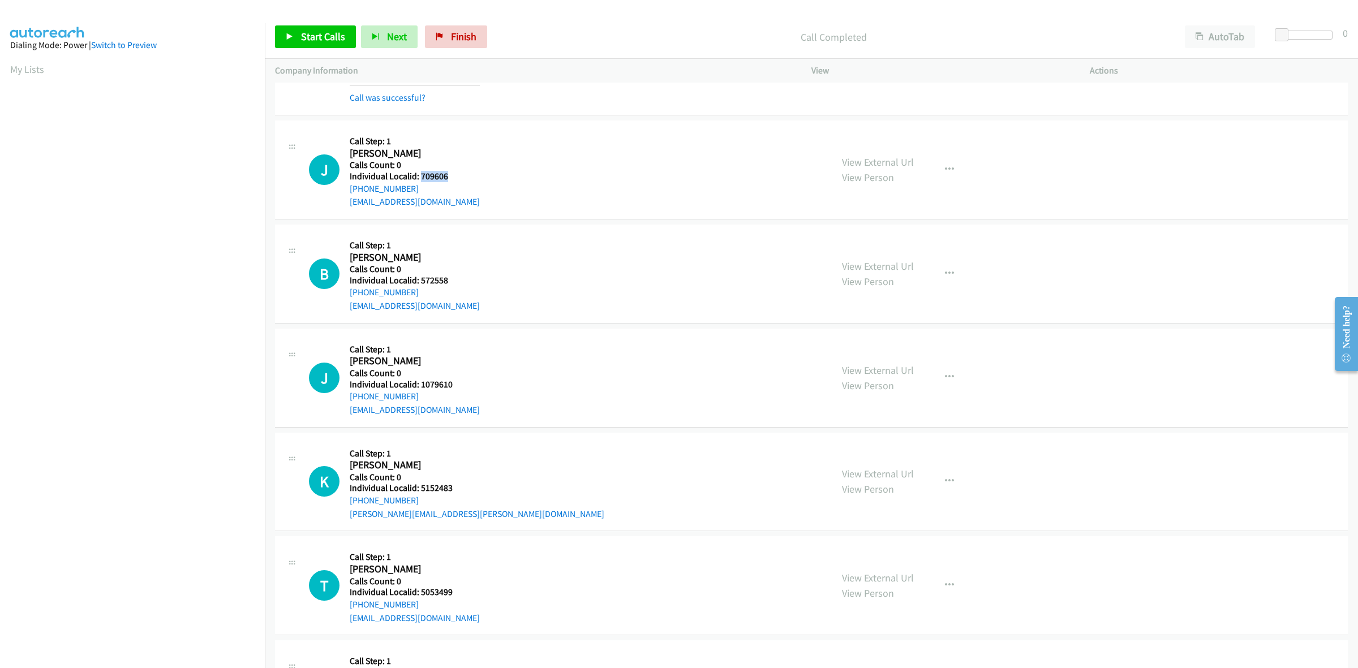
drag, startPoint x: 448, startPoint y: 177, endPoint x: 422, endPoint y: 177, distance: 26.0
click at [422, 177] on h5 "Individual Localid: 709606" at bounding box center [415, 176] width 130 height 11
click at [952, 171] on button "button" at bounding box center [949, 169] width 31 height 23
click at [892, 238] on link "Skip Call" at bounding box center [889, 244] width 151 height 23
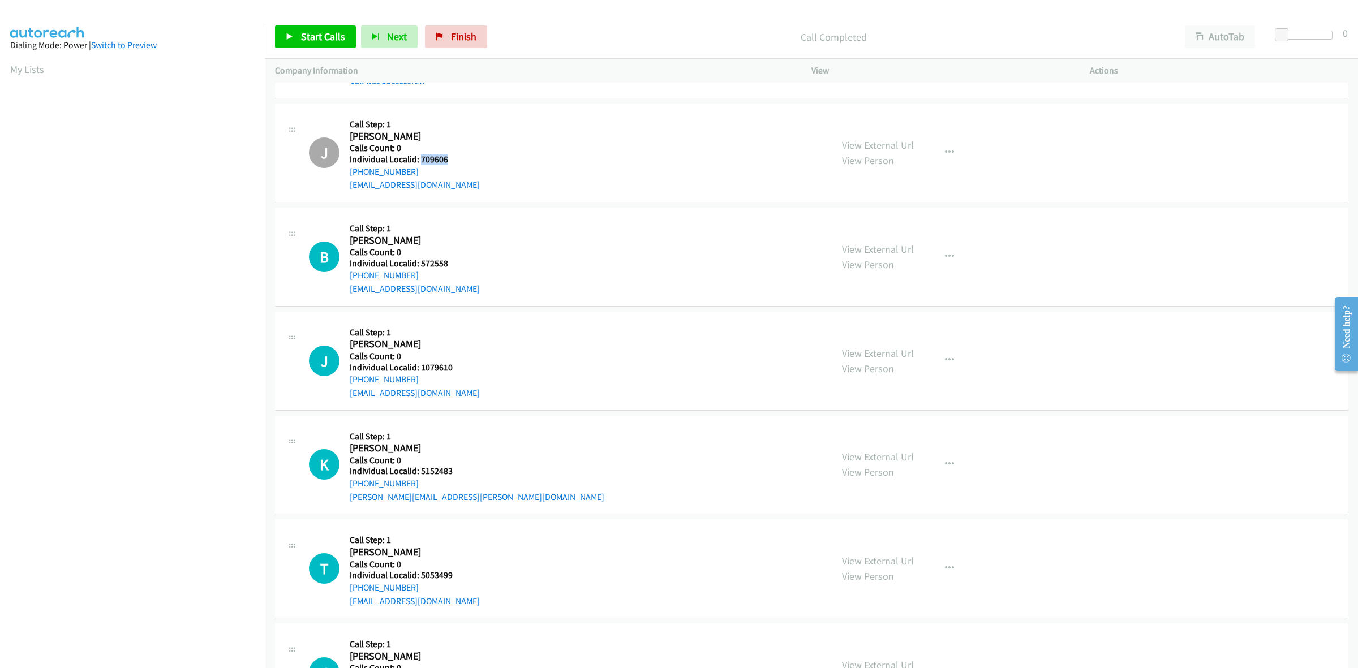
scroll to position [1609, 0]
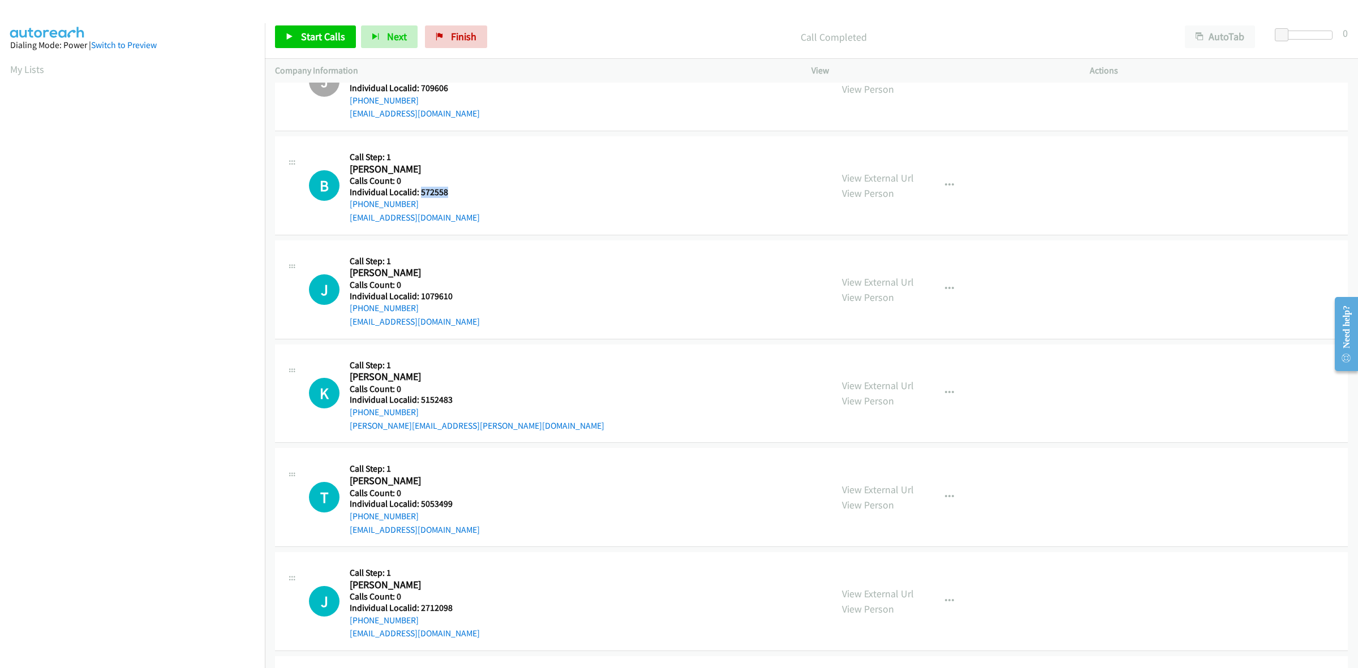
drag, startPoint x: 451, startPoint y: 193, endPoint x: 419, endPoint y: 192, distance: 31.7
click at [419, 192] on h5 "Individual Localid: 572558" at bounding box center [415, 192] width 130 height 11
click at [944, 183] on button "button" at bounding box center [949, 185] width 31 height 23
click at [855, 255] on link "Skip Call" at bounding box center [889, 259] width 151 height 23
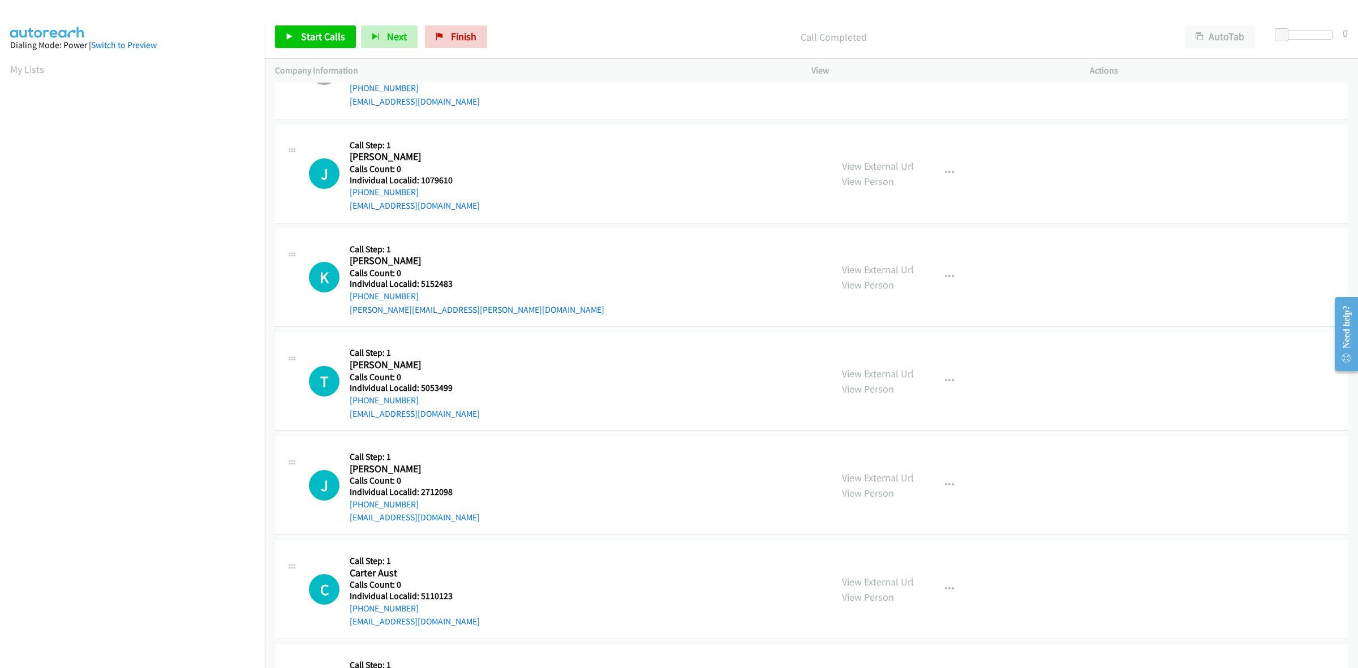
scroll to position [1733, 0]
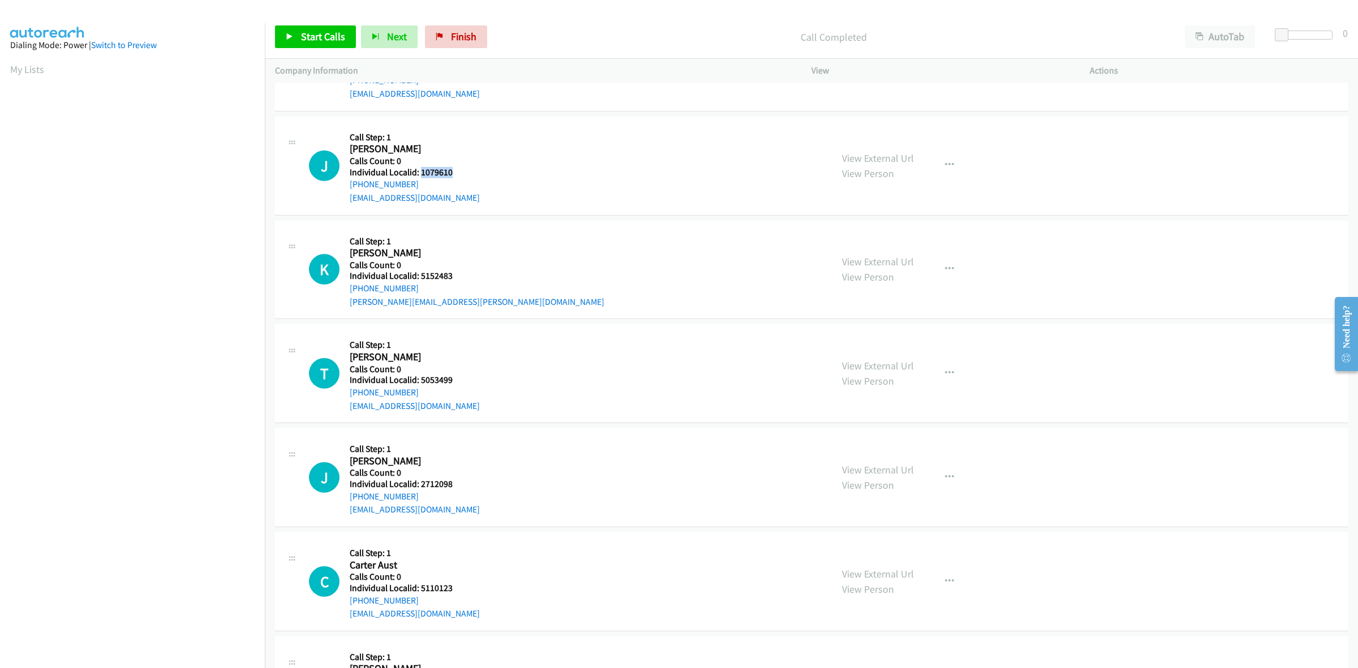
drag, startPoint x: 452, startPoint y: 171, endPoint x: 419, endPoint y: 173, distance: 32.8
click at [419, 173] on h5 "Individual Localid: 1079610" at bounding box center [415, 172] width 130 height 11
drag, startPoint x: 413, startPoint y: 185, endPoint x: 349, endPoint y: 187, distance: 64.0
click at [350, 187] on div "+1 914-256-0398" at bounding box center [415, 185] width 130 height 14
drag, startPoint x: 582, startPoint y: 171, endPoint x: 564, endPoint y: 82, distance: 90.6
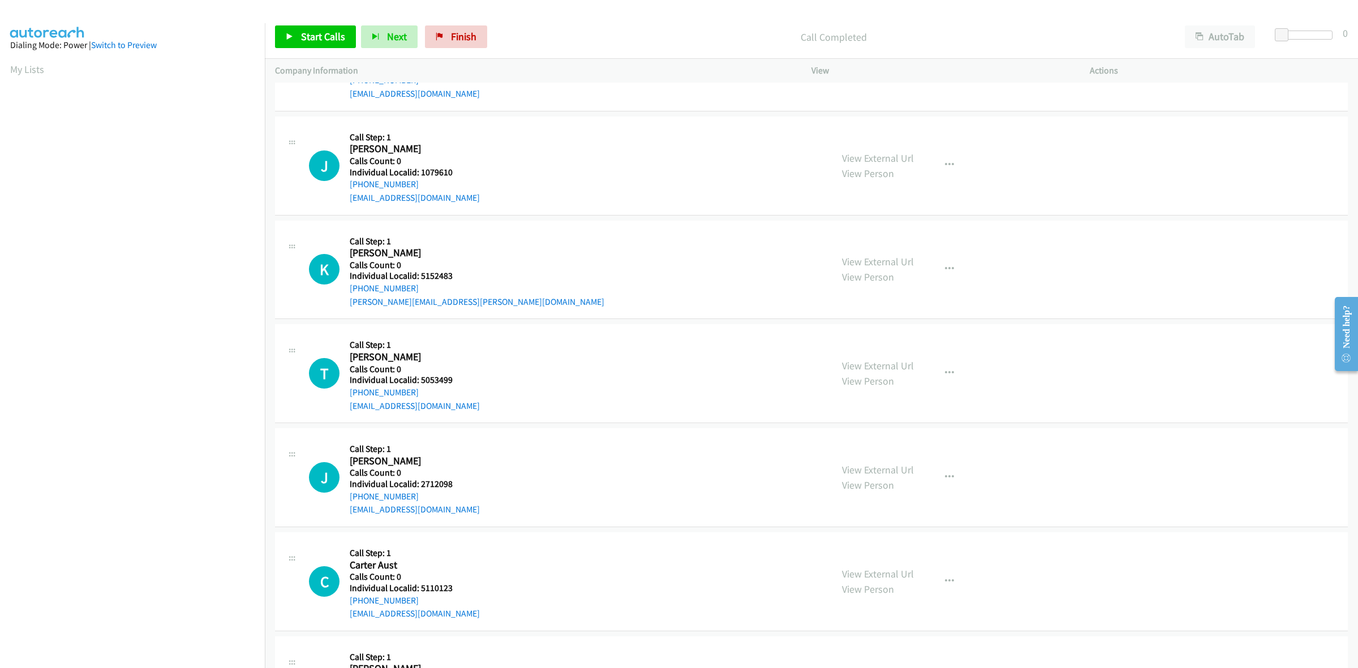
click at [582, 171] on div "J Callback Scheduled Call Step: 1 James Maguire America/New_York Calls Count: 0…" at bounding box center [565, 166] width 513 height 78
drag, startPoint x: 435, startPoint y: 171, endPoint x: 417, endPoint y: 171, distance: 17.6
click at [417, 171] on h5 "Individual Localid: 1079610" at bounding box center [415, 172] width 130 height 11
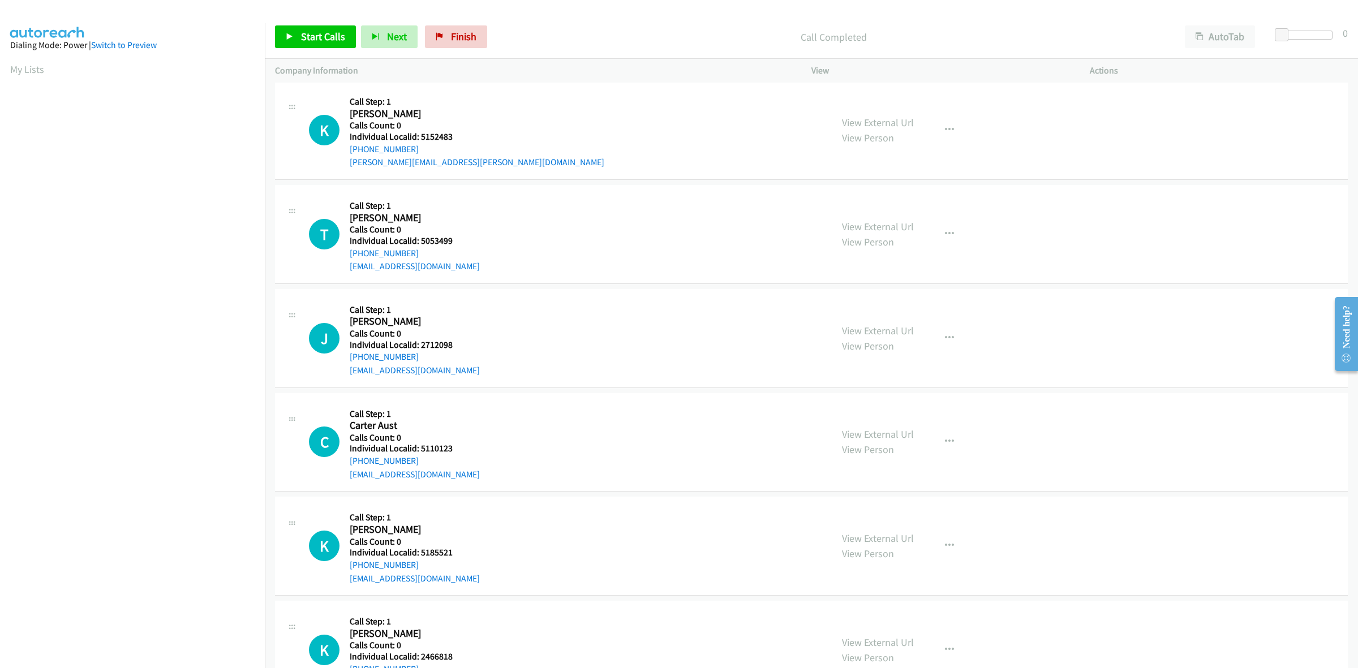
scroll to position [1828, 0]
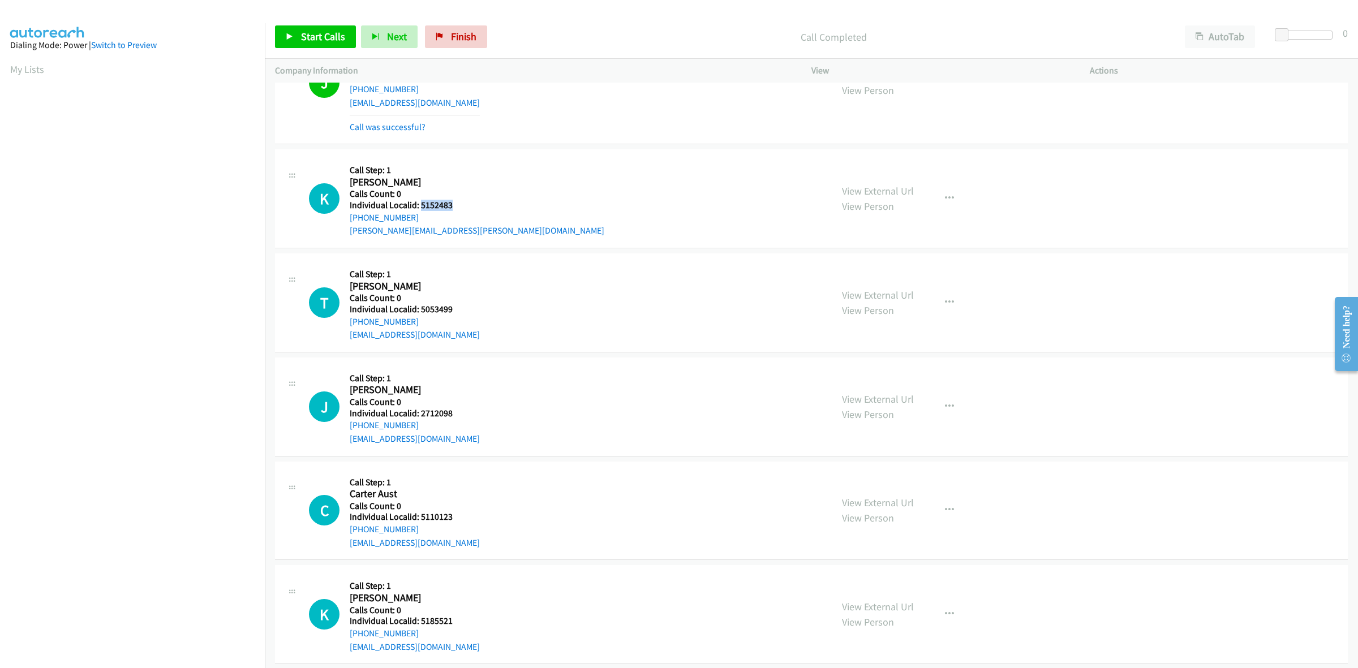
drag, startPoint x: 452, startPoint y: 201, endPoint x: 421, endPoint y: 207, distance: 31.6
click at [421, 207] on h5 "Individual Localid: 5152483" at bounding box center [477, 205] width 255 height 11
click at [951, 204] on button "button" at bounding box center [949, 198] width 31 height 23
click at [900, 271] on link "Skip Call" at bounding box center [889, 272] width 151 height 23
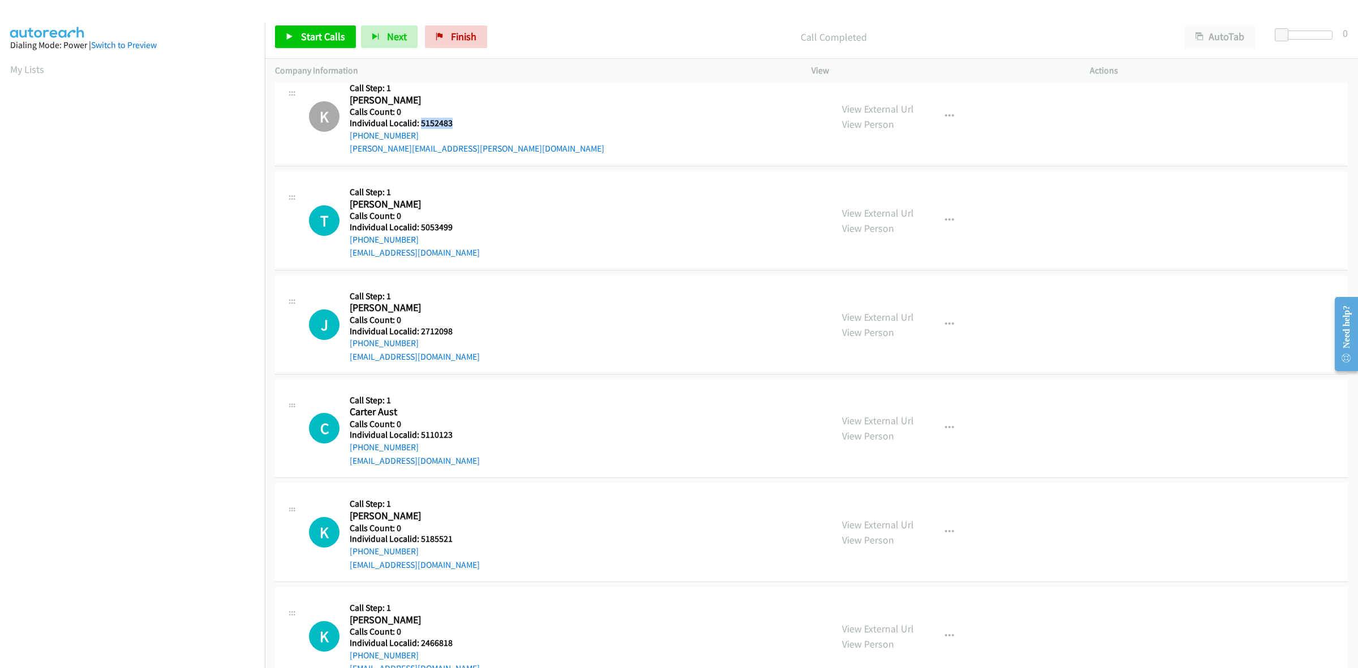
scroll to position [1934, 0]
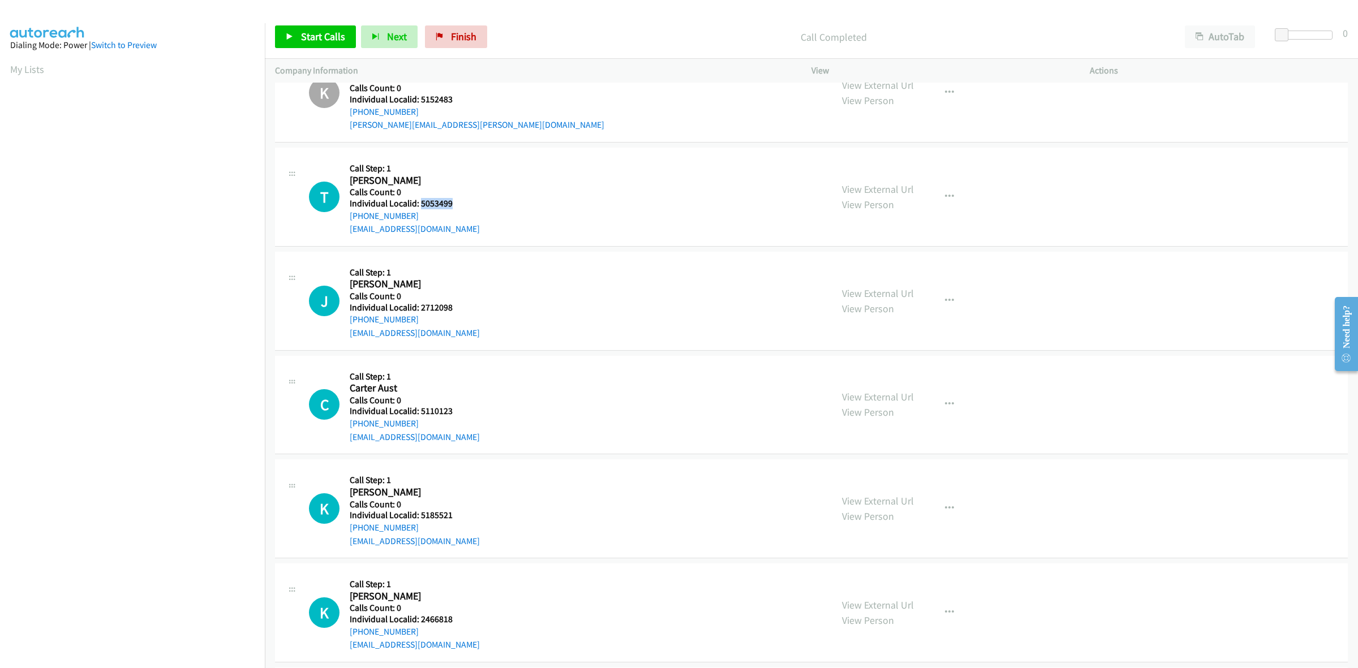
drag, startPoint x: 458, startPoint y: 204, endPoint x: 419, endPoint y: 202, distance: 39.1
click at [419, 202] on h5 "Individual Localid: 5053499" at bounding box center [415, 203] width 130 height 11
click at [946, 204] on button "button" at bounding box center [949, 197] width 31 height 23
click at [908, 273] on link "Skip Call" at bounding box center [889, 270] width 151 height 23
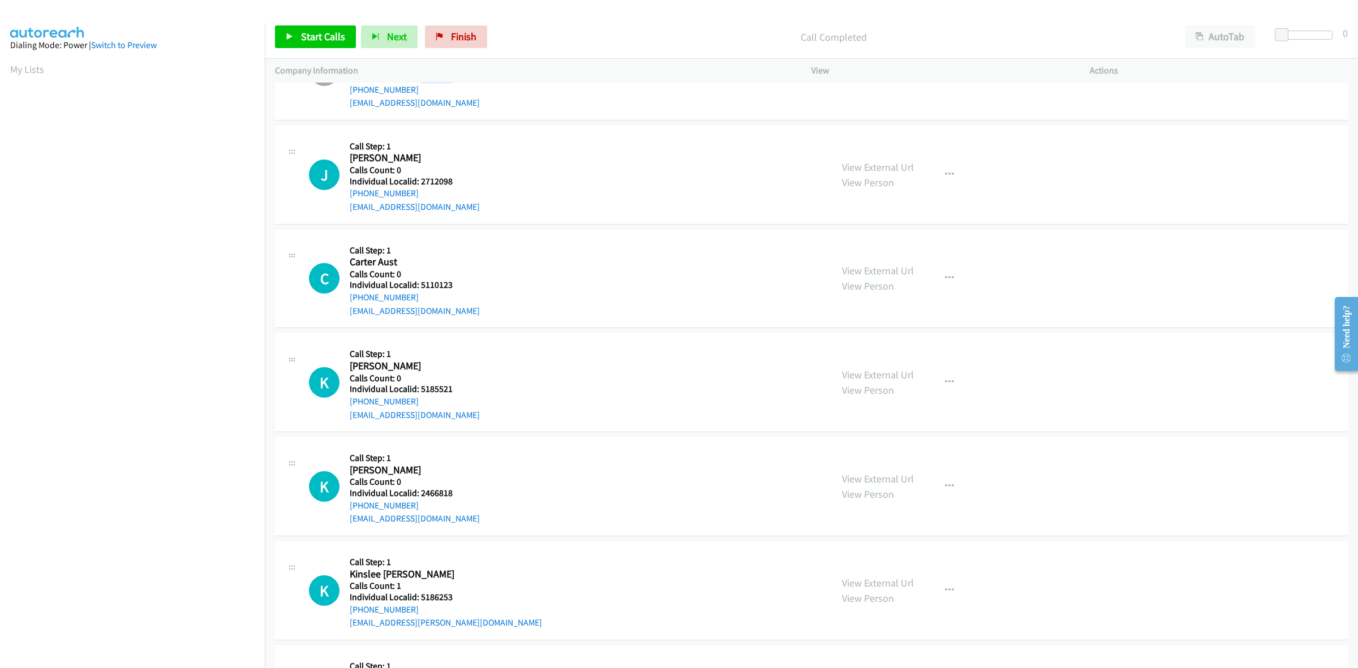
scroll to position [2093, 0]
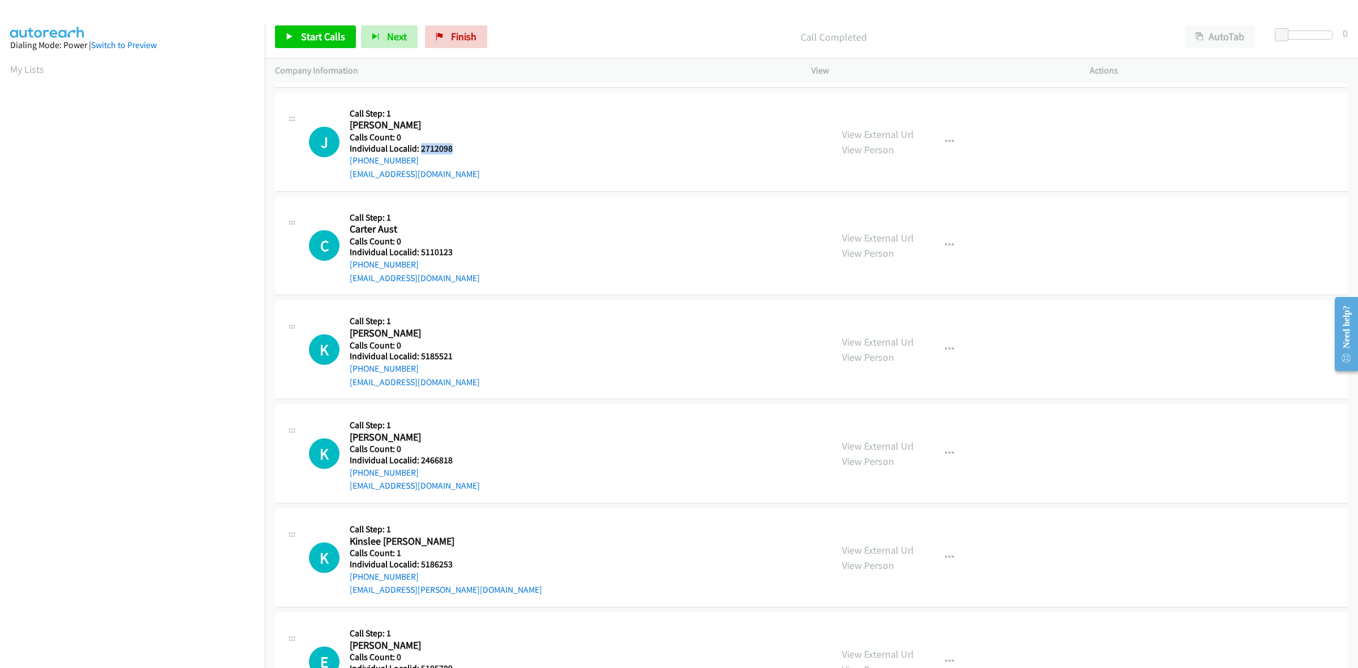
drag, startPoint x: 440, startPoint y: 145, endPoint x: 422, endPoint y: 148, distance: 18.3
click at [422, 148] on h5 "Individual Localid: 2712098" at bounding box center [415, 148] width 130 height 11
click at [952, 151] on button "button" at bounding box center [949, 142] width 31 height 23
click at [881, 210] on link "Skip Call" at bounding box center [889, 215] width 151 height 23
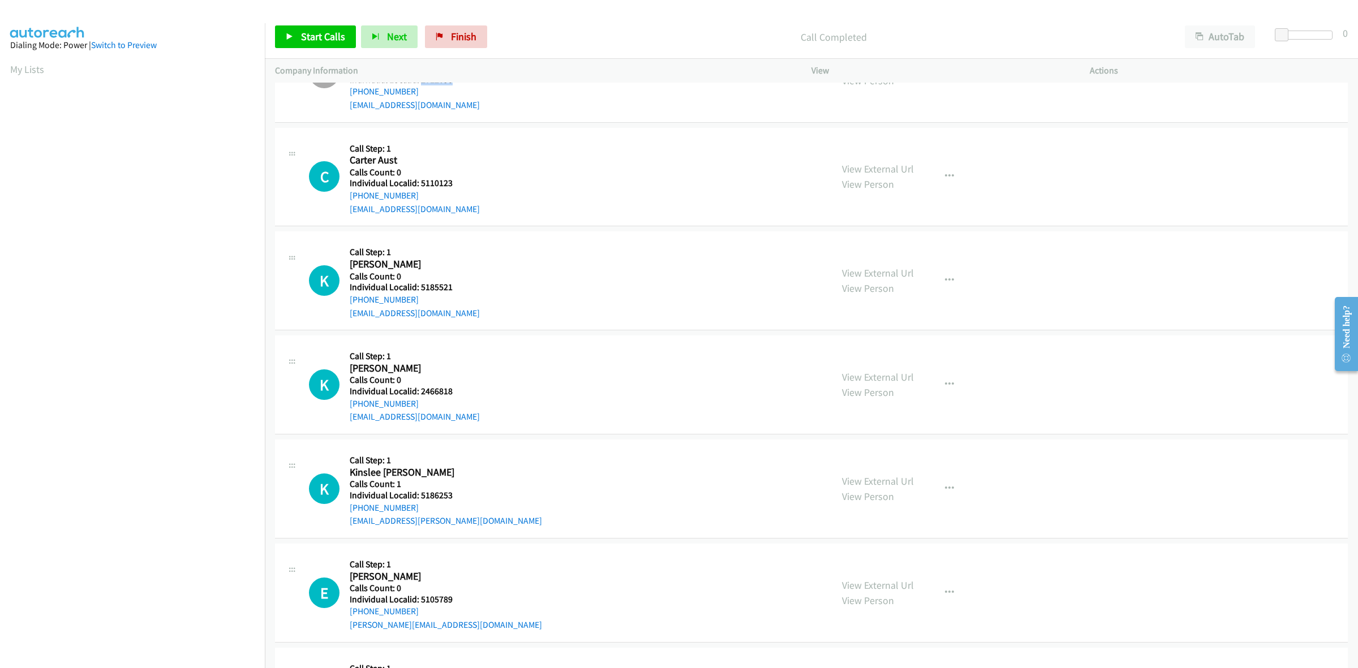
scroll to position [2199, 0]
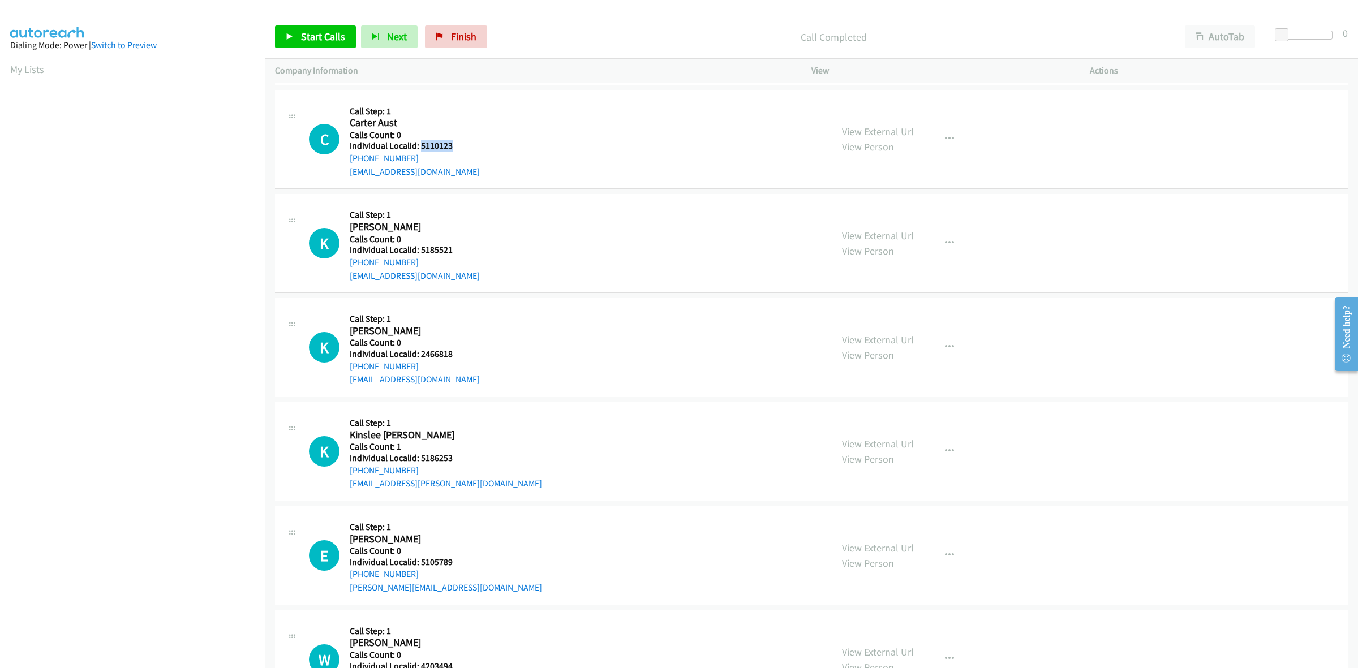
drag, startPoint x: 449, startPoint y: 145, endPoint x: 420, endPoint y: 145, distance: 28.9
click at [420, 145] on h5 "Individual Localid: 5110123" at bounding box center [415, 145] width 130 height 11
drag, startPoint x: 948, startPoint y: 136, endPoint x: 941, endPoint y: 142, distance: 9.6
click at [948, 136] on icon "button" at bounding box center [949, 139] width 9 height 9
click at [893, 212] on link "Skip Call" at bounding box center [889, 213] width 151 height 23
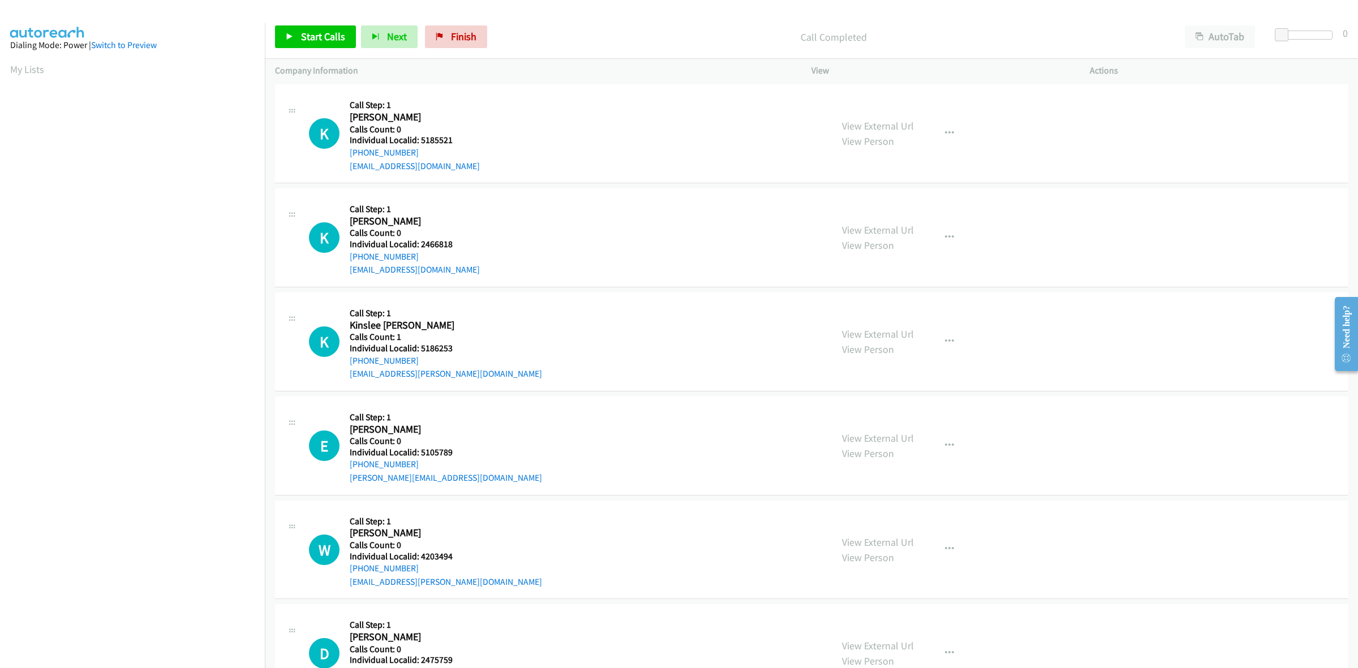
scroll to position [2305, 0]
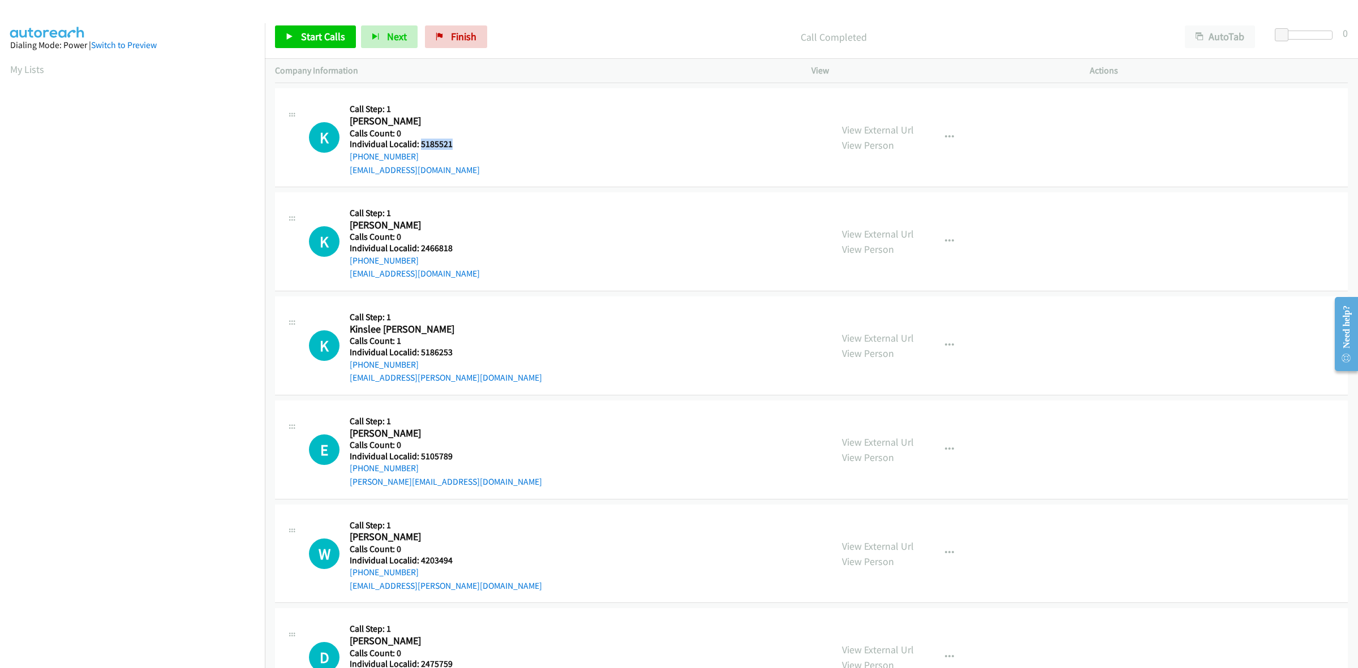
drag, startPoint x: 456, startPoint y: 143, endPoint x: 420, endPoint y: 146, distance: 36.3
click at [420, 146] on h5 "Individual Localid: 5185521" at bounding box center [415, 144] width 130 height 11
click at [937, 133] on button "button" at bounding box center [949, 137] width 31 height 23
click at [881, 214] on link "Skip Call" at bounding box center [889, 211] width 151 height 23
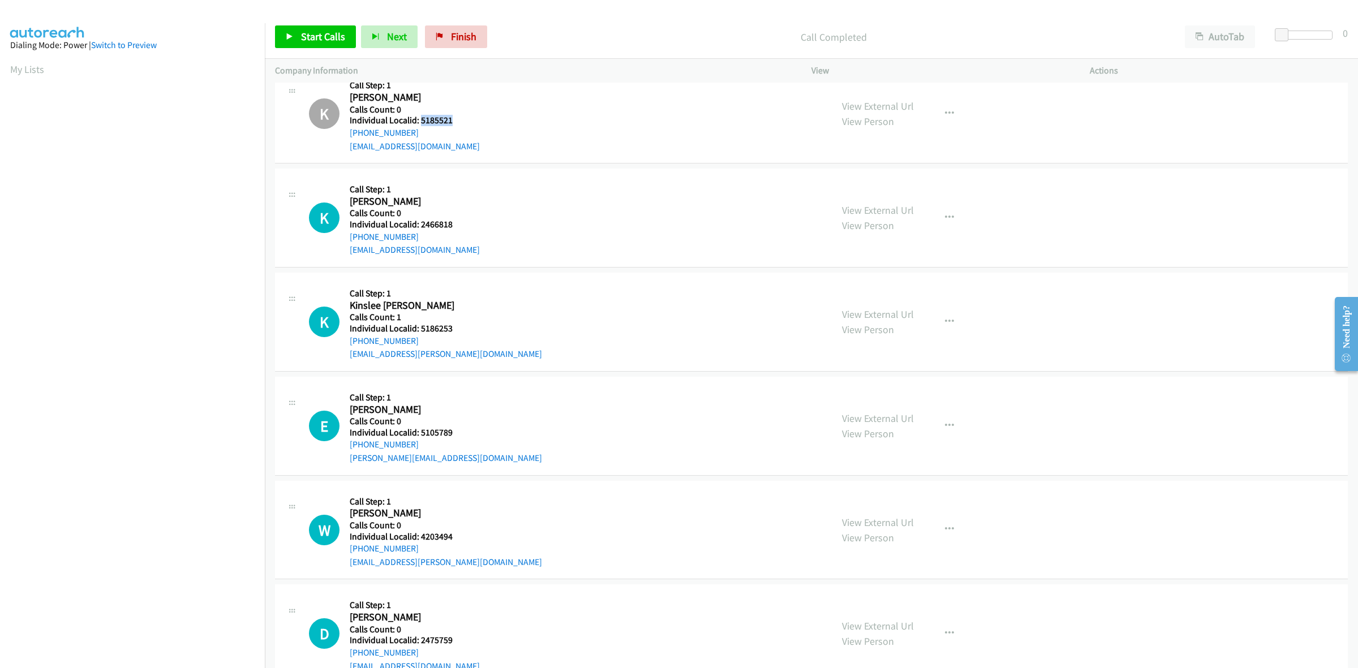
scroll to position [2376, 0]
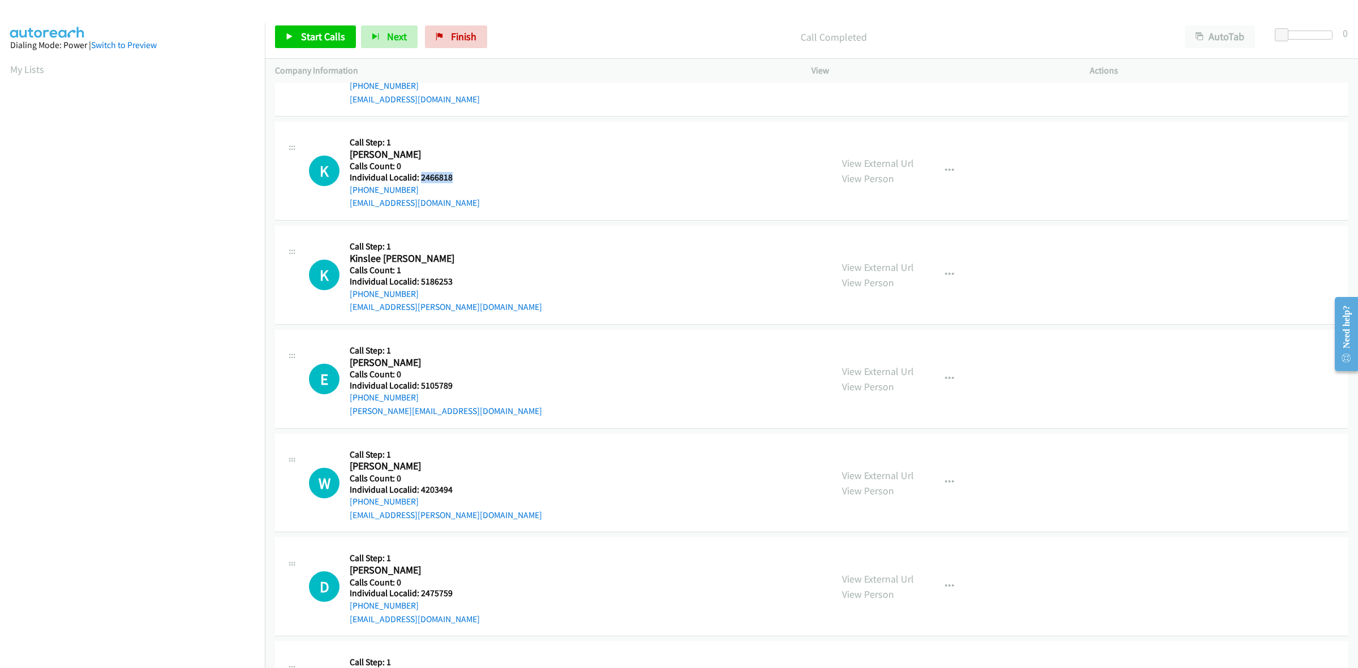
drag, startPoint x: 454, startPoint y: 177, endPoint x: 422, endPoint y: 178, distance: 32.3
click at [422, 178] on h5 "Individual Localid: 2466818" at bounding box center [415, 177] width 130 height 11
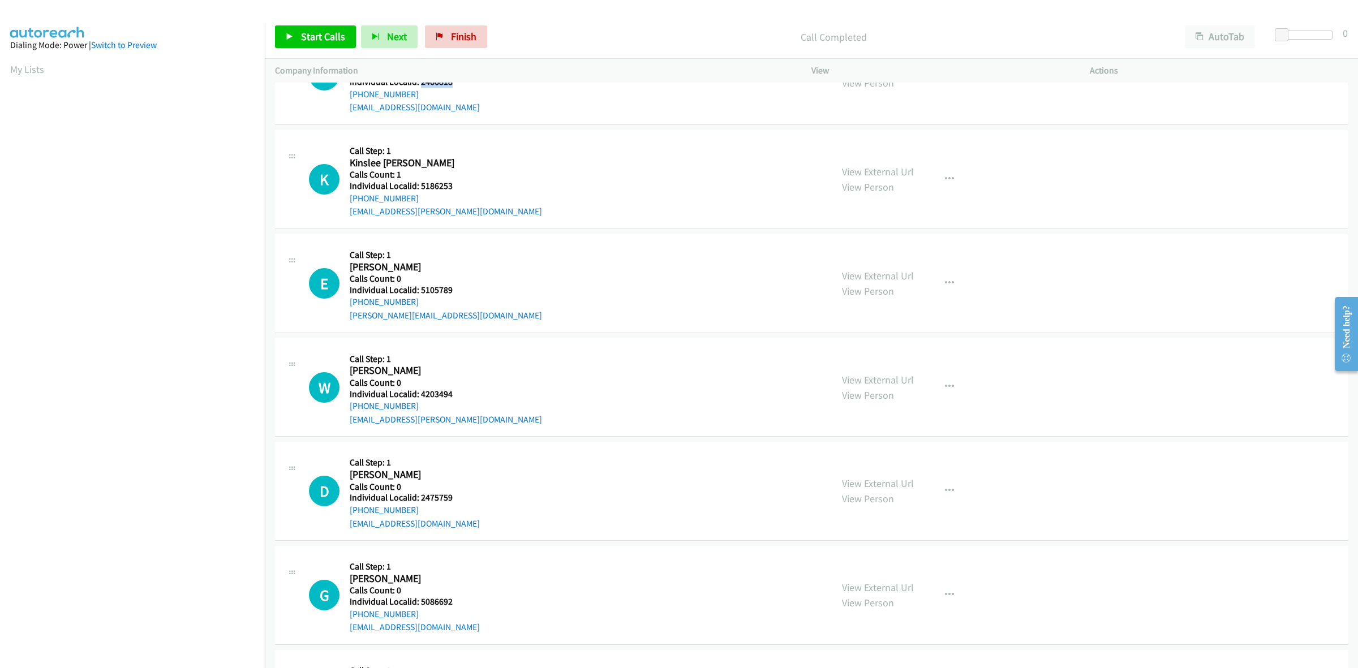
scroll to position [2482, 0]
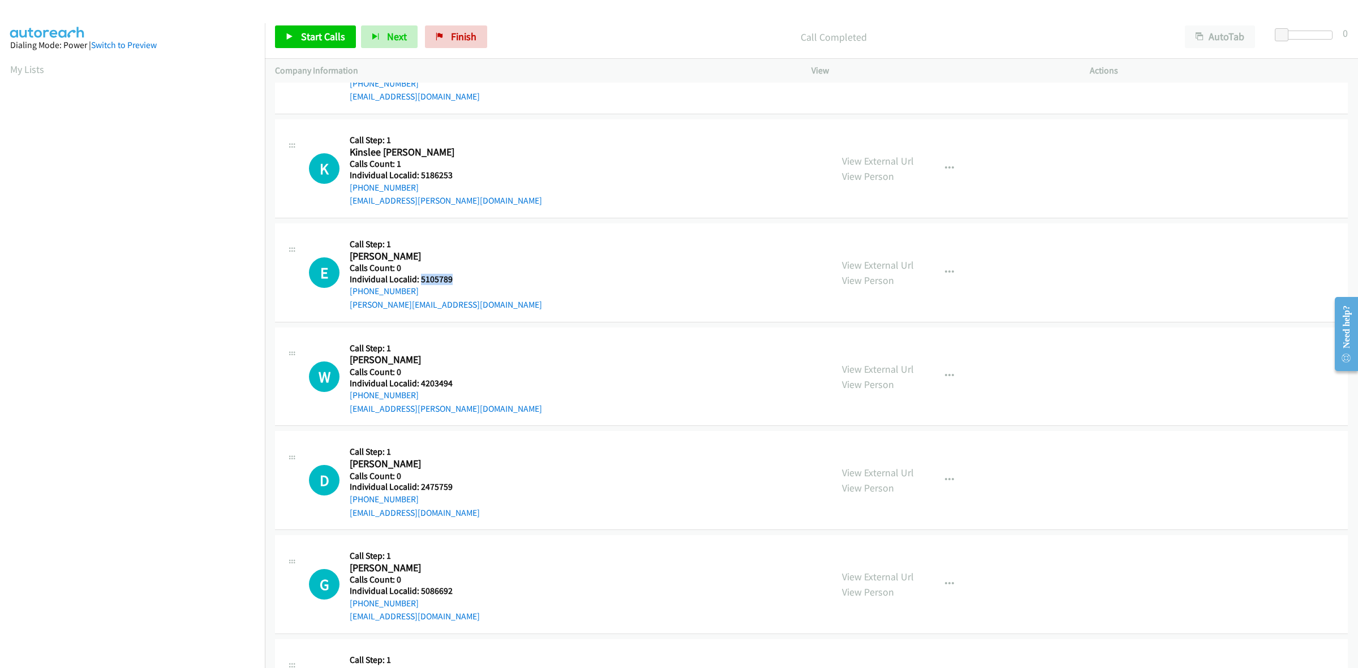
drag, startPoint x: 437, startPoint y: 281, endPoint x: 419, endPoint y: 280, distance: 18.1
click at [419, 280] on h5 "Individual Localid: 5105789" at bounding box center [446, 279] width 192 height 11
click at [945, 272] on icon "button" at bounding box center [949, 272] width 9 height 9
click at [851, 346] on link "Skip Call" at bounding box center [889, 346] width 151 height 23
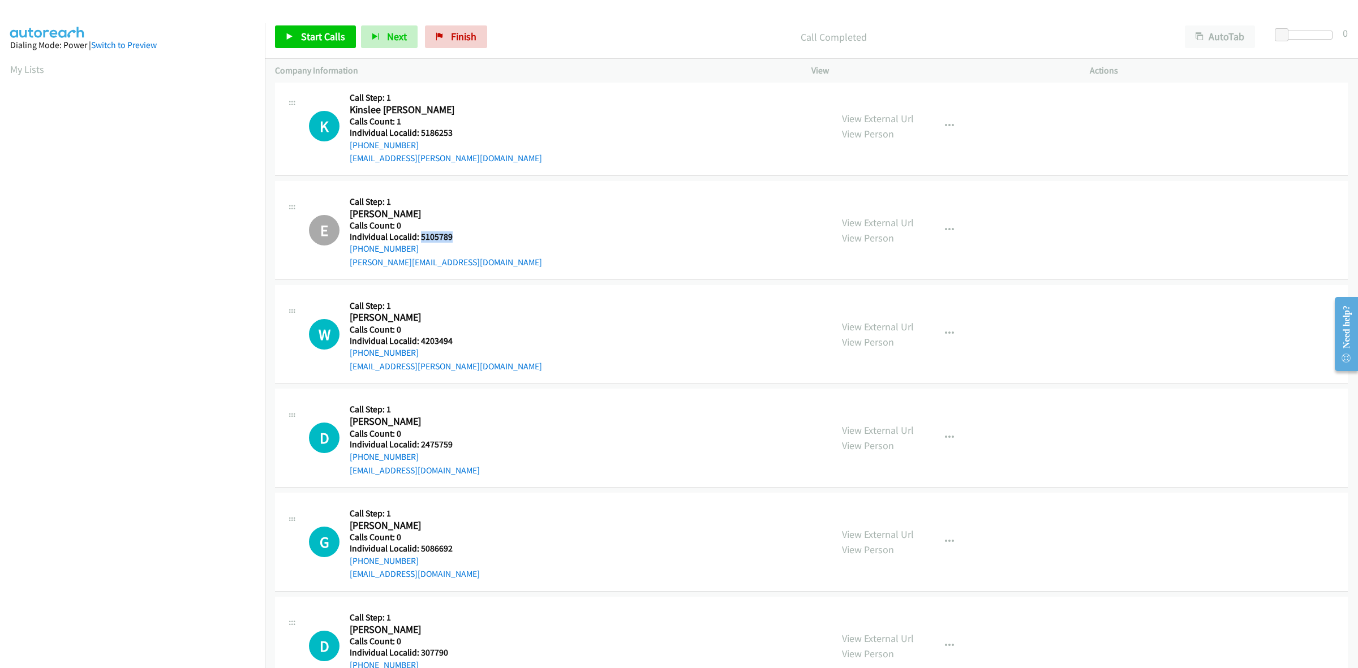
scroll to position [2659, 0]
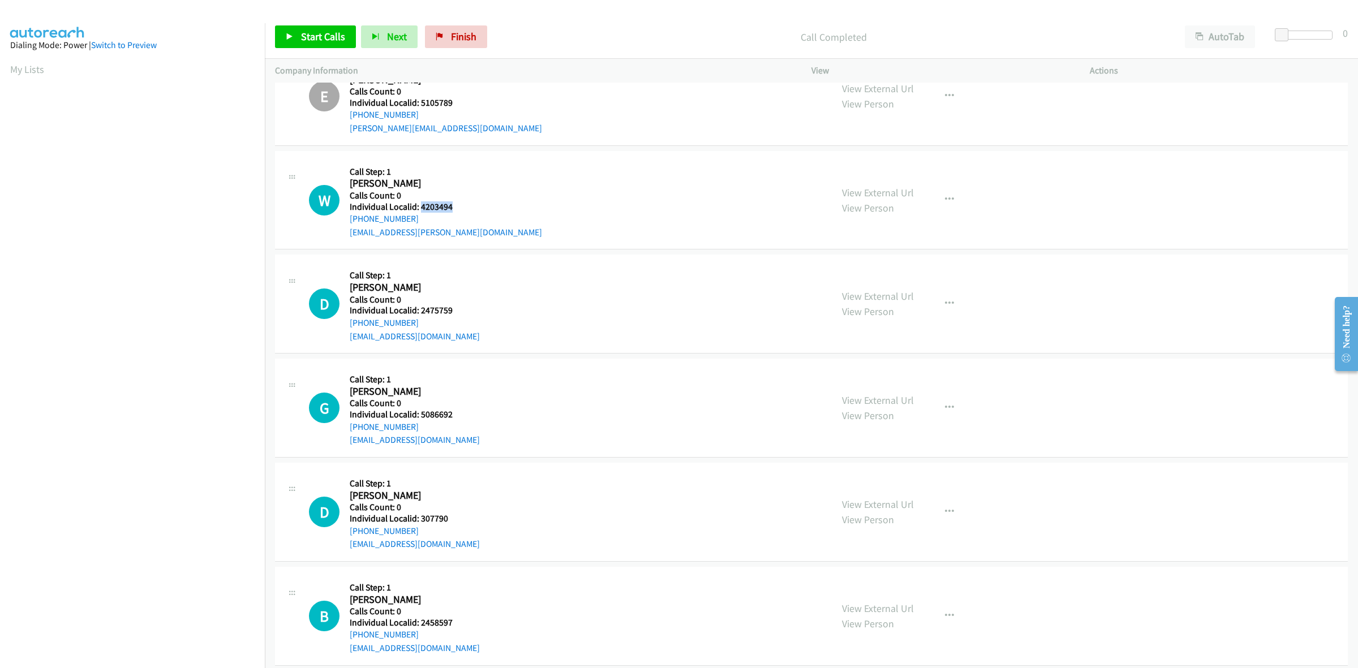
drag, startPoint x: 454, startPoint y: 207, endPoint x: 422, endPoint y: 205, distance: 32.3
click at [422, 205] on h5 "Individual Localid: 4203494" at bounding box center [446, 206] width 192 height 11
drag, startPoint x: 422, startPoint y: 218, endPoint x: 344, endPoint y: 222, distance: 77.6
click at [344, 222] on div "W Callback Scheduled Call Step: 1 William Judd America/New_York Calls Count: 0 …" at bounding box center [565, 200] width 513 height 78
drag, startPoint x: 457, startPoint y: 207, endPoint x: 441, endPoint y: 211, distance: 16.2
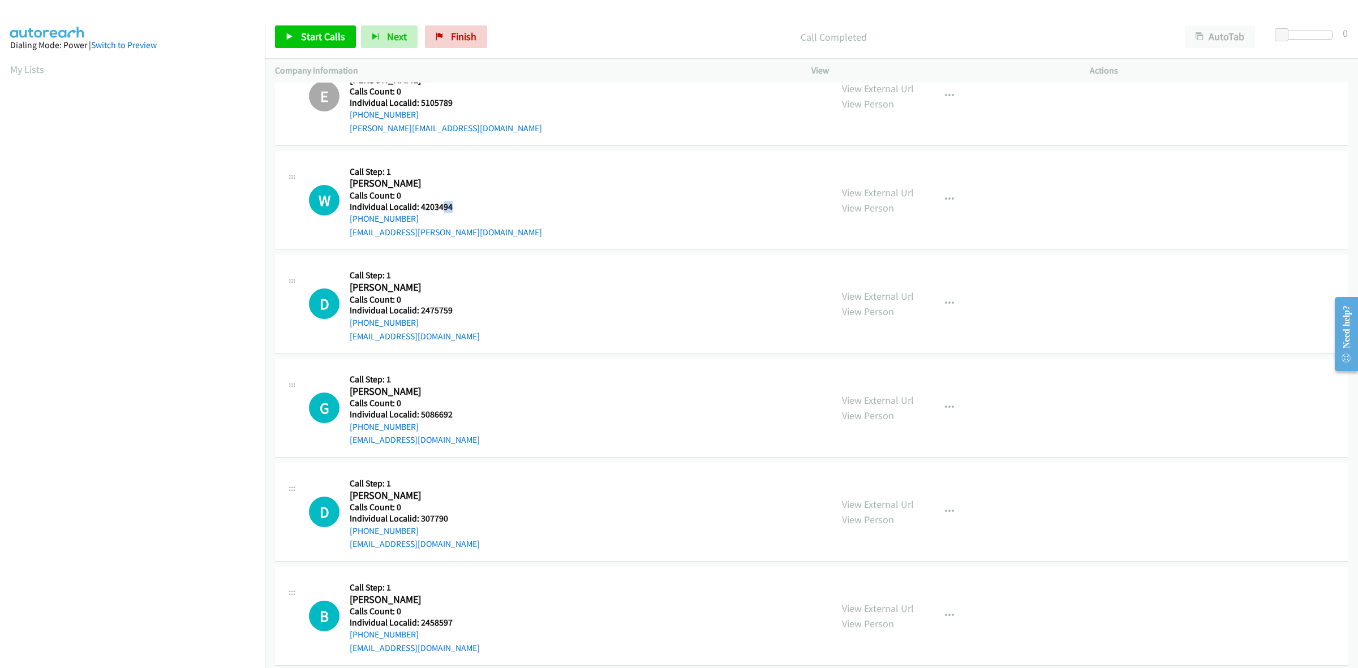
click at [441, 211] on h5 "Individual Localid: 4203494" at bounding box center [446, 206] width 192 height 11
click at [470, 201] on div "W Callback Scheduled Call Step: 1 William Judd America/New_York Calls Count: 0 …" at bounding box center [565, 200] width 513 height 78
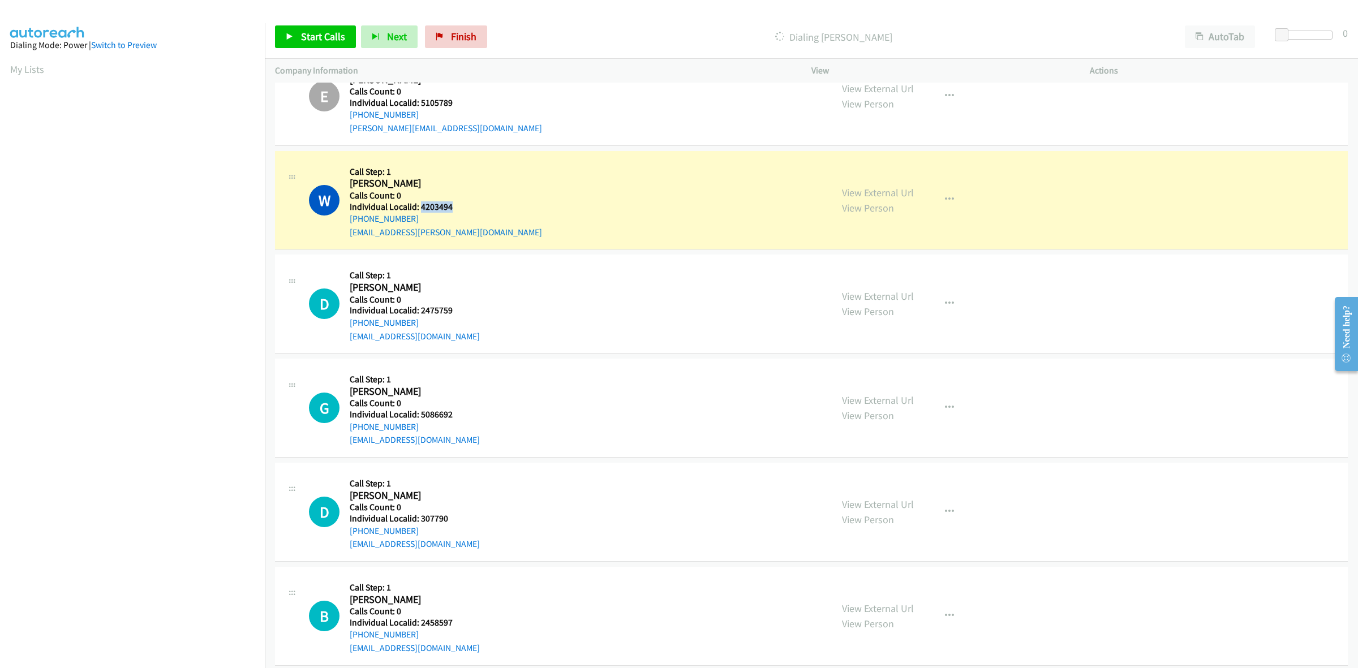
drag, startPoint x: 436, startPoint y: 208, endPoint x: 419, endPoint y: 208, distance: 17.5
click at [419, 208] on h5 "Individual Localid: 4203494" at bounding box center [446, 206] width 192 height 11
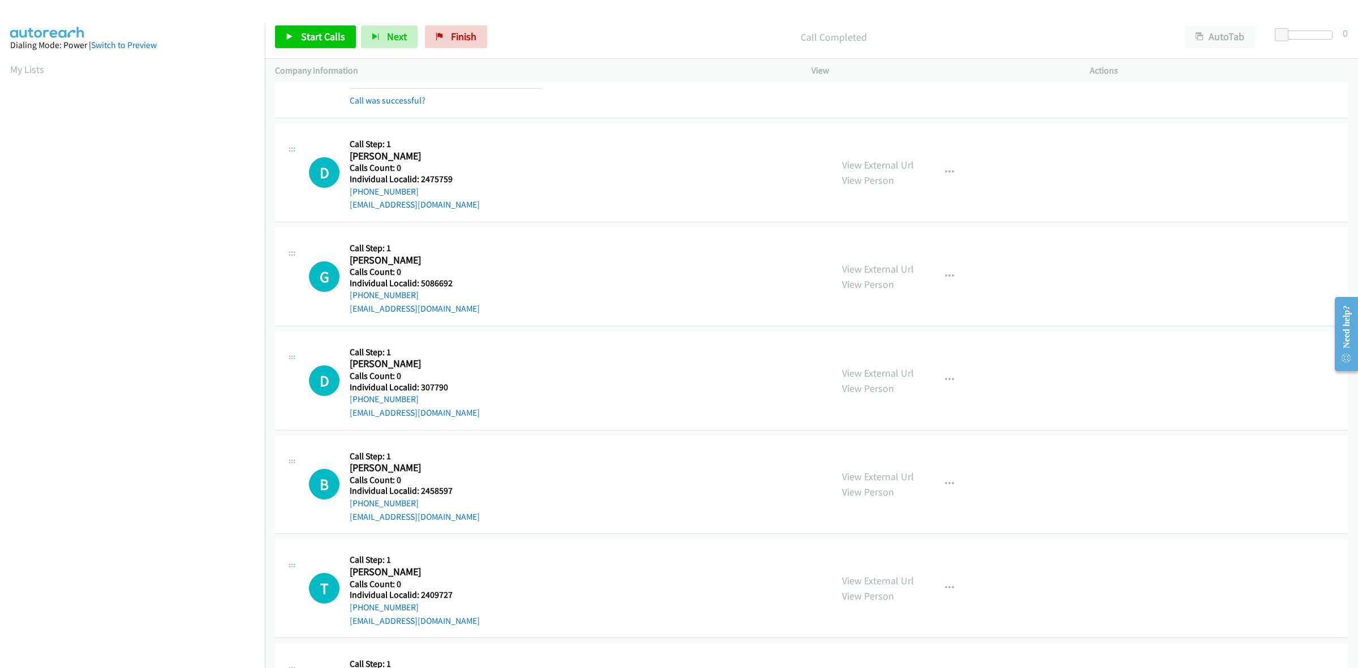
scroll to position [2854, 0]
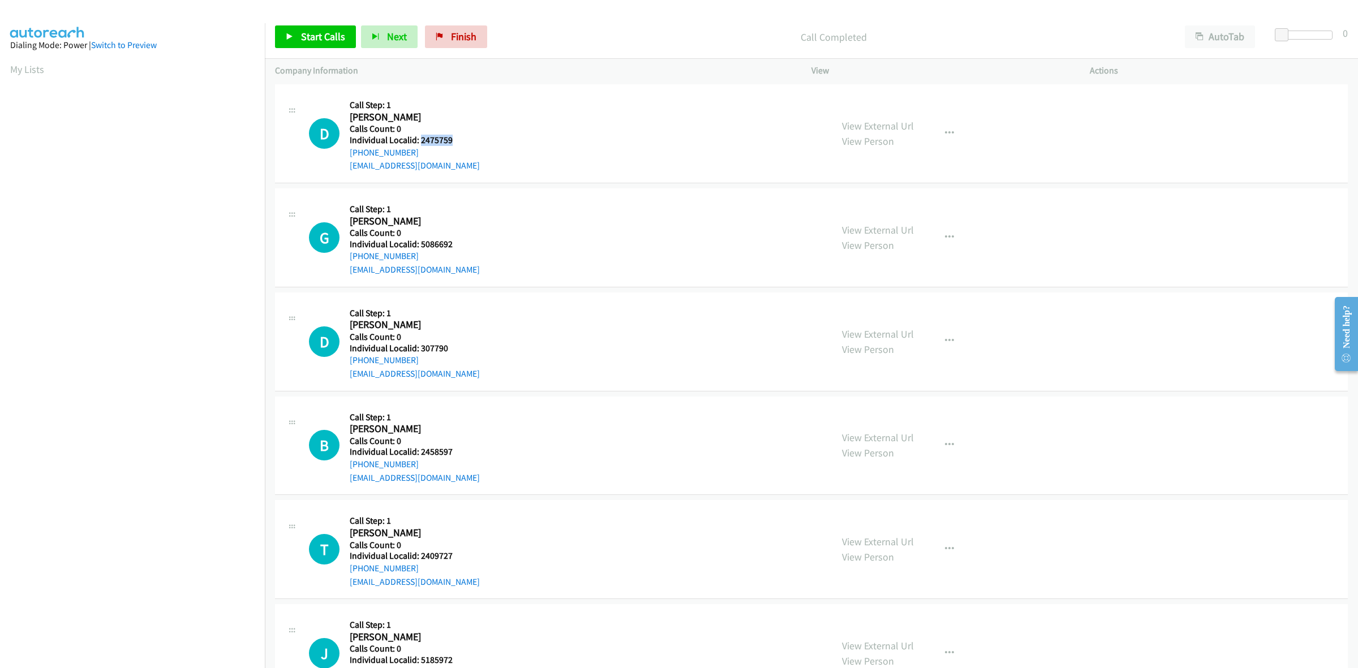
drag, startPoint x: 454, startPoint y: 142, endPoint x: 419, endPoint y: 141, distance: 34.5
click at [419, 141] on h5 "Individual Localid: 2475759" at bounding box center [415, 140] width 130 height 11
drag, startPoint x: 952, startPoint y: 138, endPoint x: 886, endPoint y: 185, distance: 81.5
click at [952, 138] on button "button" at bounding box center [949, 133] width 31 height 23
click at [855, 213] on link "Skip Call" at bounding box center [889, 207] width 151 height 23
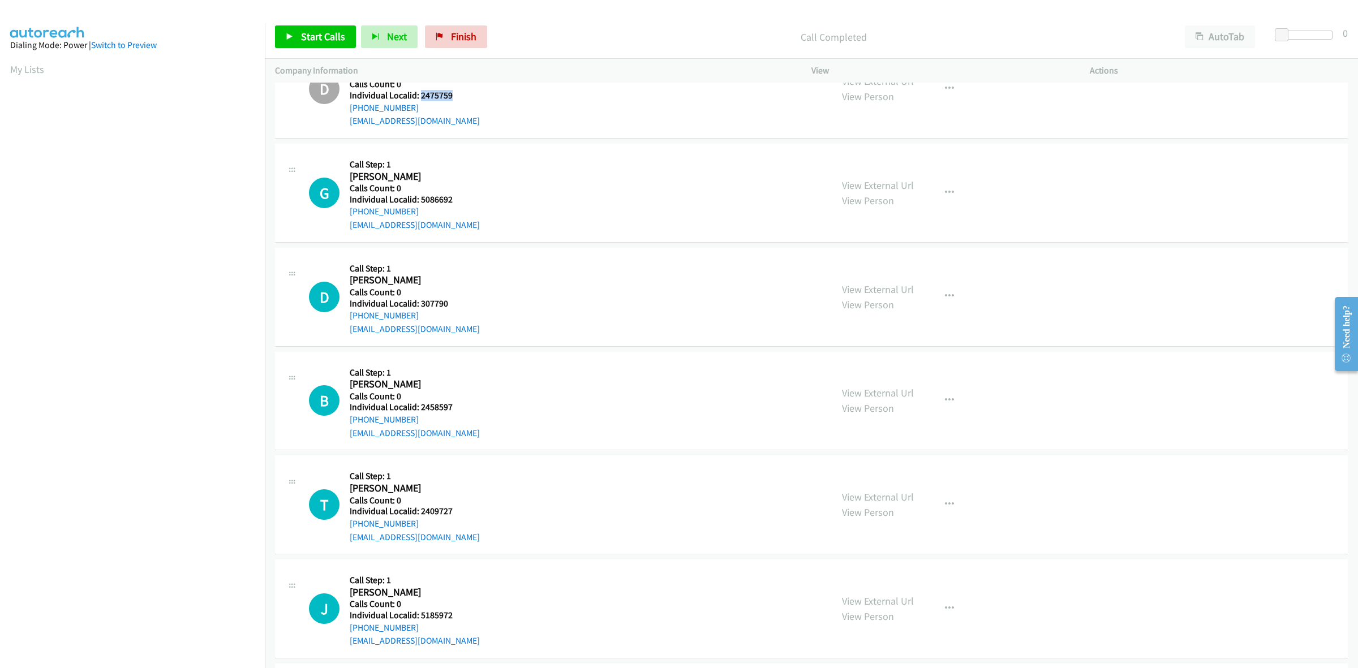
scroll to position [2907, 0]
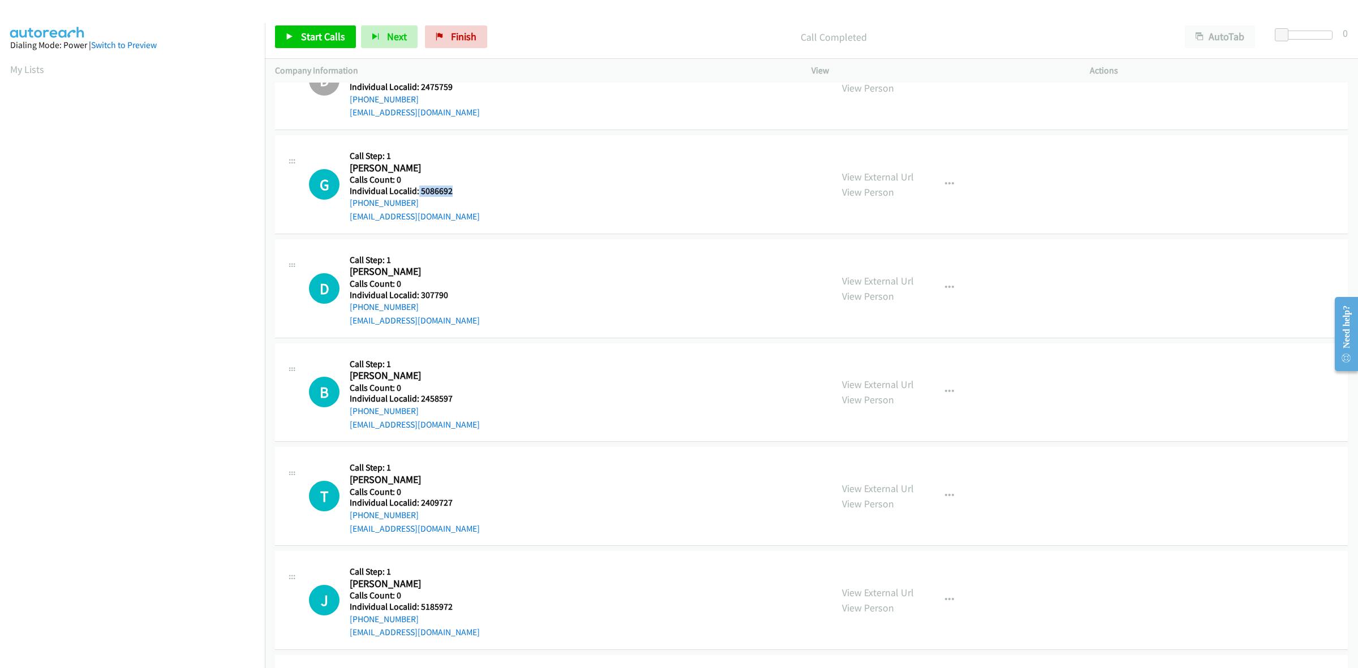
drag, startPoint x: 457, startPoint y: 191, endPoint x: 418, endPoint y: 194, distance: 39.7
click at [418, 194] on h5 "Individual Localid: 5086692" at bounding box center [415, 191] width 130 height 11
drag, startPoint x: 420, startPoint y: 205, endPoint x: 347, endPoint y: 212, distance: 73.4
click at [347, 212] on div "G Callback Scheduled Call Step: 1 Garrett Cowell America/New_York Calls Count: …" at bounding box center [565, 184] width 513 height 78
drag, startPoint x: 453, startPoint y: 195, endPoint x: 419, endPoint y: 191, distance: 33.7
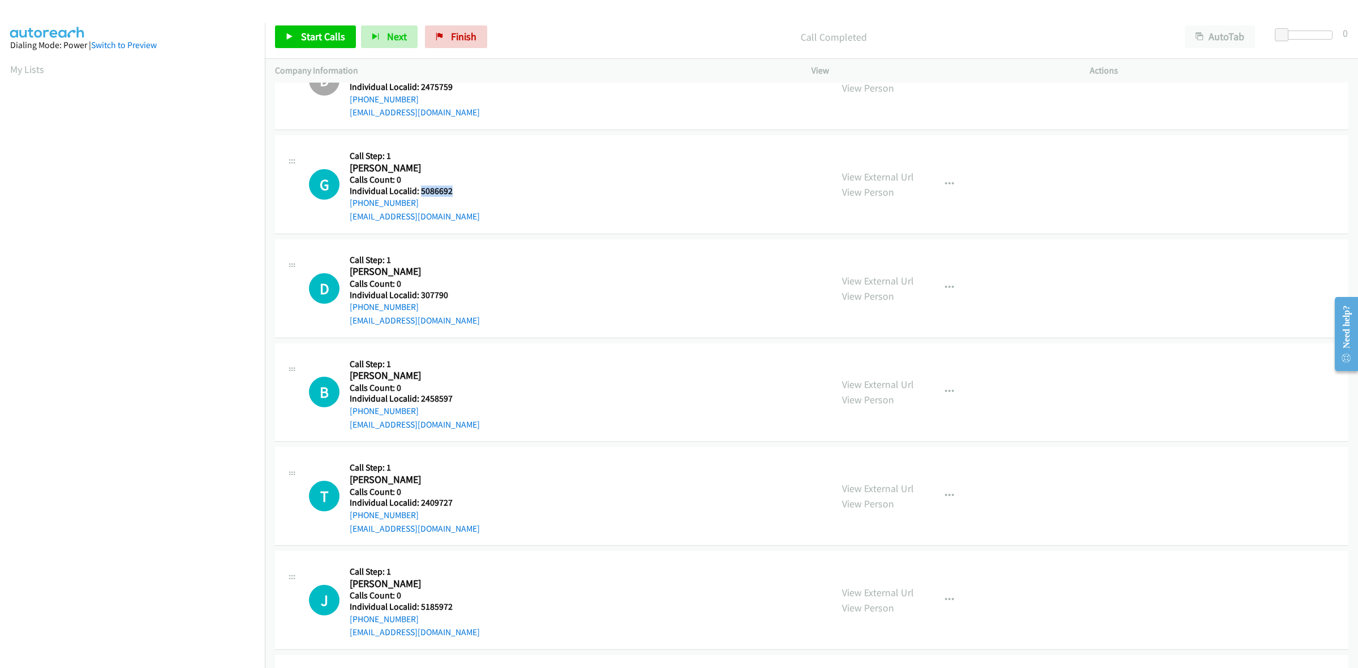
click at [419, 191] on h5 "Individual Localid: 5086692" at bounding box center [415, 191] width 130 height 11
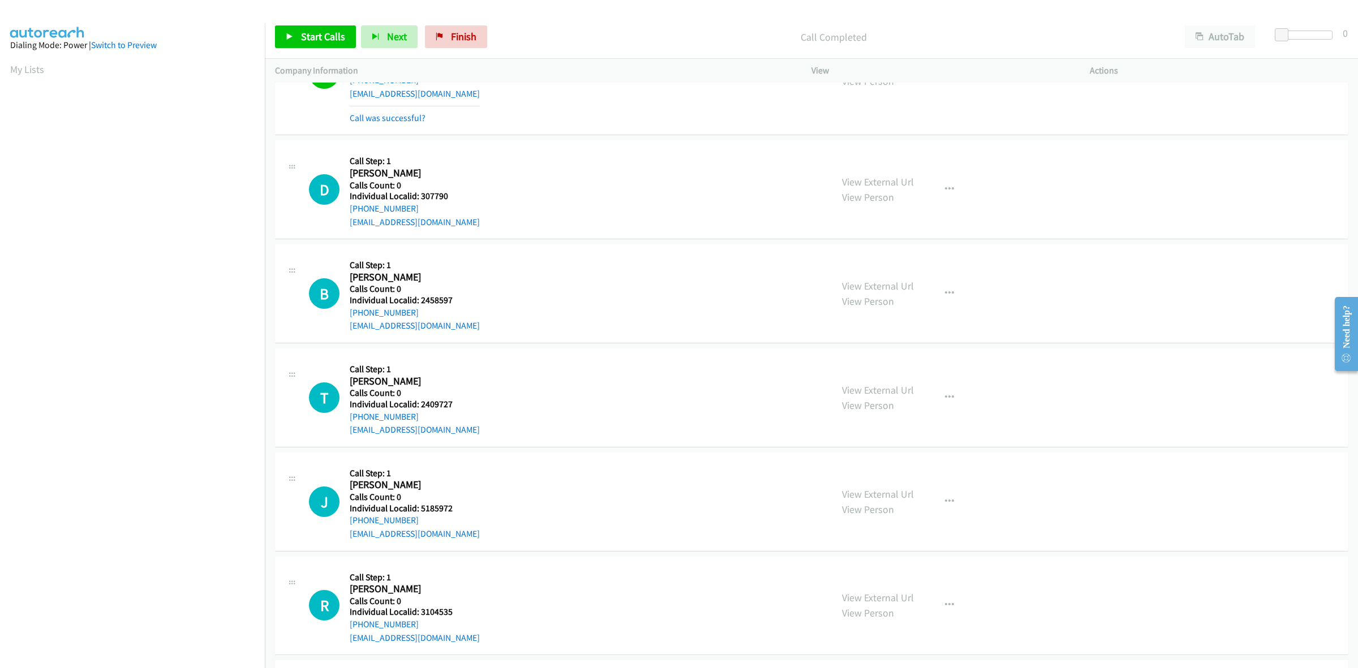
scroll to position [3031, 0]
drag, startPoint x: 448, startPoint y: 199, endPoint x: 419, endPoint y: 201, distance: 28.9
click at [419, 201] on h5 "Individual Localid: 307790" at bounding box center [415, 195] width 130 height 11
click at [954, 188] on button "button" at bounding box center [949, 188] width 31 height 23
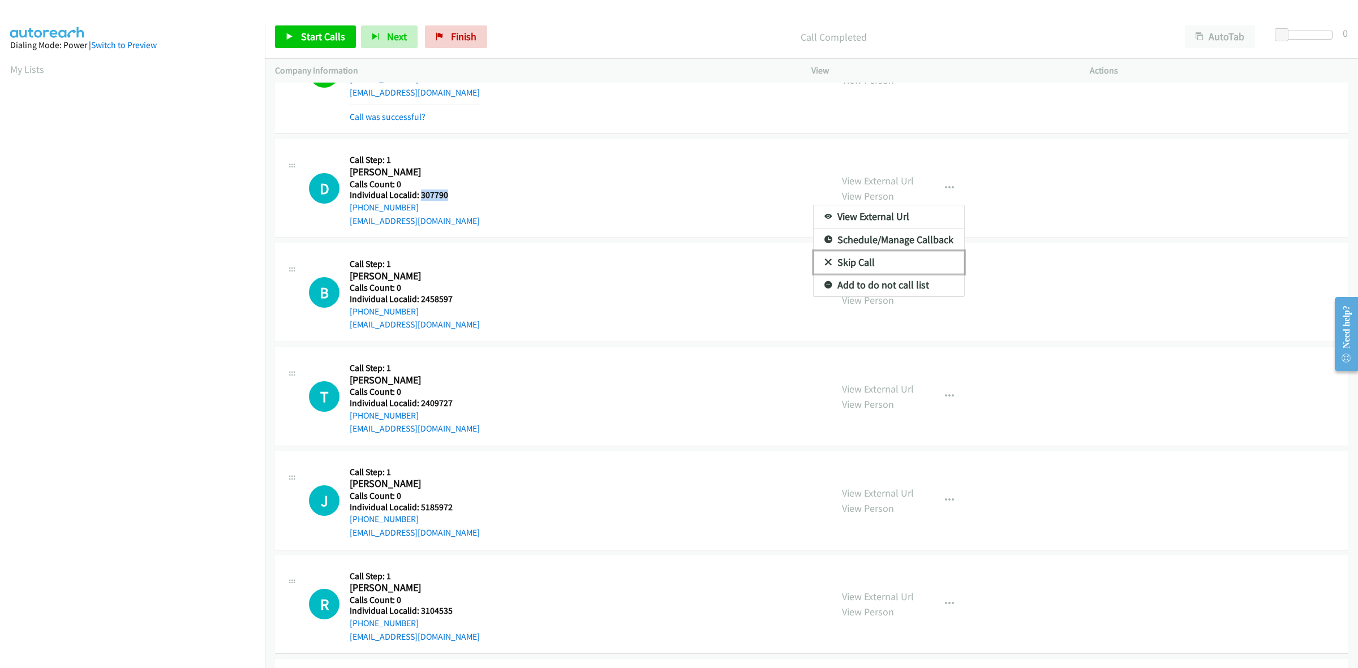
click at [877, 271] on link "Skip Call" at bounding box center [889, 262] width 151 height 23
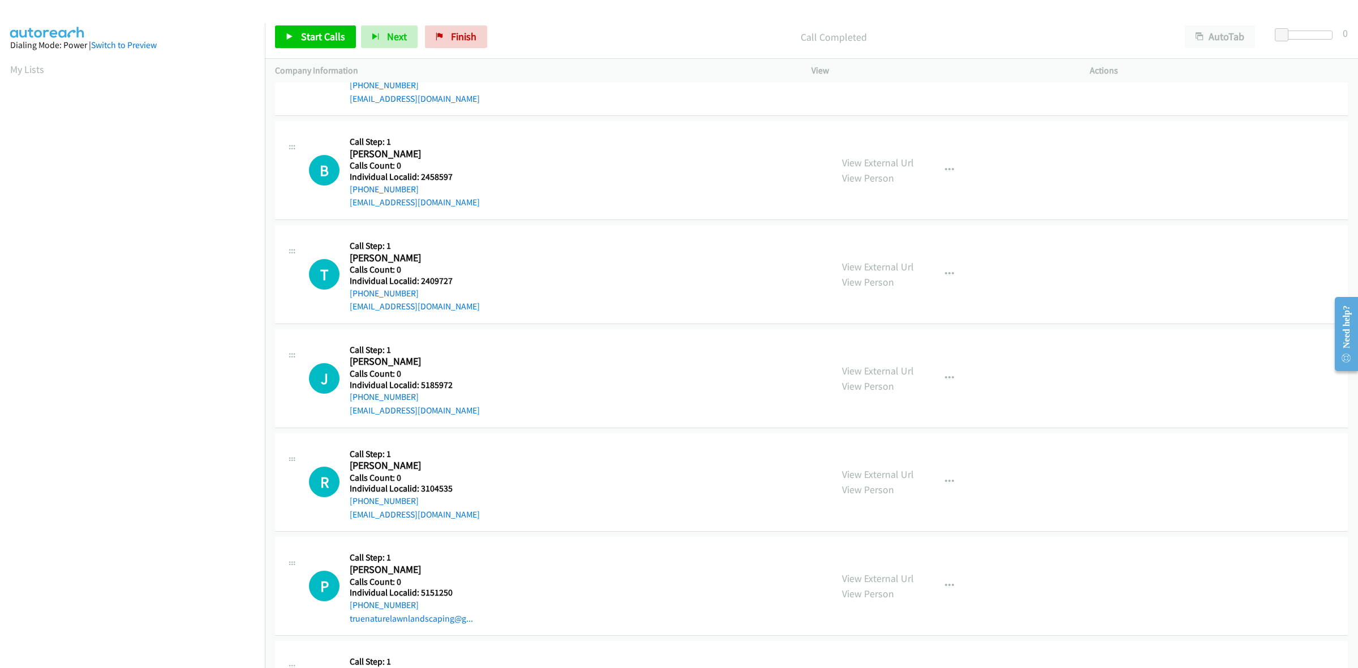
scroll to position [3154, 0]
drag, startPoint x: 456, startPoint y: 177, endPoint x: 422, endPoint y: 179, distance: 34.0
click at [422, 179] on h5 "Individual Localid: 2458597" at bounding box center [415, 175] width 130 height 11
drag, startPoint x: 428, startPoint y: 188, endPoint x: 345, endPoint y: 193, distance: 82.8
click at [345, 193] on div "B Callback Scheduled Call Step: 1 Brandon Falkenhagen America/New_York Calls Co…" at bounding box center [565, 169] width 513 height 78
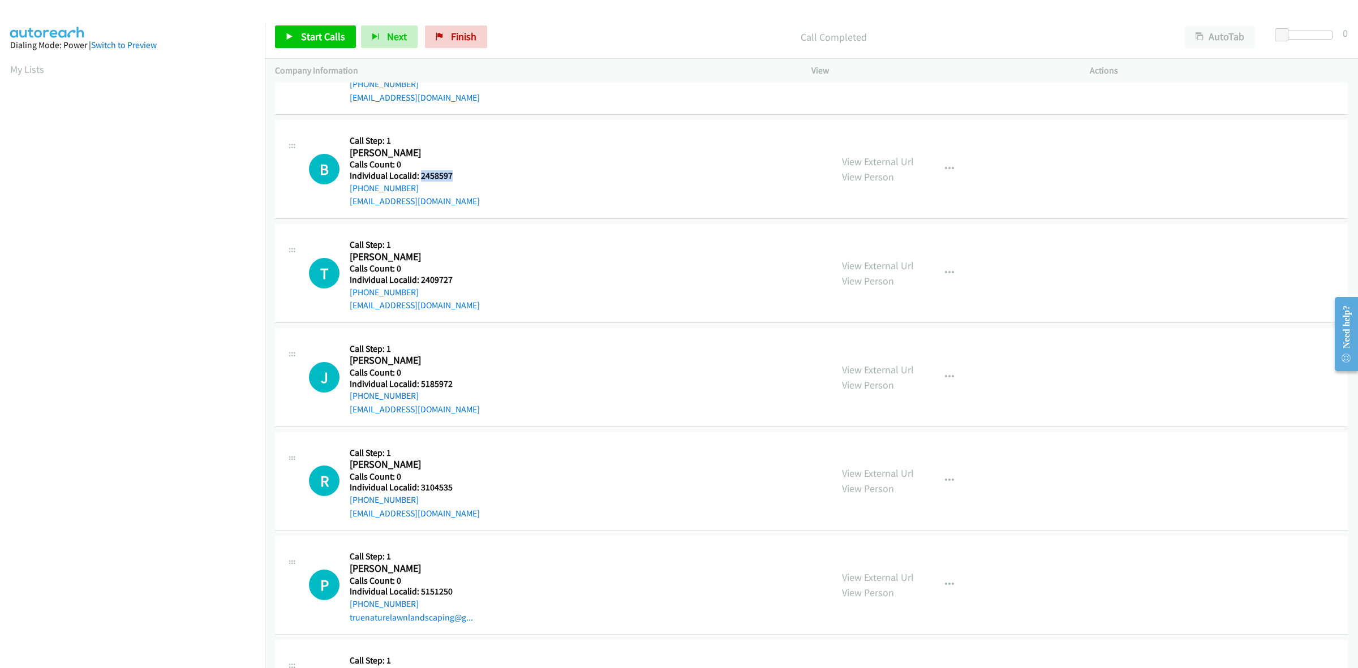
drag, startPoint x: 457, startPoint y: 179, endPoint x: 419, endPoint y: 179, distance: 38.5
click at [419, 179] on h5 "Individual Localid: 2458597" at bounding box center [415, 175] width 130 height 11
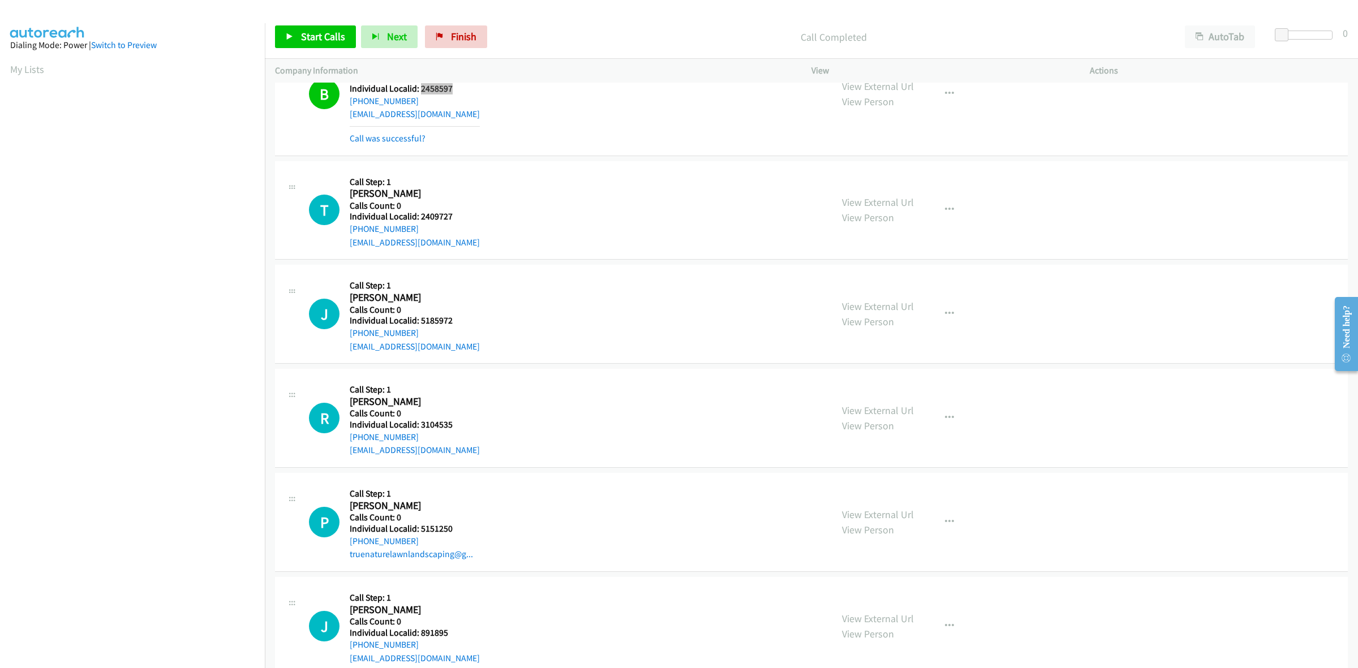
scroll to position [3296, 0]
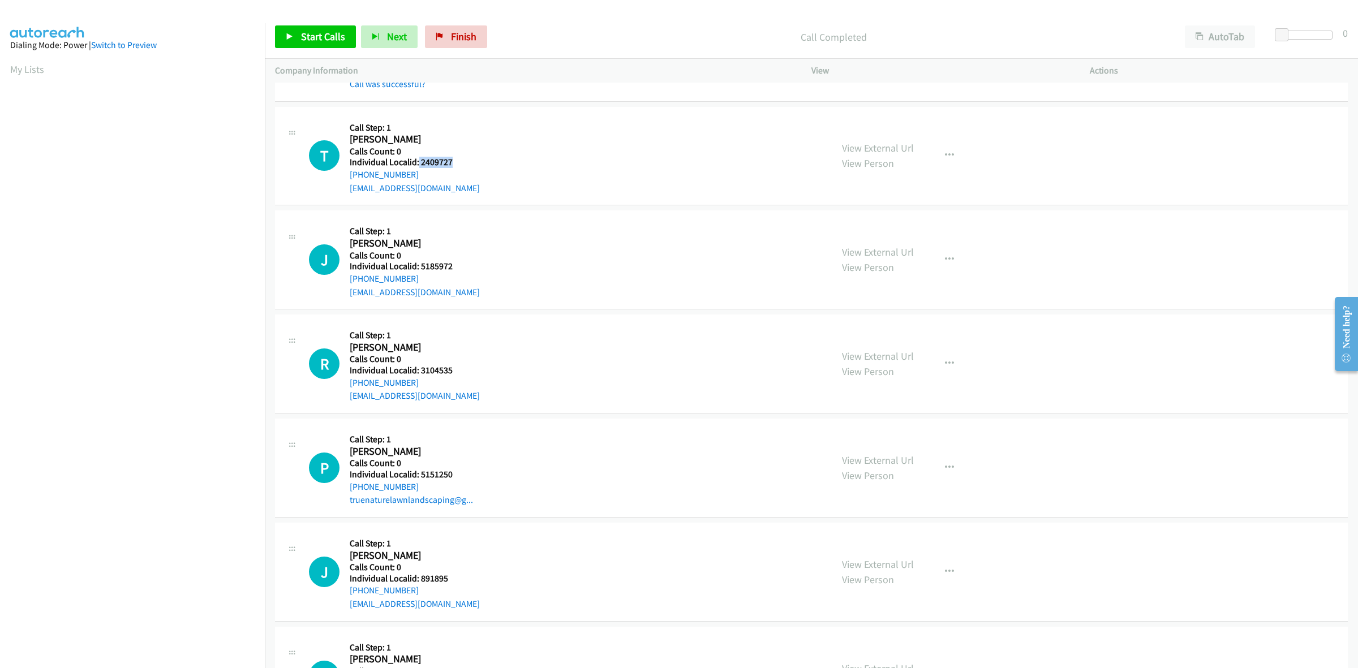
drag, startPoint x: 454, startPoint y: 166, endPoint x: 417, endPoint y: 160, distance: 37.2
click at [417, 160] on h5 "Individual Localid: 2409727" at bounding box center [415, 162] width 130 height 11
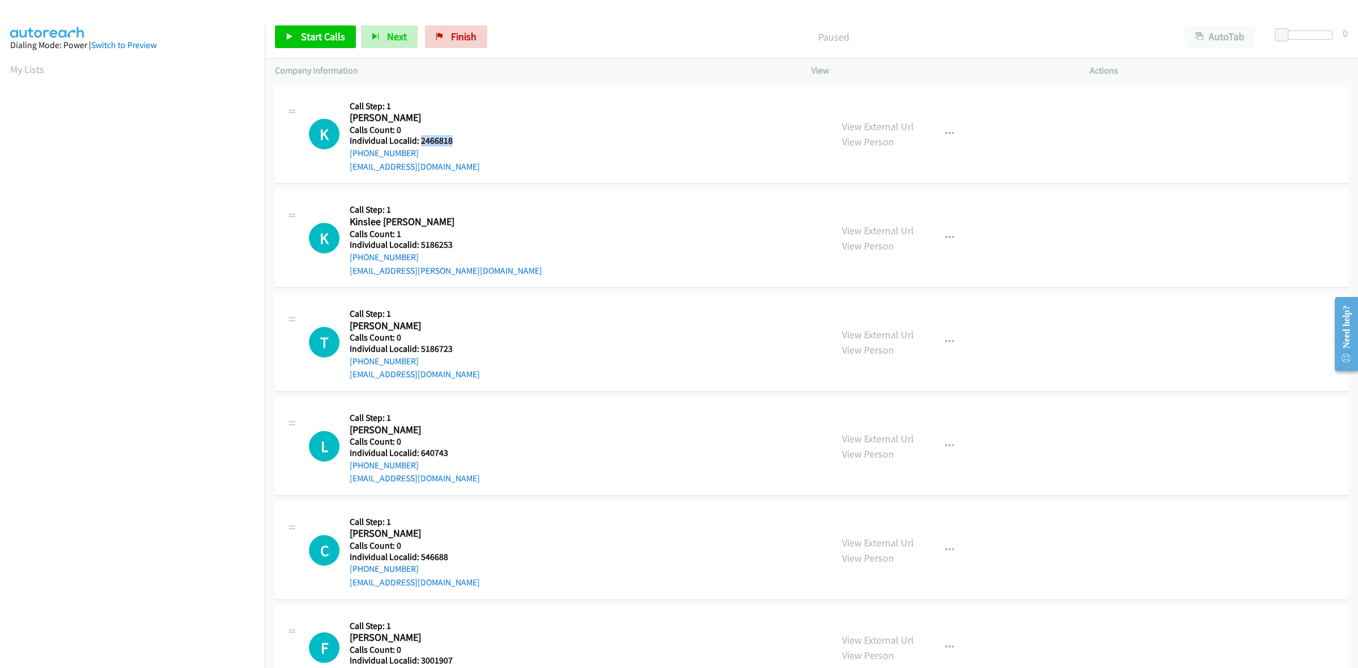
drag, startPoint x: 457, startPoint y: 140, endPoint x: 419, endPoint y: 139, distance: 38.5
click at [419, 139] on h5 "Individual Localid: 2466818" at bounding box center [415, 140] width 130 height 11
copy h5 "2466818"
drag, startPoint x: 411, startPoint y: 153, endPoint x: 348, endPoint y: 156, distance: 63.4
click at [348, 156] on div "K Callback Scheduled Call Step: 1 [PERSON_NAME] America/New_York Calls Count: 0…" at bounding box center [565, 135] width 513 height 78
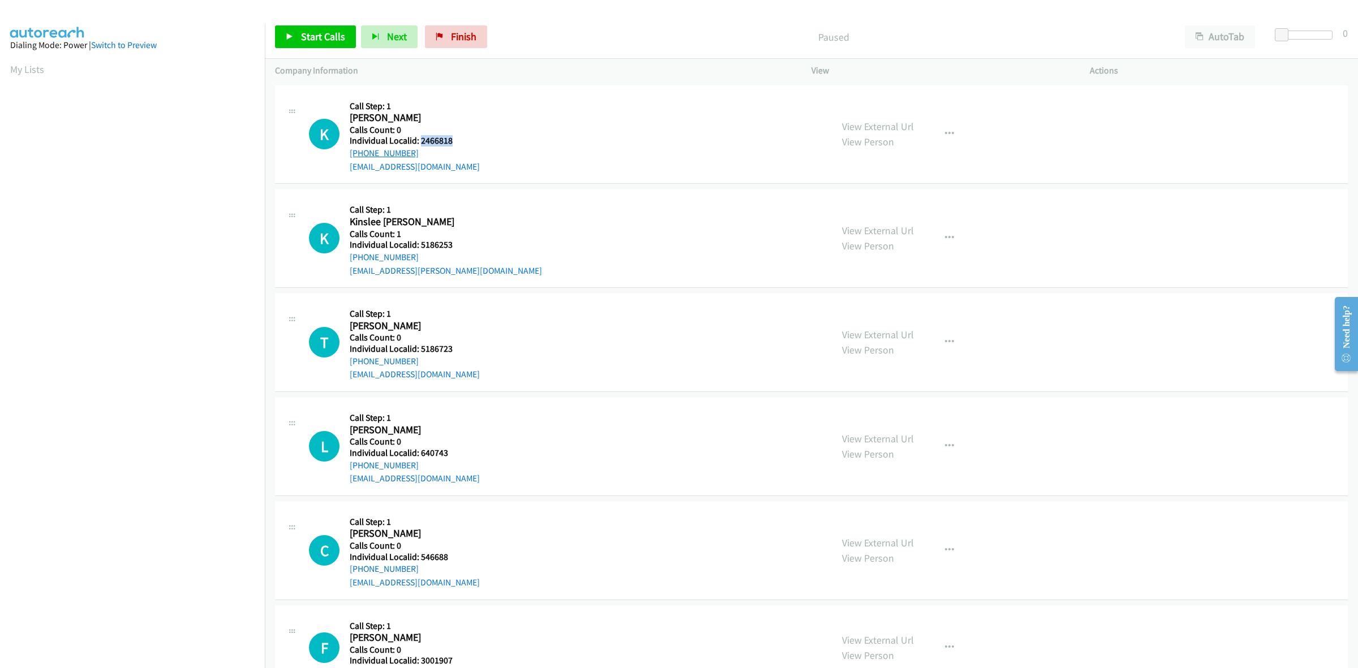
copy link "[PHONE_NUMBER]"
click at [617, 104] on div "K Callback Scheduled Call Step: 1 [PERSON_NAME] America/New_York Calls Count: 0…" at bounding box center [565, 135] width 513 height 78
drag, startPoint x: 458, startPoint y: 136, endPoint x: 418, endPoint y: 142, distance: 41.2
click at [418, 142] on h5 "Individual Localid: 2466818" at bounding box center [415, 140] width 130 height 11
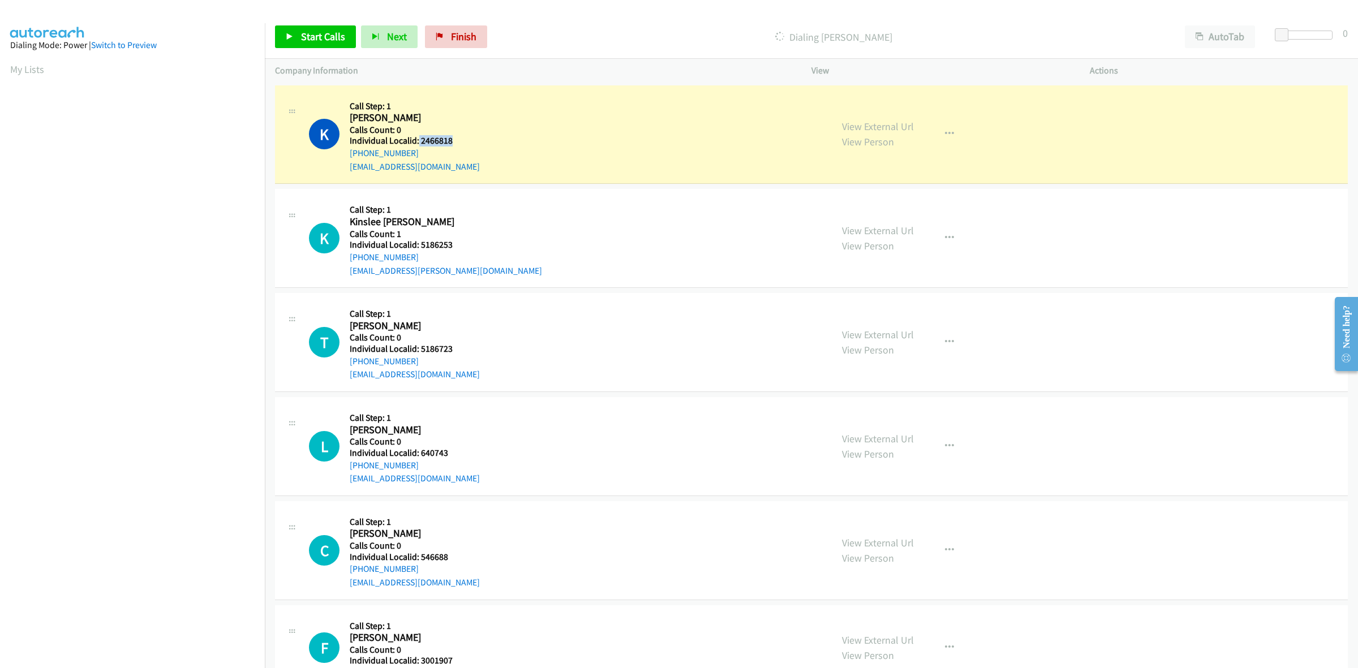
copy h5 "2466818"
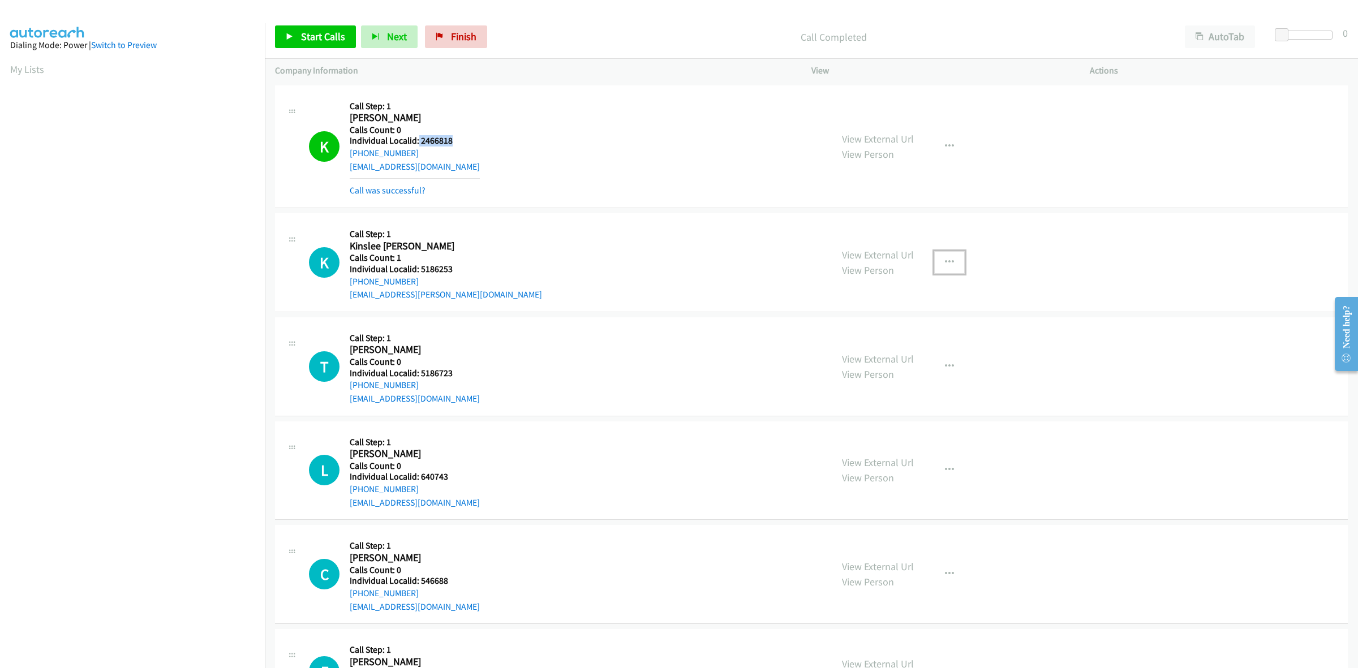
click at [947, 260] on icon "button" at bounding box center [949, 262] width 9 height 9
click at [912, 340] on link "Skip Call" at bounding box center [889, 336] width 151 height 23
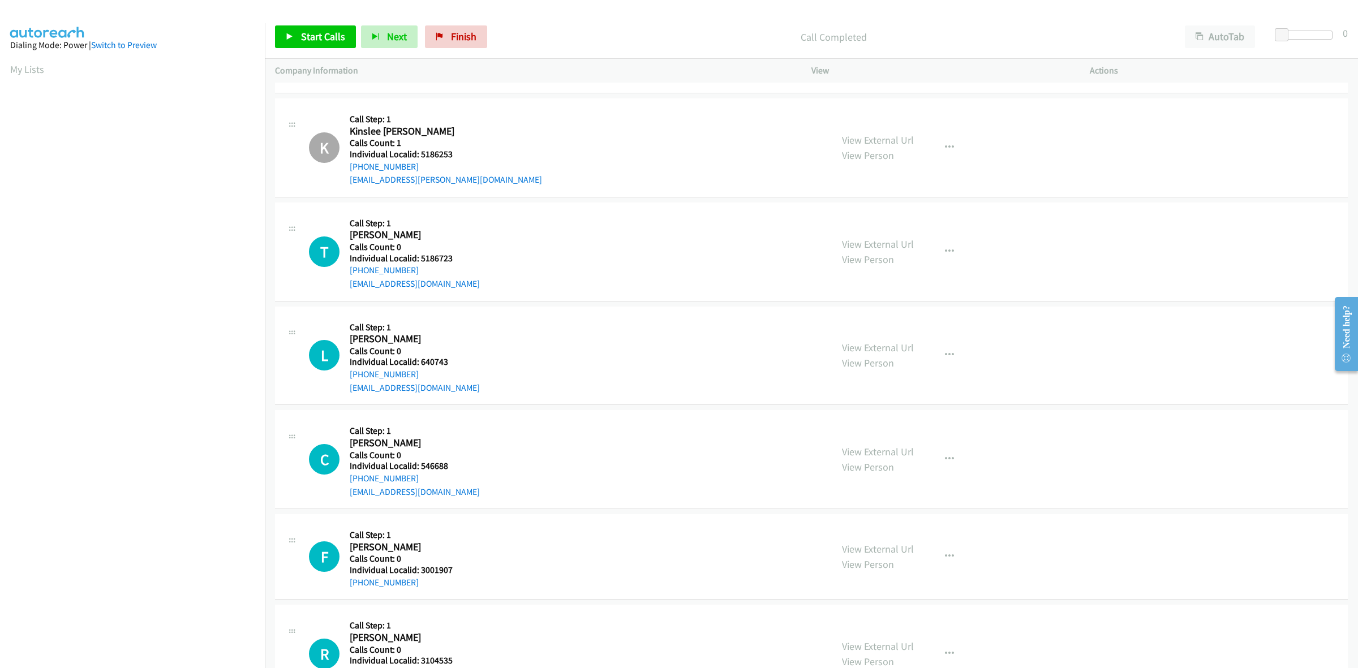
scroll to position [123, 0]
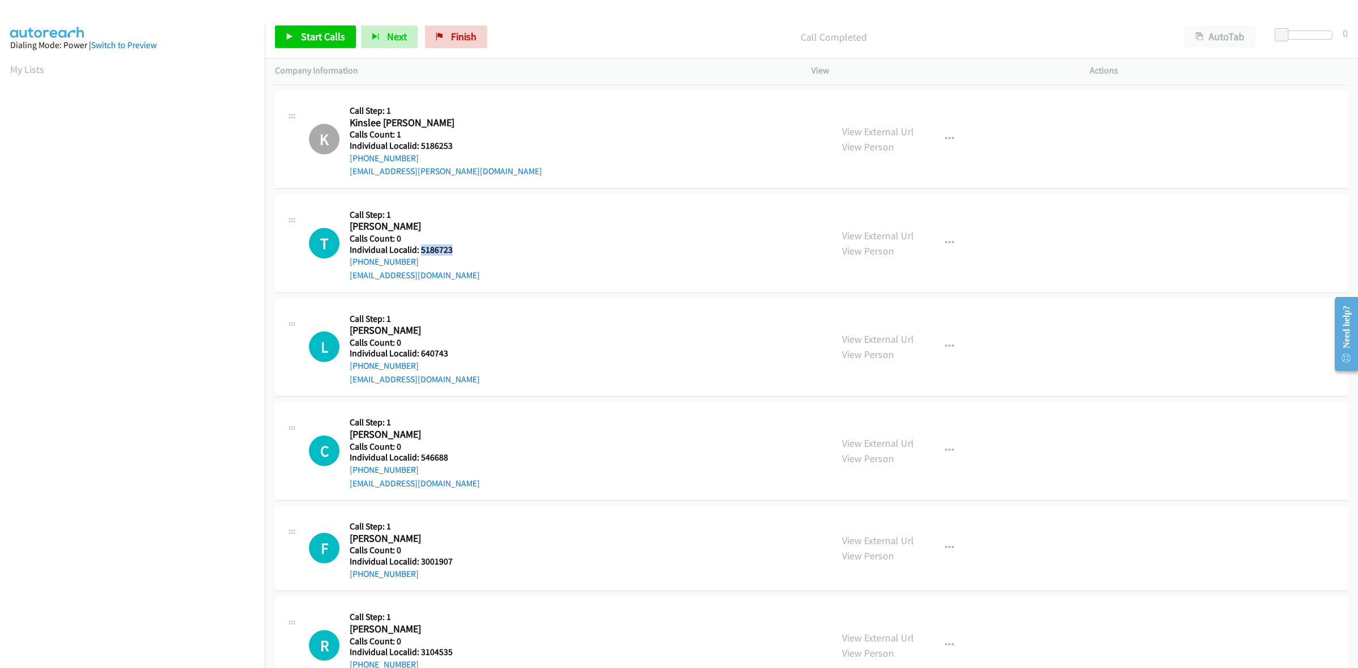
drag, startPoint x: 450, startPoint y: 252, endPoint x: 422, endPoint y: 249, distance: 28.4
click at [422, 249] on h5 "Individual Localid: 5186723" at bounding box center [415, 250] width 130 height 11
copy h5 "5186723"
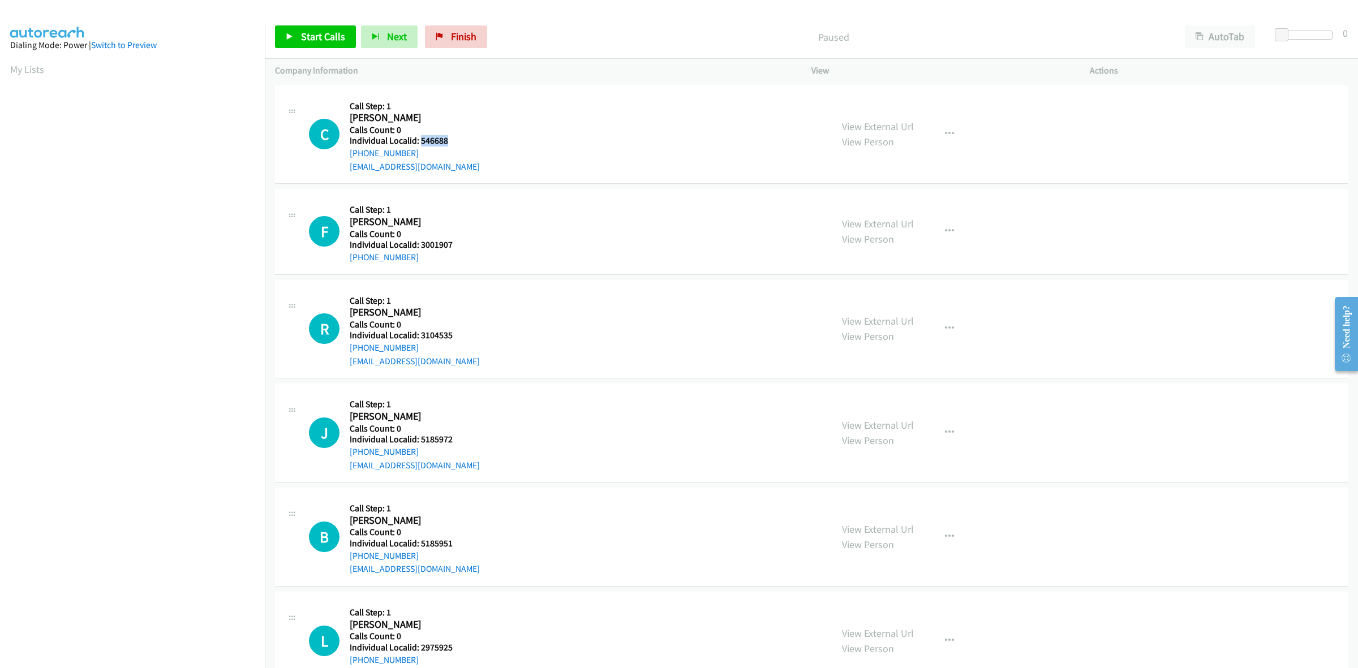
drag, startPoint x: 445, startPoint y: 142, endPoint x: 422, endPoint y: 142, distance: 23.8
click at [422, 142] on h5 "Individual Localid: 546688" at bounding box center [415, 140] width 130 height 11
copy h5 "546688"
drag, startPoint x: 443, startPoint y: 140, endPoint x: 420, endPoint y: 139, distance: 23.2
click at [420, 139] on h5 "Individual Localid: 546688" at bounding box center [415, 140] width 130 height 11
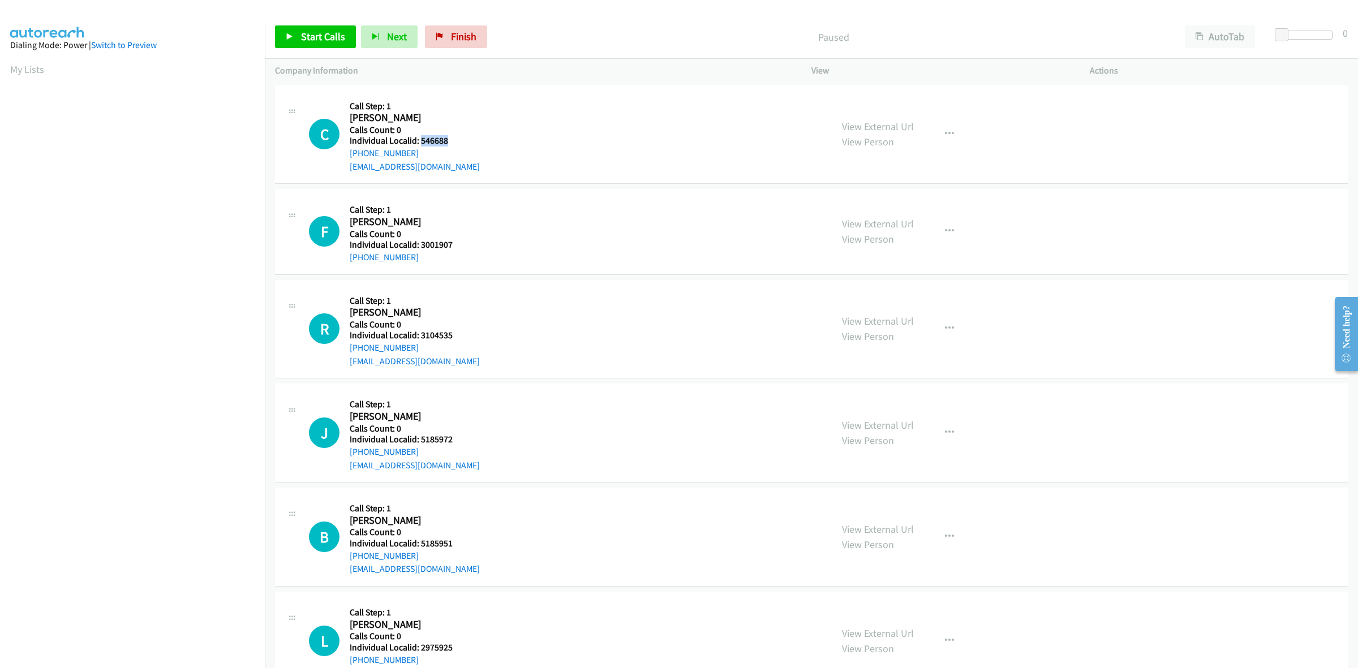
drag, startPoint x: 414, startPoint y: 157, endPoint x: 348, endPoint y: 156, distance: 65.7
click at [348, 156] on div "C Callback Scheduled Call Step: 1 [PERSON_NAME] America/New_York Calls Count: 0…" at bounding box center [565, 135] width 513 height 78
copy link "[PHONE_NUMBER]"
drag, startPoint x: 453, startPoint y: 140, endPoint x: 422, endPoint y: 140, distance: 31.7
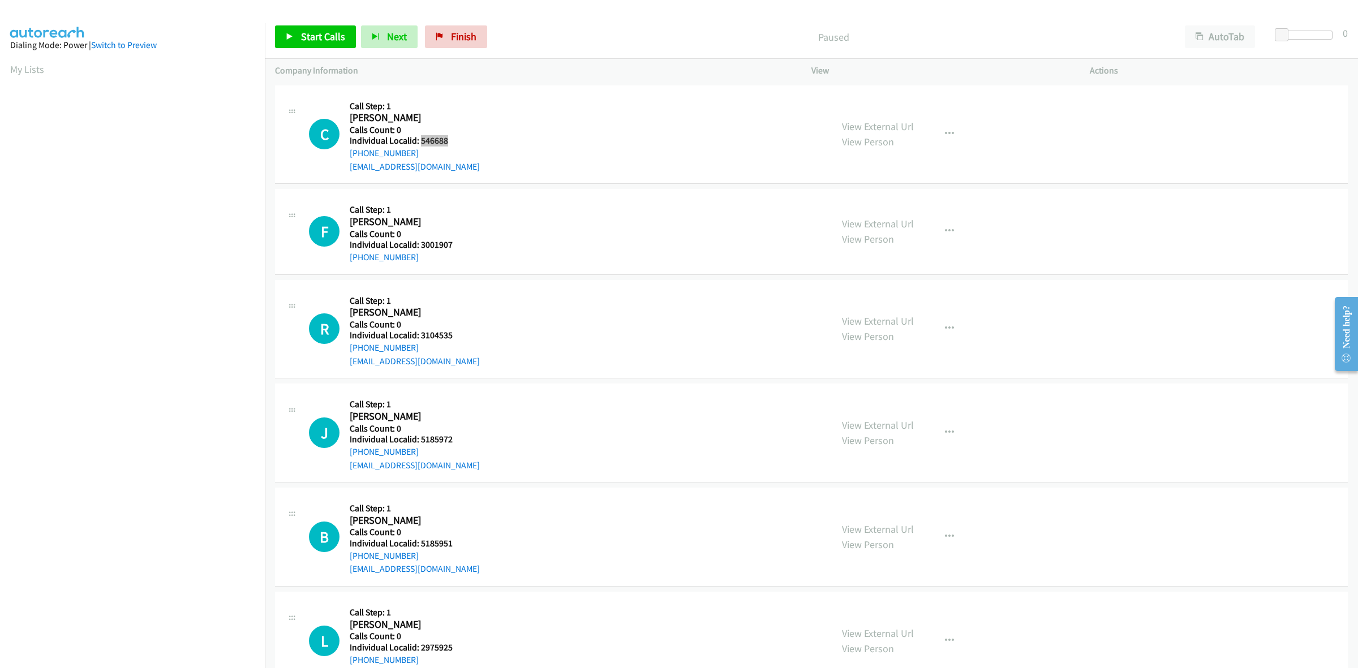
click at [422, 140] on h5 "Individual Localid: 546688" at bounding box center [415, 140] width 130 height 11
copy h5 "546688"
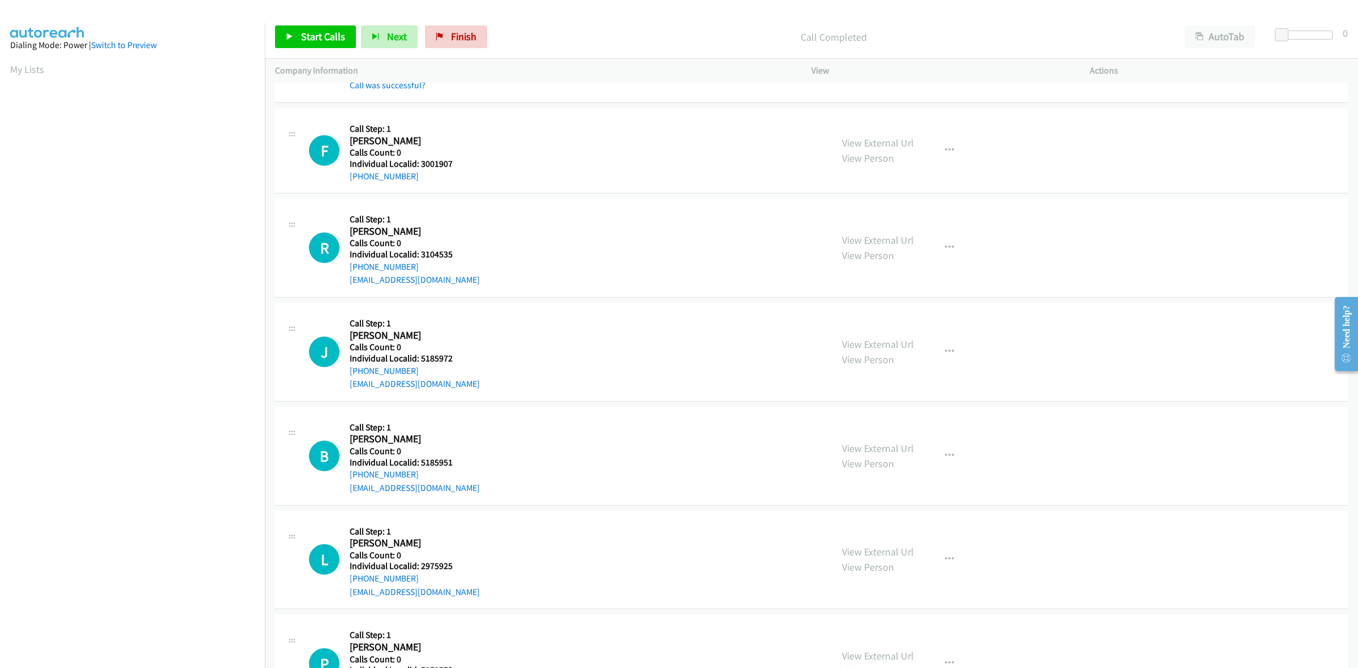
scroll to position [123, 0]
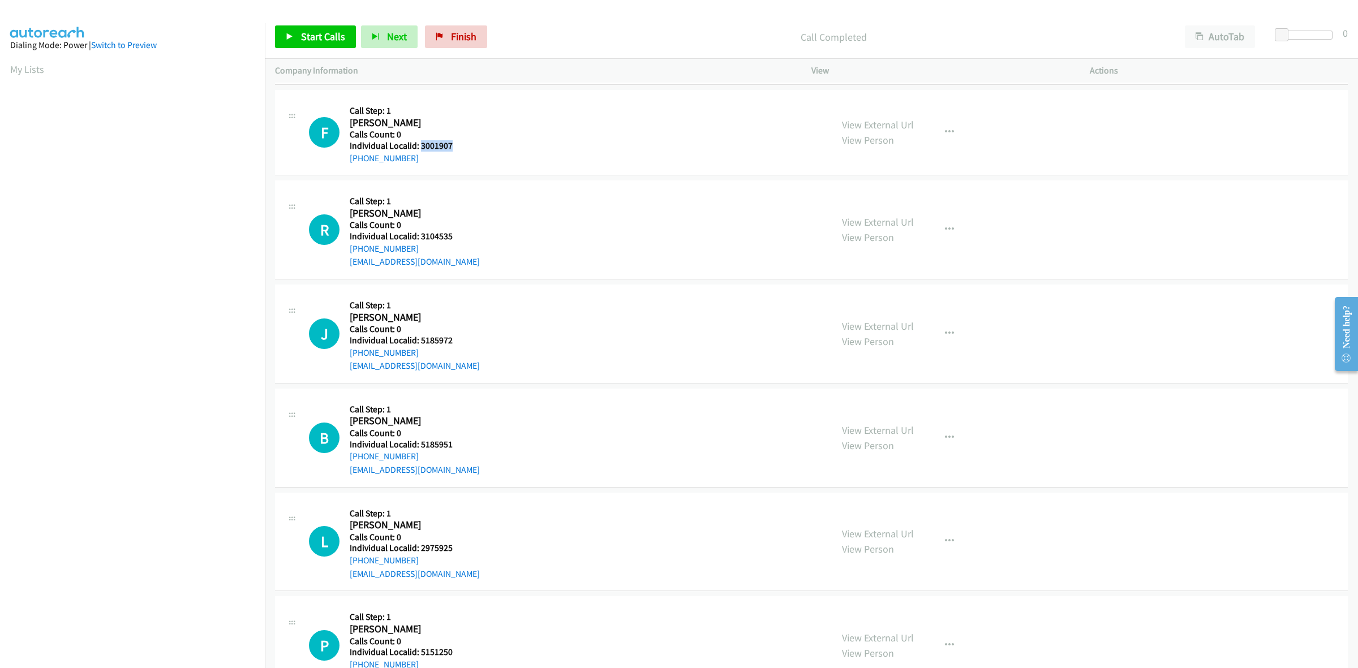
drag, startPoint x: 459, startPoint y: 144, endPoint x: 421, endPoint y: 146, distance: 38.5
click at [421, 146] on h5 "Individual Localid: 3001907" at bounding box center [411, 145] width 122 height 11
copy h5 "3001907"
drag, startPoint x: 422, startPoint y: 157, endPoint x: 335, endPoint y: 166, distance: 87.6
click at [335, 166] on div "F Callback Scheduled Call Step: 1 [PERSON_NAME] America/New_York Calls Count: 0…" at bounding box center [811, 132] width 1073 height 85
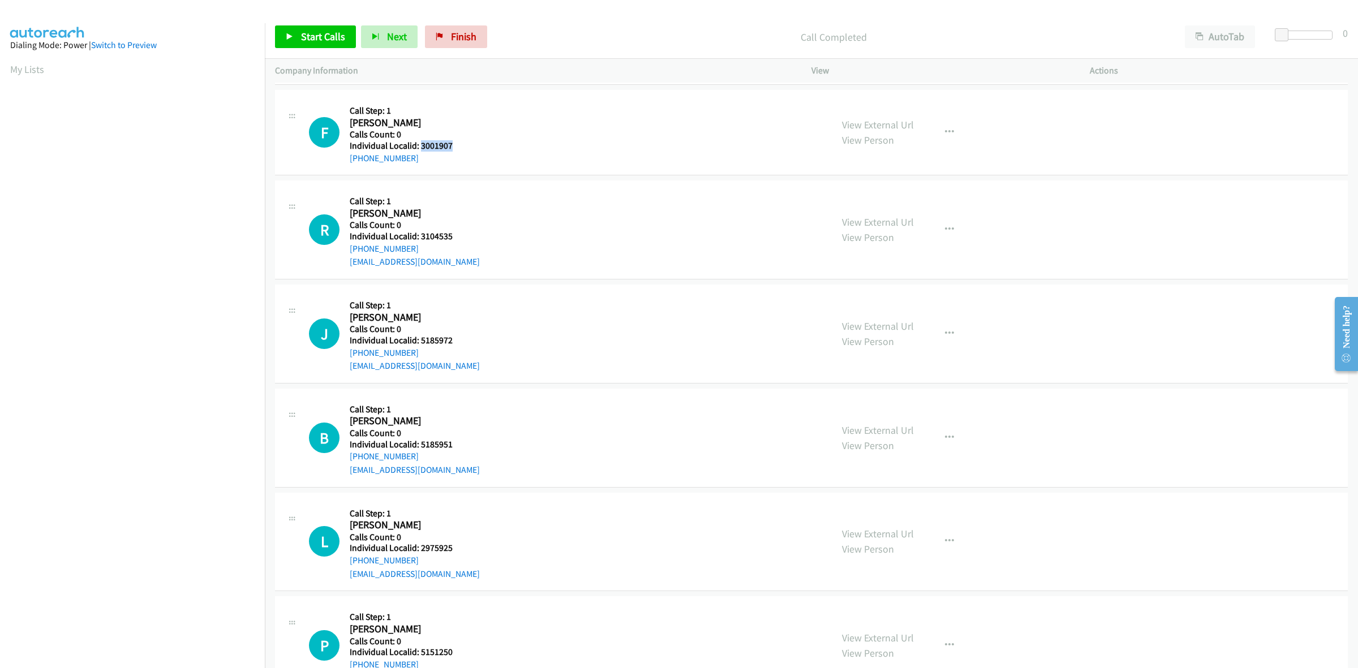
copy link "[PHONE_NUMBER]"
drag, startPoint x: 443, startPoint y: 143, endPoint x: 422, endPoint y: 144, distance: 21.6
click at [422, 144] on h5 "Individual Localid: 3001907" at bounding box center [411, 145] width 122 height 11
copy h5 "3001907"
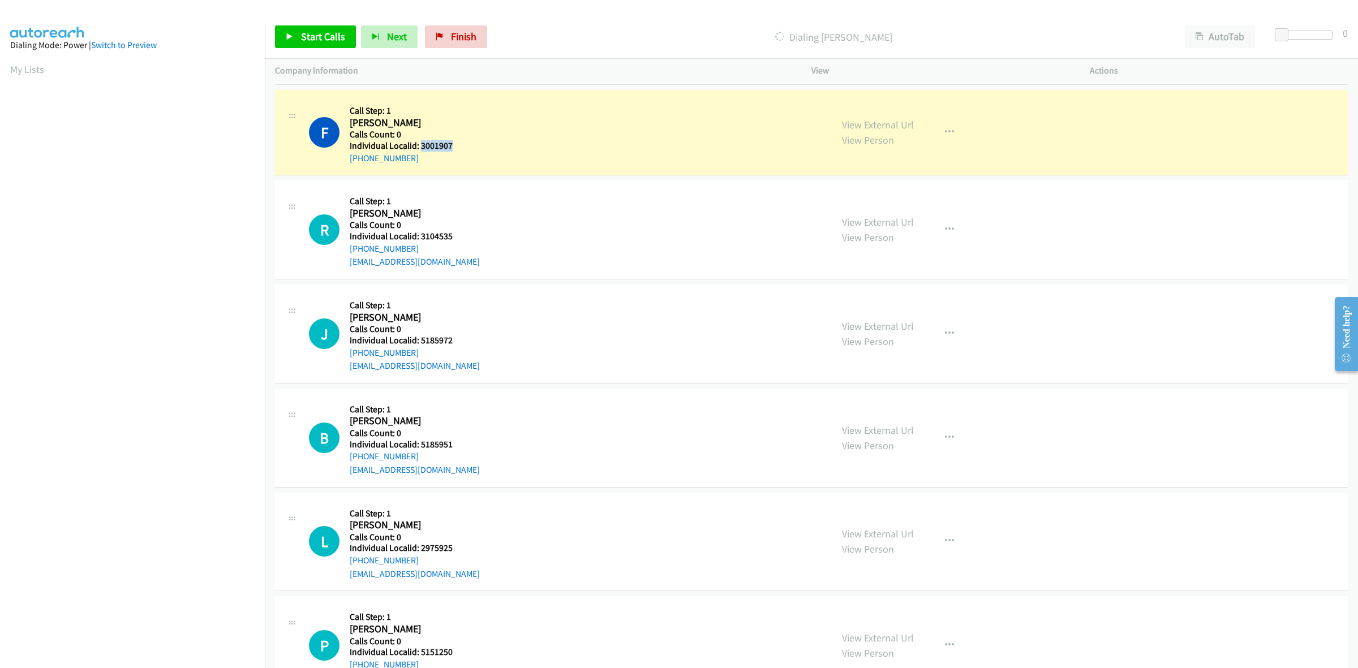
drag, startPoint x: 409, startPoint y: 161, endPoint x: 349, endPoint y: 162, distance: 60.6
click at [349, 162] on div "F Callback Scheduled Call Step: 1 Frazier Vereen America/New_York Calls Count: …" at bounding box center [565, 132] width 513 height 65
copy link "+1 770-253-7900"
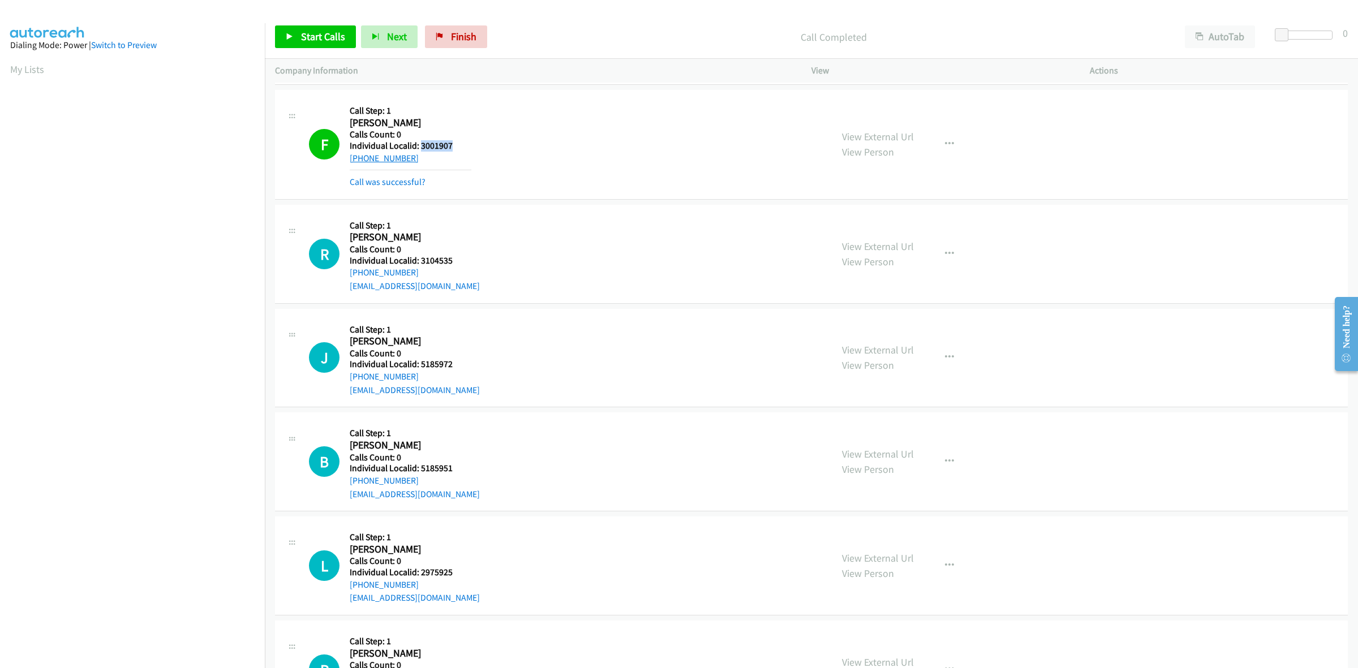
copy link "+1 770-253-7900"
click at [957, 139] on button "button" at bounding box center [949, 144] width 31 height 23
click at [903, 243] on link "Add to do not call list" at bounding box center [889, 241] width 151 height 23
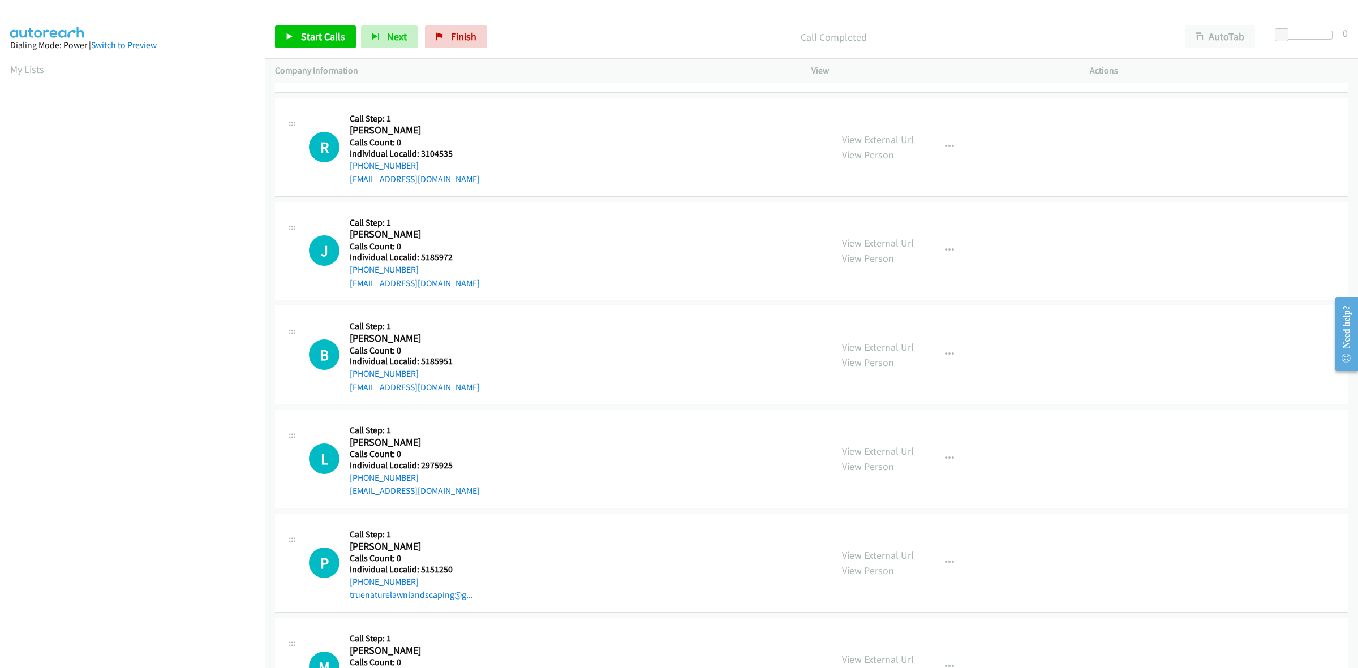
scroll to position [247, 0]
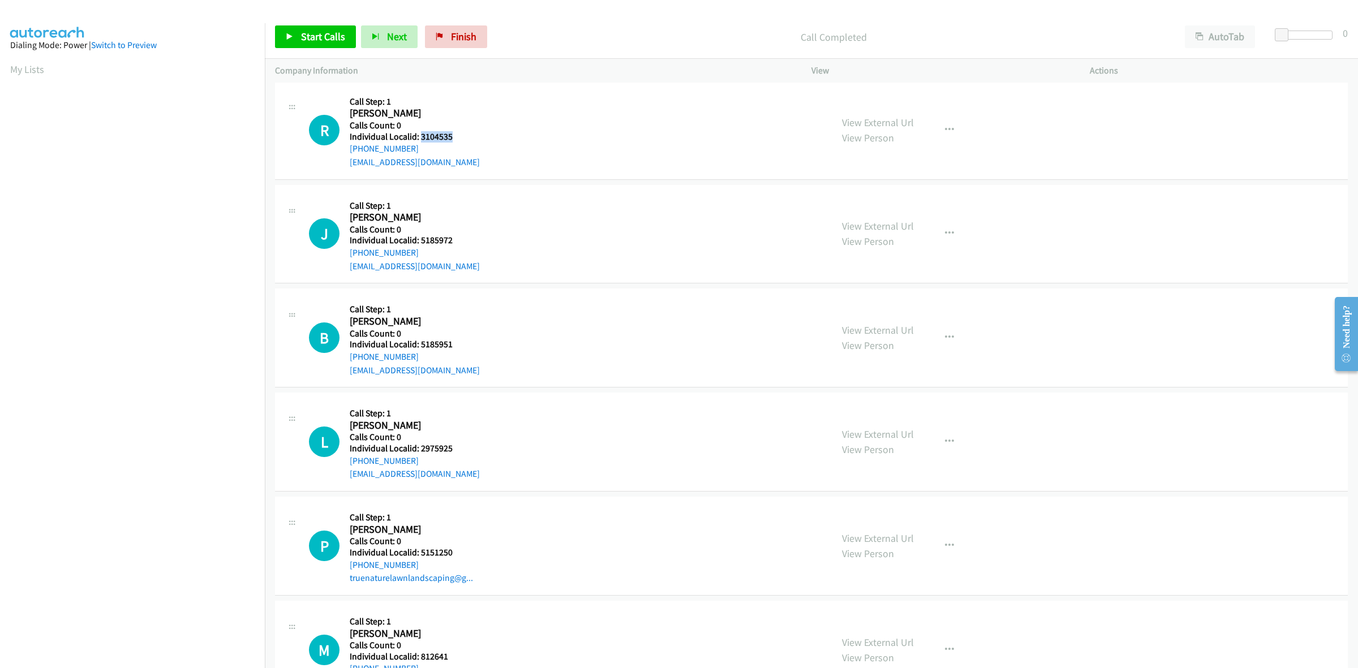
drag, startPoint x: 448, startPoint y: 136, endPoint x: 421, endPoint y: 136, distance: 27.7
click at [421, 136] on h5 "Individual Localid: 3104535" at bounding box center [415, 136] width 130 height 11
copy h5 "3104535"
click at [945, 126] on icon "button" at bounding box center [949, 130] width 9 height 9
drag, startPoint x: 870, startPoint y: 203, endPoint x: 544, endPoint y: 156, distance: 329.4
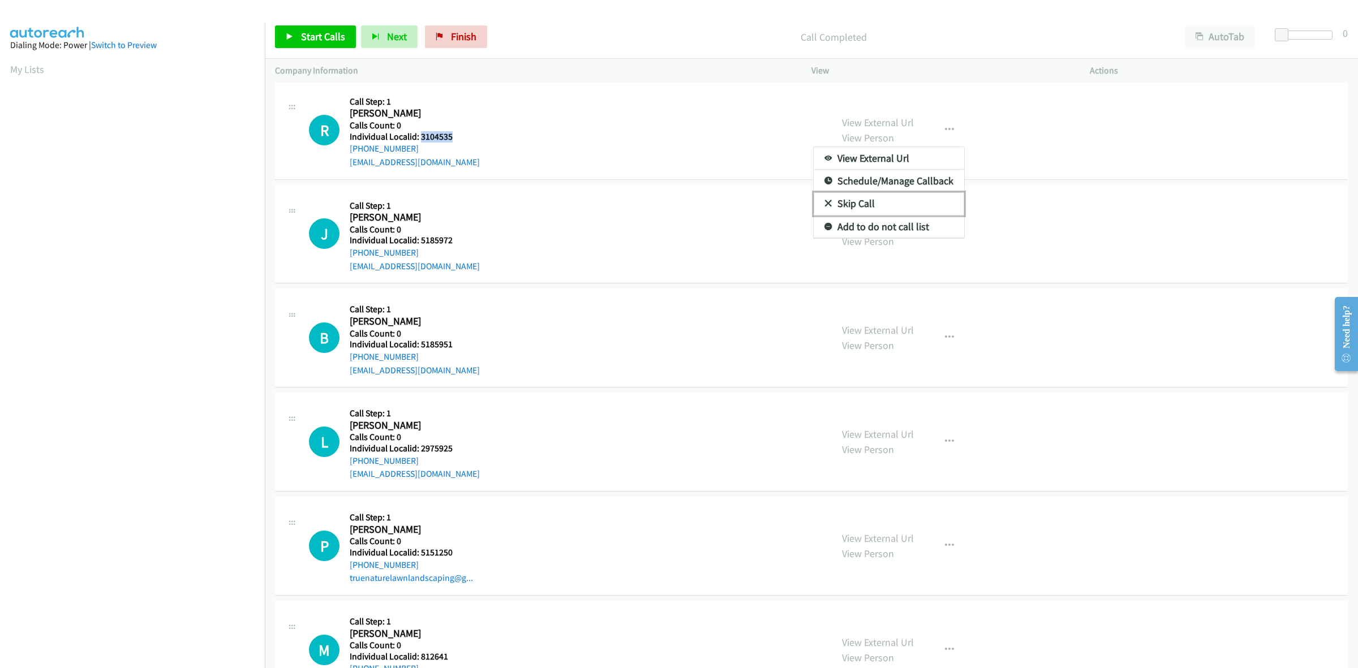
click at [870, 203] on link "Skip Call" at bounding box center [889, 203] width 151 height 23
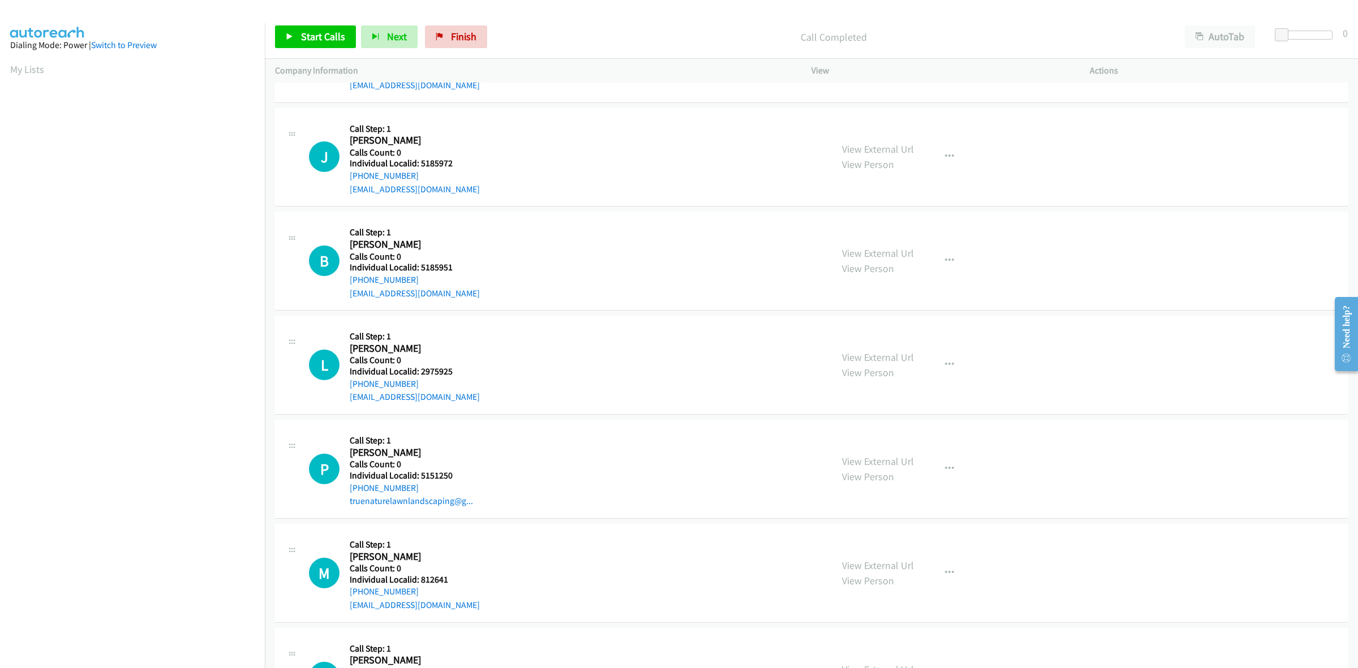
scroll to position [336, 0]
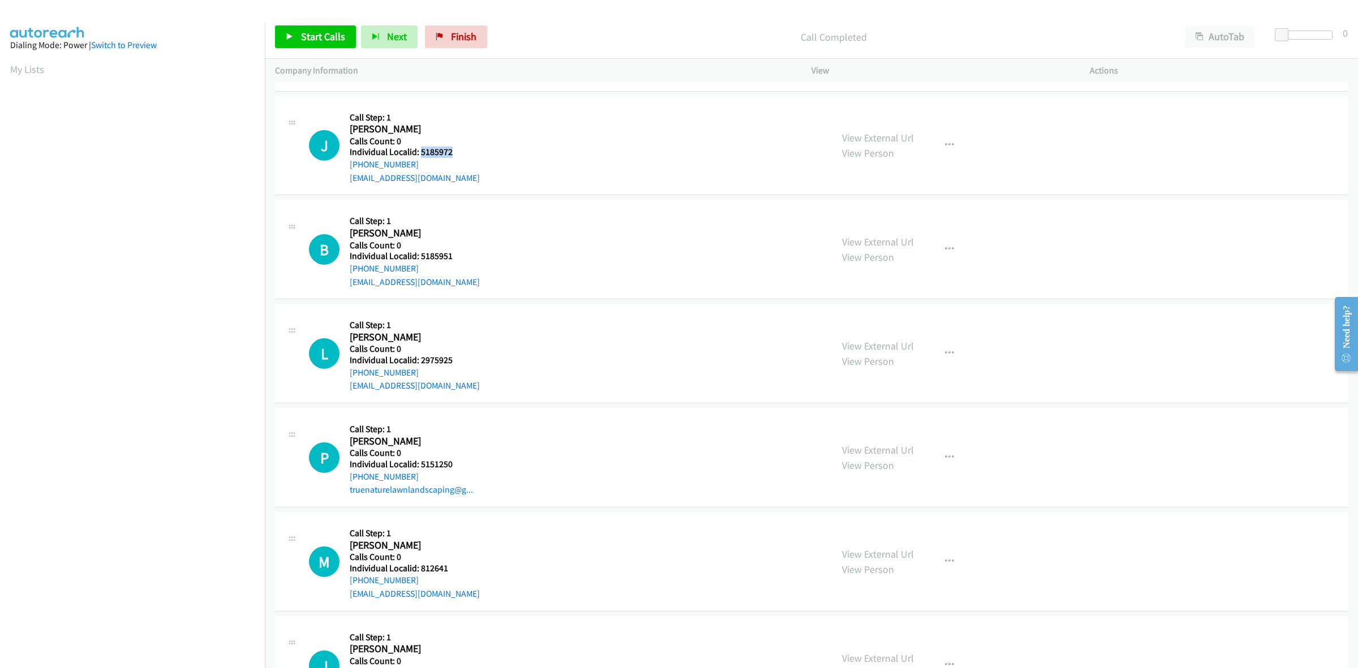
drag, startPoint x: 440, startPoint y: 148, endPoint x: 419, endPoint y: 151, distance: 21.7
click at [419, 151] on h5 "Individual Localid: 5185972" at bounding box center [415, 152] width 130 height 11
copy h5 "5185972"
drag, startPoint x: 413, startPoint y: 169, endPoint x: 344, endPoint y: 170, distance: 69.6
click at [344, 170] on div "J Callback Scheduled Call Step: 1 Jon Claesson America/Chicago Calls Count: 0 I…" at bounding box center [565, 146] width 513 height 78
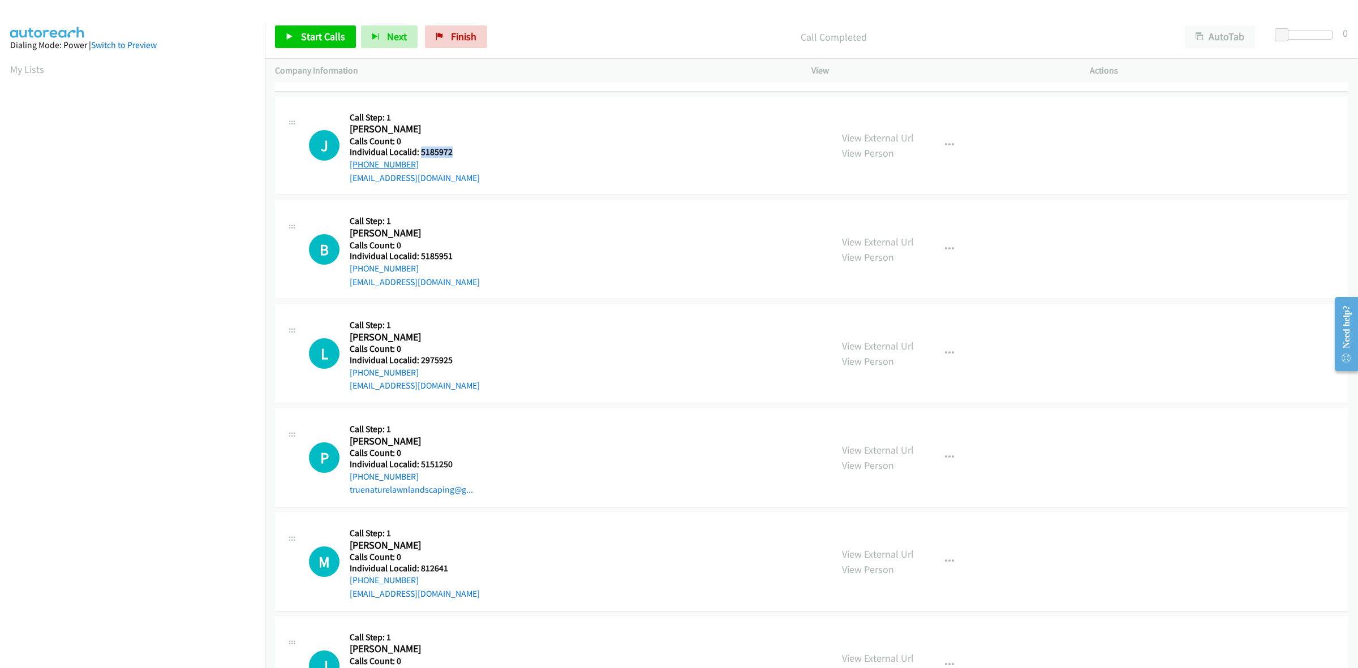
copy link "+1 715-410-7712"
drag, startPoint x: 436, startPoint y: 151, endPoint x: 420, endPoint y: 151, distance: 16.4
click at [420, 151] on h5 "Individual Localid: 5185972" at bounding box center [415, 152] width 130 height 11
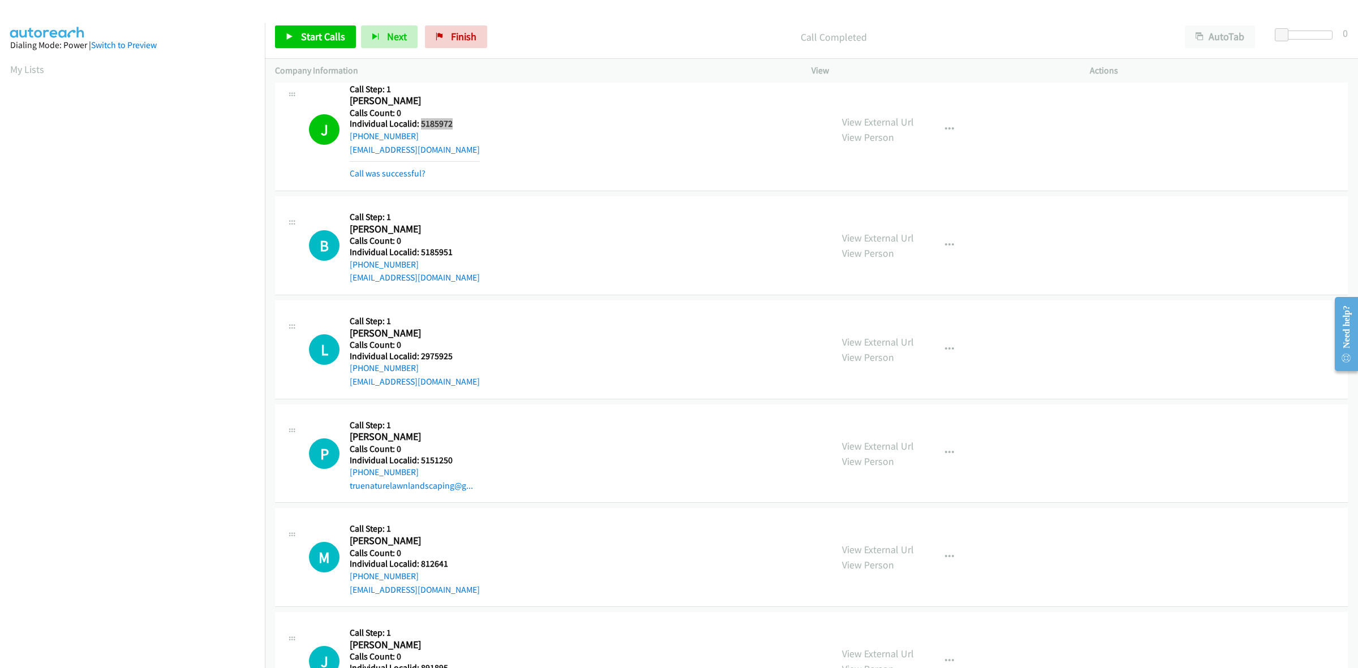
scroll to position [442, 0]
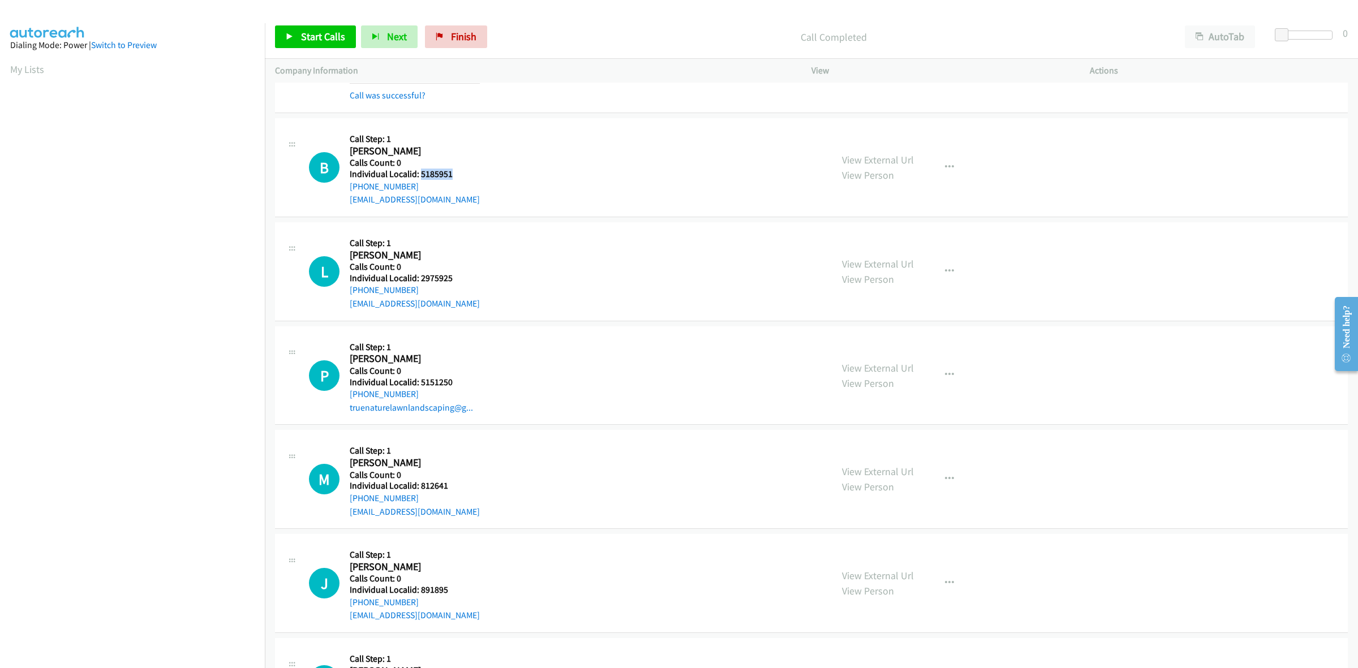
drag, startPoint x: 440, startPoint y: 173, endPoint x: 419, endPoint y: 174, distance: 21.0
click at [419, 174] on h5 "Individual Localid: 5185951" at bounding box center [415, 174] width 130 height 11
drag, startPoint x: 950, startPoint y: 167, endPoint x: 927, endPoint y: 195, distance: 36.2
click at [950, 167] on button "button" at bounding box center [949, 167] width 31 height 23
click at [879, 248] on link "Skip Call" at bounding box center [889, 241] width 151 height 23
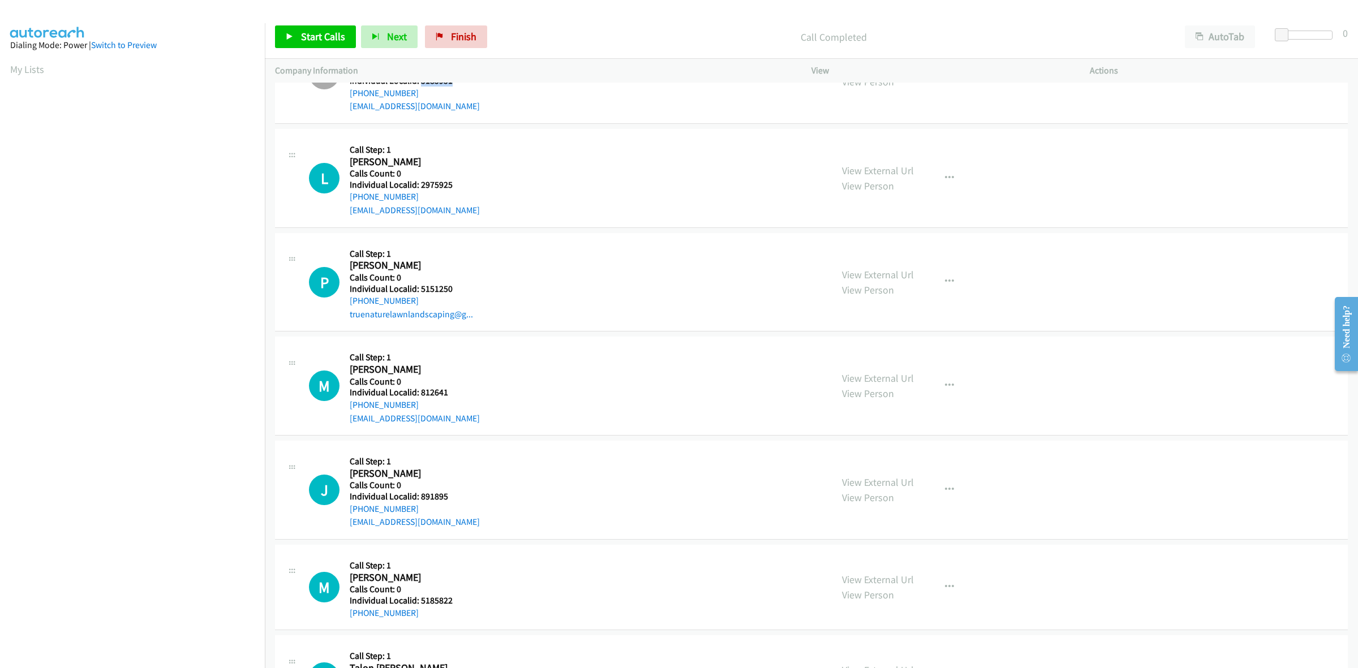
scroll to position [548, 0]
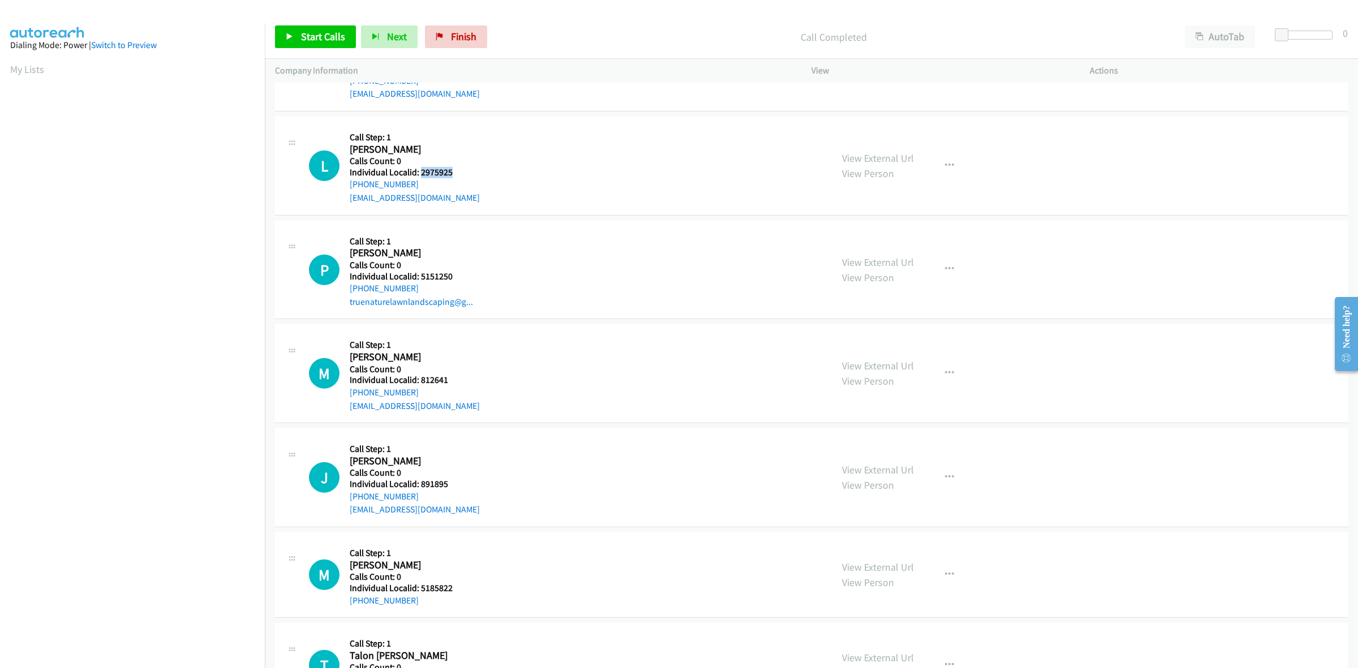
drag, startPoint x: 436, startPoint y: 168, endPoint x: 421, endPoint y: 171, distance: 15.5
click at [421, 171] on h5 "Individual Localid: 2975925" at bounding box center [415, 172] width 130 height 11
drag, startPoint x: 414, startPoint y: 185, endPoint x: 349, endPoint y: 185, distance: 65.1
click at [350, 185] on div "+1 813-520-0376" at bounding box center [415, 185] width 130 height 14
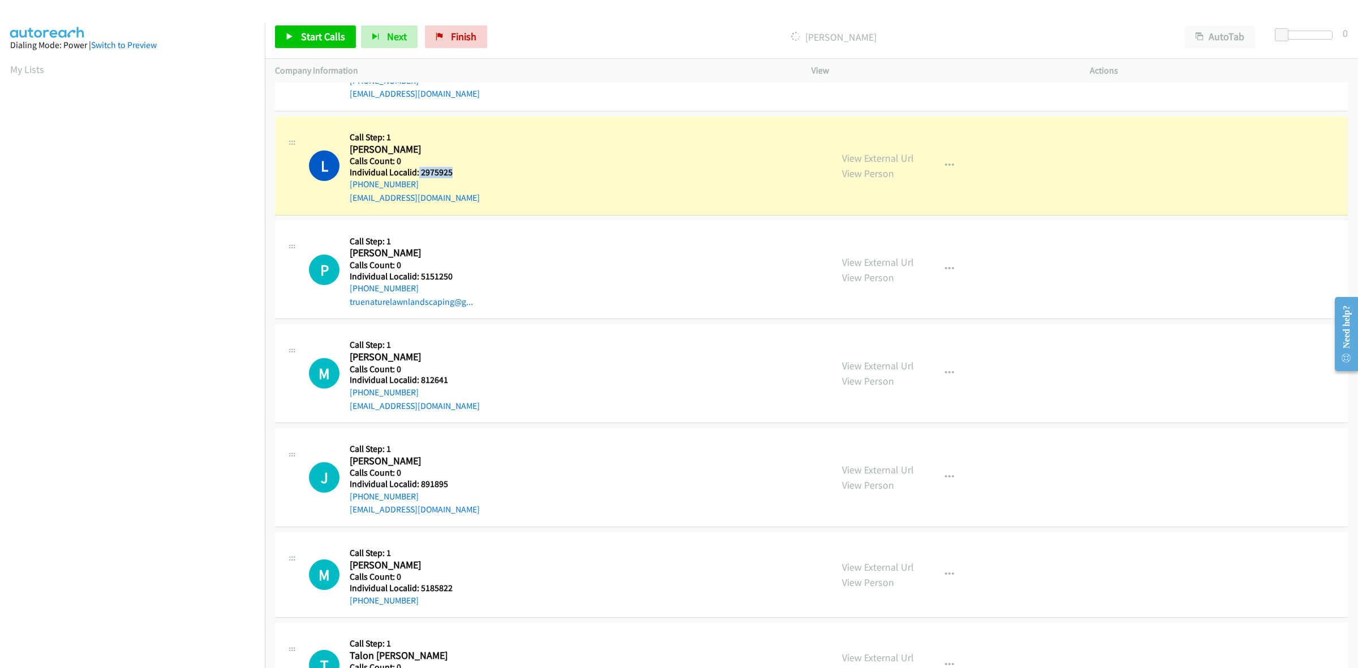
drag, startPoint x: 452, startPoint y: 173, endPoint x: 418, endPoint y: 173, distance: 34.0
click at [418, 173] on h5 "Individual Localid: 2975925" at bounding box center [415, 172] width 130 height 11
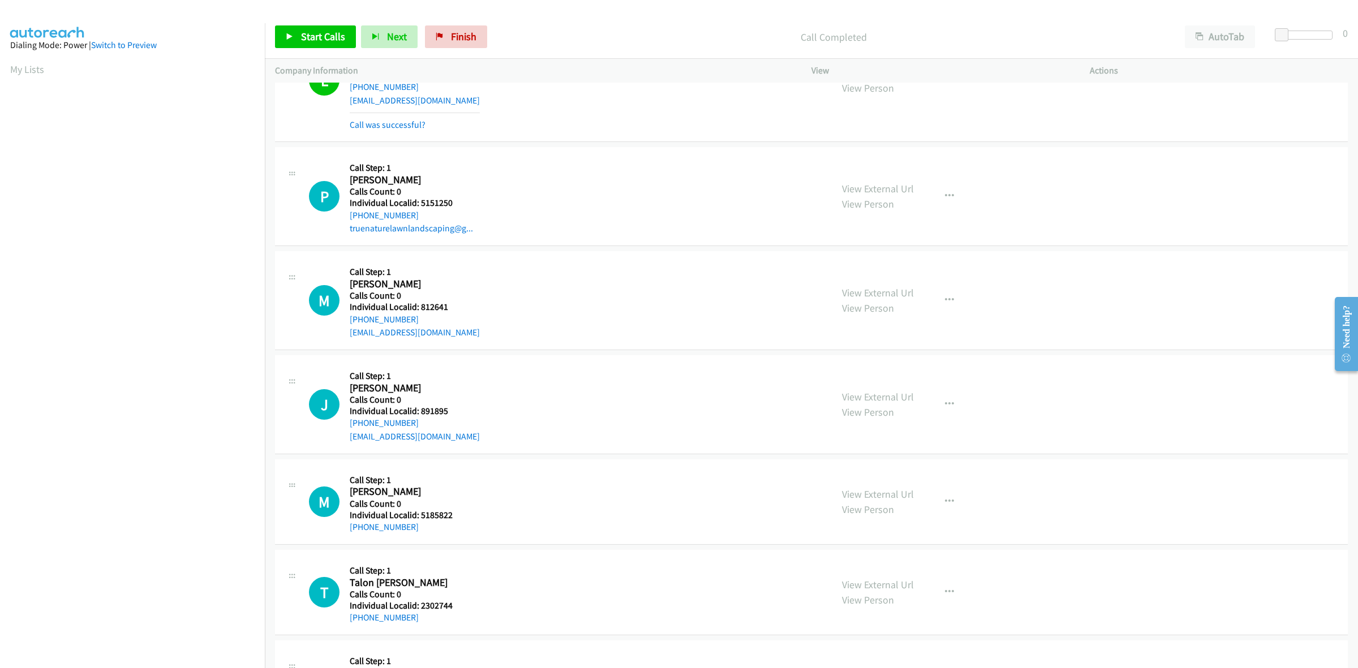
scroll to position [672, 0]
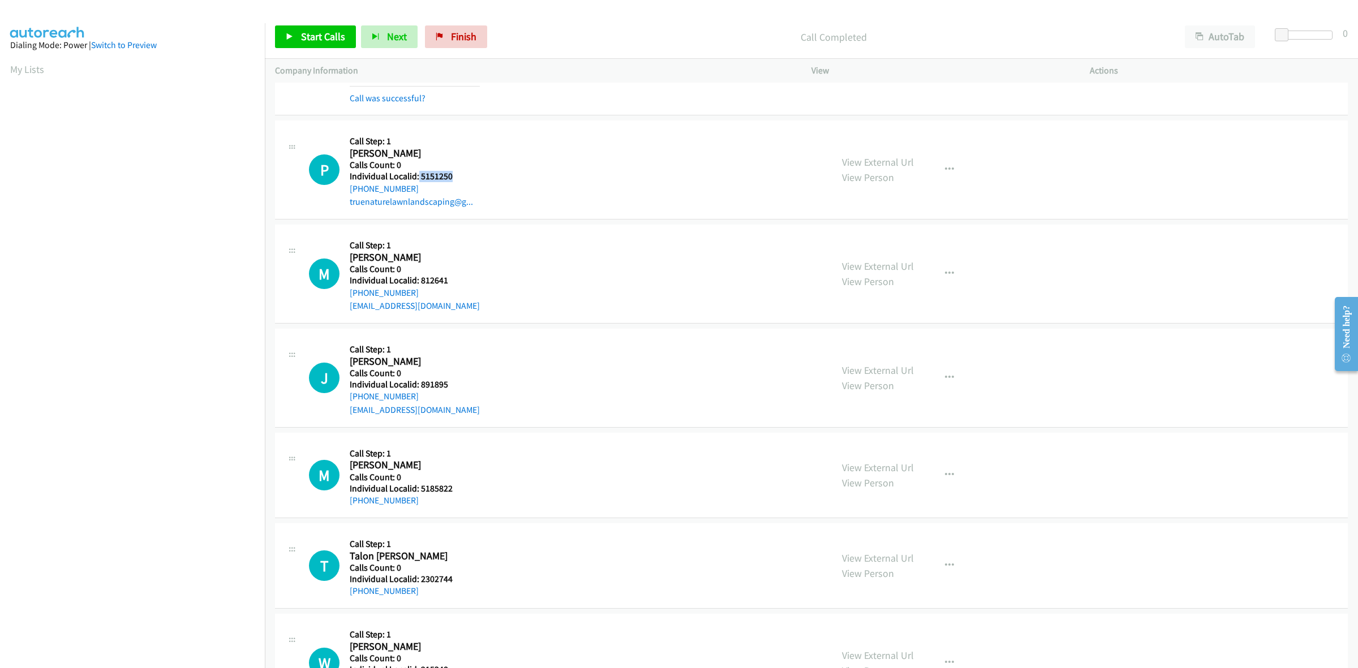
drag, startPoint x: 453, startPoint y: 174, endPoint x: 418, endPoint y: 175, distance: 35.1
click at [418, 175] on h5 "Individual Localid: 5151250" at bounding box center [411, 176] width 123 height 11
drag, startPoint x: 414, startPoint y: 188, endPoint x: 346, endPoint y: 195, distance: 67.7
click at [346, 195] on div "P Callback Scheduled Call Step: 1 Porter Derrick America/New_York Calls Count: …" at bounding box center [565, 170] width 513 height 78
drag, startPoint x: 443, startPoint y: 175, endPoint x: 420, endPoint y: 177, distance: 23.2
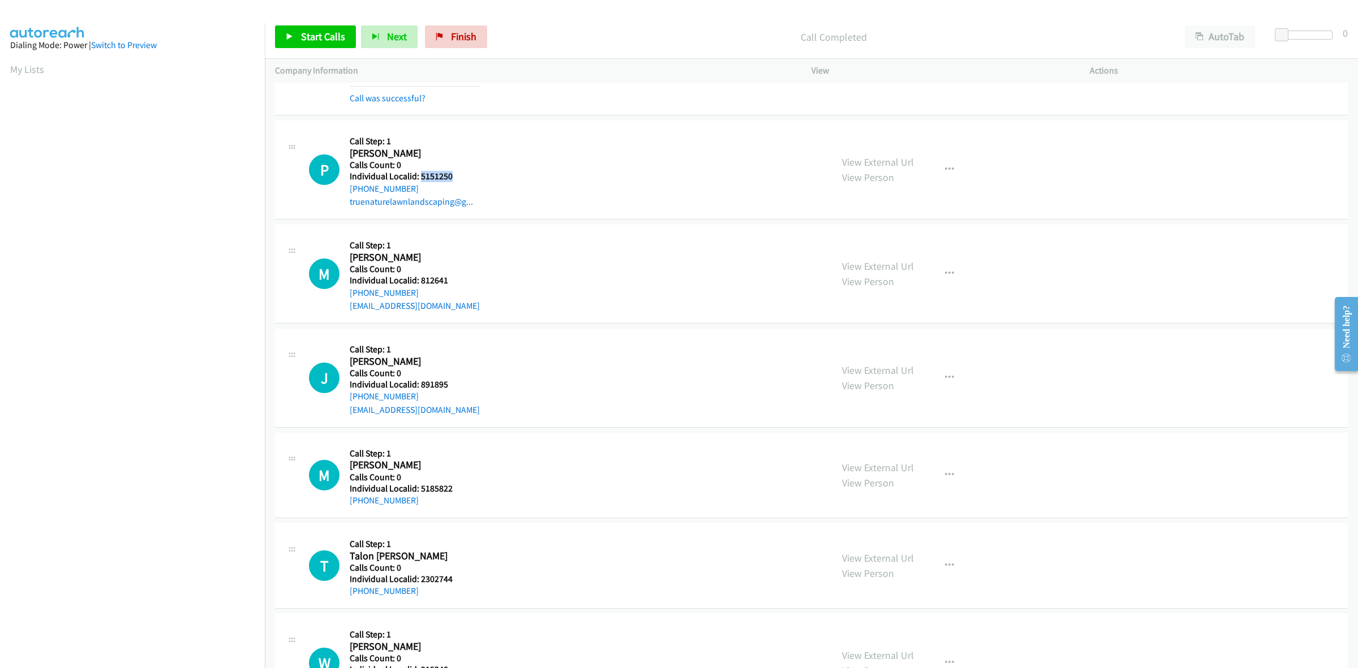
click at [420, 177] on h5 "Individual Localid: 5151250" at bounding box center [411, 176] width 123 height 11
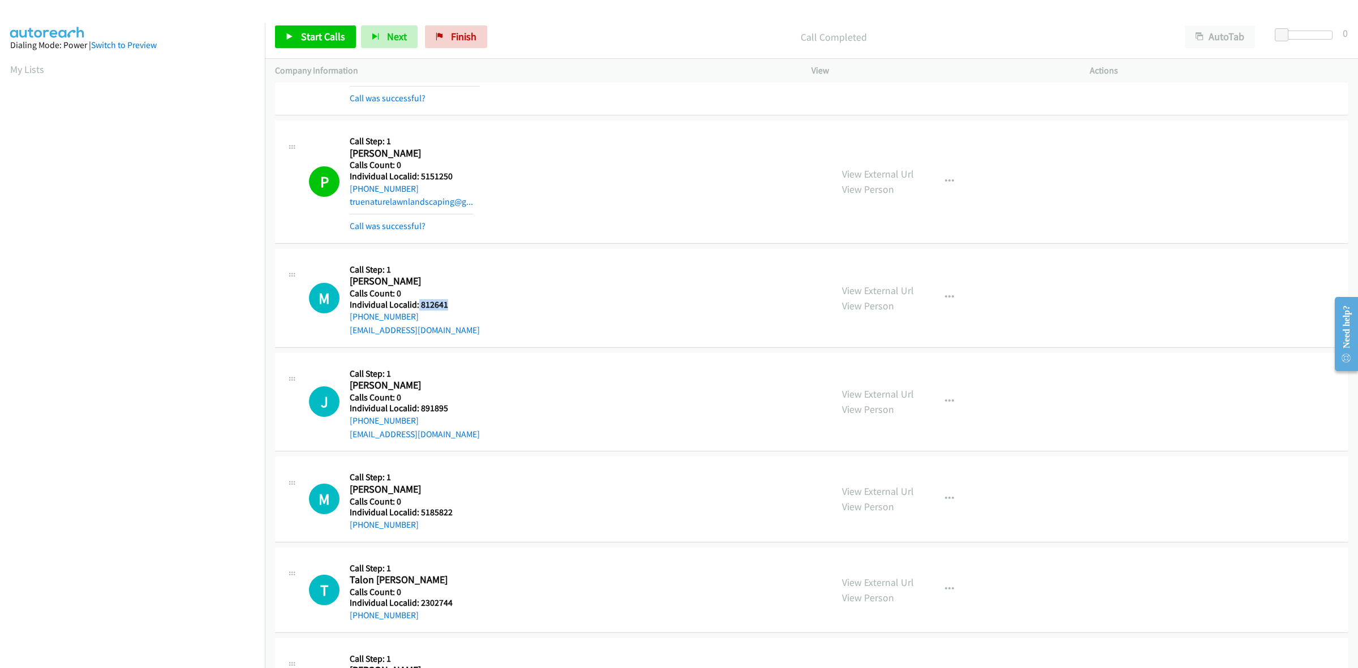
drag, startPoint x: 452, startPoint y: 304, endPoint x: 418, endPoint y: 307, distance: 34.1
click at [418, 307] on h5 "Individual Localid: 812641" at bounding box center [415, 304] width 130 height 11
drag, startPoint x: 416, startPoint y: 316, endPoint x: 340, endPoint y: 323, distance: 76.1
click at [340, 323] on div "M Callback Scheduled Call Step: 1 Matthew Critzer America/New_York Calls Count:…" at bounding box center [565, 298] width 513 height 78
drag, startPoint x: 431, startPoint y: 306, endPoint x: 424, endPoint y: 307, distance: 6.3
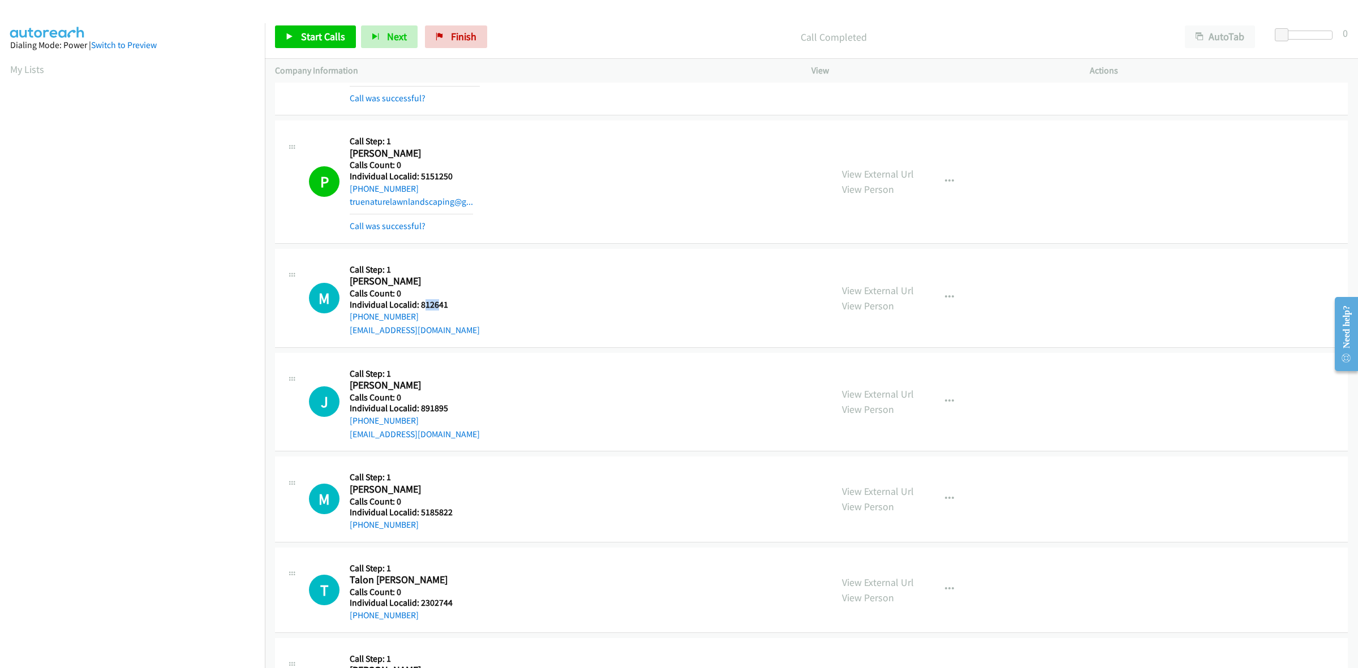
click at [424, 307] on h5 "Individual Localid: 812641" at bounding box center [415, 304] width 130 height 11
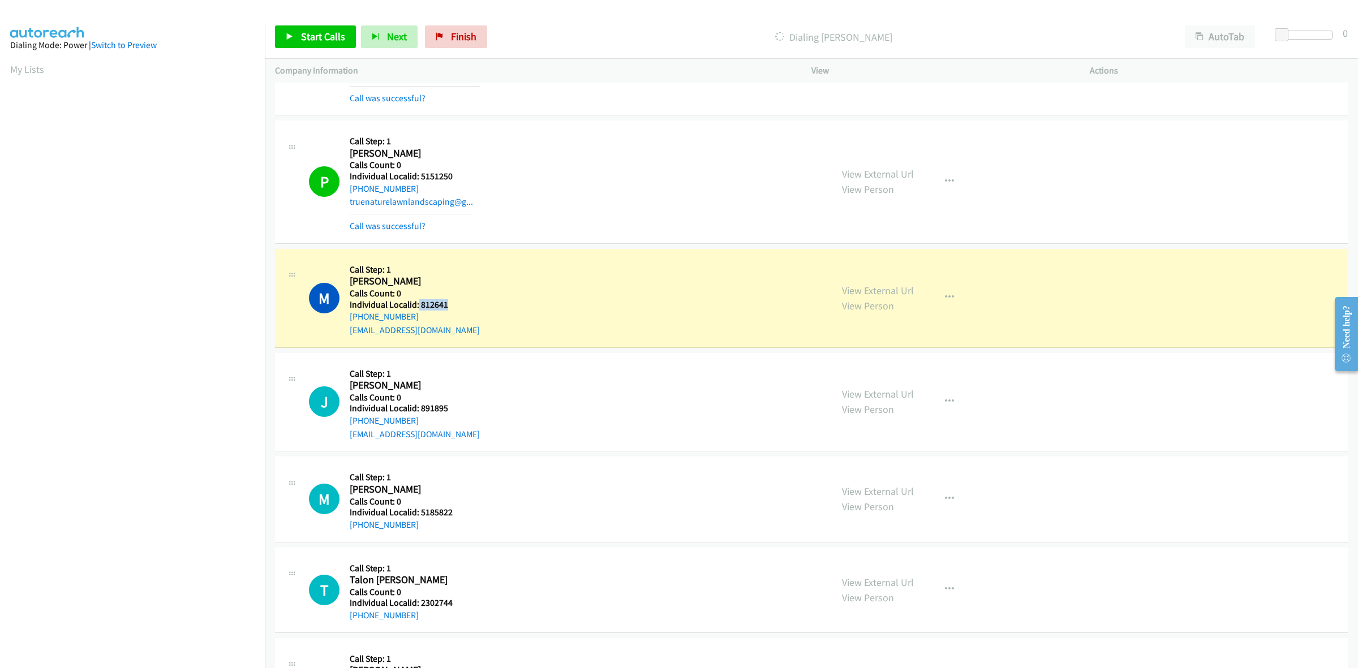
drag, startPoint x: 450, startPoint y: 307, endPoint x: 417, endPoint y: 306, distance: 32.9
click at [417, 306] on h5 "Individual Localid: 812641" at bounding box center [415, 304] width 130 height 11
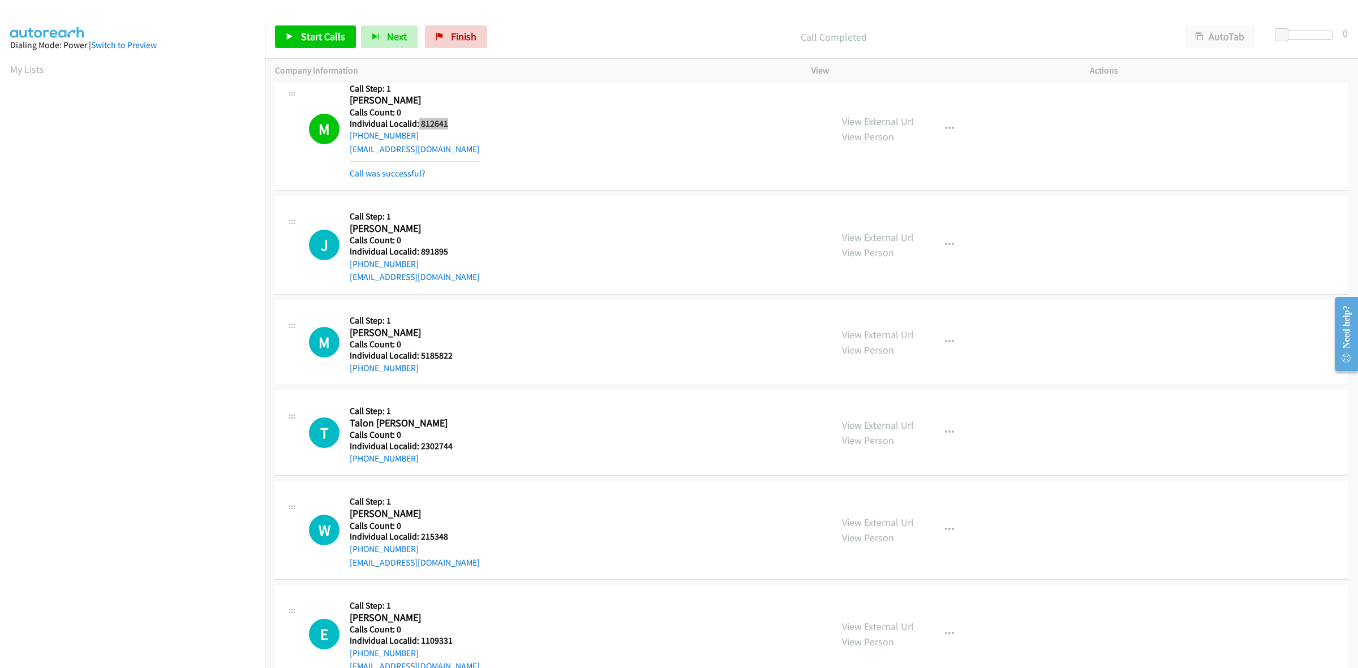
scroll to position [867, 0]
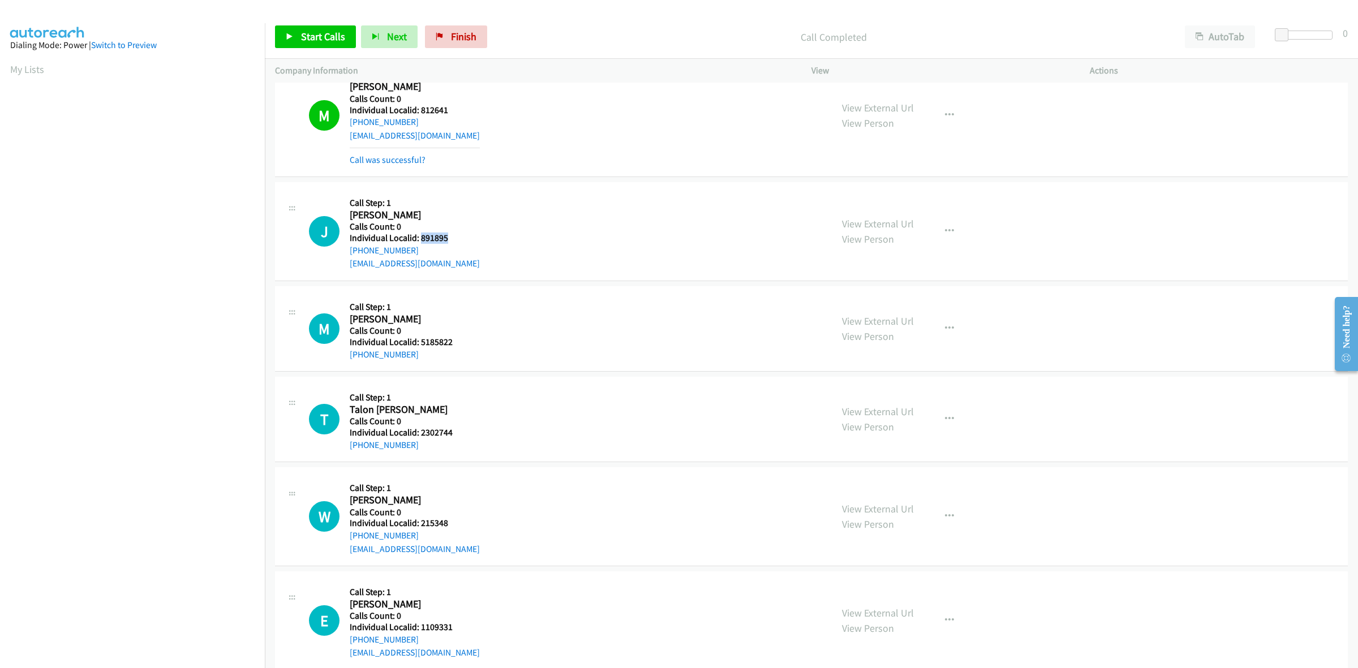
drag, startPoint x: 451, startPoint y: 239, endPoint x: 421, endPoint y: 237, distance: 30.1
click at [421, 237] on h5 "Individual Localid: 891895" at bounding box center [415, 238] width 130 height 11
click at [943, 237] on button "button" at bounding box center [949, 231] width 31 height 23
click at [847, 301] on link "Skip Call" at bounding box center [889, 305] width 151 height 23
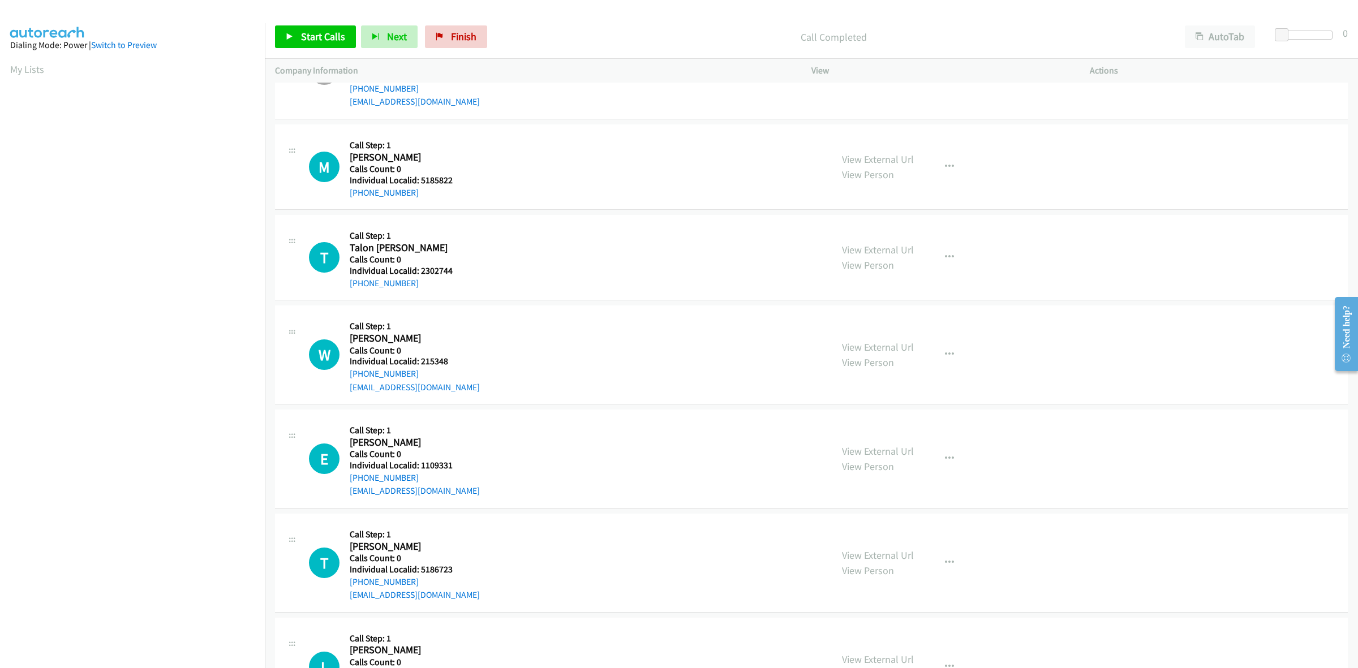
scroll to position [1061, 0]
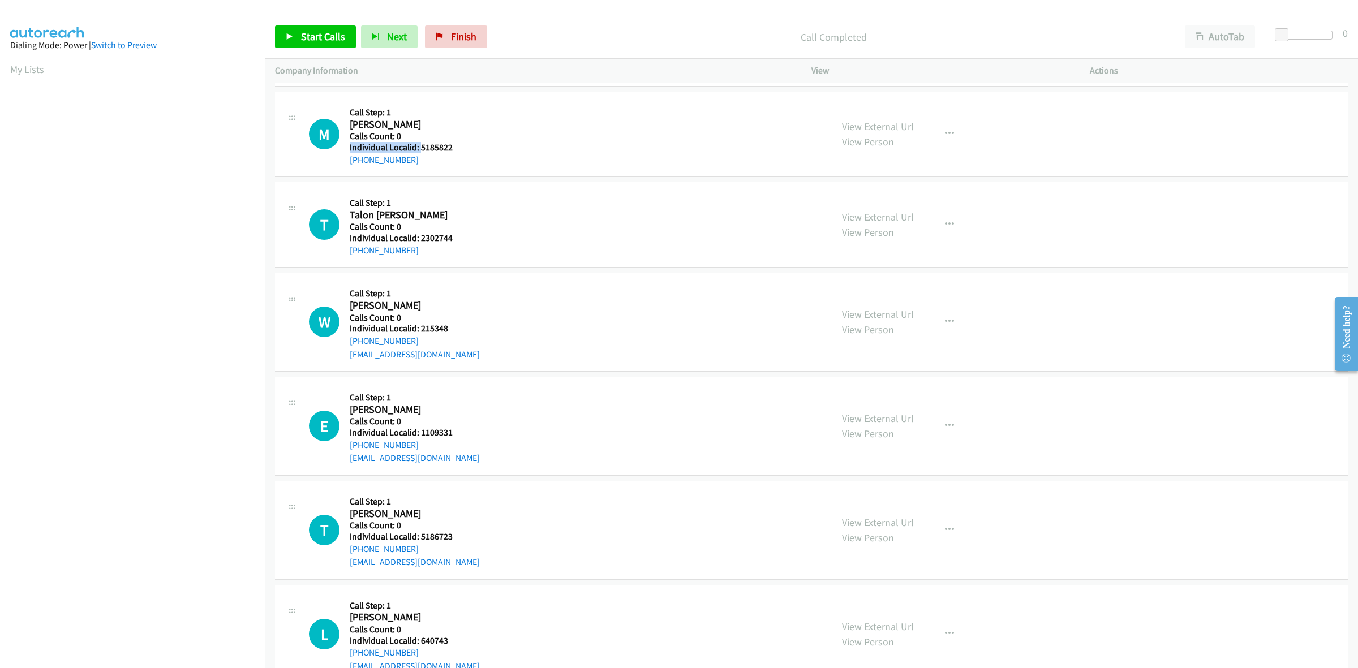
drag, startPoint x: 453, startPoint y: 140, endPoint x: 426, endPoint y: 149, distance: 28.5
click at [420, 151] on div "Callback Scheduled Call Step: 1 Madeline Carlile America/Chicago Calls Count: 0…" at bounding box center [411, 134] width 122 height 65
click at [464, 146] on h5 "Individual Localid: 5185822" at bounding box center [411, 147] width 122 height 11
drag, startPoint x: 453, startPoint y: 151, endPoint x: 421, endPoint y: 151, distance: 32.3
click at [421, 151] on h5 "Individual Localid: 5185822" at bounding box center [411, 147] width 122 height 11
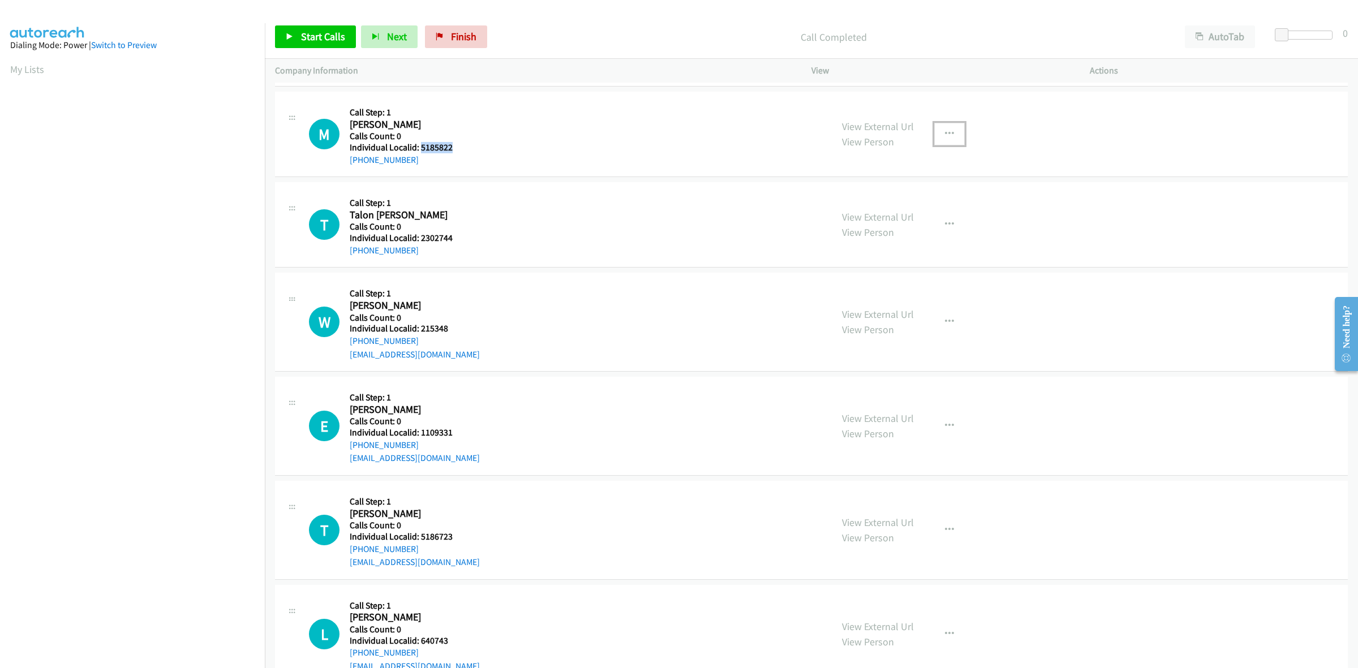
drag, startPoint x: 949, startPoint y: 134, endPoint x: 940, endPoint y: 147, distance: 16.6
click at [949, 134] on button "button" at bounding box center [949, 134] width 31 height 23
click at [872, 213] on link "Skip Call" at bounding box center [889, 208] width 151 height 23
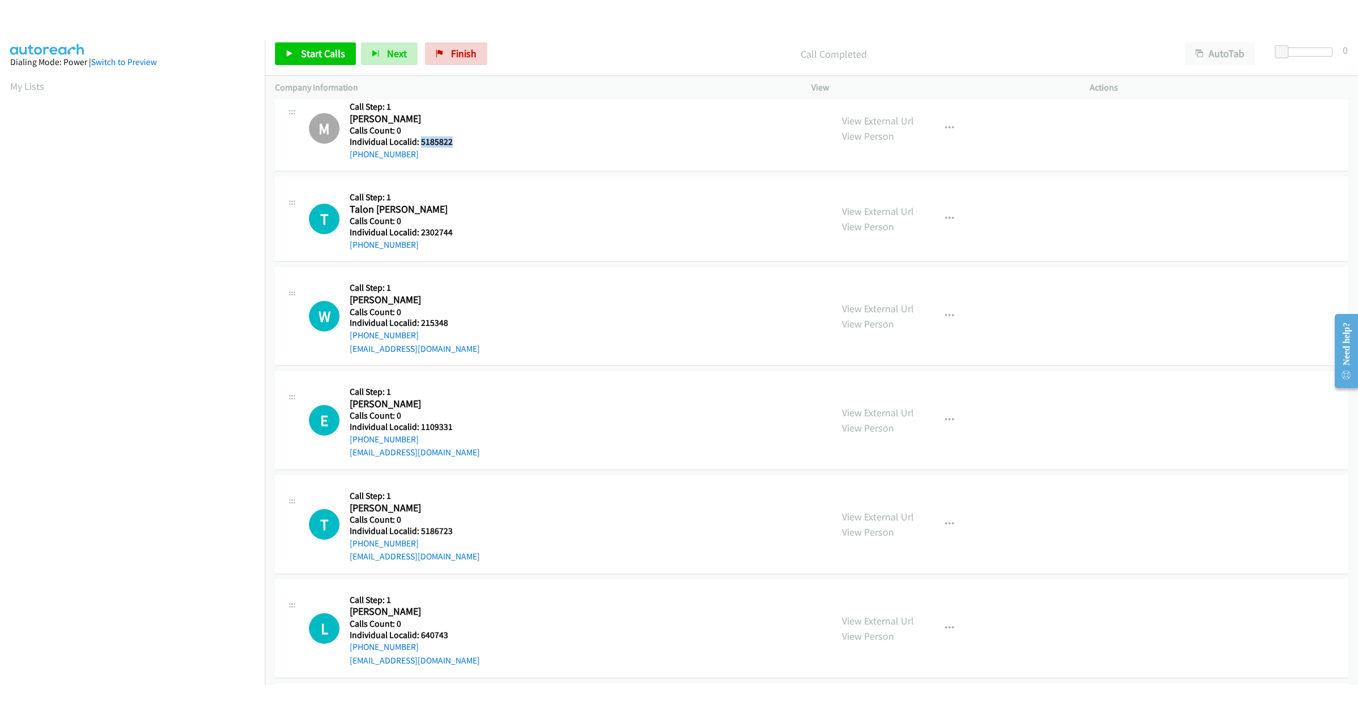
scroll to position [1149, 0]
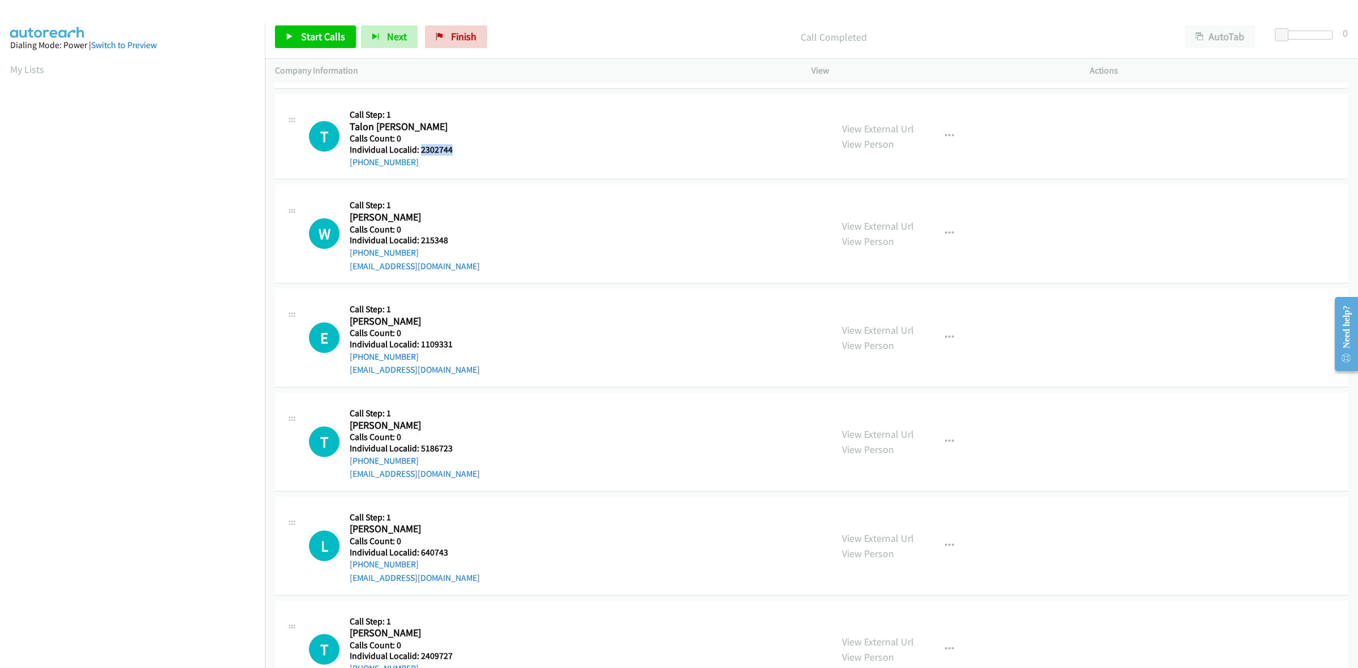
drag, startPoint x: 460, startPoint y: 153, endPoint x: 422, endPoint y: 151, distance: 38.0
click at [422, 151] on h5 "Individual Localid: 2302744" at bounding box center [411, 149] width 122 height 11
drag, startPoint x: 948, startPoint y: 134, endPoint x: 926, endPoint y: 170, distance: 42.4
click at [948, 134] on icon "button" at bounding box center [949, 136] width 9 height 9
click at [890, 211] on link "Skip Call" at bounding box center [889, 210] width 151 height 23
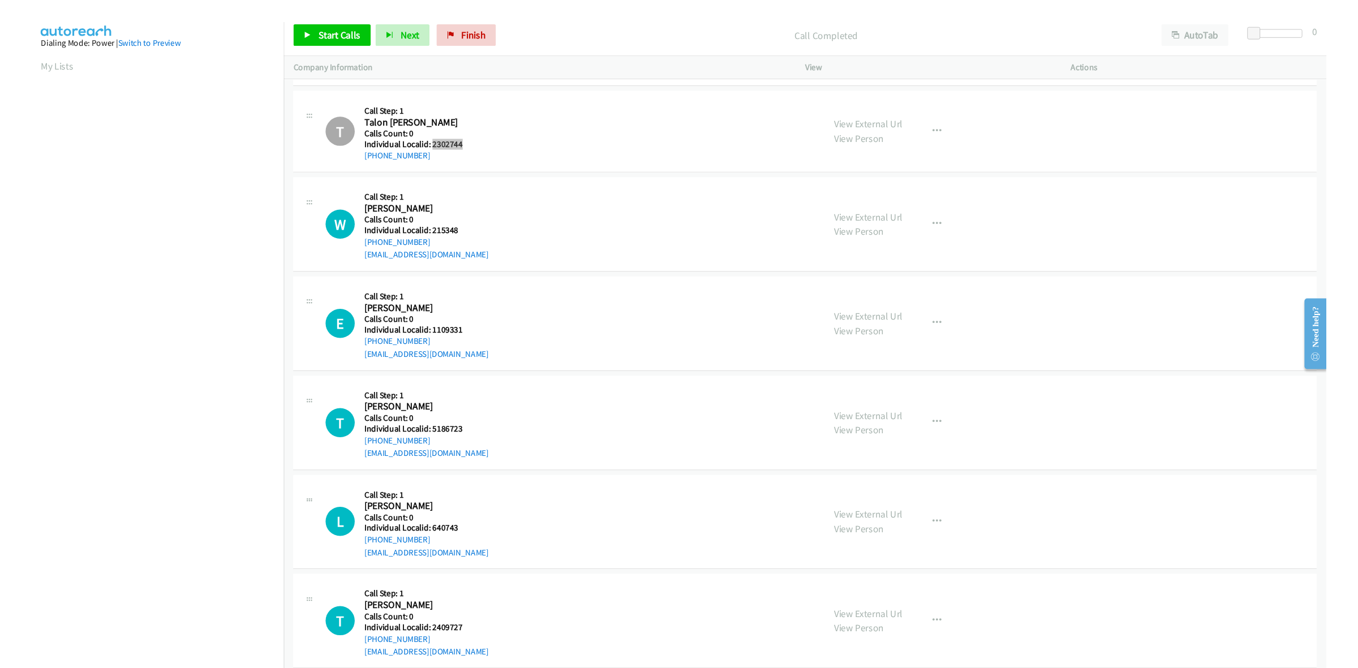
scroll to position [0, 2]
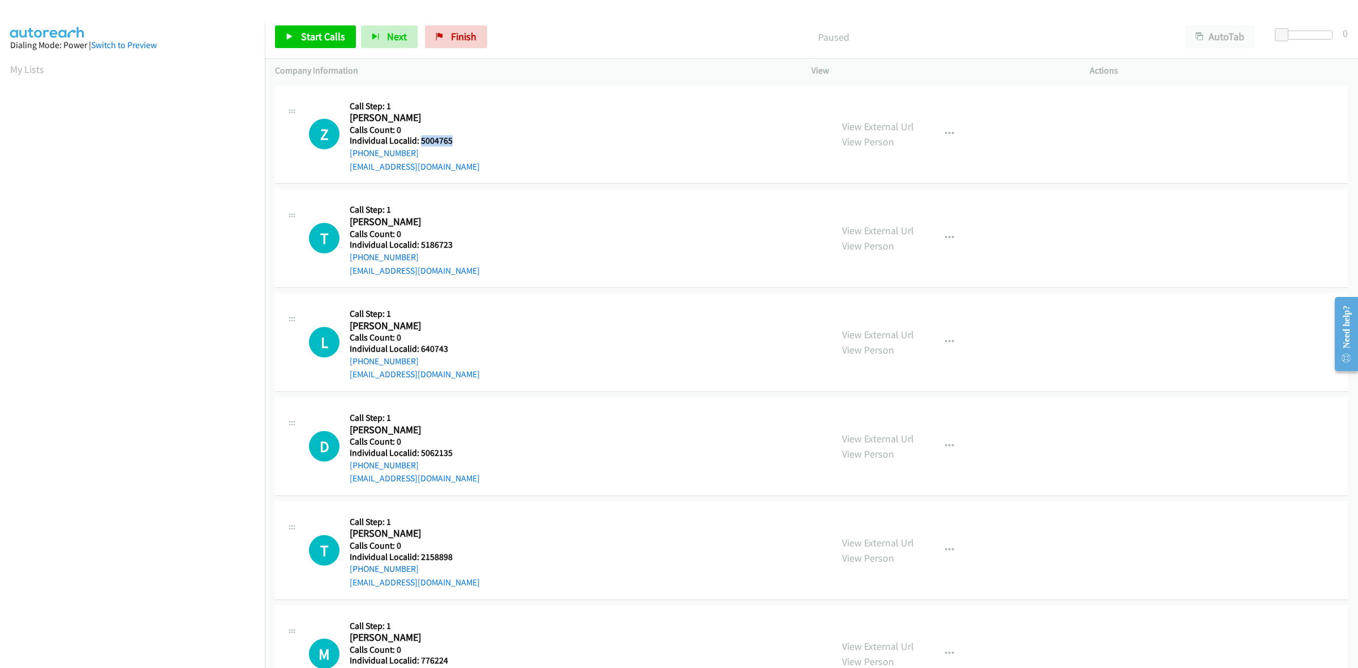
drag, startPoint x: 457, startPoint y: 139, endPoint x: 419, endPoint y: 141, distance: 38.0
click at [419, 141] on div "Z Callback Scheduled Call Step: 1 [PERSON_NAME] [GEOGRAPHIC_DATA]/[GEOGRAPHIC_D…" at bounding box center [565, 135] width 513 height 78
copy h5 "5004765"
drag, startPoint x: 400, startPoint y: 149, endPoint x: 346, endPoint y: 157, distance: 54.3
click at [346, 157] on div "Z Callback Scheduled Call Step: 1 [PERSON_NAME] [GEOGRAPHIC_DATA]/[GEOGRAPHIC_D…" at bounding box center [565, 135] width 513 height 78
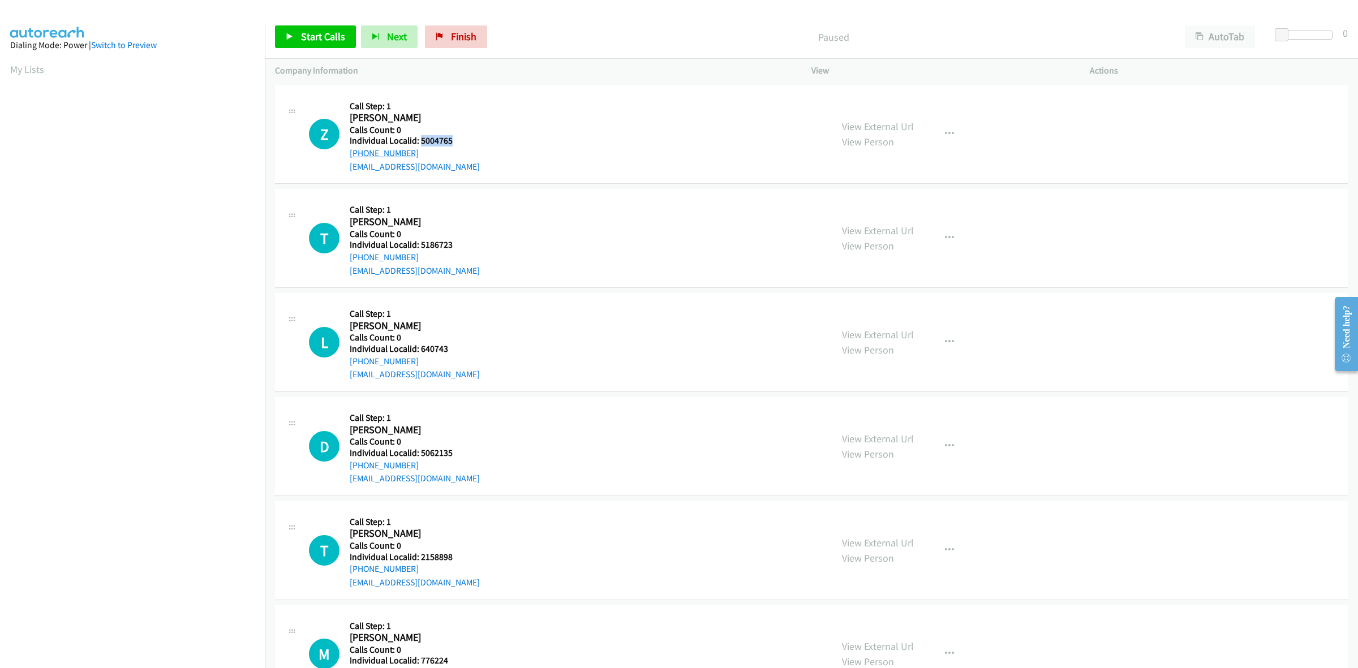
copy link "[PHONE_NUMBER]"
drag, startPoint x: 453, startPoint y: 138, endPoint x: 421, endPoint y: 138, distance: 32.3
click at [421, 138] on h5 "Individual Localid: 5004765" at bounding box center [415, 140] width 130 height 11
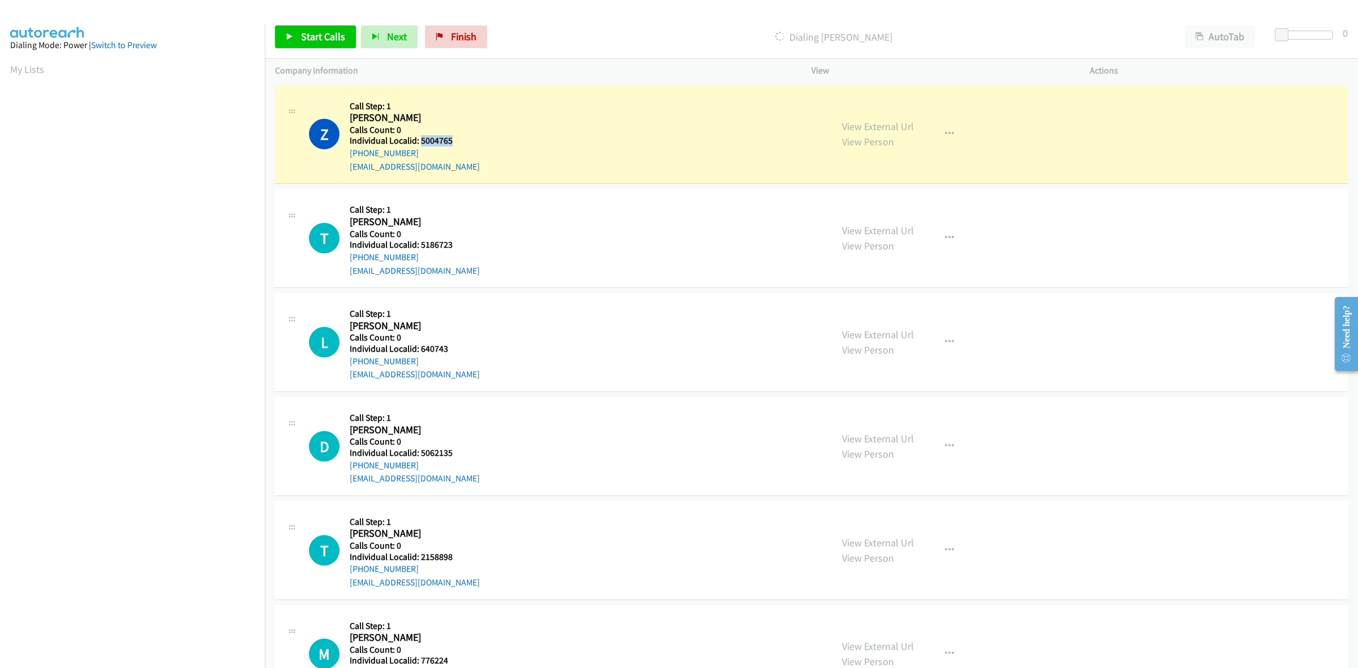
copy h5 "5004765"
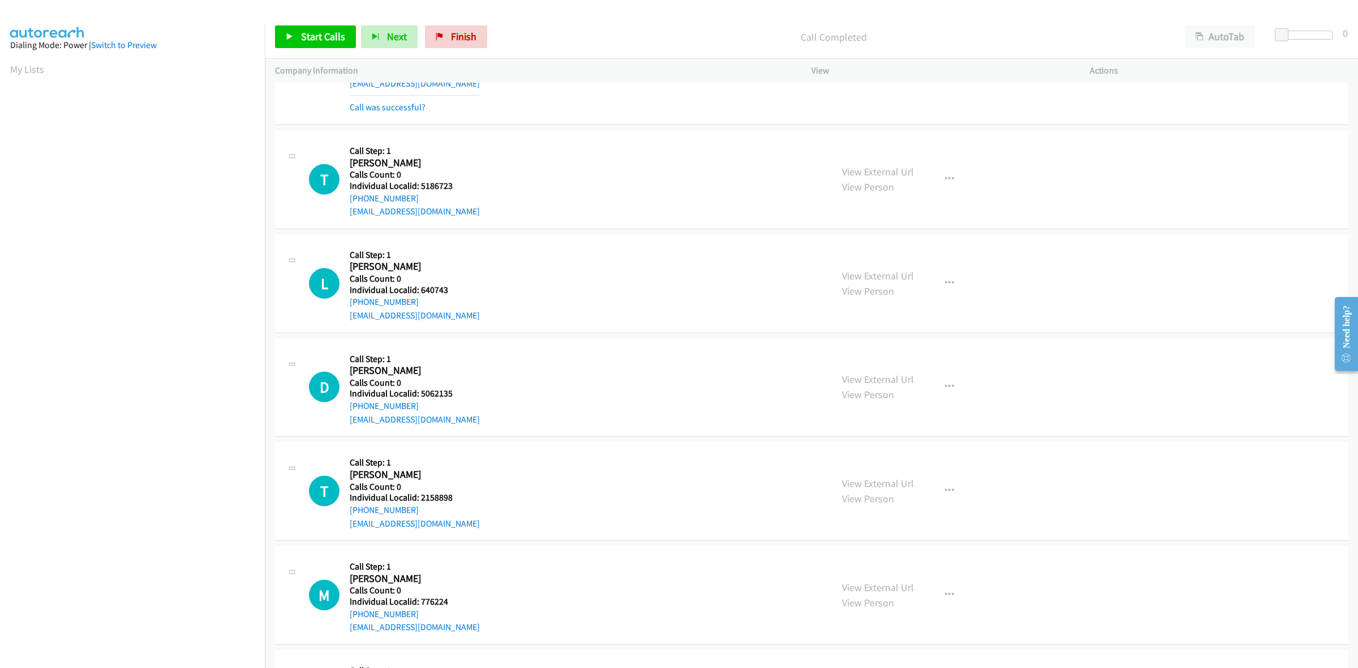
scroll to position [106, 0]
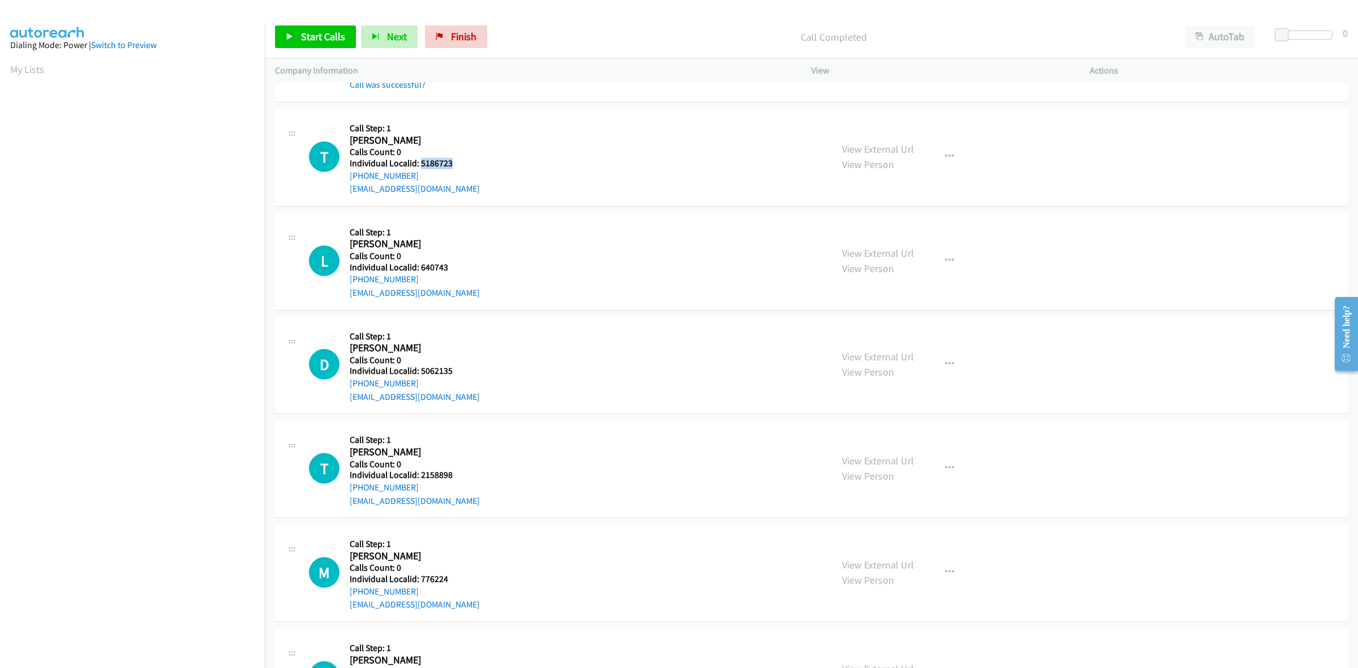
drag, startPoint x: 444, startPoint y: 160, endPoint x: 419, endPoint y: 164, distance: 25.3
click at [419, 164] on h5 "Individual Localid: 5186723" at bounding box center [415, 163] width 130 height 11
copy h5 "5186723"
click at [951, 160] on button "button" at bounding box center [949, 156] width 31 height 23
click at [581, 136] on div at bounding box center [679, 334] width 1358 height 668
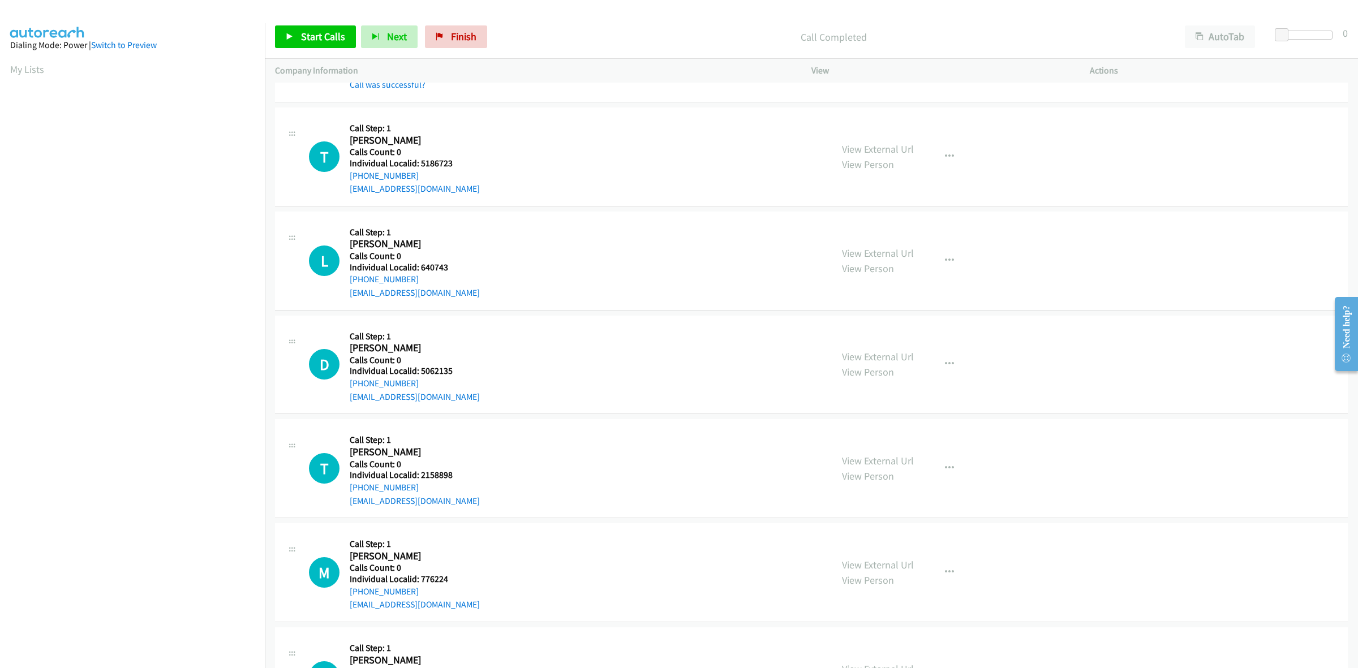
drag, startPoint x: 415, startPoint y: 173, endPoint x: 346, endPoint y: 177, distance: 68.6
click at [346, 177] on div "T Callback Scheduled Call Step: 1 [PERSON_NAME] America/[GEOGRAPHIC_DATA] Calls…" at bounding box center [565, 157] width 513 height 78
copy link "[PHONE_NUMBER]"
drag, startPoint x: 440, startPoint y: 162, endPoint x: 420, endPoint y: 162, distance: 20.4
click at [420, 162] on h5 "Individual Localid: 5186723" at bounding box center [415, 163] width 130 height 11
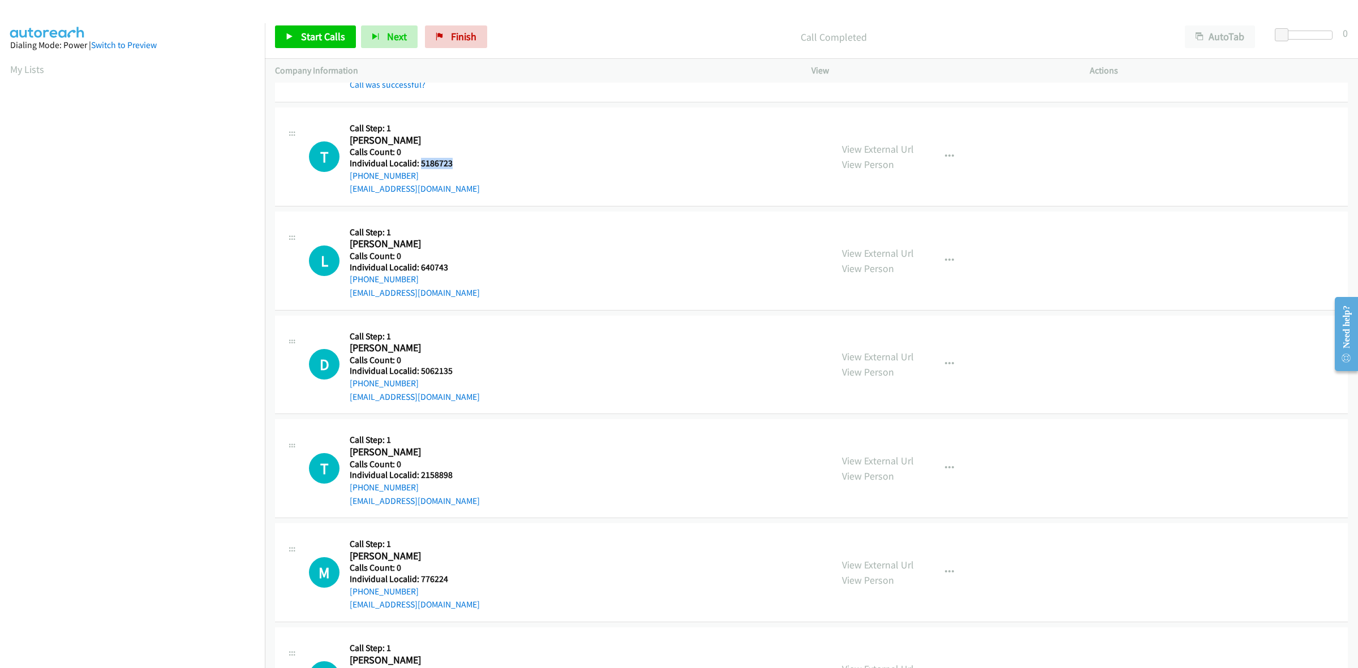
copy h5 "5186723"
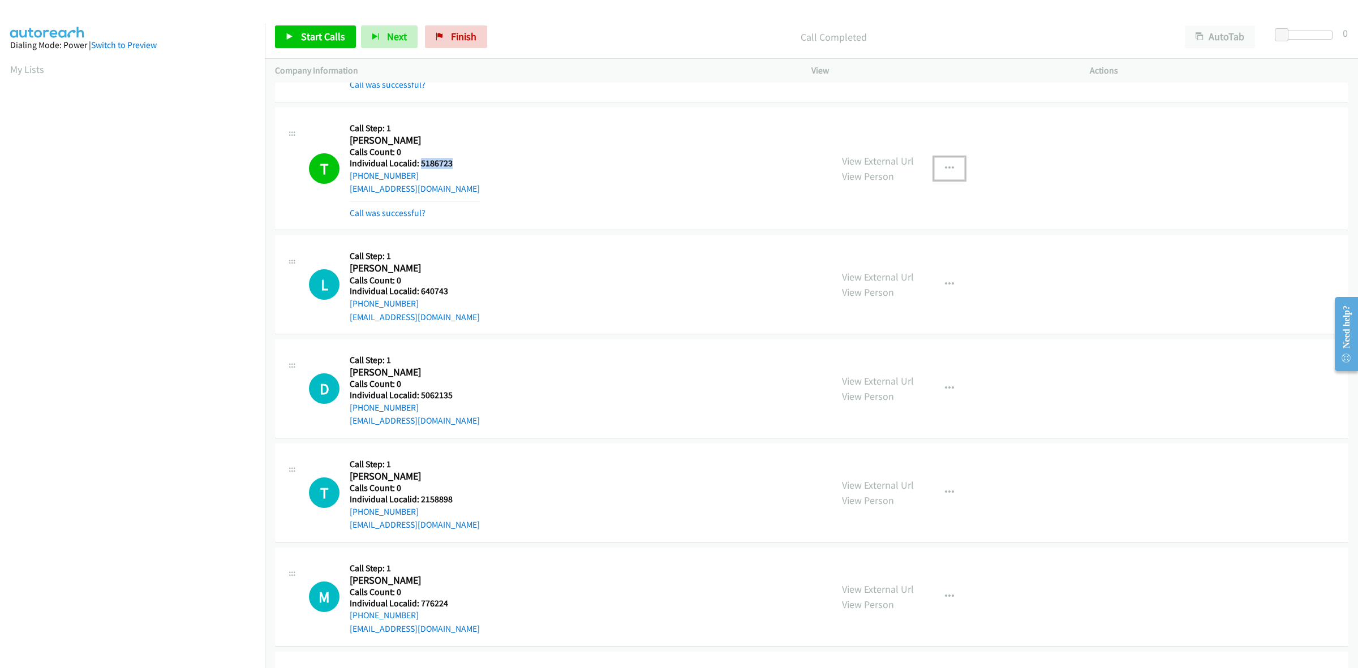
click at [946, 165] on icon "button" at bounding box center [949, 168] width 9 height 9
click at [870, 267] on link "Add to do not call list" at bounding box center [889, 265] width 151 height 23
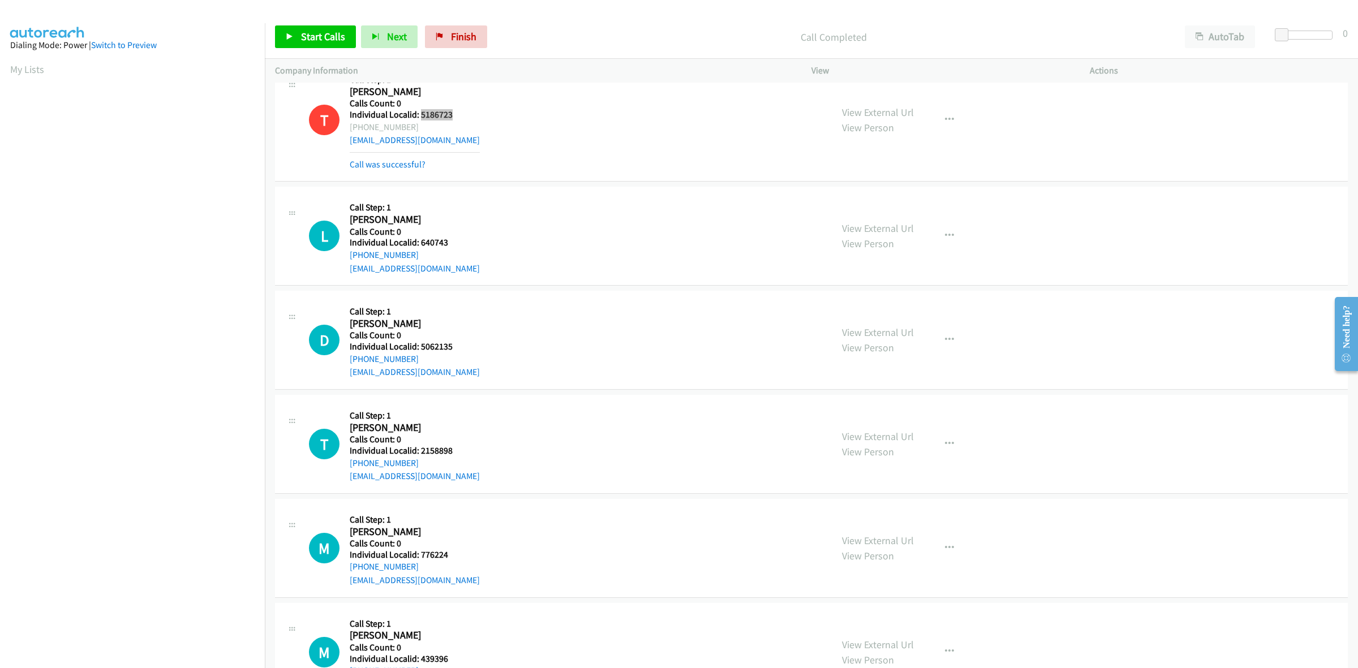
scroll to position [159, 0]
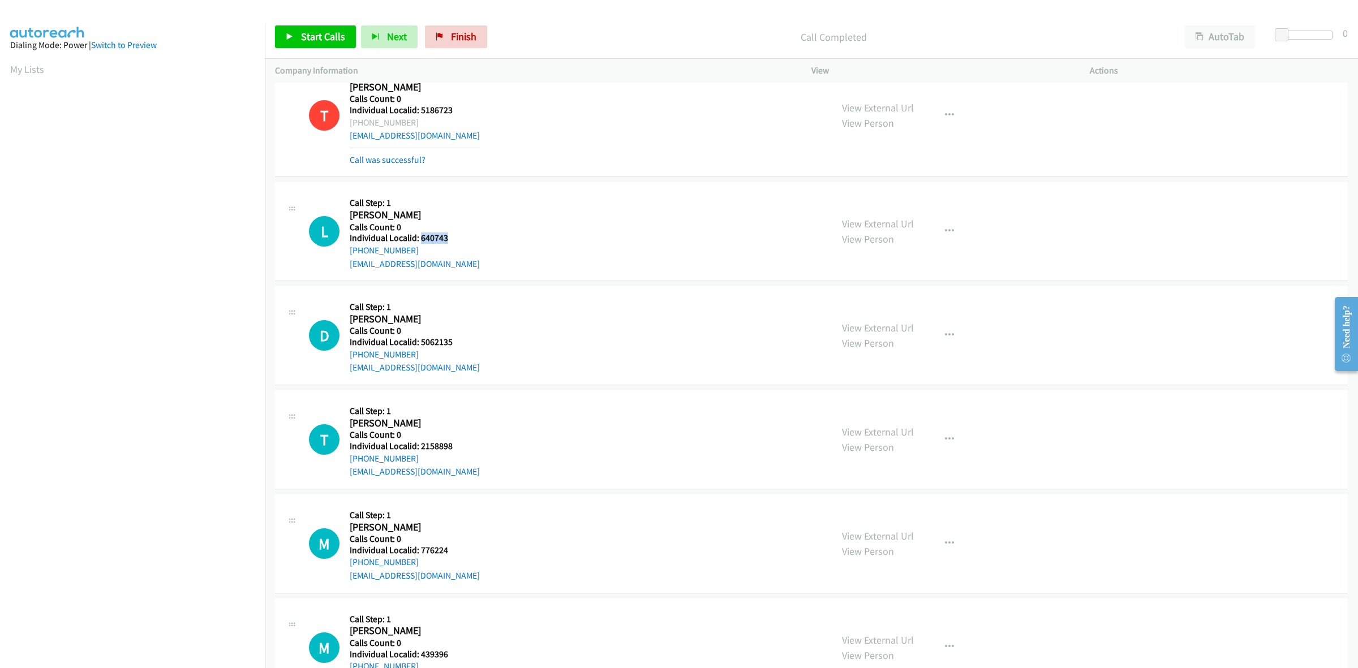
drag, startPoint x: 453, startPoint y: 239, endPoint x: 420, endPoint y: 238, distance: 32.8
click at [420, 238] on h5 "Individual Localid: 640743" at bounding box center [415, 238] width 130 height 11
copy h5 "640743"
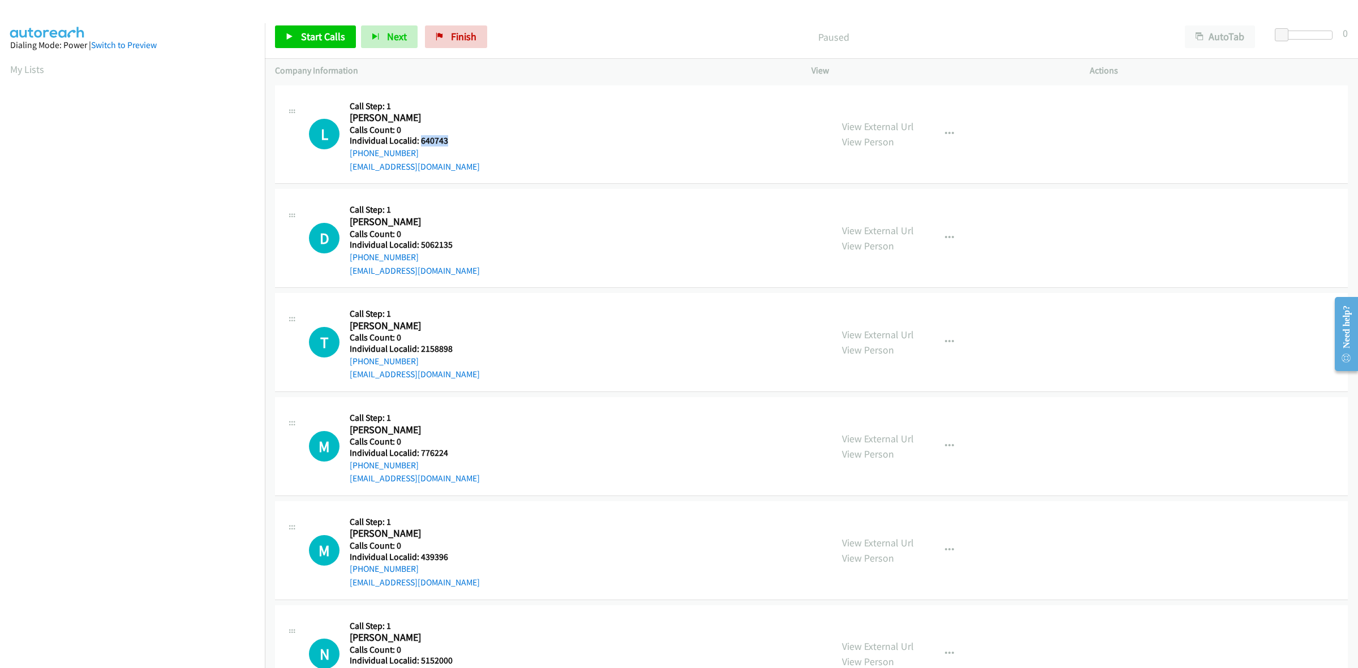
drag, startPoint x: 452, startPoint y: 140, endPoint x: 419, endPoint y: 137, distance: 33.0
click at [419, 137] on h5 "Individual Localid: 640743" at bounding box center [415, 140] width 130 height 11
copy h5 "640743"
